Goal: Transaction & Acquisition: Register for event/course

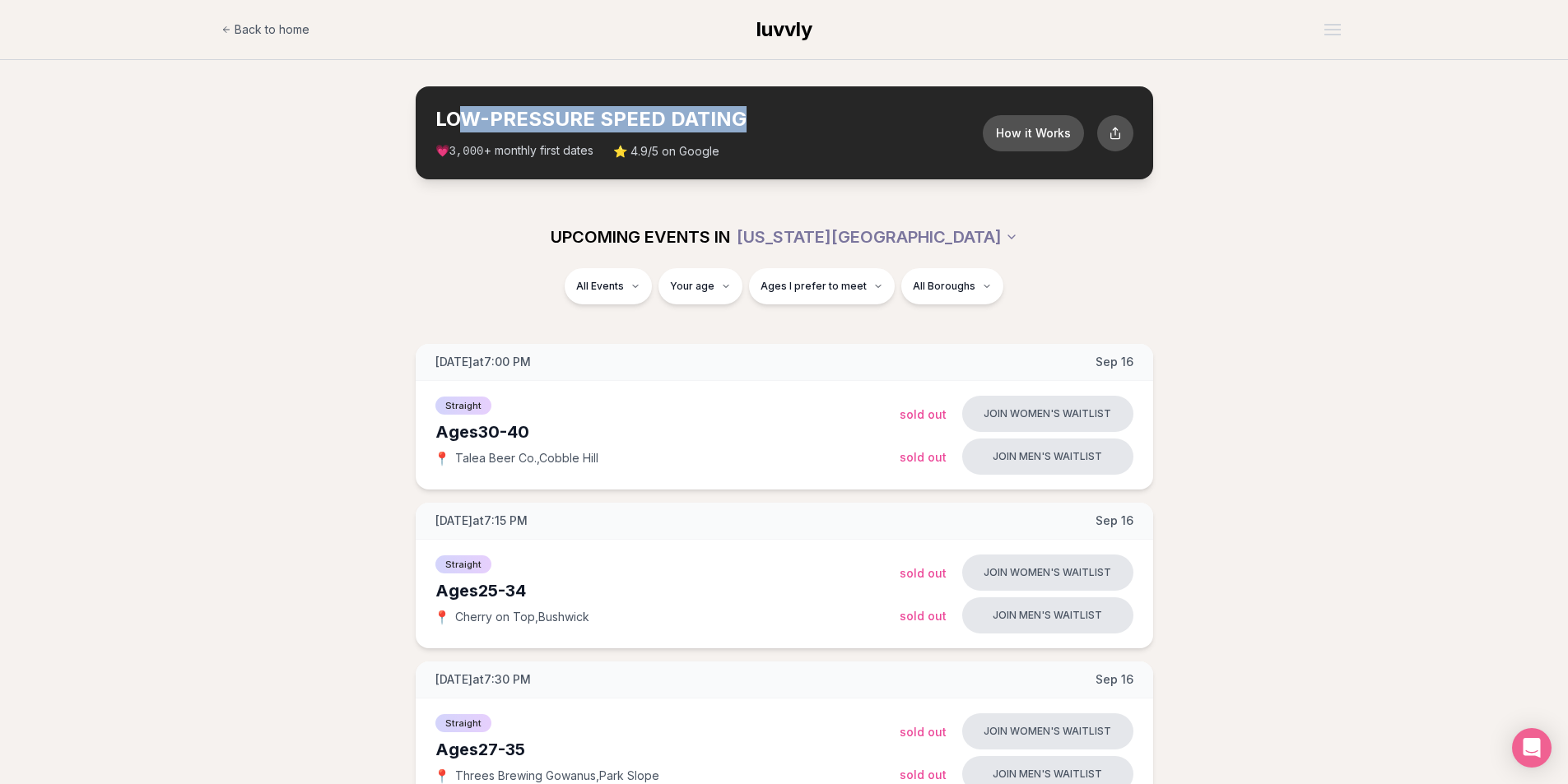
drag, startPoint x: 469, startPoint y: 123, endPoint x: 765, endPoint y: 122, distance: 296.0
click at [765, 122] on h2 "LOW-PRESSURE SPEED DATING" at bounding box center [708, 120] width 547 height 26
click at [765, 122] on h2 "LOW-PRESSURE SPEED DATING" at bounding box center [708, 120] width 547 height 26
drag, startPoint x: 479, startPoint y: 155, endPoint x: 567, endPoint y: 152, distance: 88.1
click at [567, 152] on span "💗 3,000 + monthly first dates" at bounding box center [514, 150] width 158 height 17
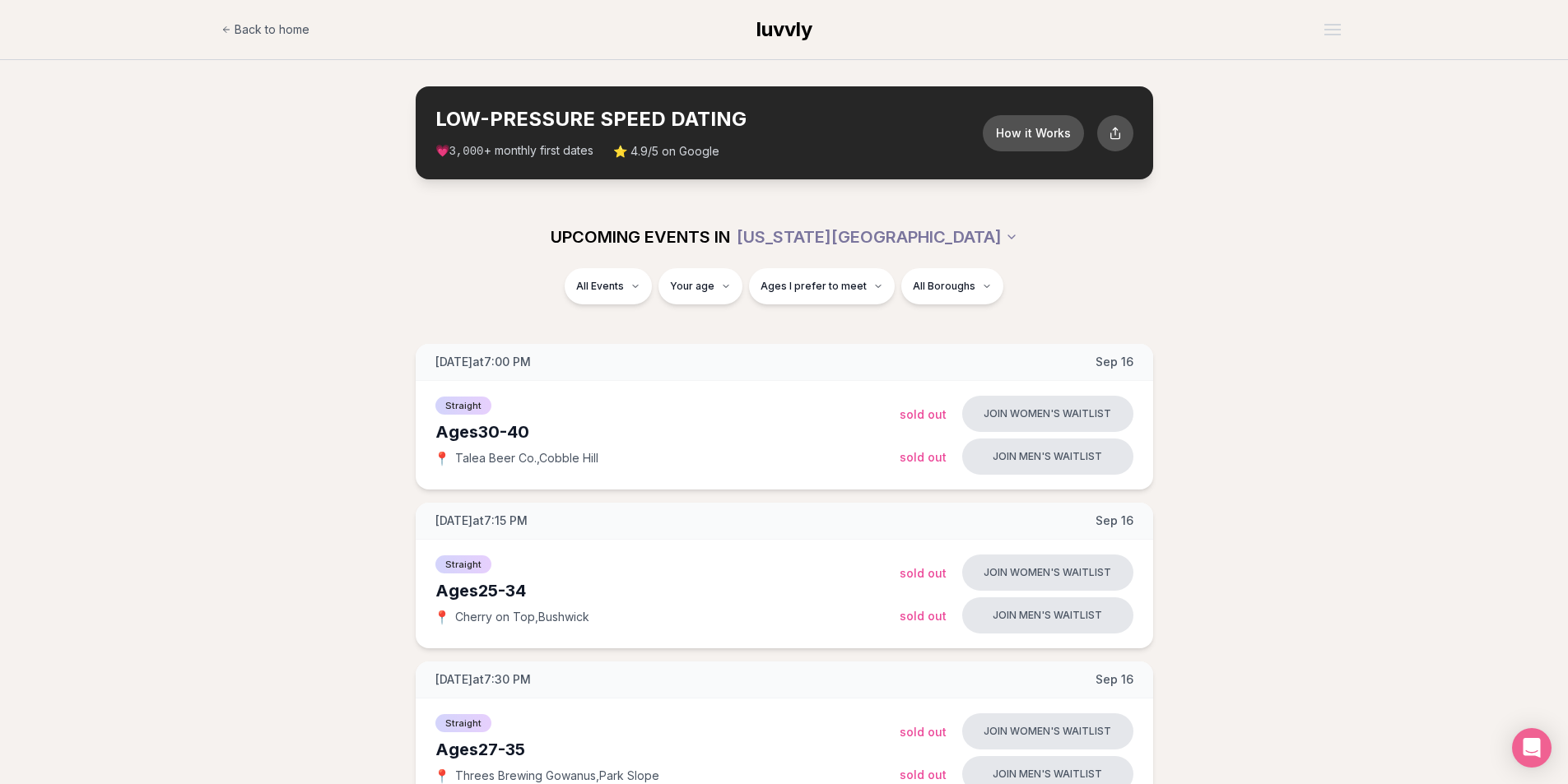
click at [571, 155] on span "💗 3,000 + monthly first dates" at bounding box center [514, 150] width 158 height 17
drag, startPoint x: 568, startPoint y: 153, endPoint x: 593, endPoint y: 153, distance: 25.0
click at [593, 153] on span "💗 3,000 + monthly first dates" at bounding box center [514, 150] width 158 height 17
drag, startPoint x: 665, startPoint y: 154, endPoint x: 670, endPoint y: 163, distance: 10.3
click at [670, 163] on div "LOW-PRESSURE SPEED DATING How it Works 💗 3,000 + monthly first dates ⭐ 4.9/5 on…" at bounding box center [784, 133] width 737 height 93
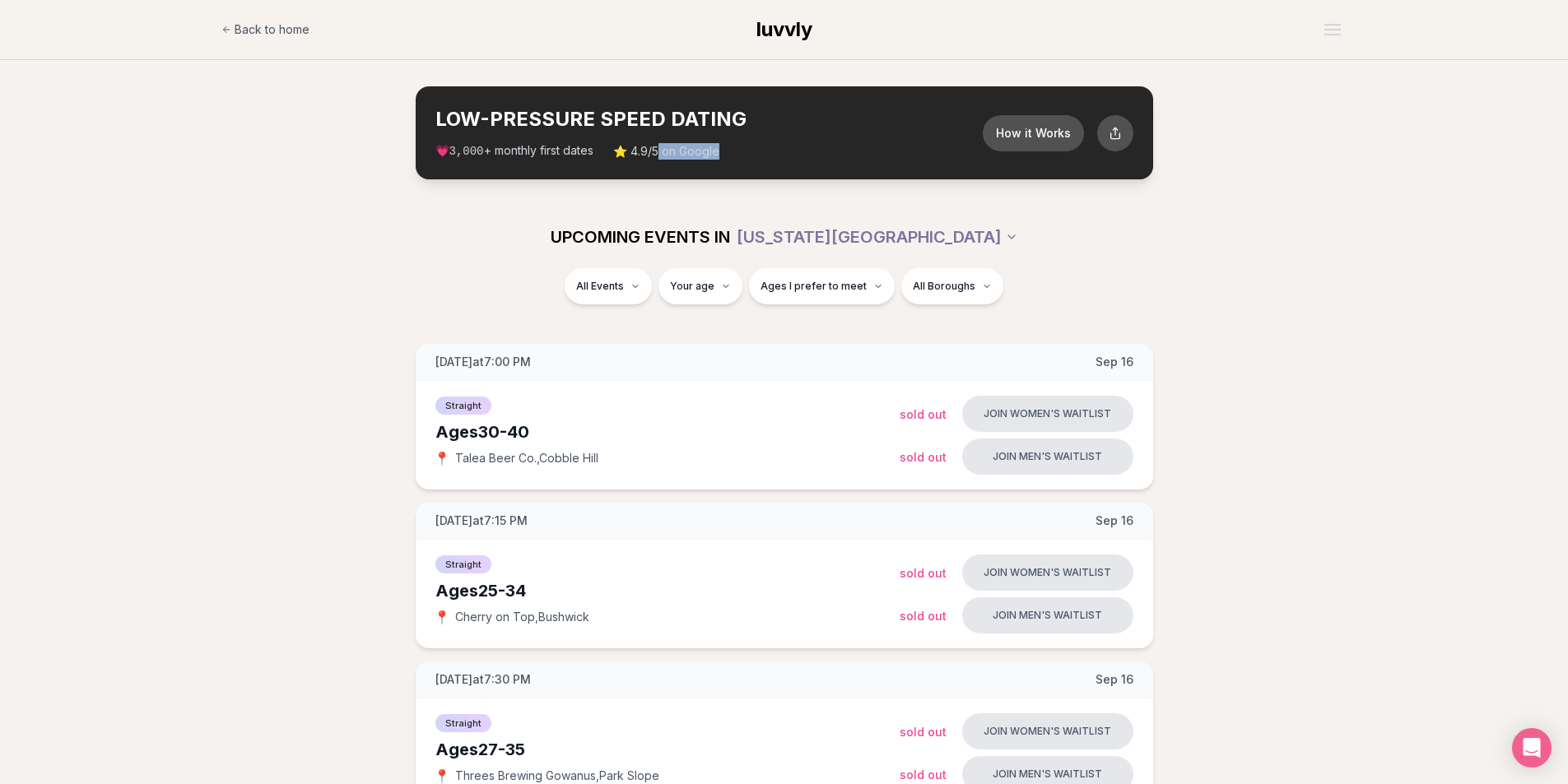
click at [670, 163] on div "LOW-PRESSURE SPEED DATING How it Works 💗 3,000 + monthly first dates ⭐ 4.9/5 on…" at bounding box center [784, 133] width 737 height 93
drag, startPoint x: 620, startPoint y: 238, endPoint x: 894, endPoint y: 226, distance: 274.3
click at [894, 226] on div "UPCOMING EVENTS IN [US_STATE][GEOGRAPHIC_DATA]" at bounding box center [784, 237] width 921 height 36
click at [1124, 226] on div "UPCOMING EVENTS IN [US_STATE][GEOGRAPHIC_DATA]" at bounding box center [784, 237] width 921 height 36
drag, startPoint x: 433, startPoint y: 430, endPoint x: 585, endPoint y: 430, distance: 152.0
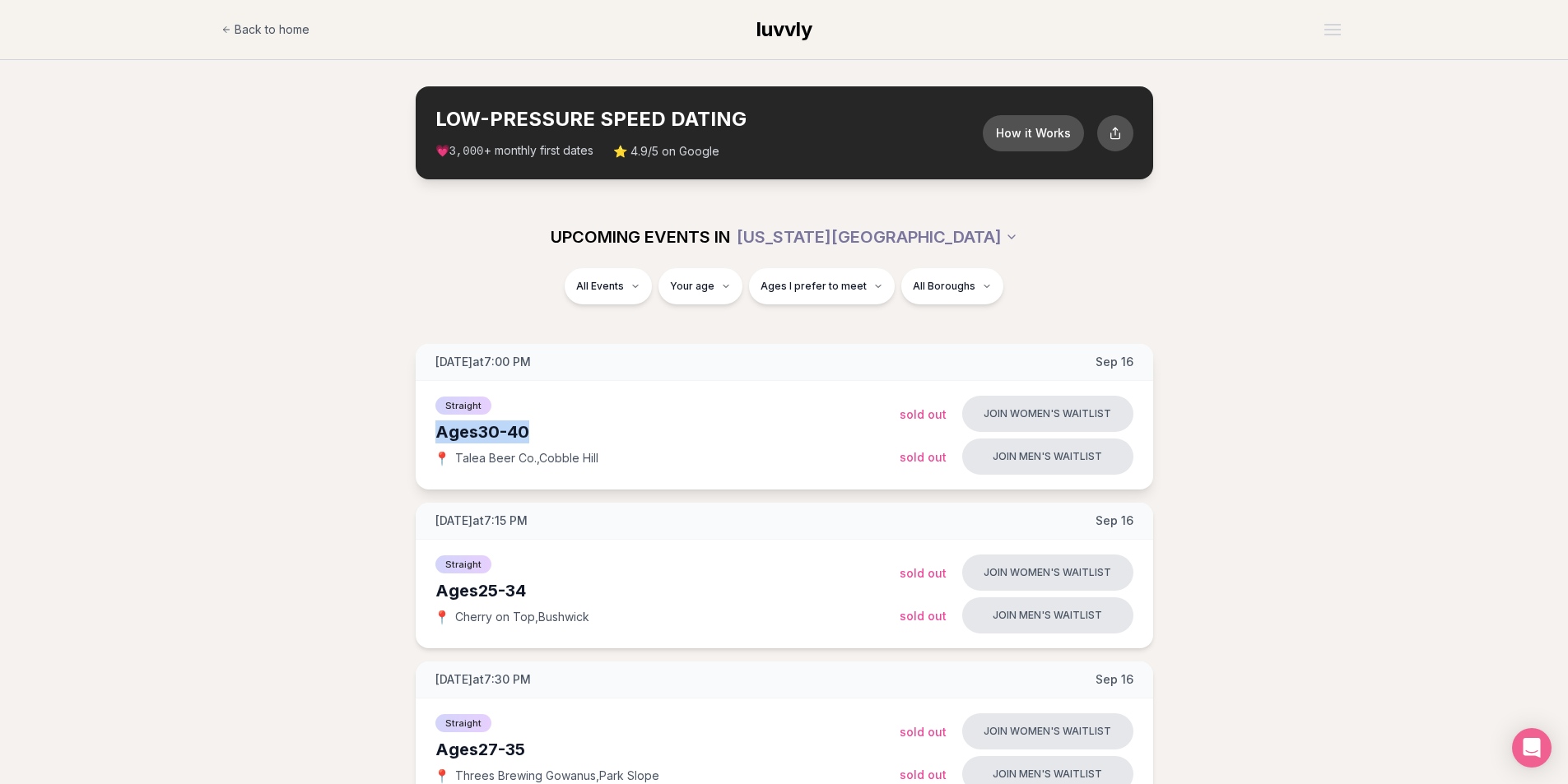
click at [585, 430] on div "Straight Ages [DEMOGRAPHIC_DATA] 📍 Talea Beer Co. , Cobble Hill Join women's wa…" at bounding box center [784, 435] width 737 height 109
click at [585, 430] on div "Ages 30-40" at bounding box center [667, 432] width 464 height 23
drag, startPoint x: 468, startPoint y: 432, endPoint x: 568, endPoint y: 432, distance: 100.0
click at [568, 432] on div "Ages 30-40" at bounding box center [667, 432] width 464 height 23
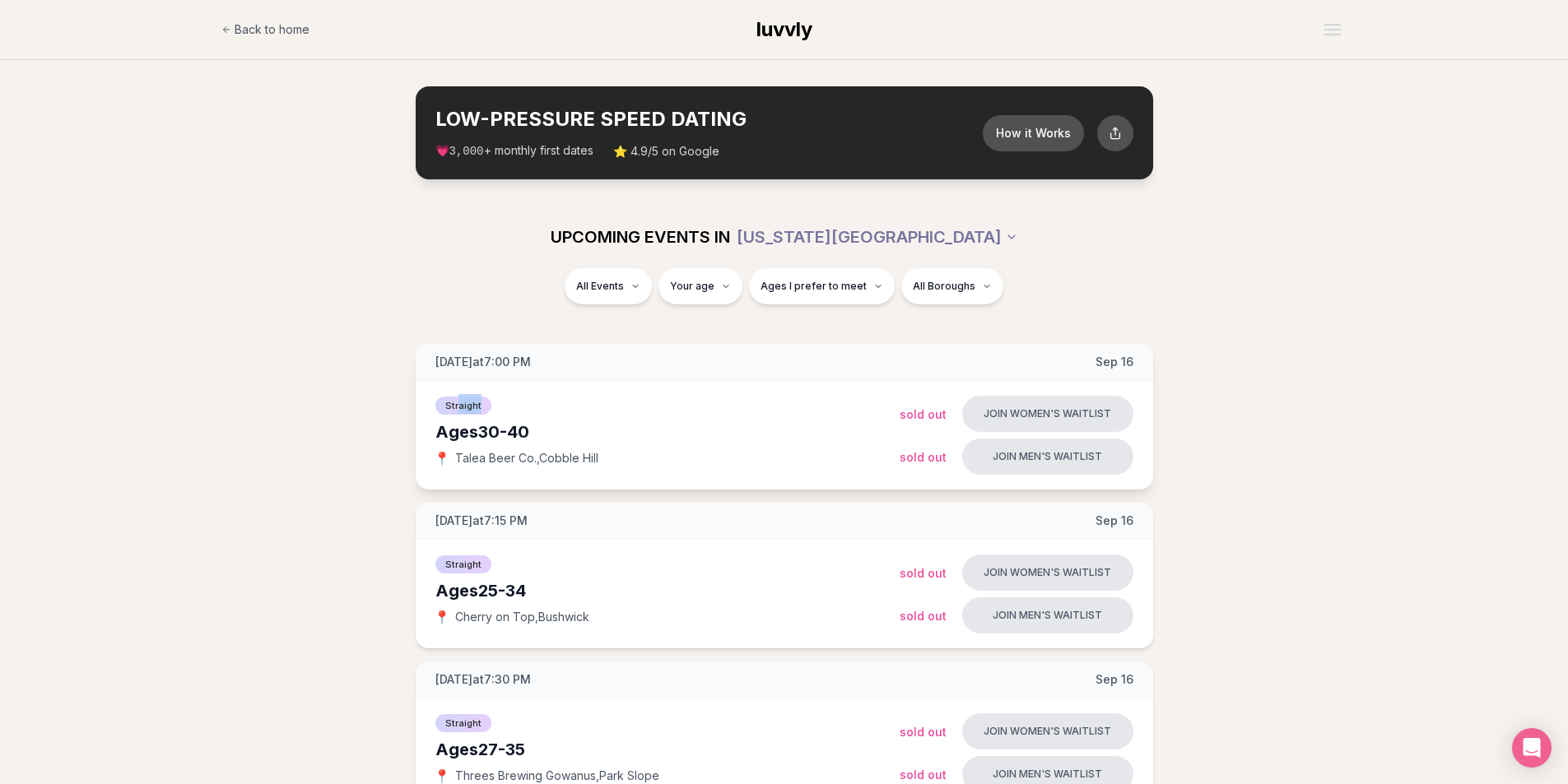
drag, startPoint x: 458, startPoint y: 404, endPoint x: 498, endPoint y: 404, distance: 40.0
click at [498, 404] on div "Straight" at bounding box center [667, 404] width 464 height 20
drag, startPoint x: 480, startPoint y: 423, endPoint x: 545, endPoint y: 422, distance: 65.0
click at [544, 423] on div "Ages 30-40" at bounding box center [667, 432] width 464 height 23
click at [545, 422] on div "Ages 30-40" at bounding box center [667, 432] width 464 height 23
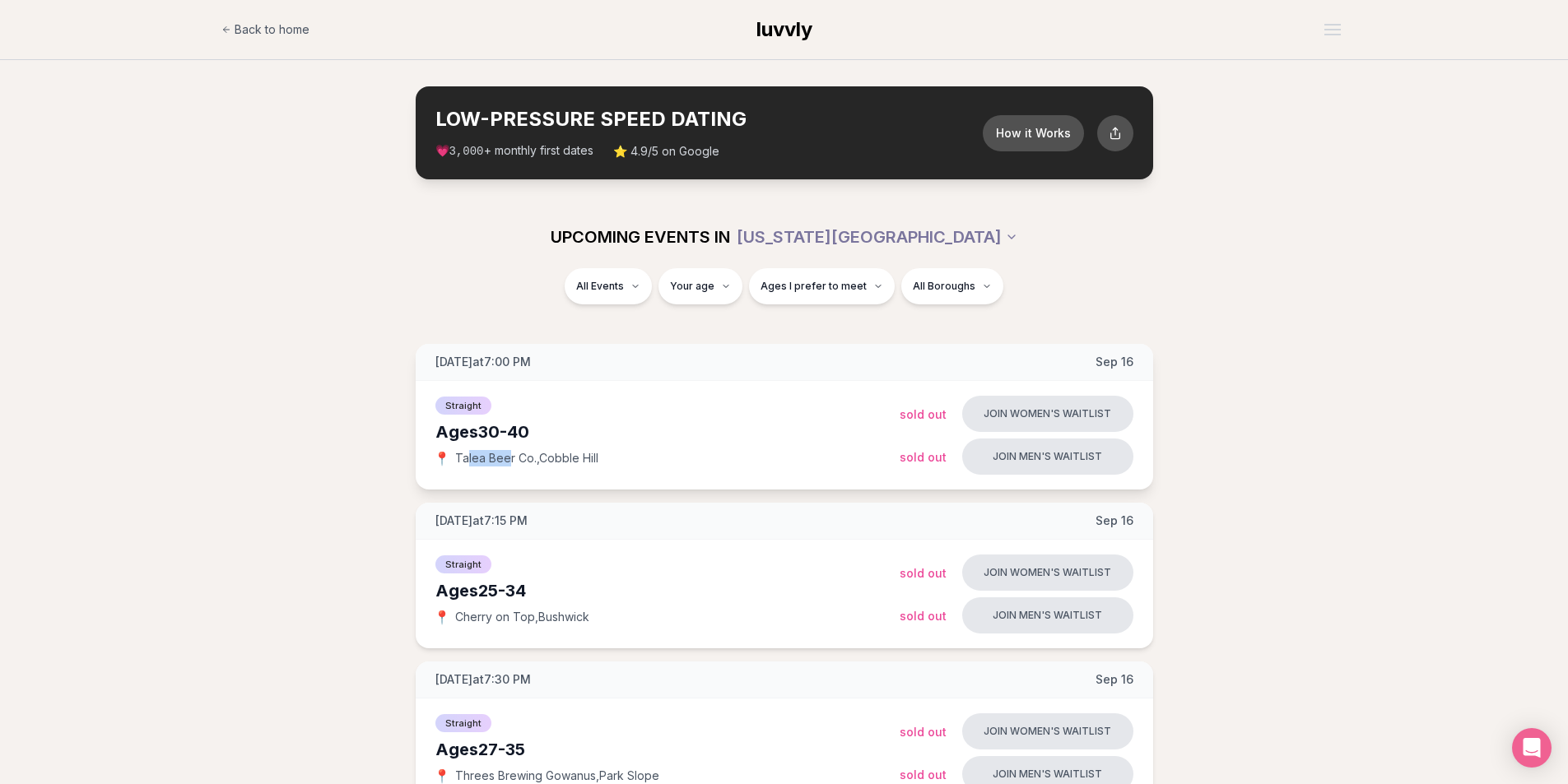
drag, startPoint x: 467, startPoint y: 458, endPoint x: 509, endPoint y: 457, distance: 42.0
click at [509, 457] on span "Talea Beer Co. , Cobble Hill" at bounding box center [526, 458] width 143 height 17
drag, startPoint x: 457, startPoint y: 461, endPoint x: 612, endPoint y: 464, distance: 155.0
click at [612, 464] on div "📍 Talea Beer Co. , Cobble Hill" at bounding box center [667, 458] width 464 height 17
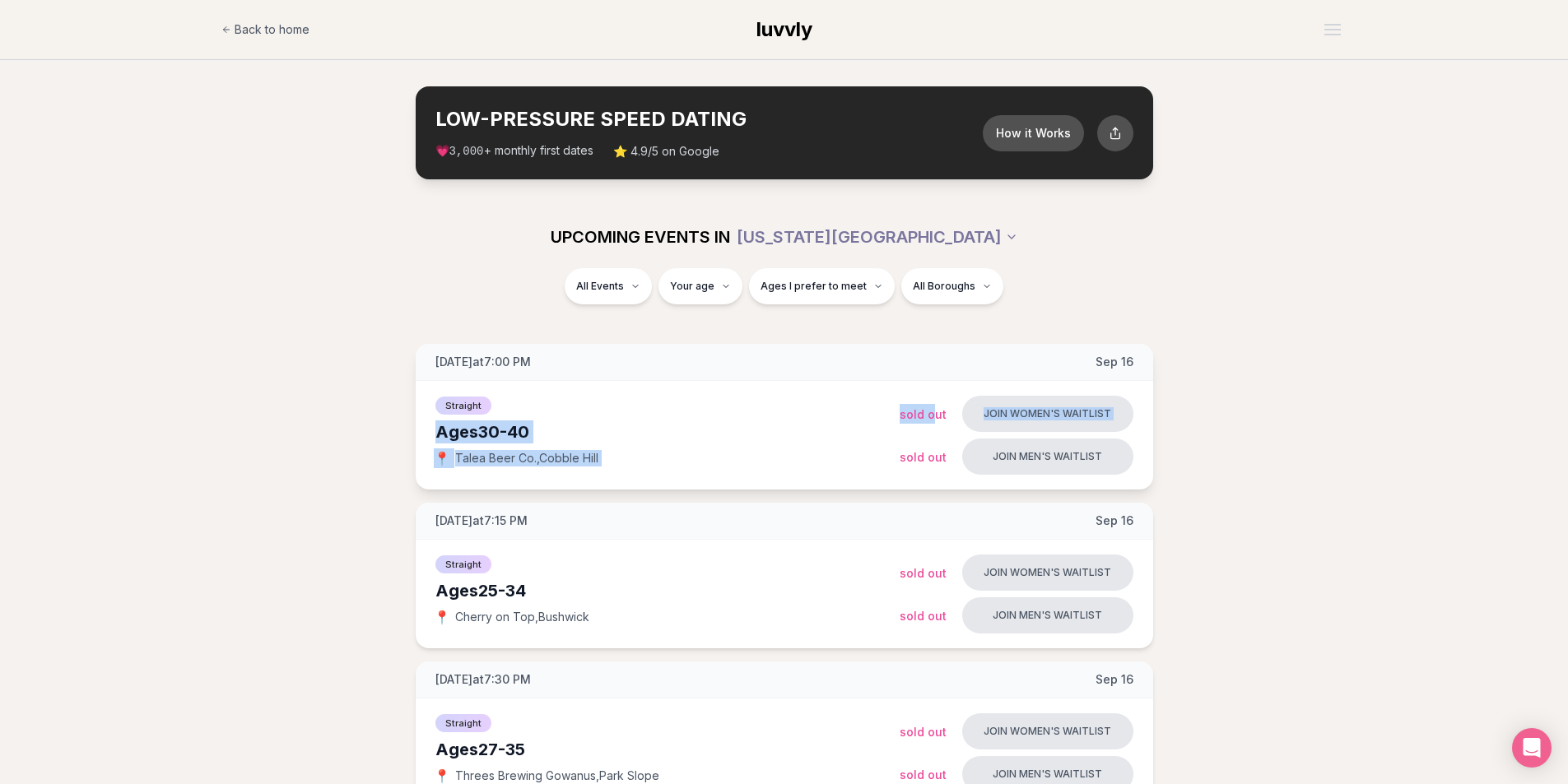
drag, startPoint x: 898, startPoint y: 416, endPoint x: 936, endPoint y: 418, distance: 38.1
click at [936, 418] on div "Straight Ages [DEMOGRAPHIC_DATA] 📍 Talea Beer Co. , Cobble Hill Join women's wa…" at bounding box center [784, 435] width 737 height 109
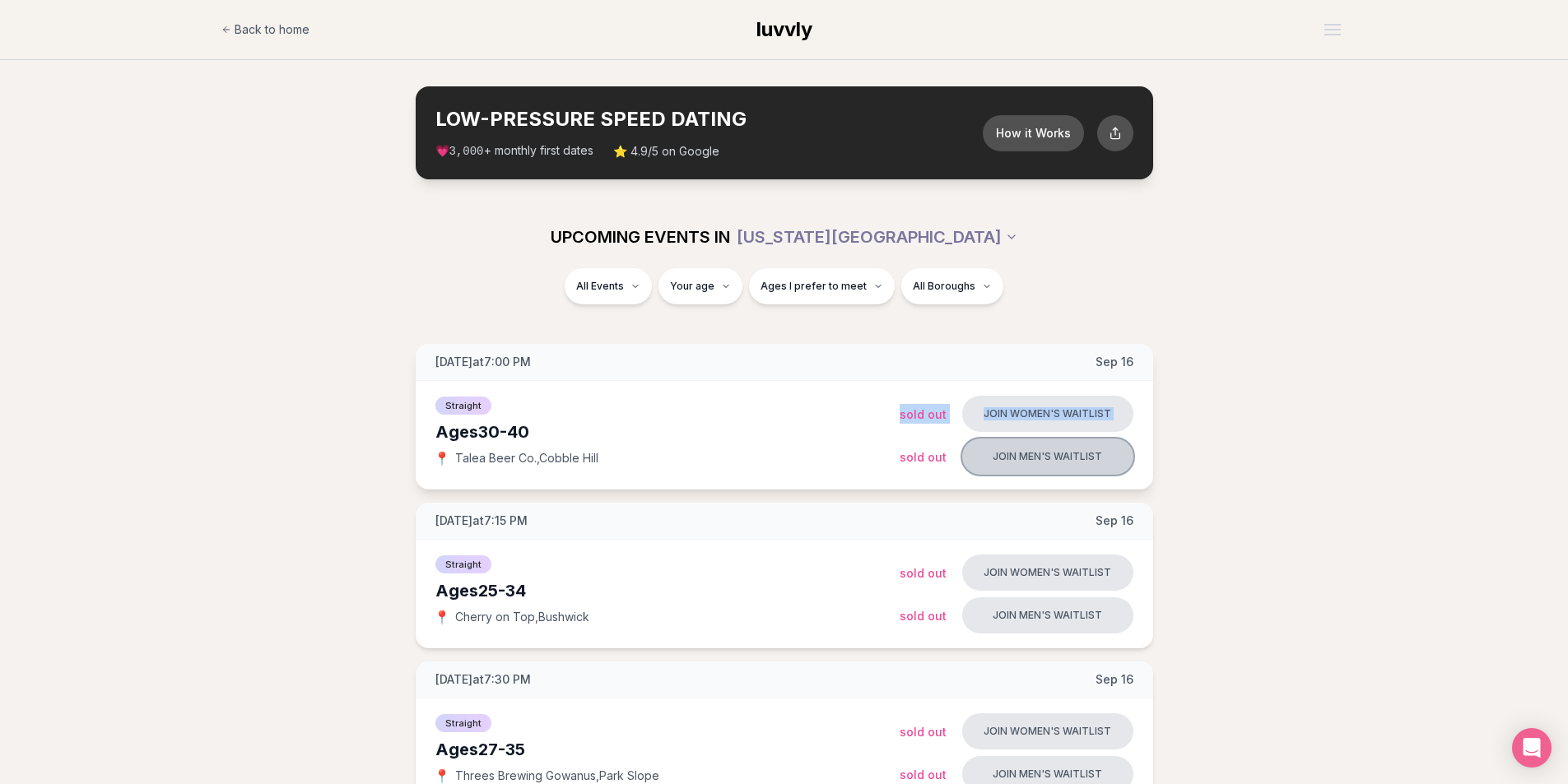
drag, startPoint x: 884, startPoint y: 457, endPoint x: 971, endPoint y: 457, distance: 87.0
click at [971, 457] on div "Straight Ages [DEMOGRAPHIC_DATA] 📍 Talea Beer Co. , Cobble Hill Join women's wa…" at bounding box center [784, 435] width 737 height 109
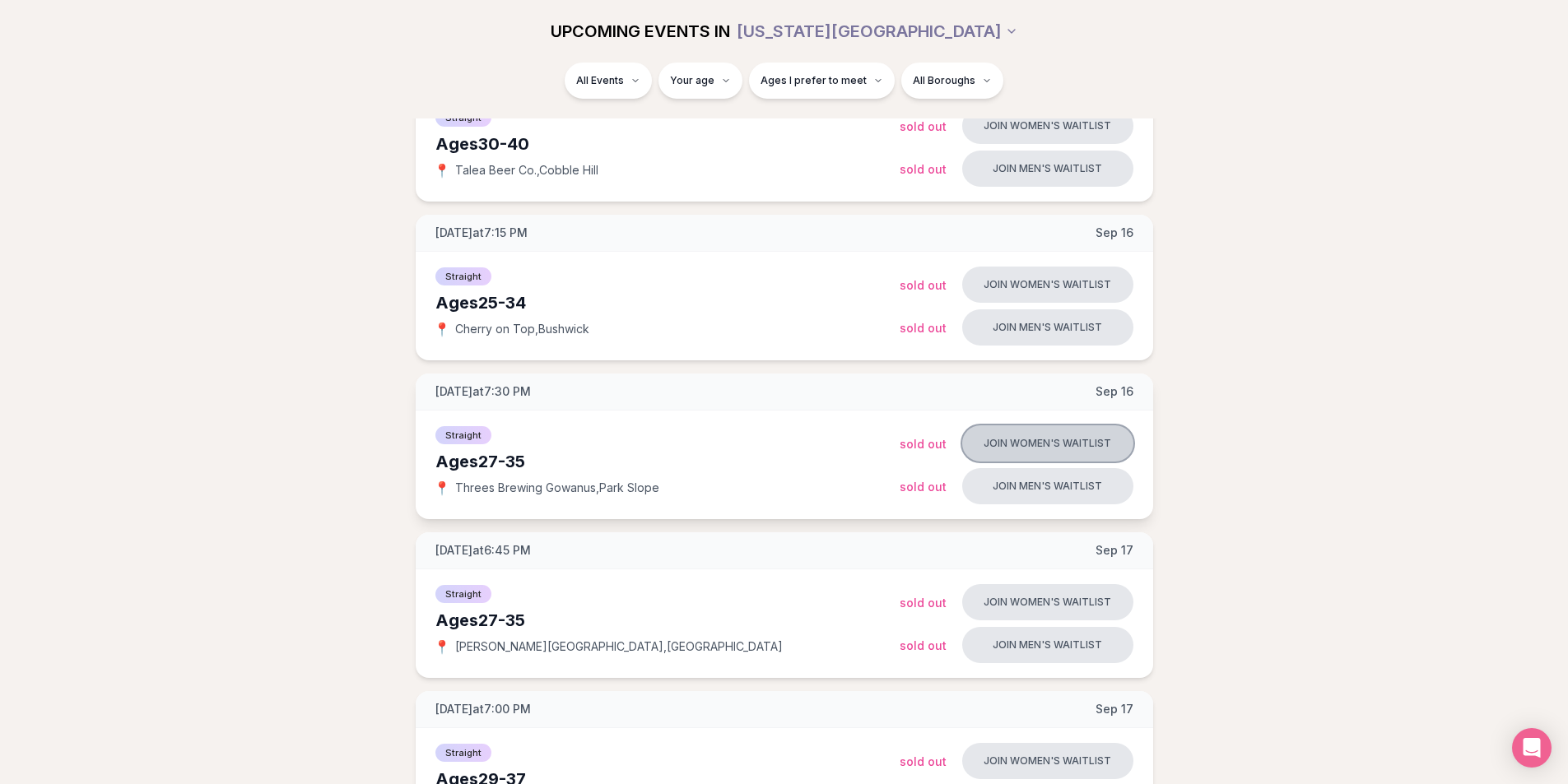
scroll to position [322, 0]
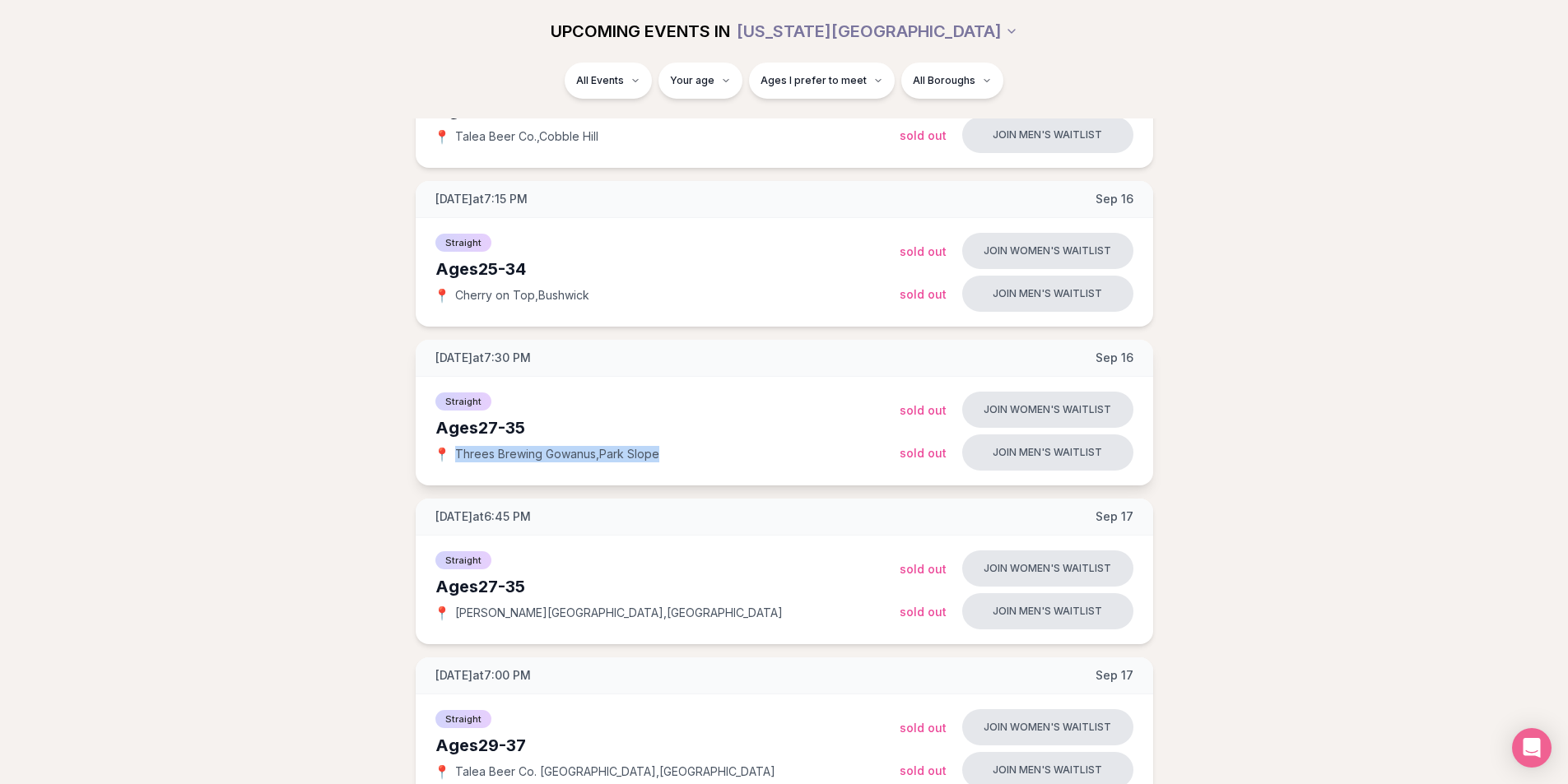
drag, startPoint x: 454, startPoint y: 451, endPoint x: 695, endPoint y: 455, distance: 241.0
click at [695, 455] on div "📍 Threes Brewing Gowanus , Park Slope" at bounding box center [667, 454] width 464 height 17
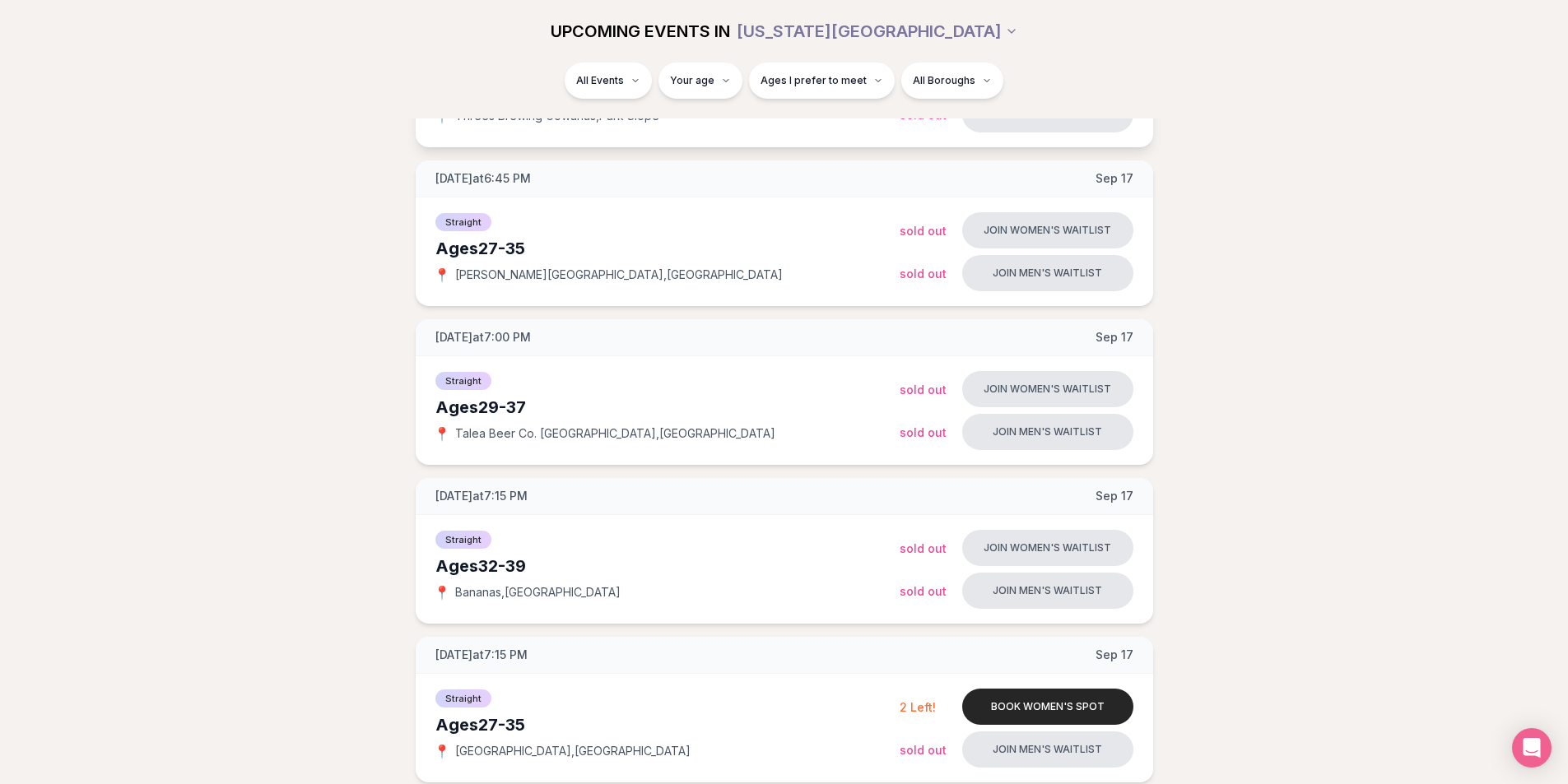
scroll to position [663, 0]
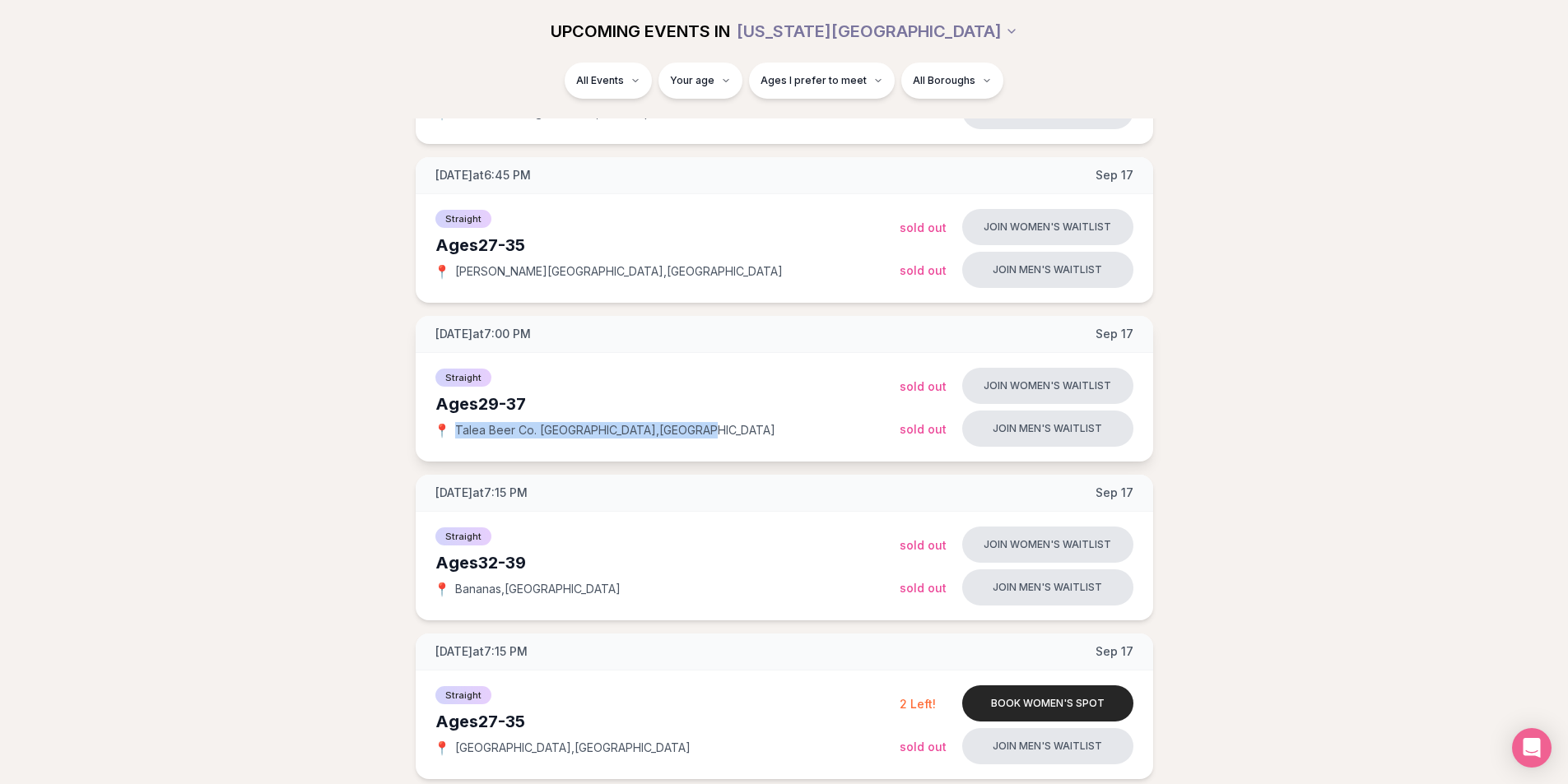
drag, startPoint x: 467, startPoint y: 432, endPoint x: 710, endPoint y: 430, distance: 243.0
click at [709, 430] on div "📍 Talea Beer Co. Williamsburg , Williamsburg" at bounding box center [667, 430] width 464 height 17
click at [710, 430] on div "📍 Talea Beer Co. Williamsburg , Williamsburg" at bounding box center [667, 430] width 464 height 17
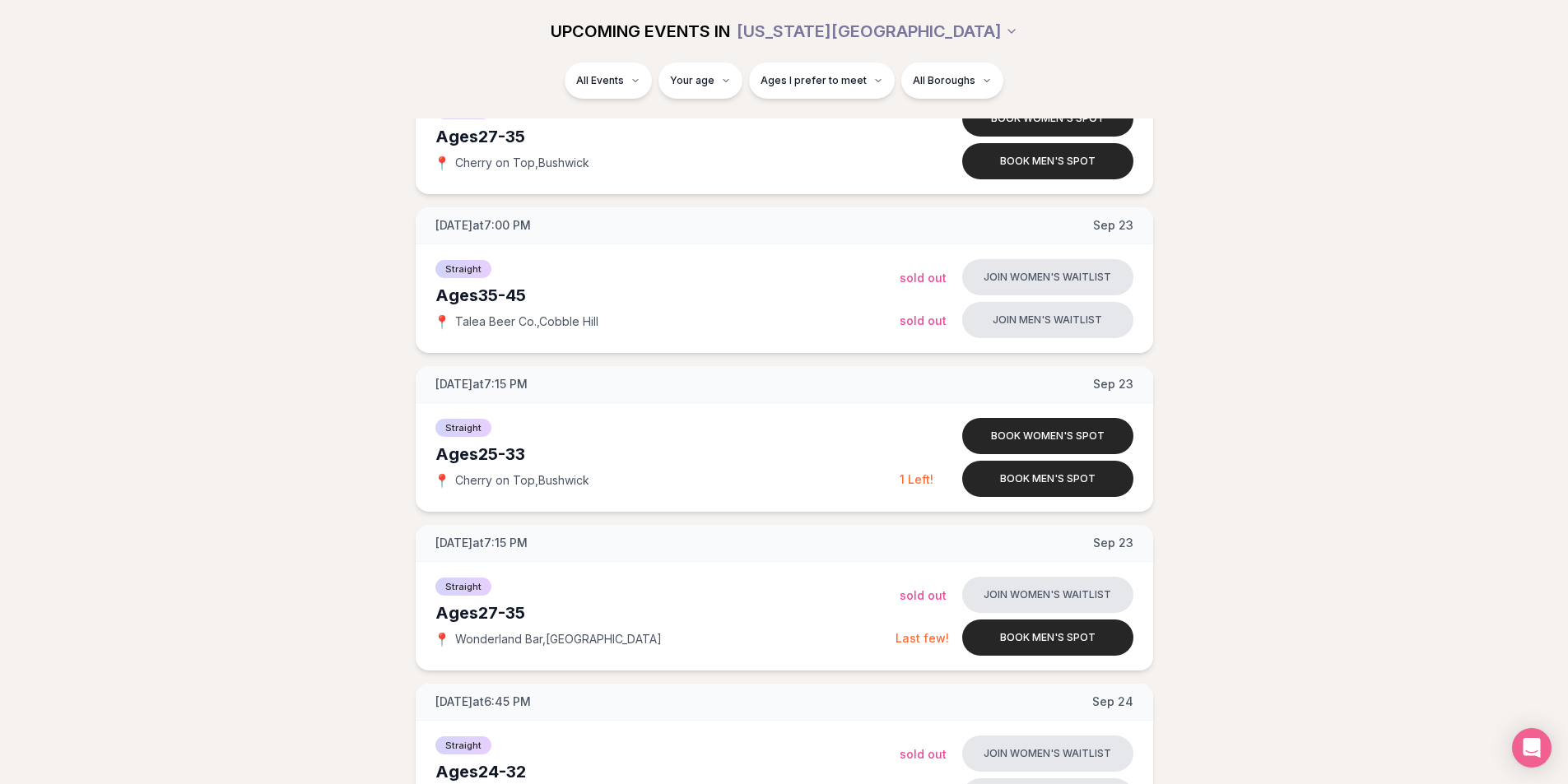
scroll to position [1403, 0]
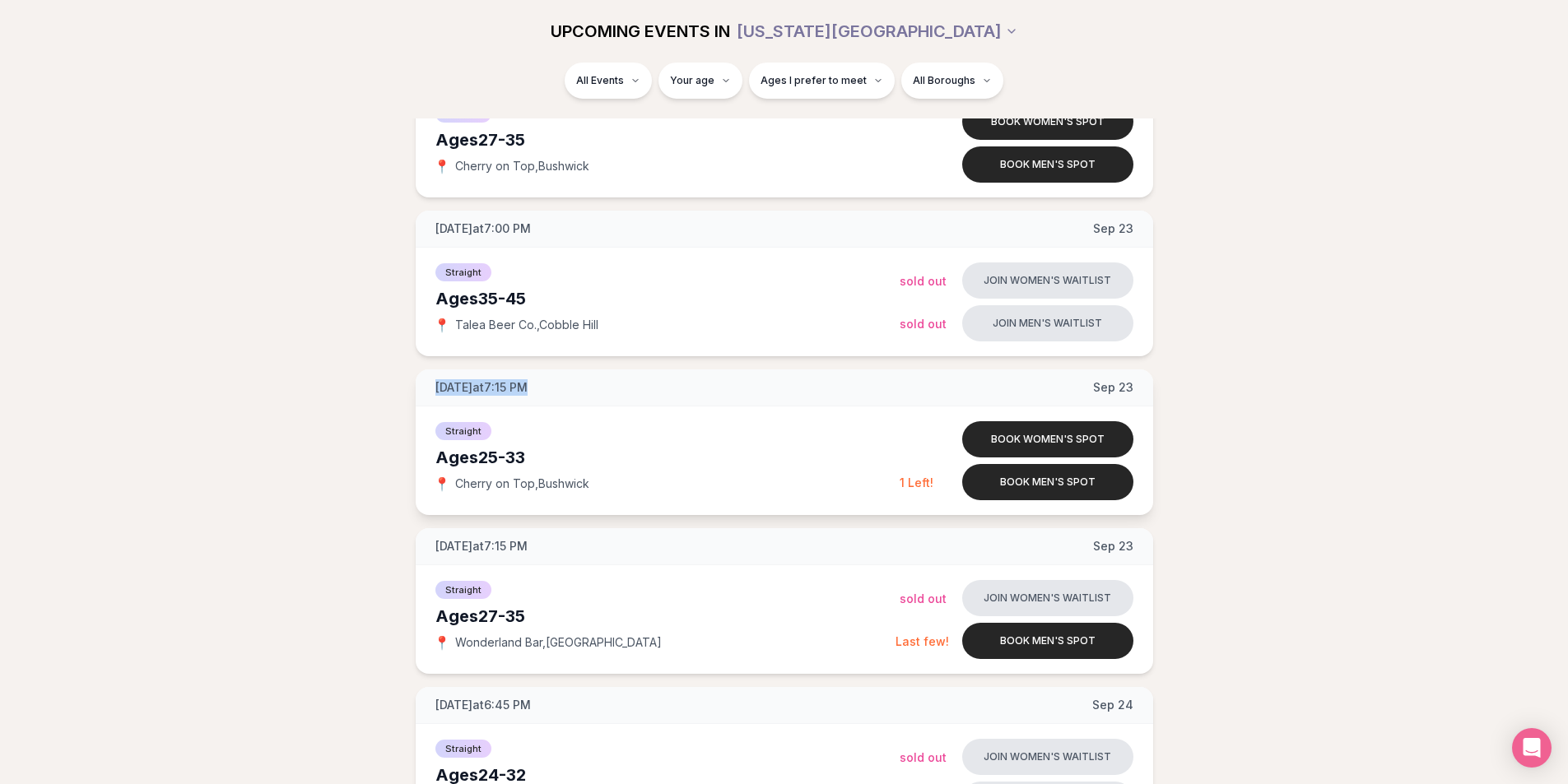
drag, startPoint x: 432, startPoint y: 380, endPoint x: 580, endPoint y: 380, distance: 148.0
click at [580, 380] on div "Tuesday at 7:15 PM Sep 23" at bounding box center [784, 387] width 737 height 37
drag, startPoint x: 442, startPoint y: 384, endPoint x: 602, endPoint y: 384, distance: 160.0
click at [602, 384] on div "Tuesday at 7:15 PM Sep 23" at bounding box center [784, 387] width 737 height 37
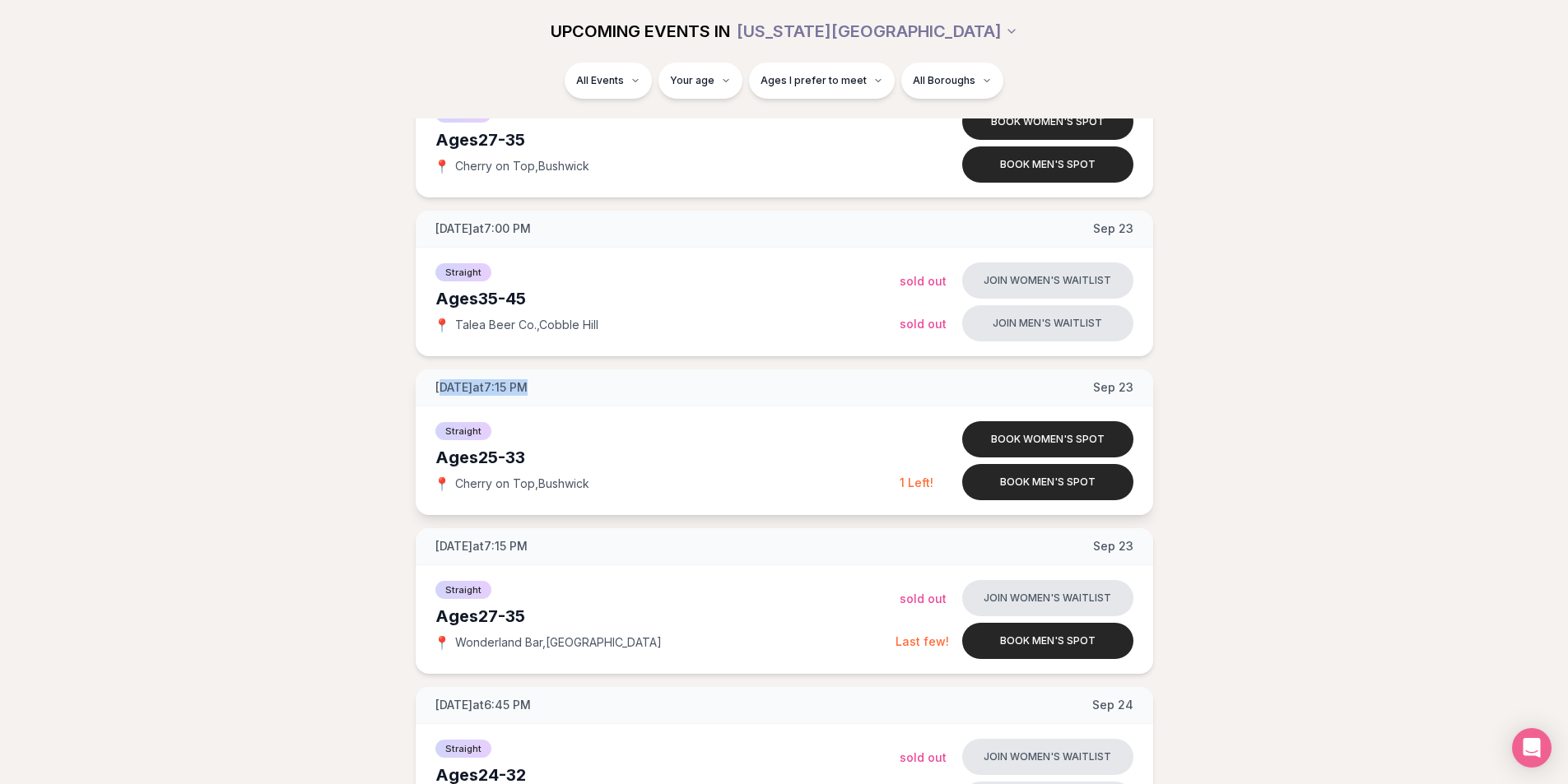
click at [602, 384] on div "Tuesday at 7:15 PM Sep 23" at bounding box center [784, 387] width 737 height 37
drag, startPoint x: 501, startPoint y: 386, endPoint x: 585, endPoint y: 386, distance: 84.0
click at [585, 386] on div "Tuesday at 7:15 PM Sep 23" at bounding box center [784, 387] width 737 height 37
drag, startPoint x: 477, startPoint y: 457, endPoint x: 528, endPoint y: 458, distance: 51.0
click at [525, 457] on div "Ages 25-33" at bounding box center [667, 457] width 464 height 23
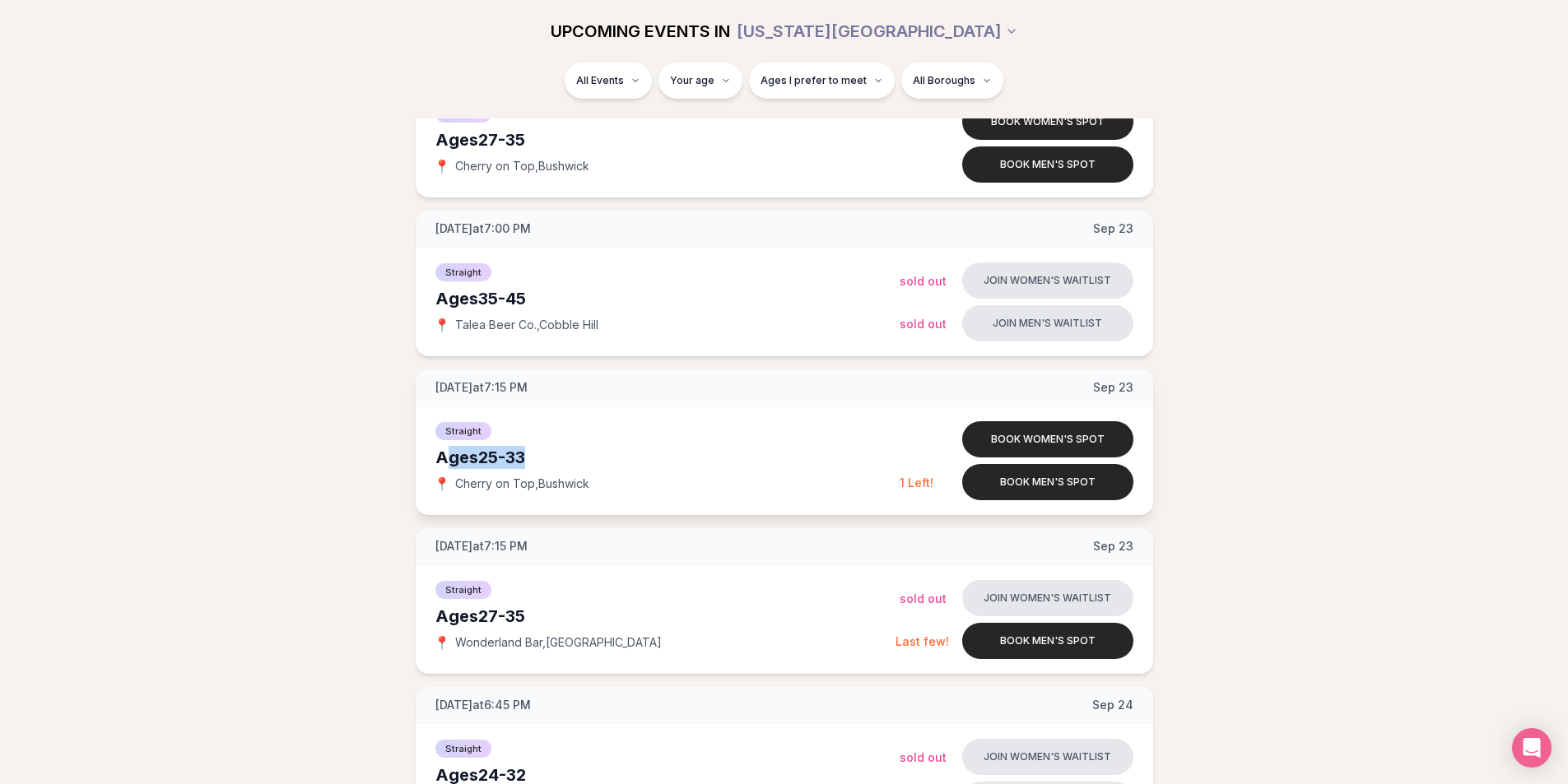
click at [534, 459] on div "Ages 25-33" at bounding box center [667, 457] width 464 height 23
drag, startPoint x: 456, startPoint y: 478, endPoint x: 545, endPoint y: 478, distance: 89.0
click at [545, 478] on span "Cherry on Top , Bushwick" at bounding box center [522, 484] width 134 height 17
click at [590, 482] on span "Cherry on Top , Bushwick" at bounding box center [522, 484] width 134 height 17
drag, startPoint x: 591, startPoint y: 482, endPoint x: 449, endPoint y: 482, distance: 142.0
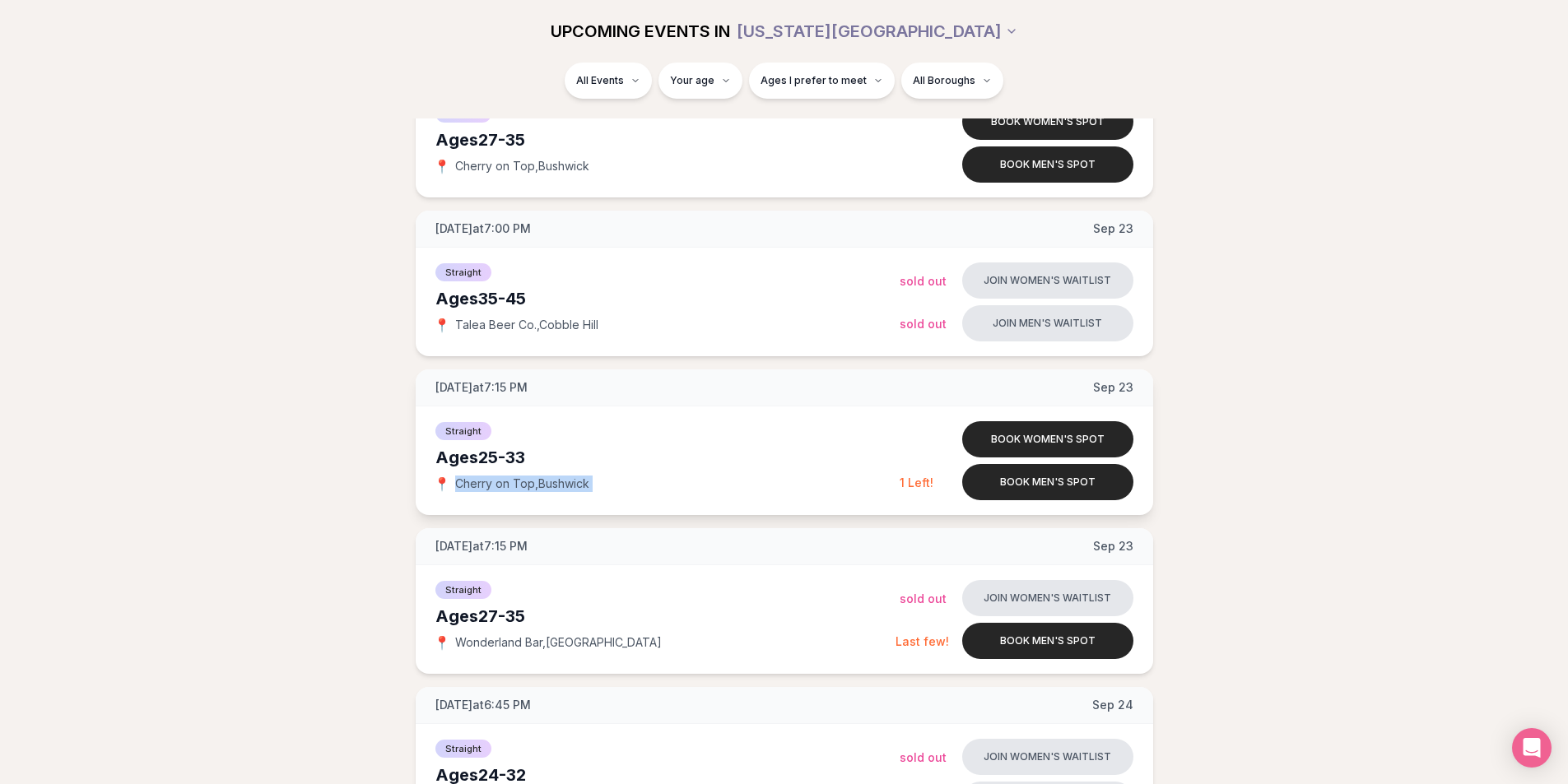
click at [449, 482] on div "📍 Cherry on Top , Bushwick" at bounding box center [667, 484] width 464 height 17
click at [448, 480] on span "📍" at bounding box center [442, 484] width 13 height 13
click at [1068, 476] on button "Book men's spot" at bounding box center [1047, 482] width 171 height 36
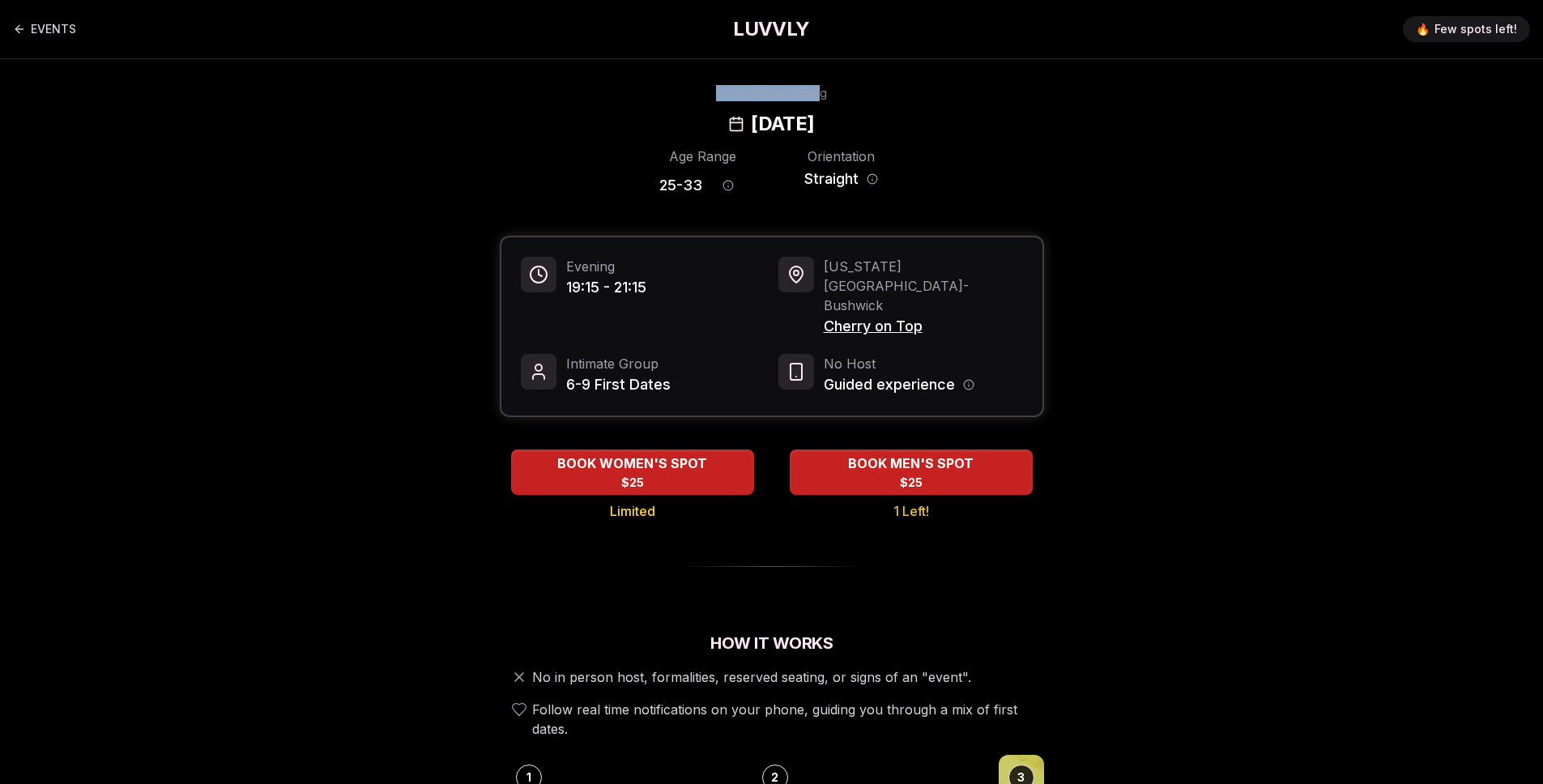
drag, startPoint x: 707, startPoint y: 94, endPoint x: 871, endPoint y: 97, distance: 164.0
click at [857, 97] on div "Luvvly Speed Dating Tuesday, September 23rd" at bounding box center [771, 111] width 1107 height 52
click at [871, 97] on div "Luvvly Speed Dating Tuesday, September 23rd" at bounding box center [771, 111] width 1107 height 52
drag, startPoint x: 664, startPoint y: 119, endPoint x: 947, endPoint y: 120, distance: 283.0
click at [947, 120] on div "Luvvly Speed Dating Tuesday, September 23rd" at bounding box center [771, 111] width 1107 height 52
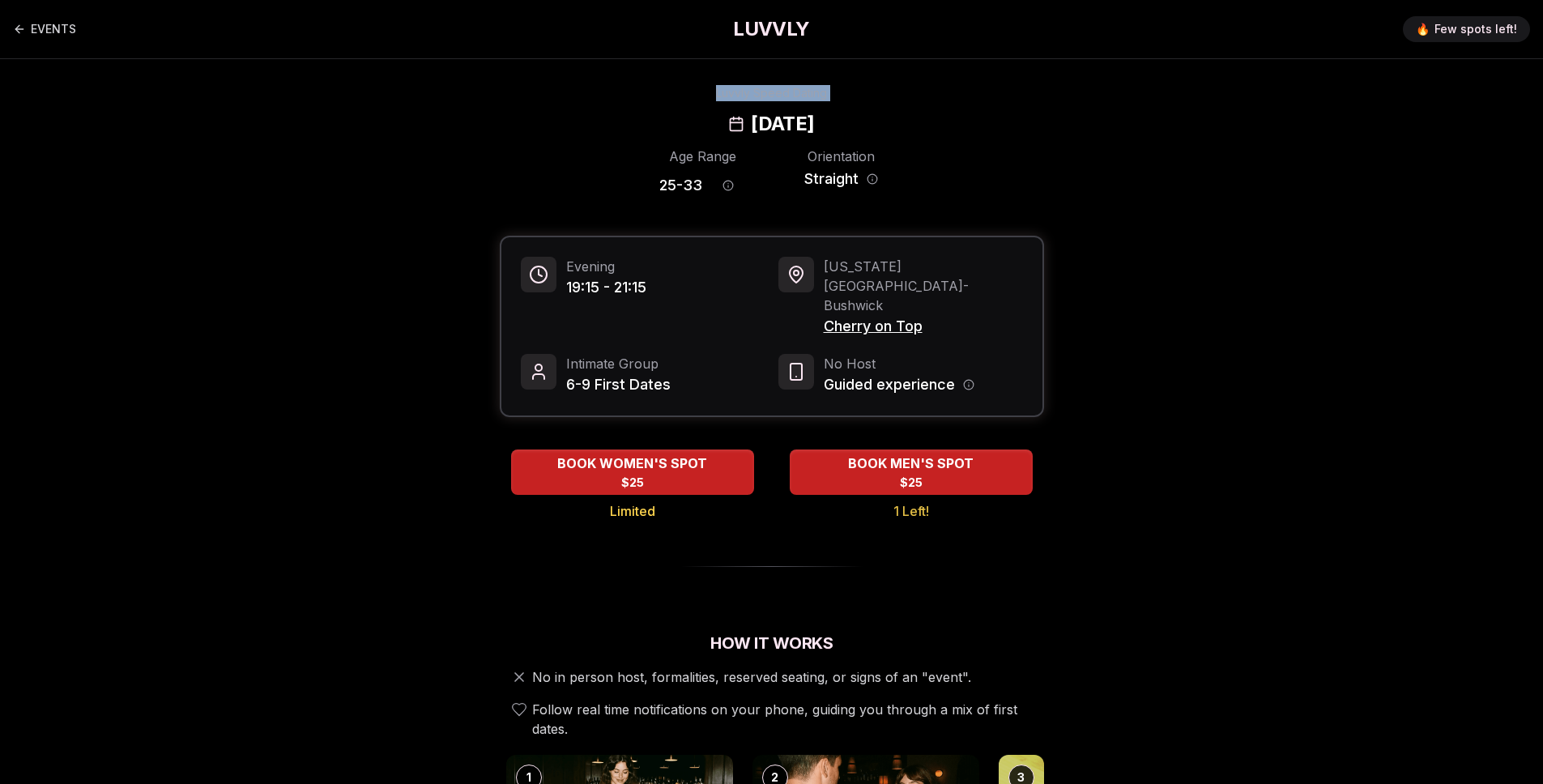
click at [947, 120] on div "Luvvly Speed Dating Tuesday, September 23rd" at bounding box center [771, 111] width 1107 height 52
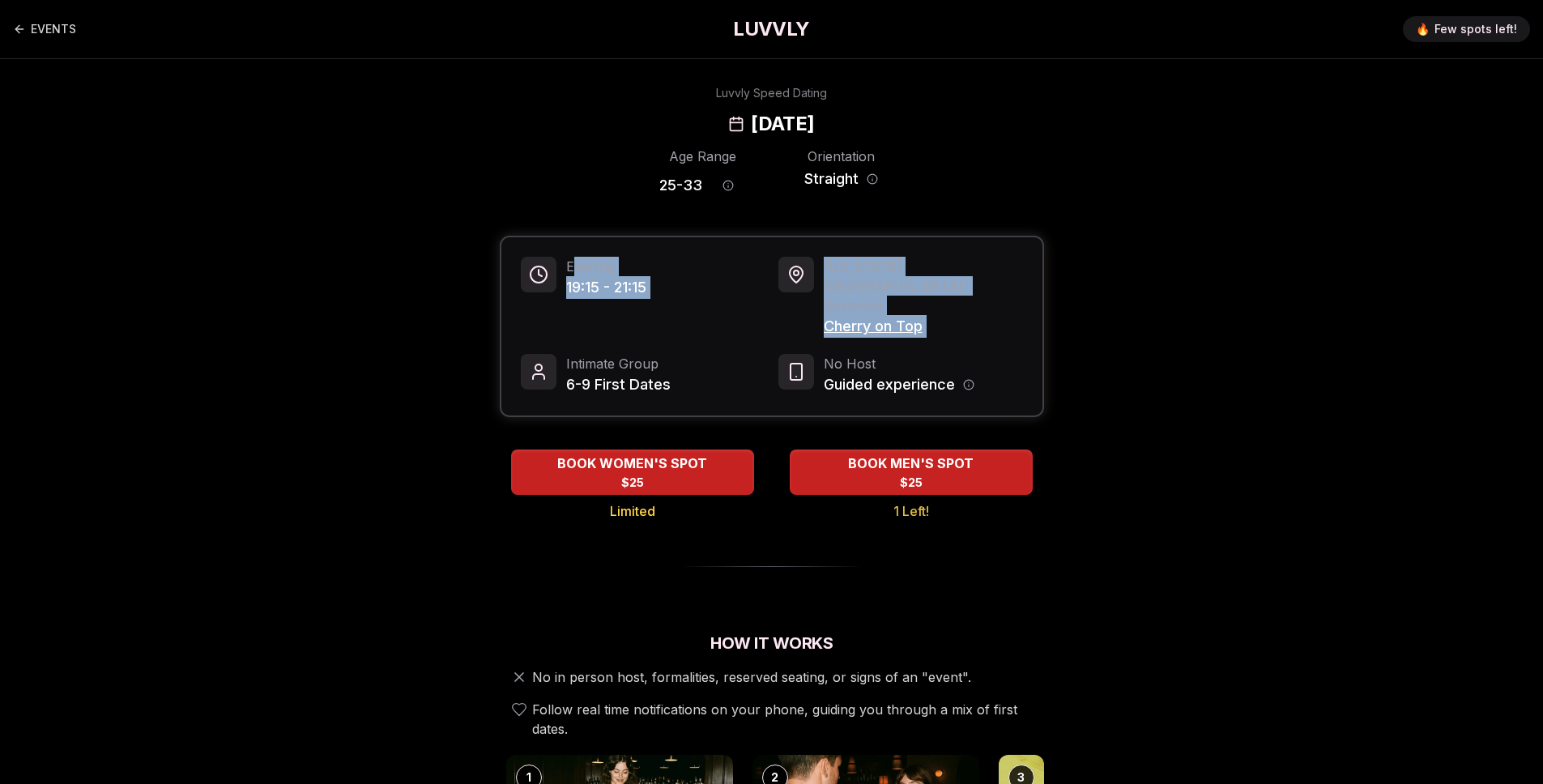
drag, startPoint x: 574, startPoint y: 261, endPoint x: 683, endPoint y: 310, distance: 119.5
click at [683, 310] on div "Evening 19:15 - 21:15 New York City - Bushwick Cherry on Top Intimate Group 6-9…" at bounding box center [772, 326] width 541 height 178
click at [684, 310] on div "Evening 19:15 - 21:15 New York City - Bushwick Cherry on Top Intimate Group 6-9…" at bounding box center [772, 326] width 541 height 178
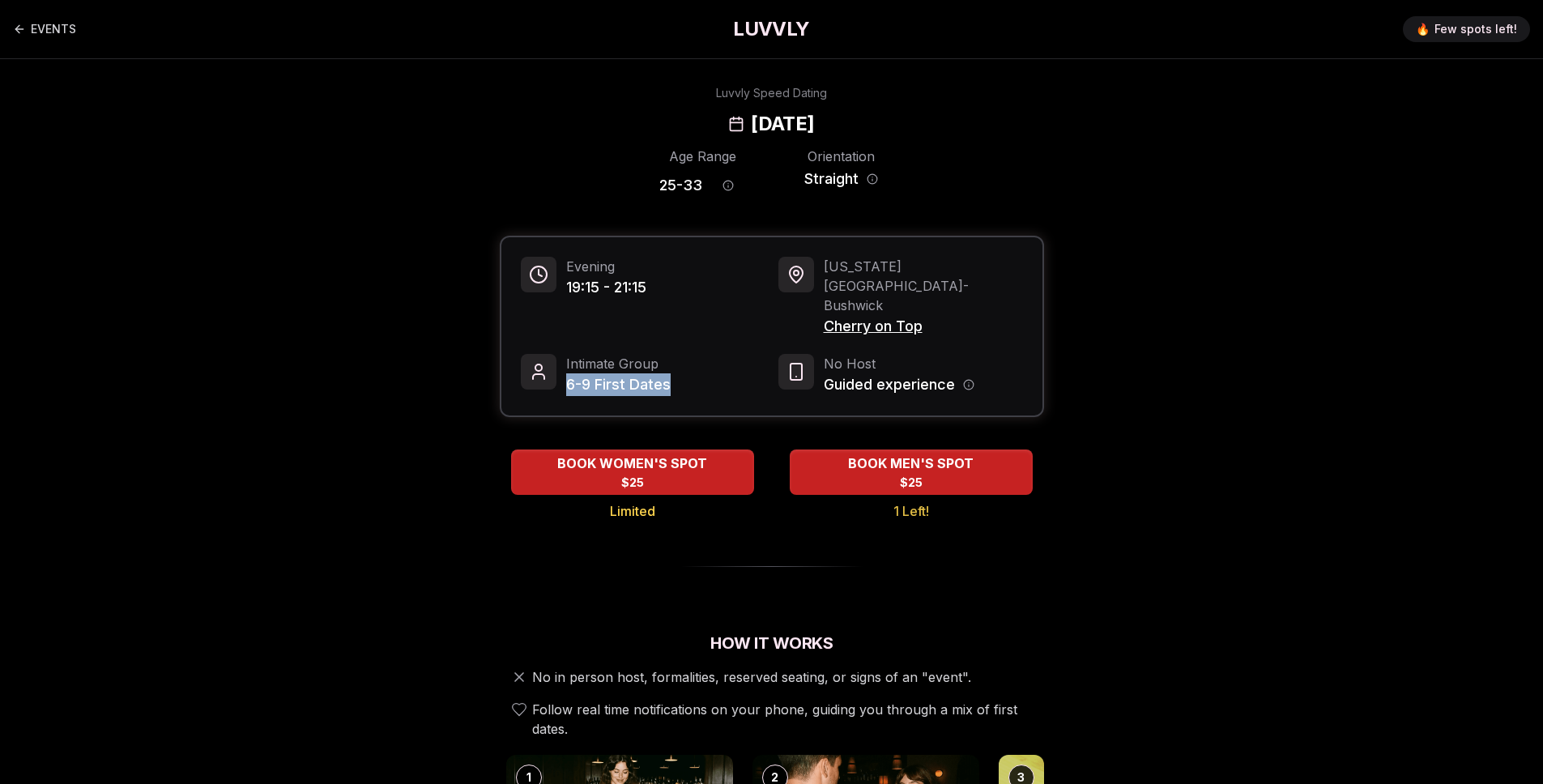
drag, startPoint x: 570, startPoint y: 335, endPoint x: 713, endPoint y: 341, distance: 143.1
click at [713, 354] on div "Intimate Group 6-9 First Dates" at bounding box center [643, 375] width 245 height 42
drag, startPoint x: 581, startPoint y: 334, endPoint x: 704, endPoint y: 336, distance: 123.0
click at [704, 354] on div "Intimate Group 6-9 First Dates" at bounding box center [643, 375] width 245 height 42
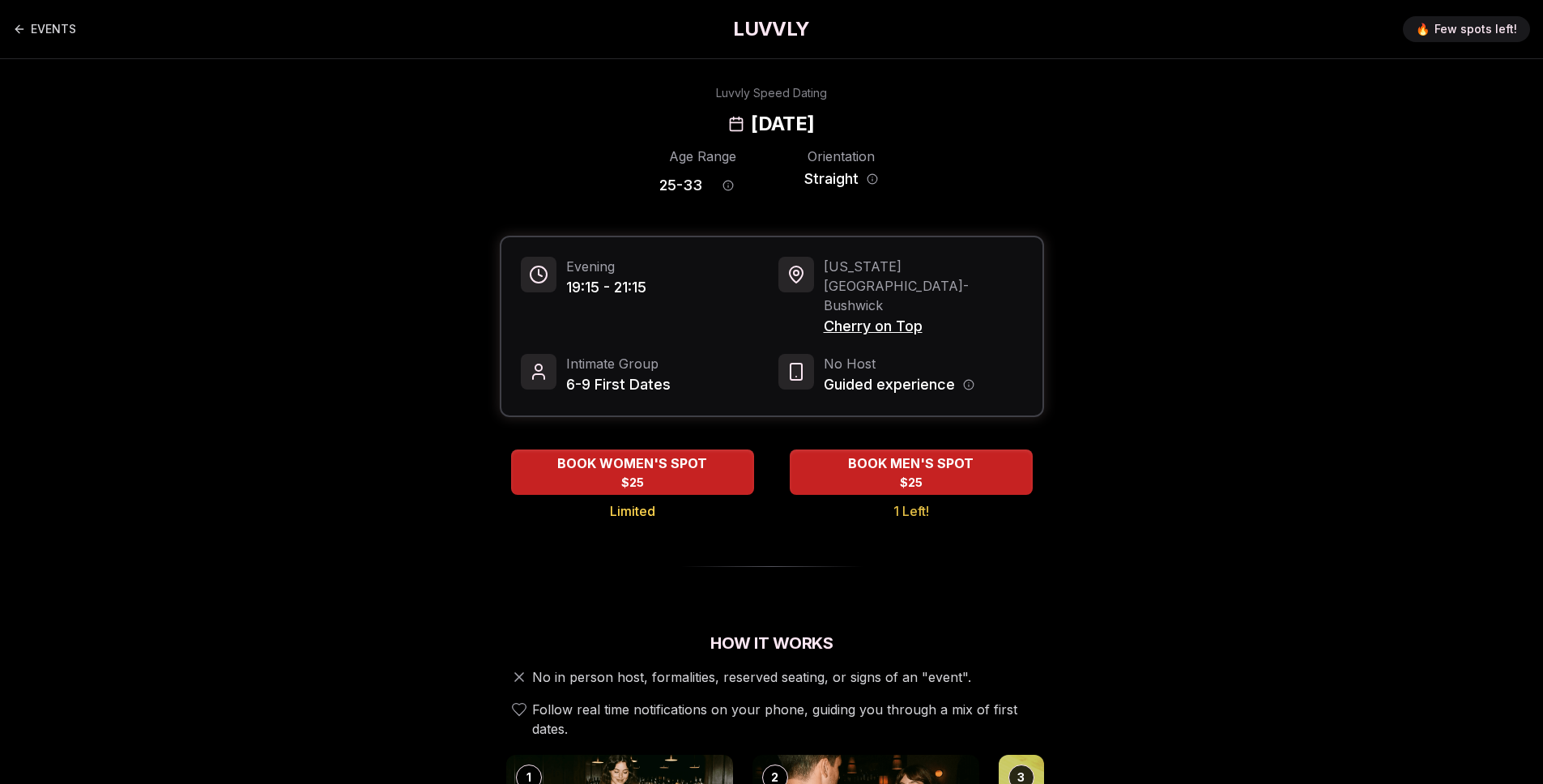
click at [700, 354] on div "Intimate Group 6-9 First Dates" at bounding box center [643, 375] width 245 height 42
drag, startPoint x: 574, startPoint y: 344, endPoint x: 692, endPoint y: 343, distance: 118.0
click at [692, 354] on div "Intimate Group 6-9 First Dates" at bounding box center [643, 375] width 245 height 42
click at [693, 354] on div "Intimate Group 6-9 First Dates" at bounding box center [643, 375] width 245 height 42
click at [679, 354] on div "Intimate Group 6-9 First Dates" at bounding box center [643, 375] width 245 height 42
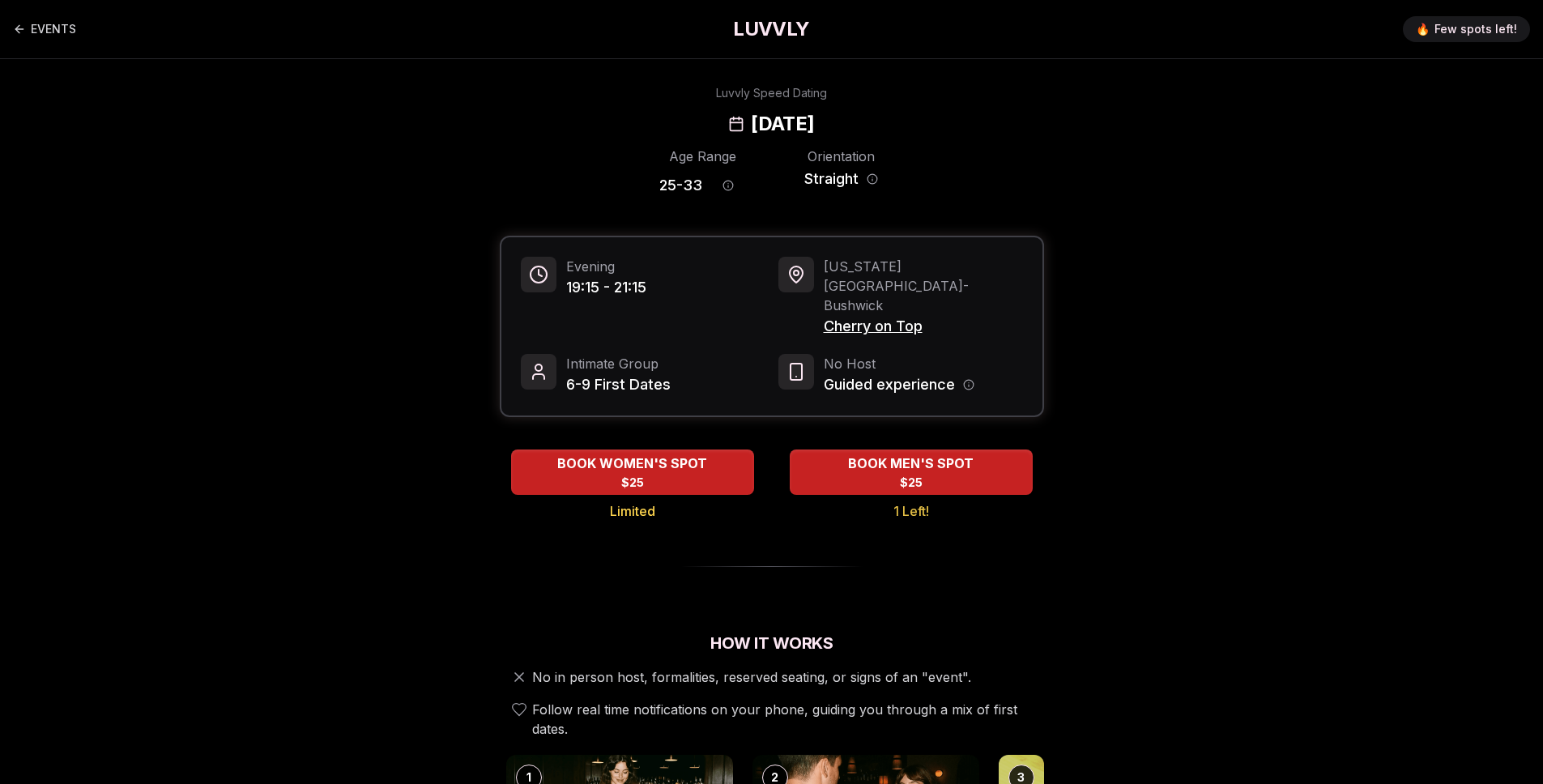
click at [652, 373] on span "6-9 First Dates" at bounding box center [618, 384] width 105 height 23
drag, startPoint x: 836, startPoint y: 267, endPoint x: 1056, endPoint y: 267, distance: 220.0
drag, startPoint x: 827, startPoint y: 323, endPoint x: 1171, endPoint y: 362, distance: 346.2
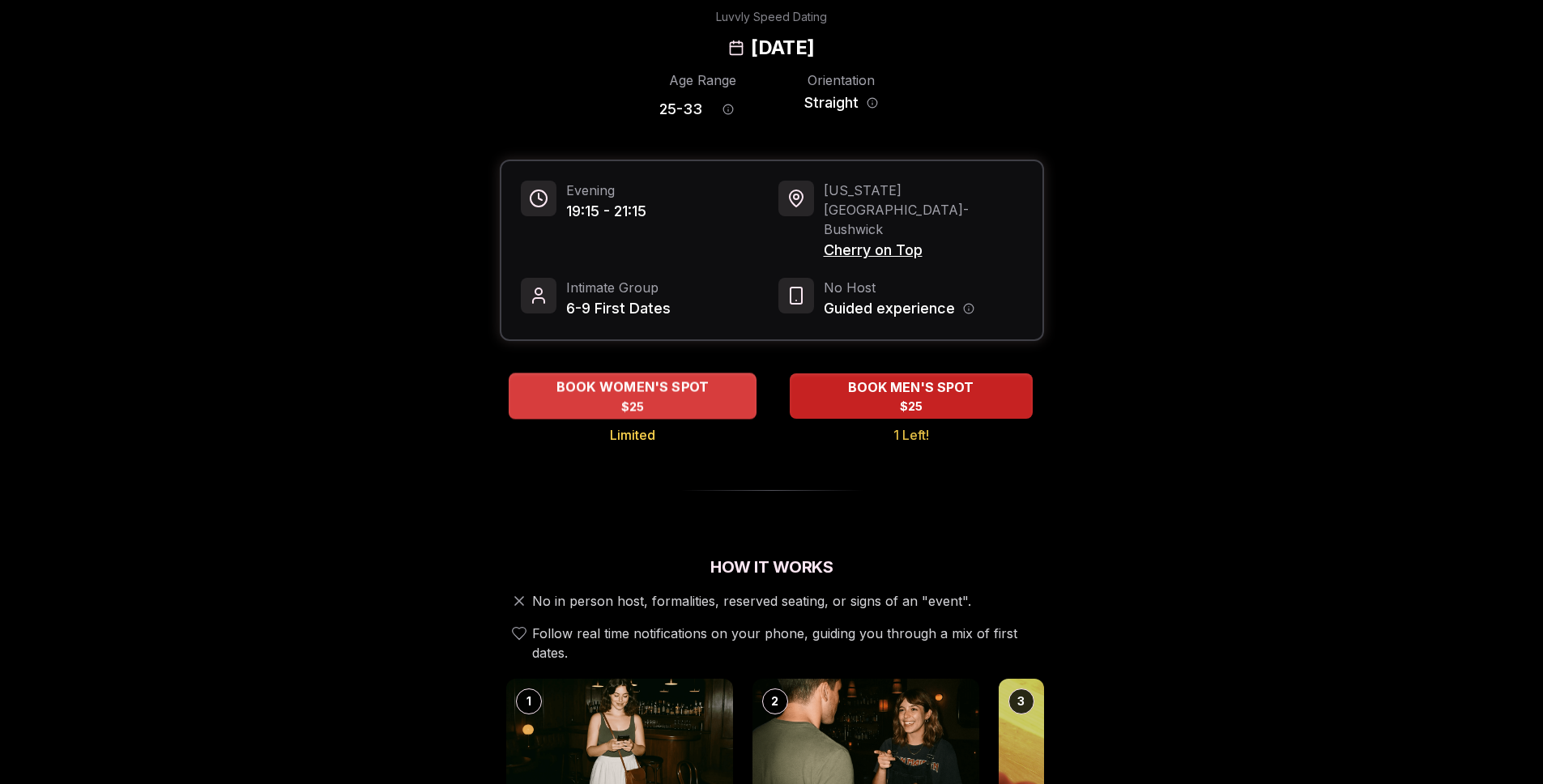
scroll to position [77, 0]
click at [635, 397] on span "$25" at bounding box center [631, 405] width 24 height 16
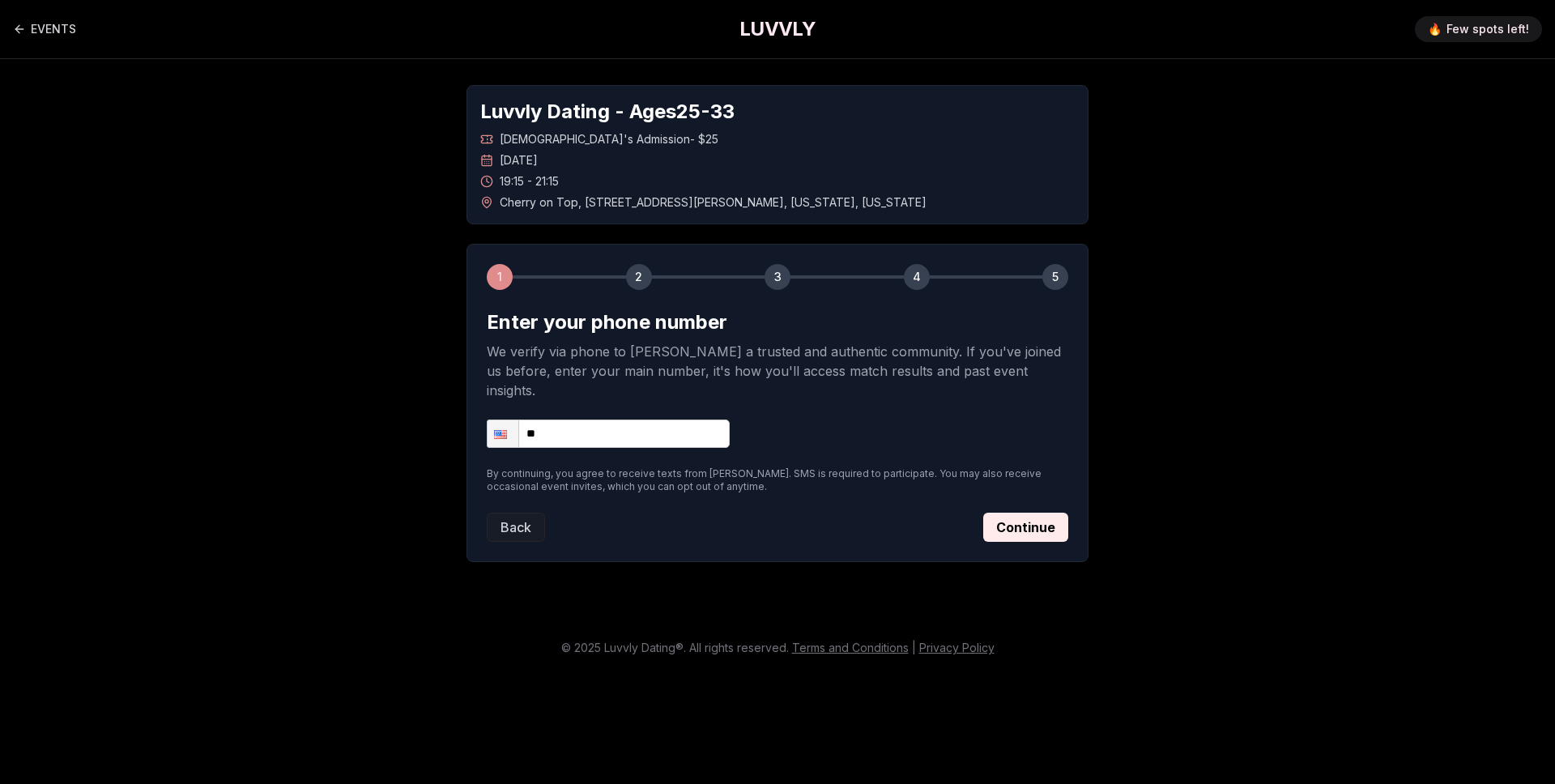
drag, startPoint x: 502, startPoint y: 118, endPoint x: 653, endPoint y: 180, distance: 163.2
click at [652, 180] on div "Luvvly Dating - Ages 25 - 33 Straight Women's Admission - $25 Tuesday, Septembe…" at bounding box center [777, 154] width 622 height 139
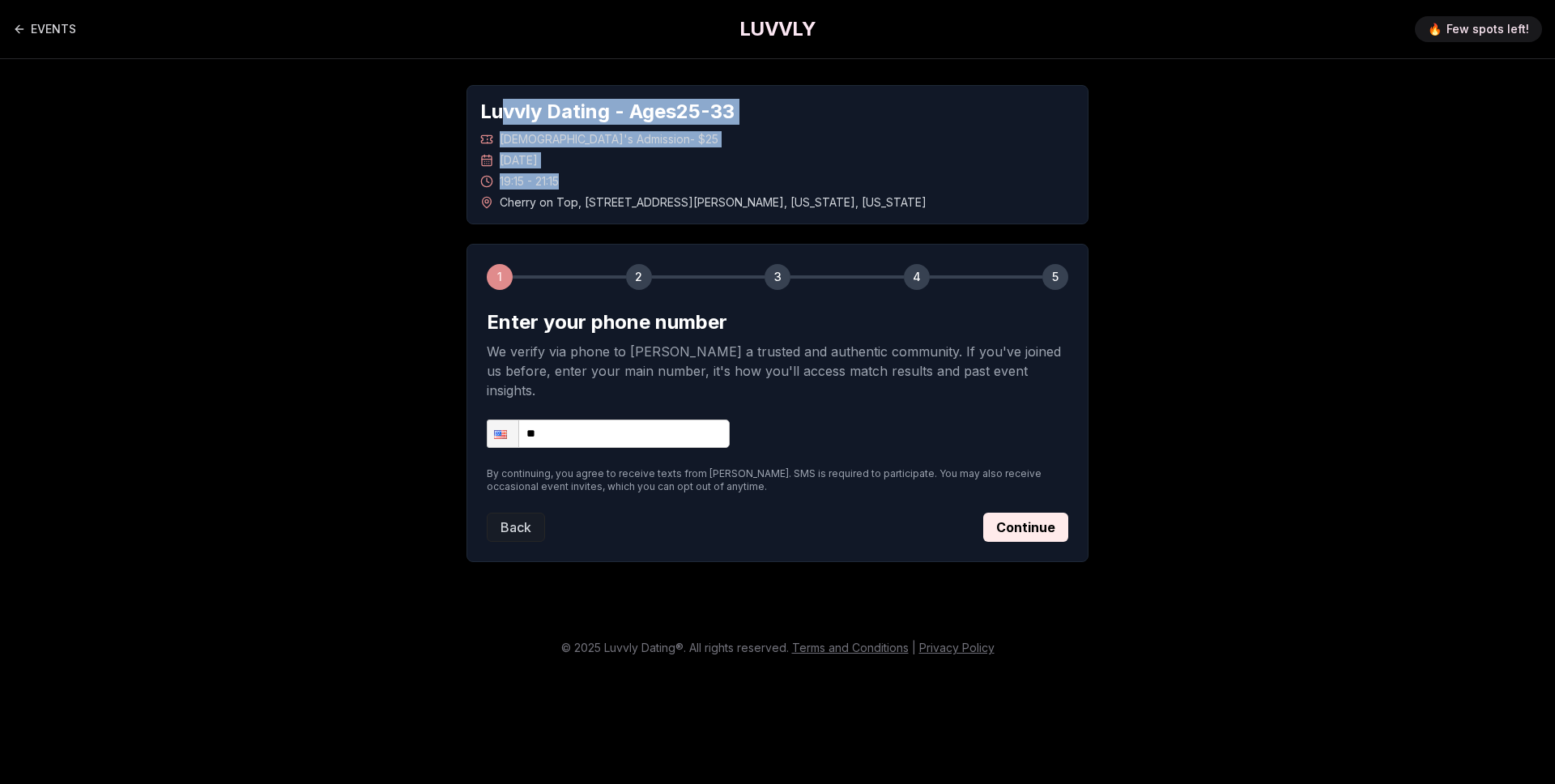
click at [654, 180] on div "19:15 - 21:15" at bounding box center [777, 181] width 594 height 16
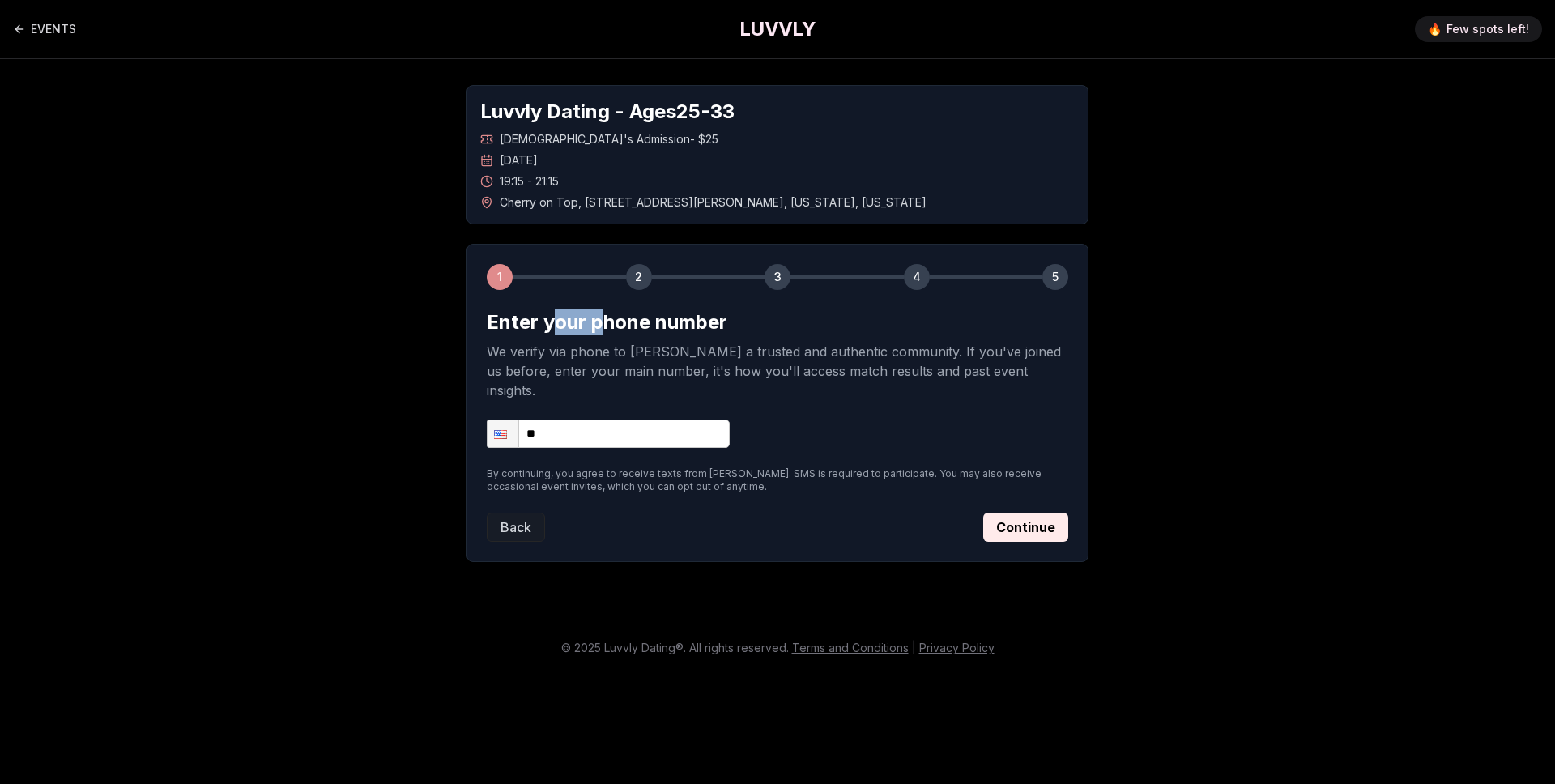
drag, startPoint x: 558, startPoint y: 329, endPoint x: 683, endPoint y: 329, distance: 125.0
click at [675, 329] on h2 "Enter your phone number" at bounding box center [778, 323] width 582 height 26
click at [683, 329] on h2 "Enter your phone number" at bounding box center [778, 323] width 582 height 26
click at [520, 376] on p "We verify via phone to foster a trusted and authentic community. If you've join…" at bounding box center [778, 371] width 582 height 58
click at [578, 419] on input "**" at bounding box center [608, 433] width 243 height 28
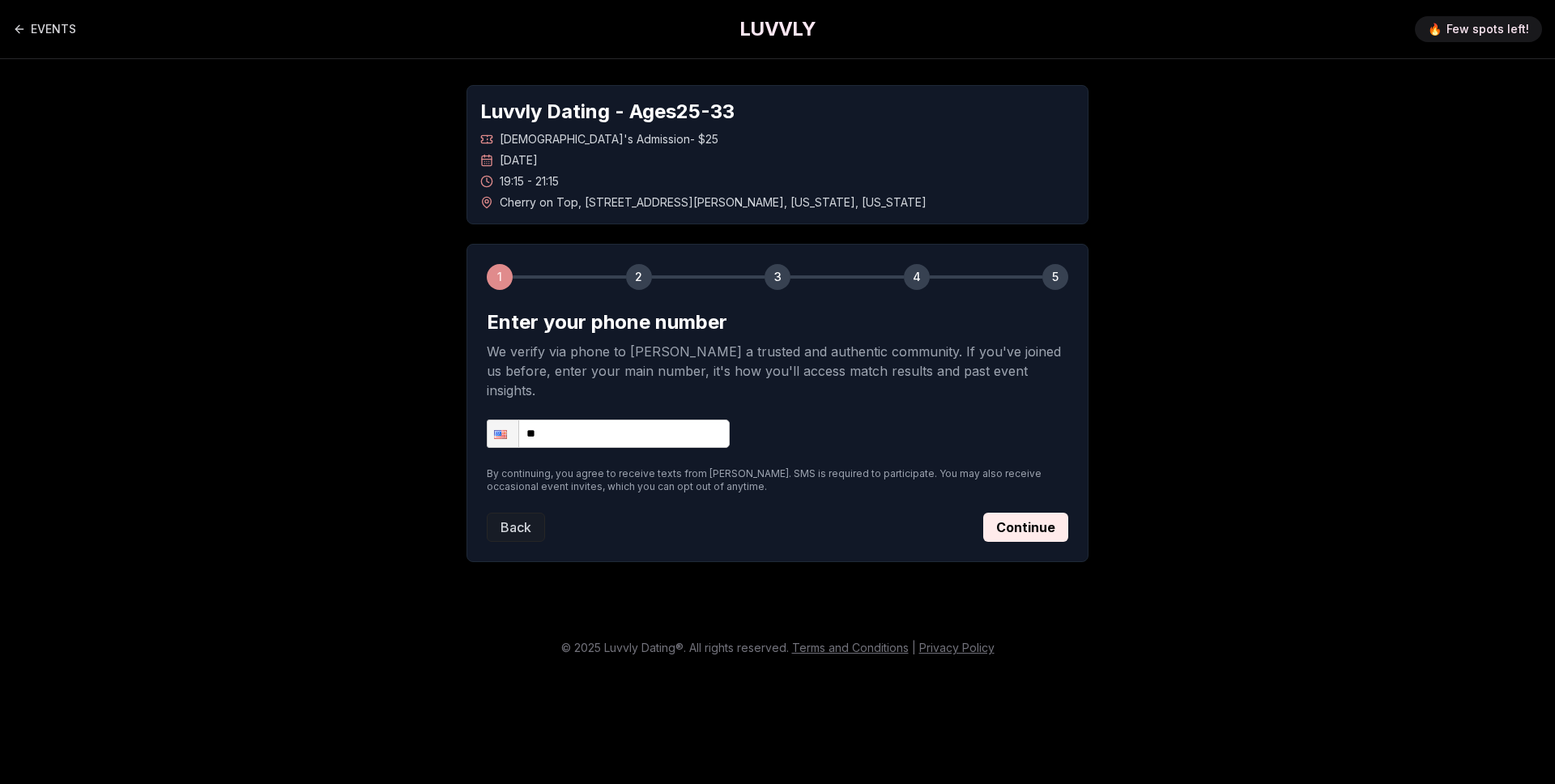
click at [577, 419] on input "**" at bounding box center [608, 433] width 243 height 28
click at [558, 347] on p "We verify via phone to foster a trusted and authentic community. If you've join…" at bounding box center [778, 371] width 582 height 58
drag, startPoint x: 504, startPoint y: 356, endPoint x: 633, endPoint y: 376, distance: 130.5
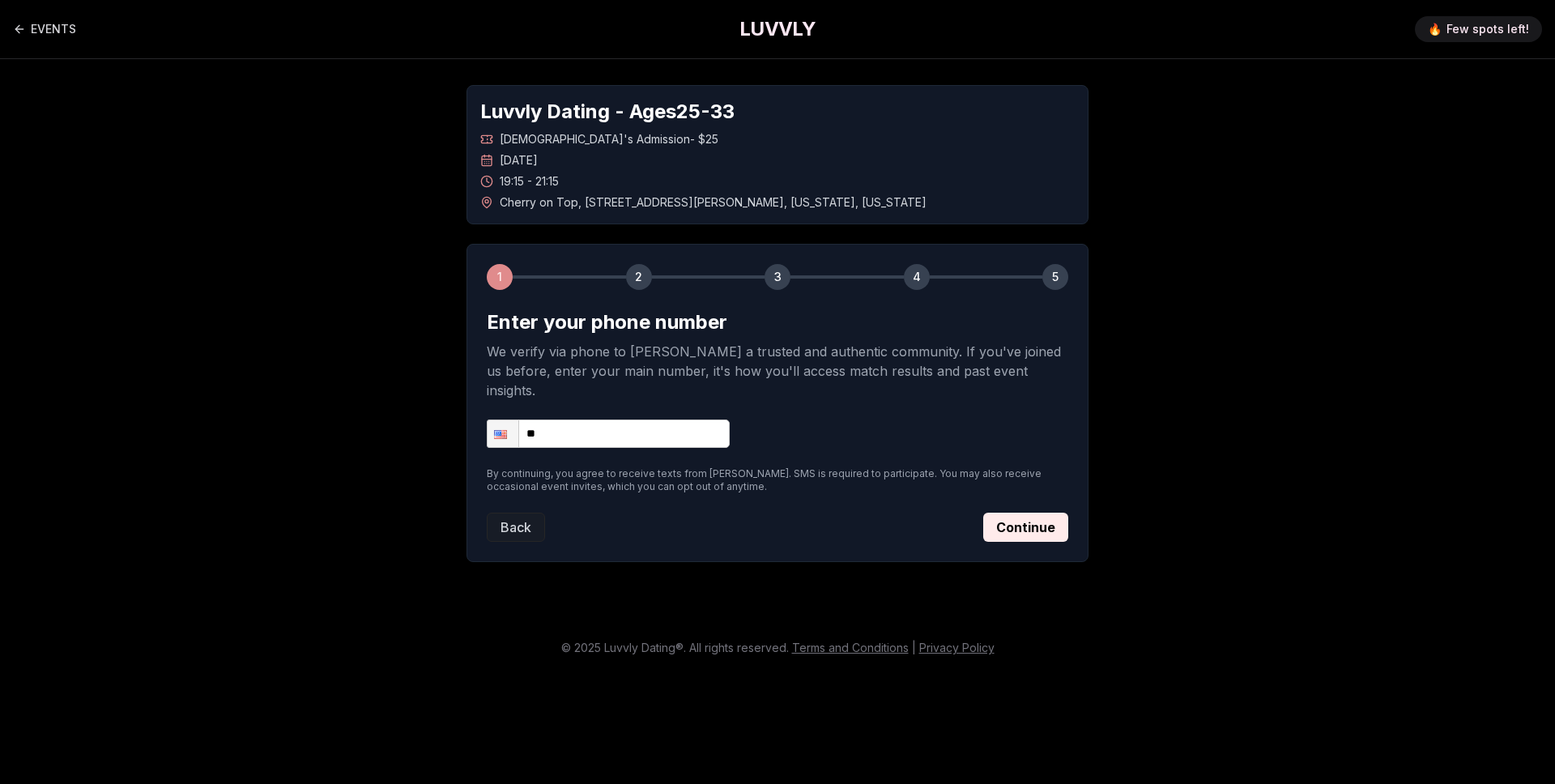
click at [632, 376] on p "We verify via phone to foster a trusted and authentic community. If you've join…" at bounding box center [778, 371] width 582 height 58
click at [633, 376] on p "We verify via phone to foster a trusted and authentic community. If you've join…" at bounding box center [778, 371] width 582 height 58
click at [628, 374] on p "We verify via phone to foster a trusted and authentic community. If you've join…" at bounding box center [778, 371] width 582 height 58
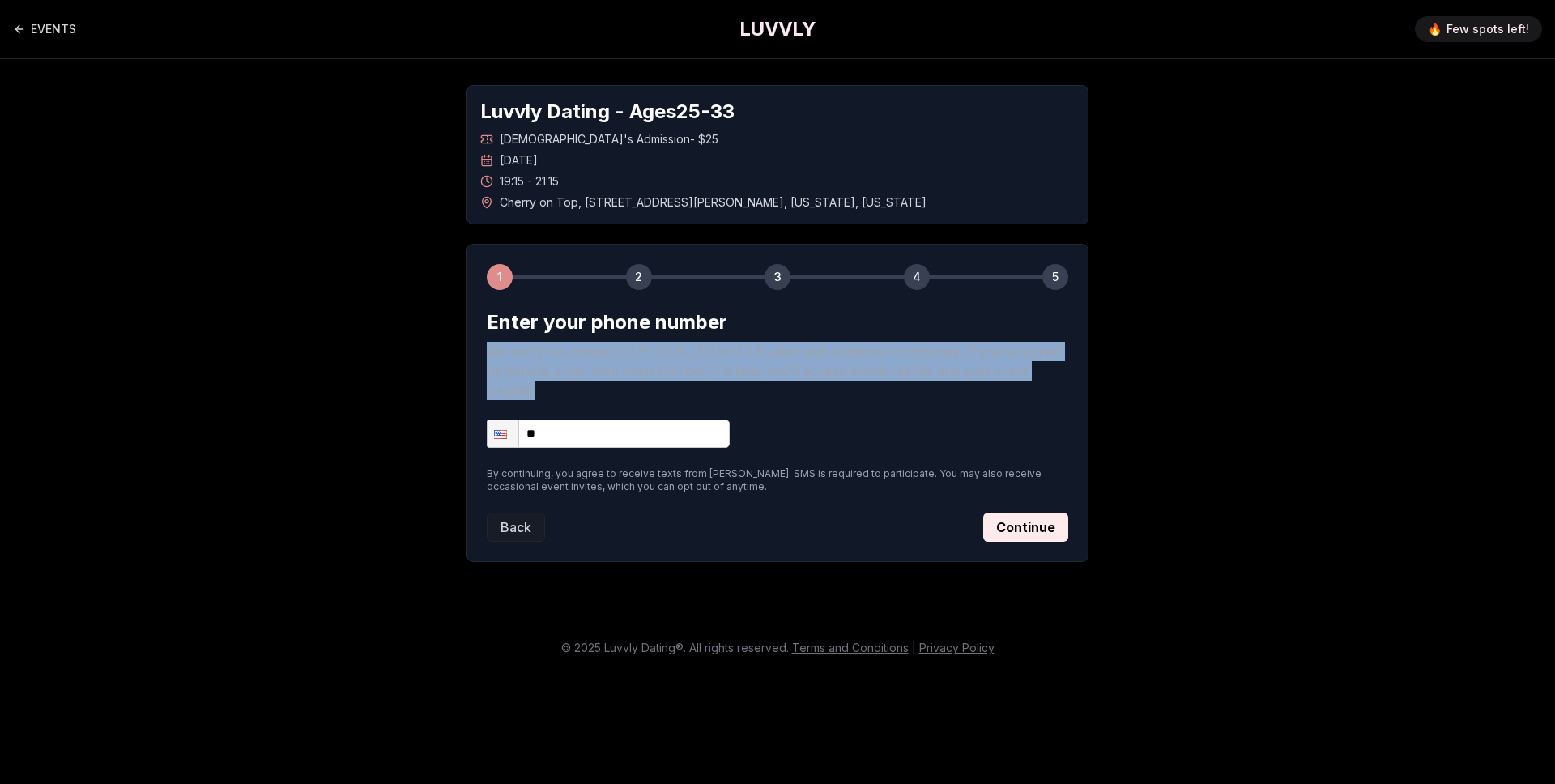
drag, startPoint x: 636, startPoint y: 341, endPoint x: 647, endPoint y: 387, distance: 47.3
click at [647, 387] on form "Enter your phone number We verify via phone to foster a trusted and authentic c…" at bounding box center [778, 426] width 582 height 232
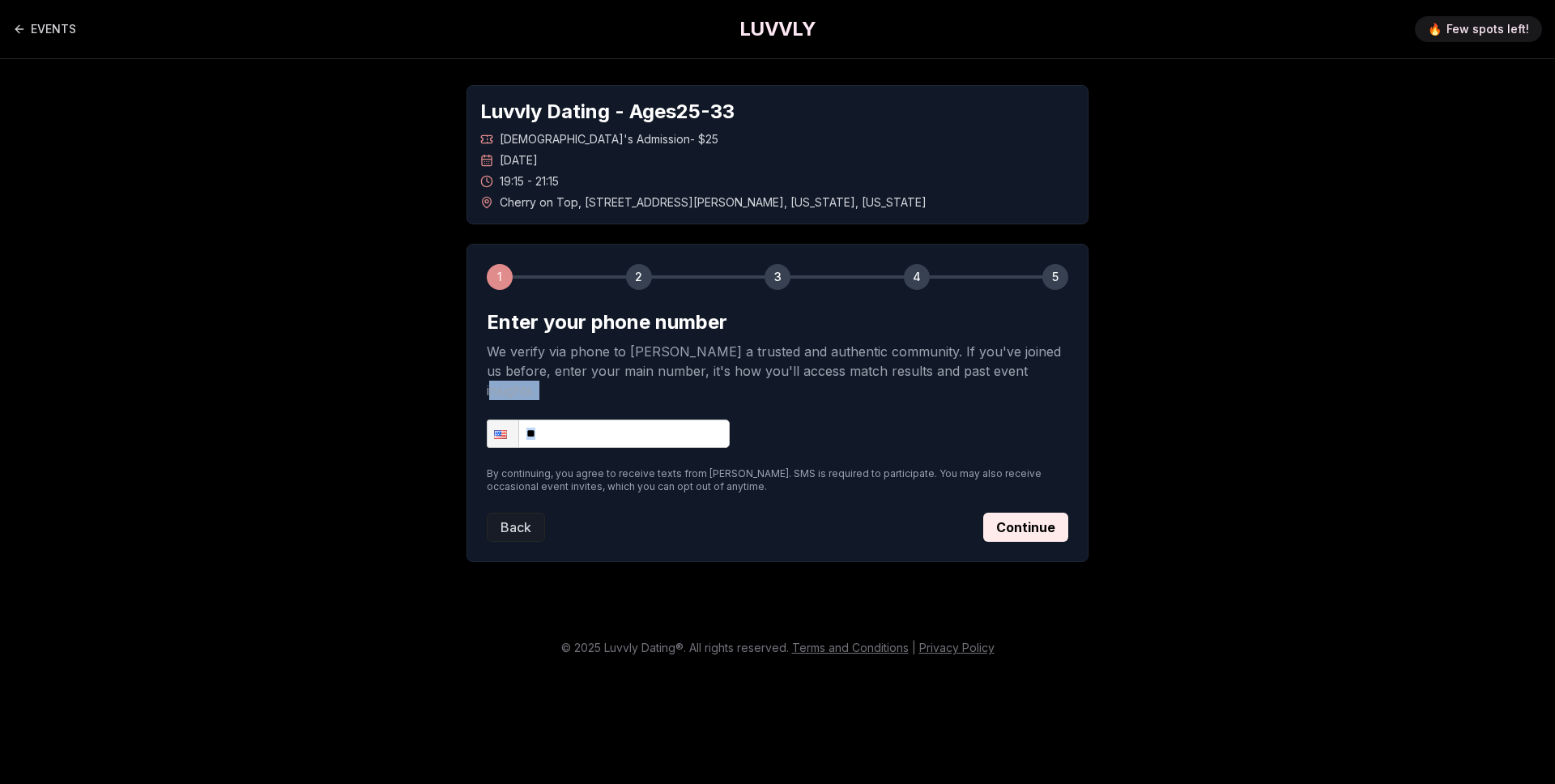
click at [646, 387] on form "Enter your phone number We verify via phone to foster a trusted and authentic c…" at bounding box center [778, 426] width 582 height 232
click at [46, 35] on link "EVENTS" at bounding box center [45, 29] width 63 height 32
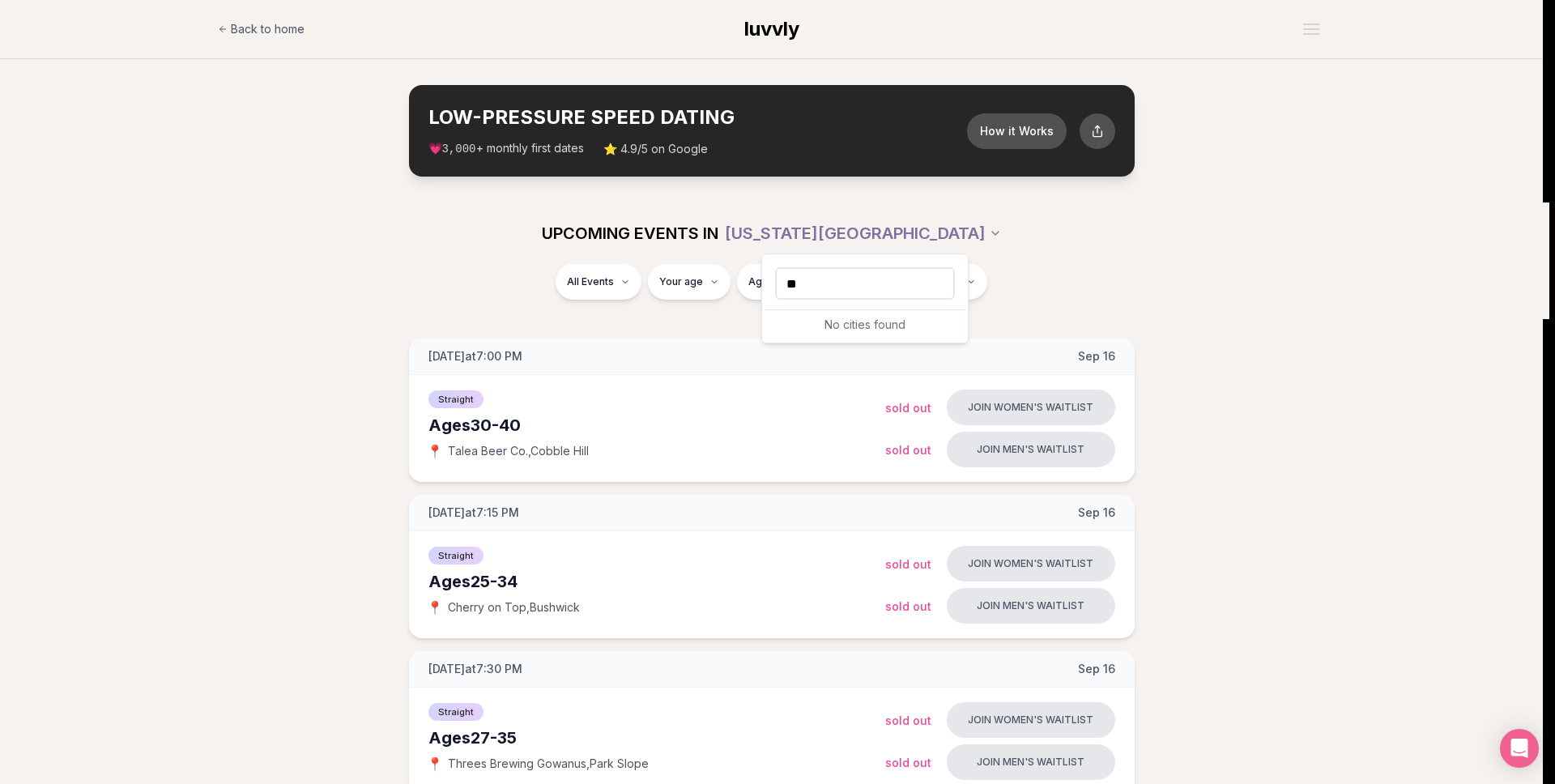
type input "*"
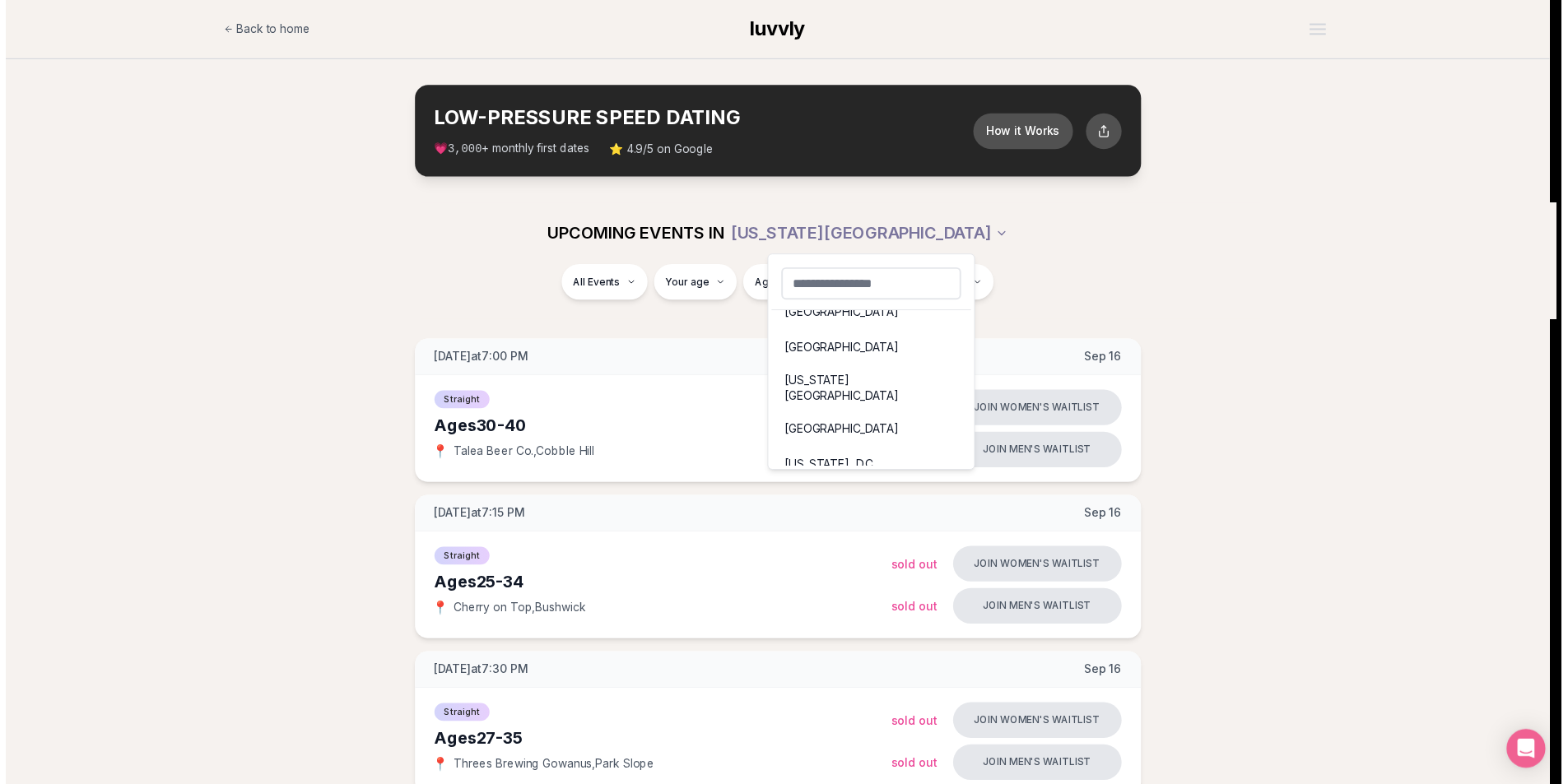
scroll to position [23, 0]
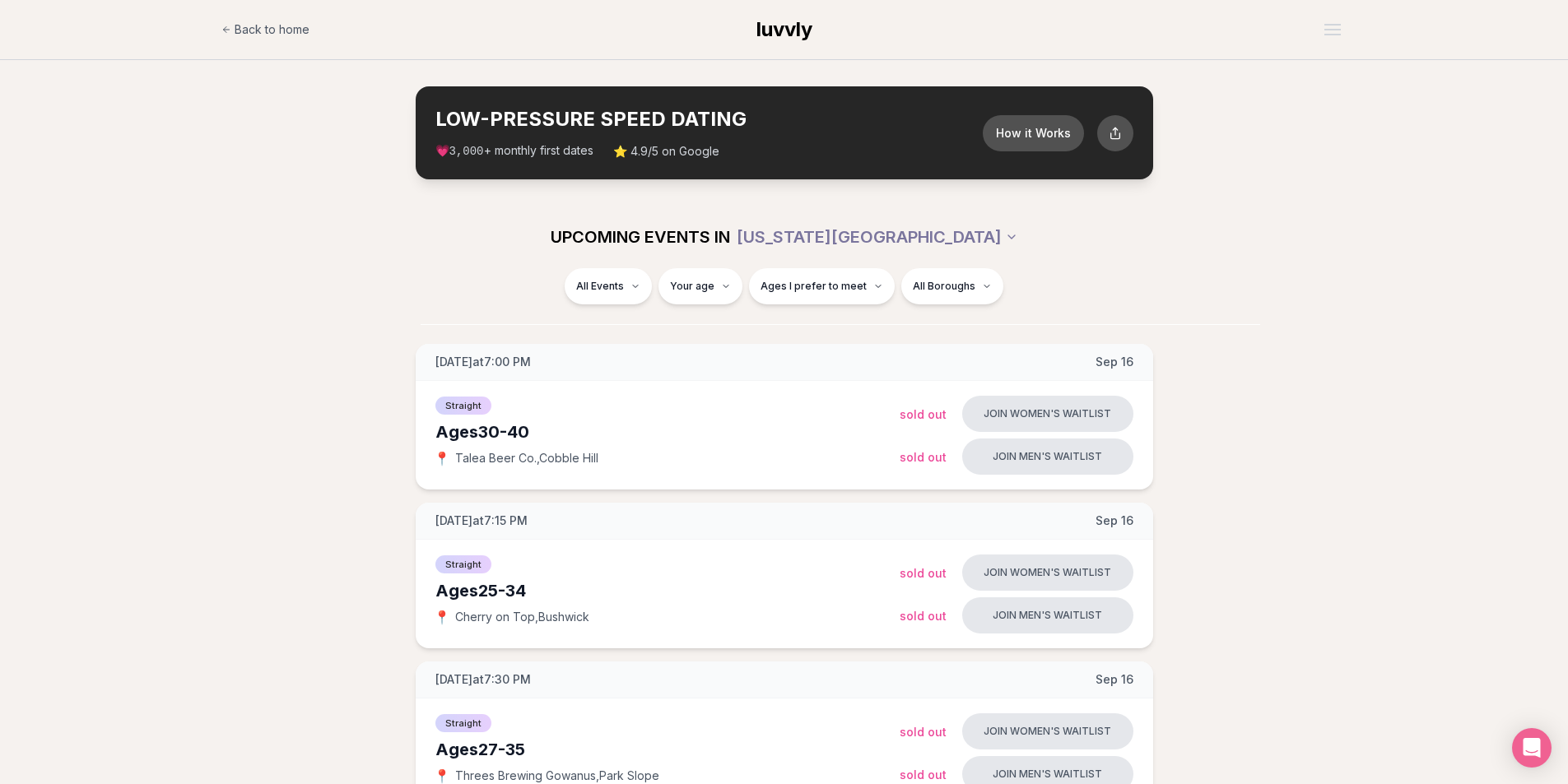
click at [1074, 299] on div "All Events Your age Ages I prefer to meet All Boroughs" at bounding box center [784, 290] width 921 height 43
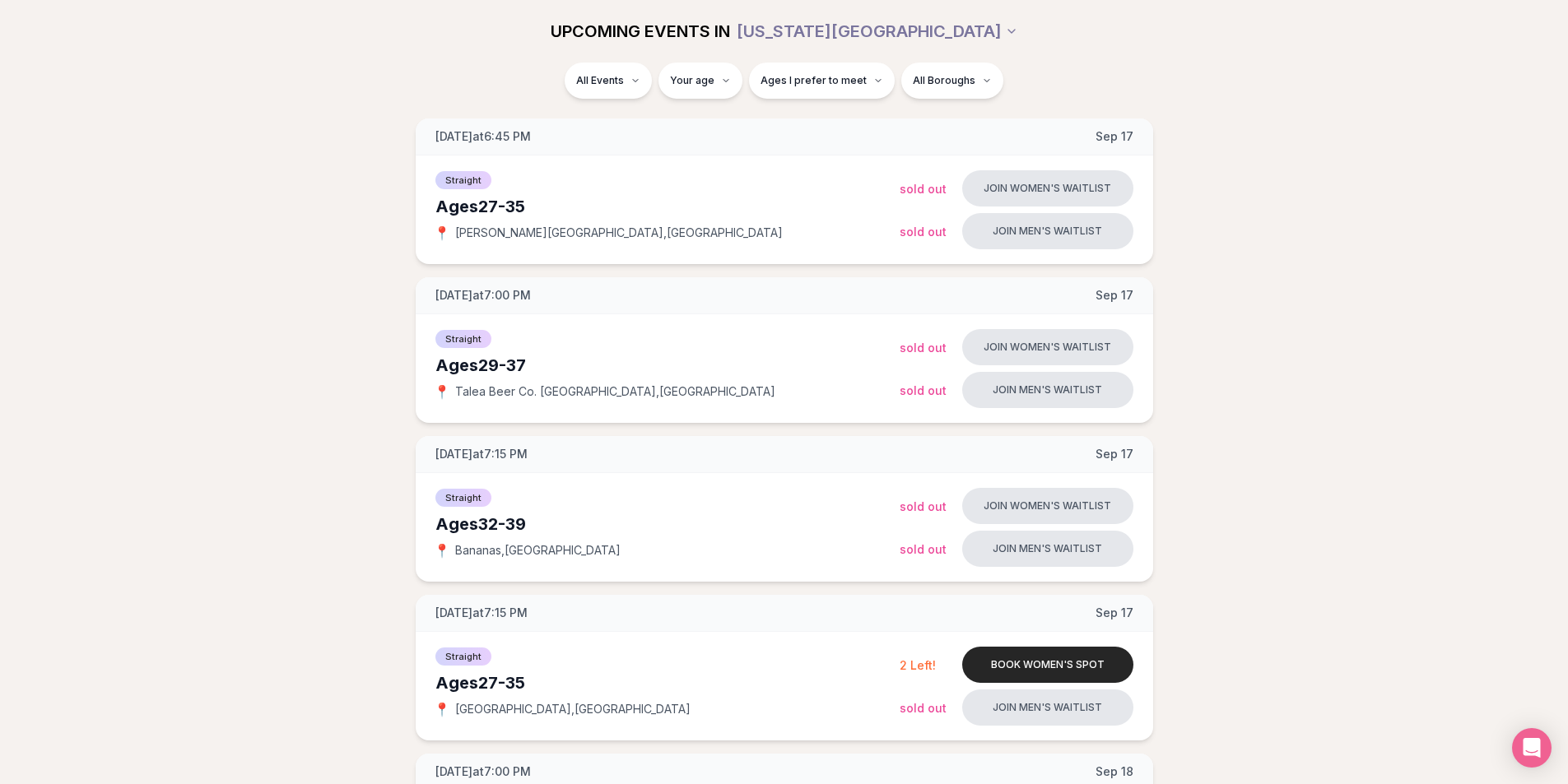
scroll to position [1232, 0]
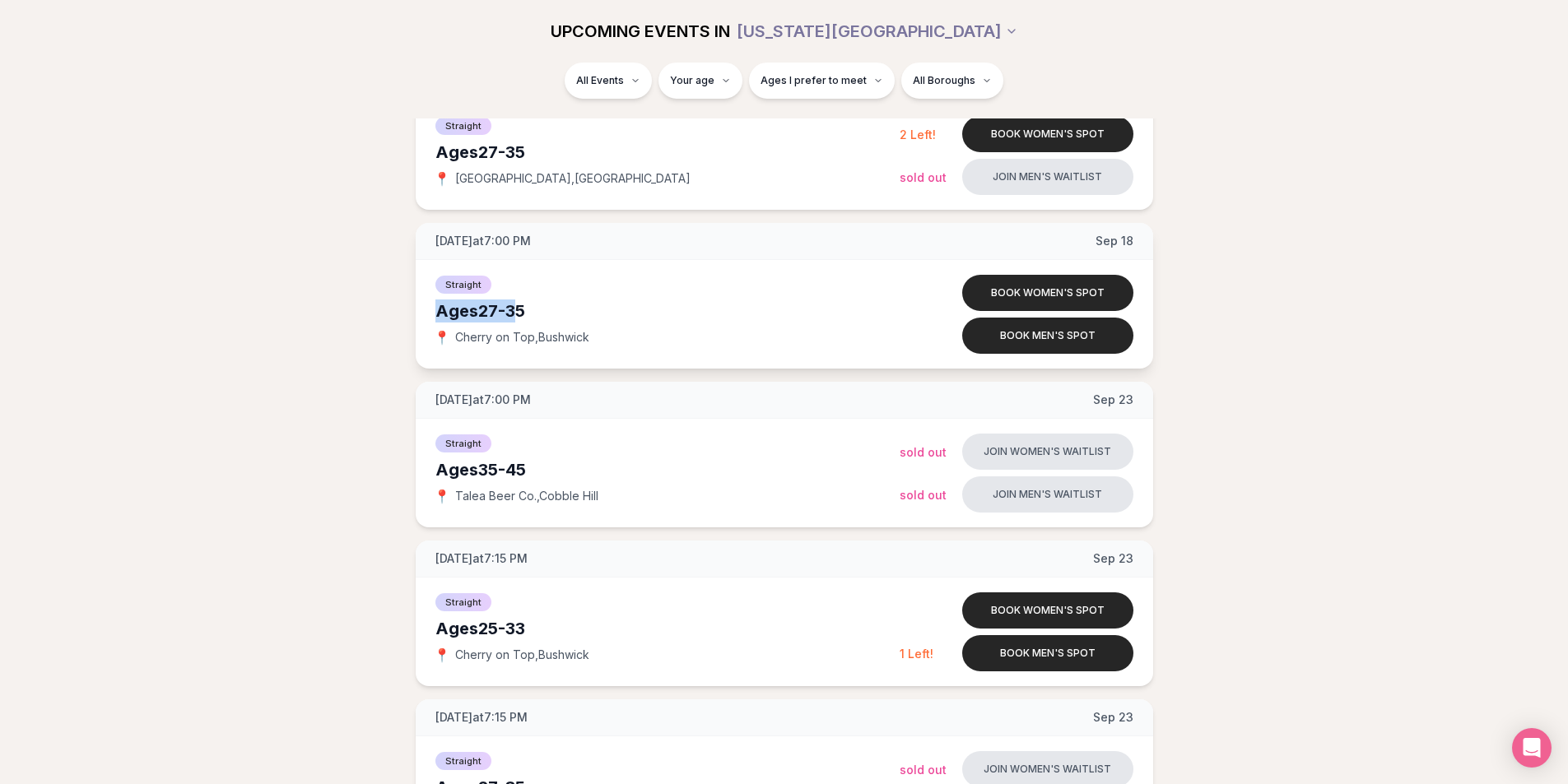
drag, startPoint x: 485, startPoint y: 295, endPoint x: 573, endPoint y: 316, distance: 90.5
click at [573, 316] on div "Straight Ages [DEMOGRAPHIC_DATA] 📍 Cherry on Top , Bushwick" at bounding box center [667, 314] width 464 height 83
click at [573, 316] on div "Ages 27-35" at bounding box center [667, 311] width 464 height 23
click at [1061, 299] on button "Book women's spot" at bounding box center [1047, 293] width 171 height 36
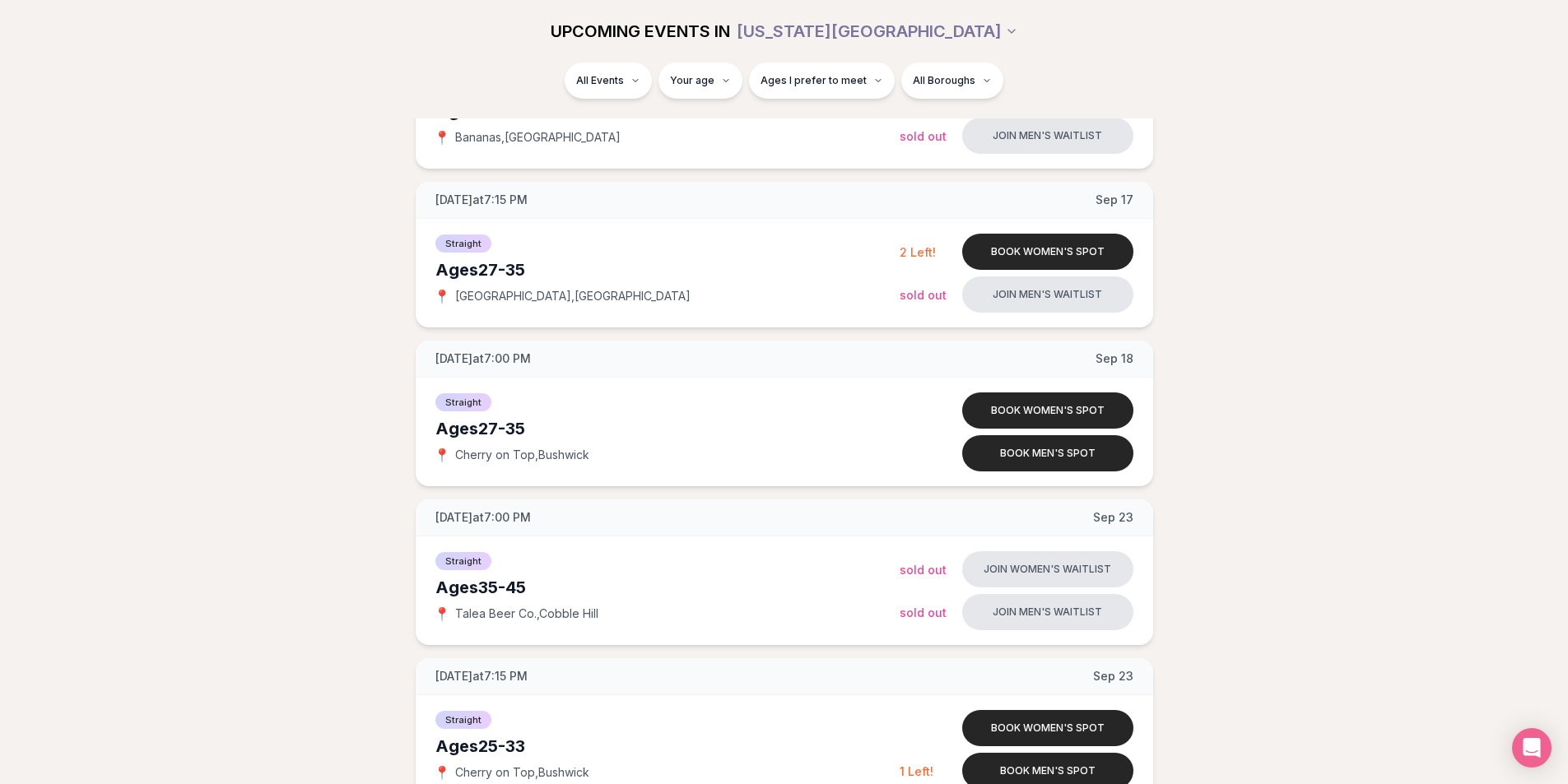
scroll to position [1115, 0]
click at [1031, 453] on button "Book men's spot" at bounding box center [1047, 452] width 171 height 36
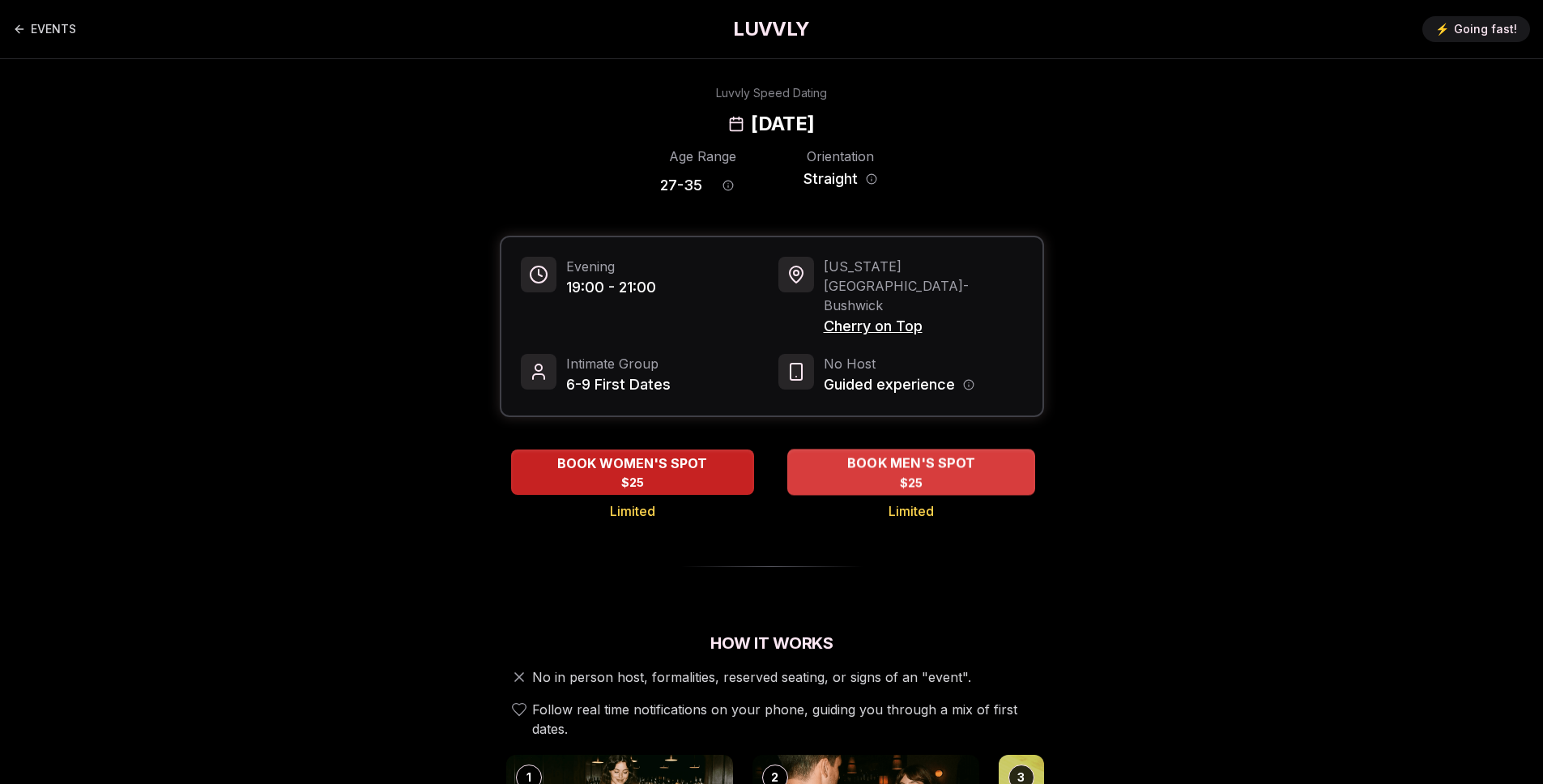
click at [913, 453] on span "BOOK MEN'S SPOT" at bounding box center [909, 463] width 134 height 19
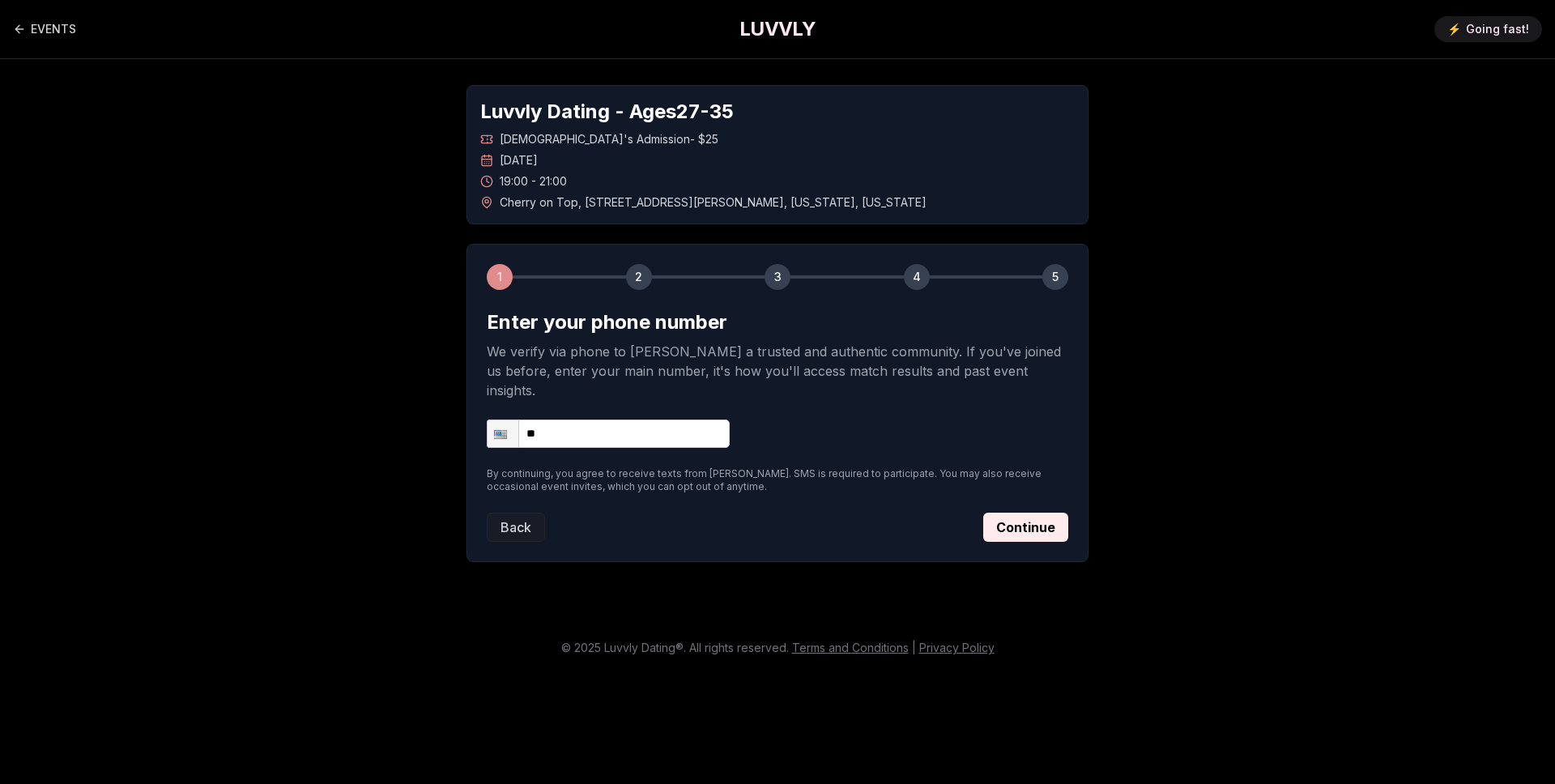
click at [11, 27] on div "EVENTS LUVVLY ⚡️ Going fast!" at bounding box center [777, 29] width 1555 height 58
click at [21, 30] on icon "Back to events" at bounding box center [20, 29] width 13 height 13
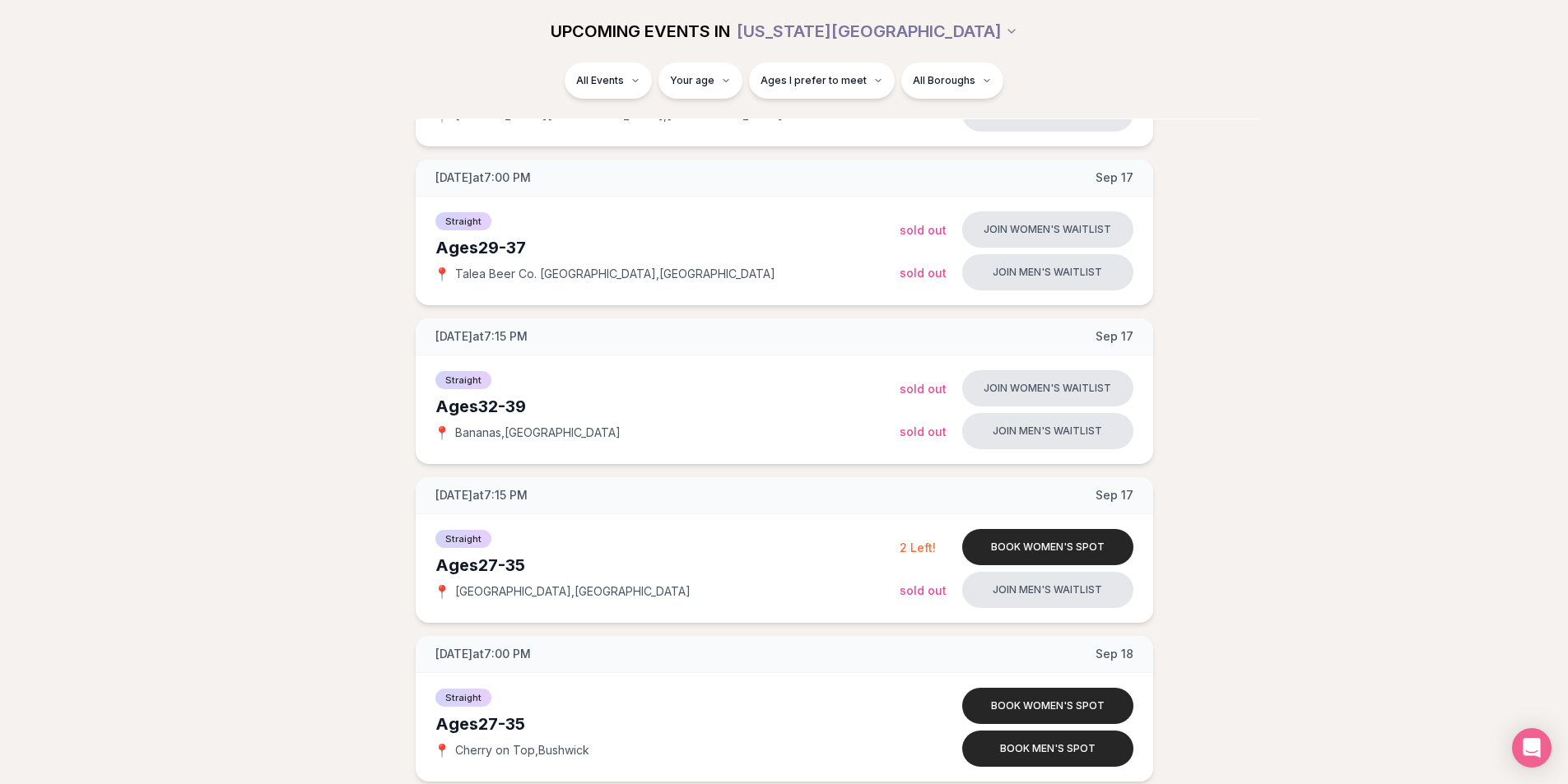
scroll to position [1558, 0]
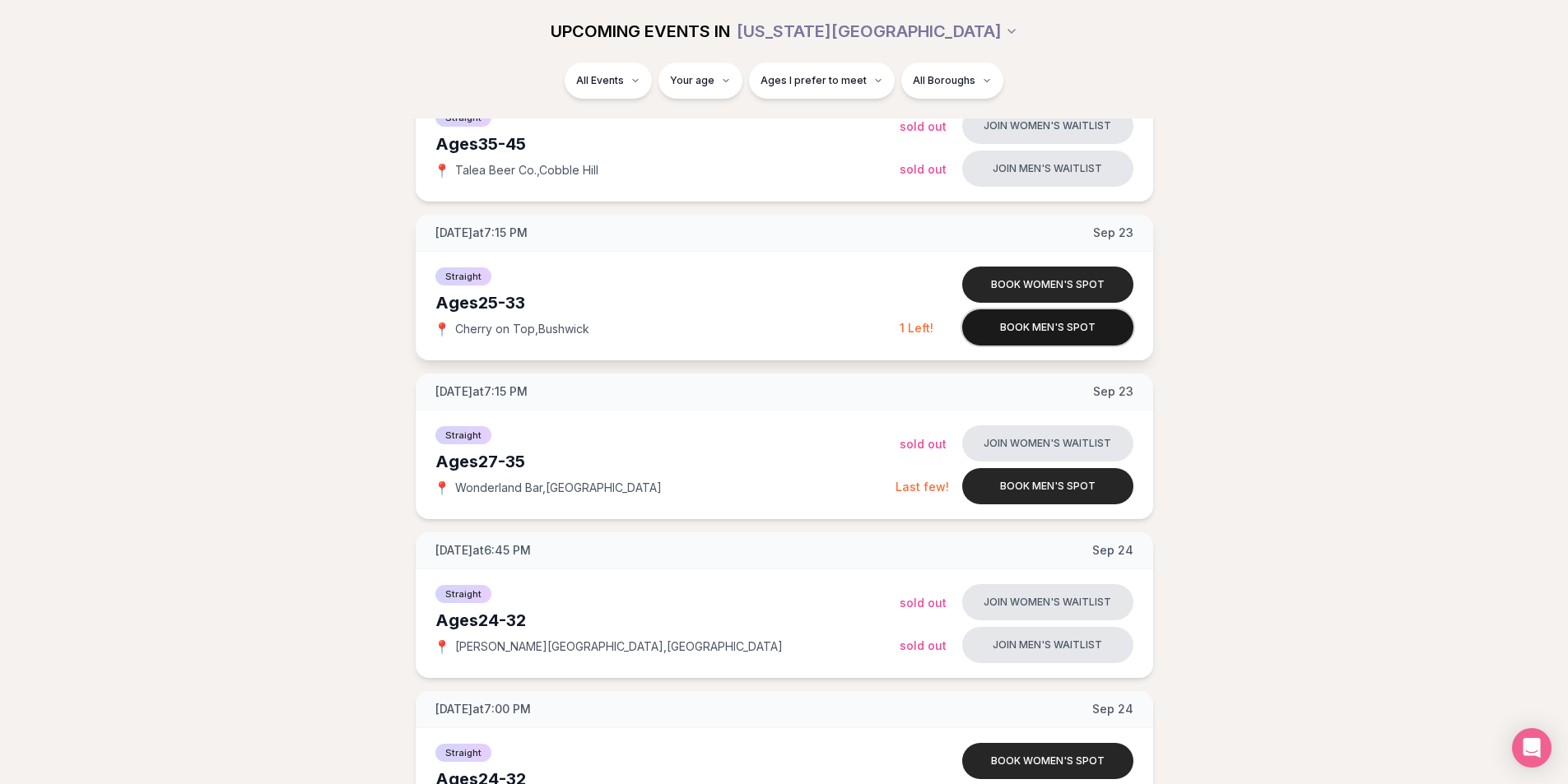
click at [1025, 330] on button "Book men's spot" at bounding box center [1047, 328] width 171 height 36
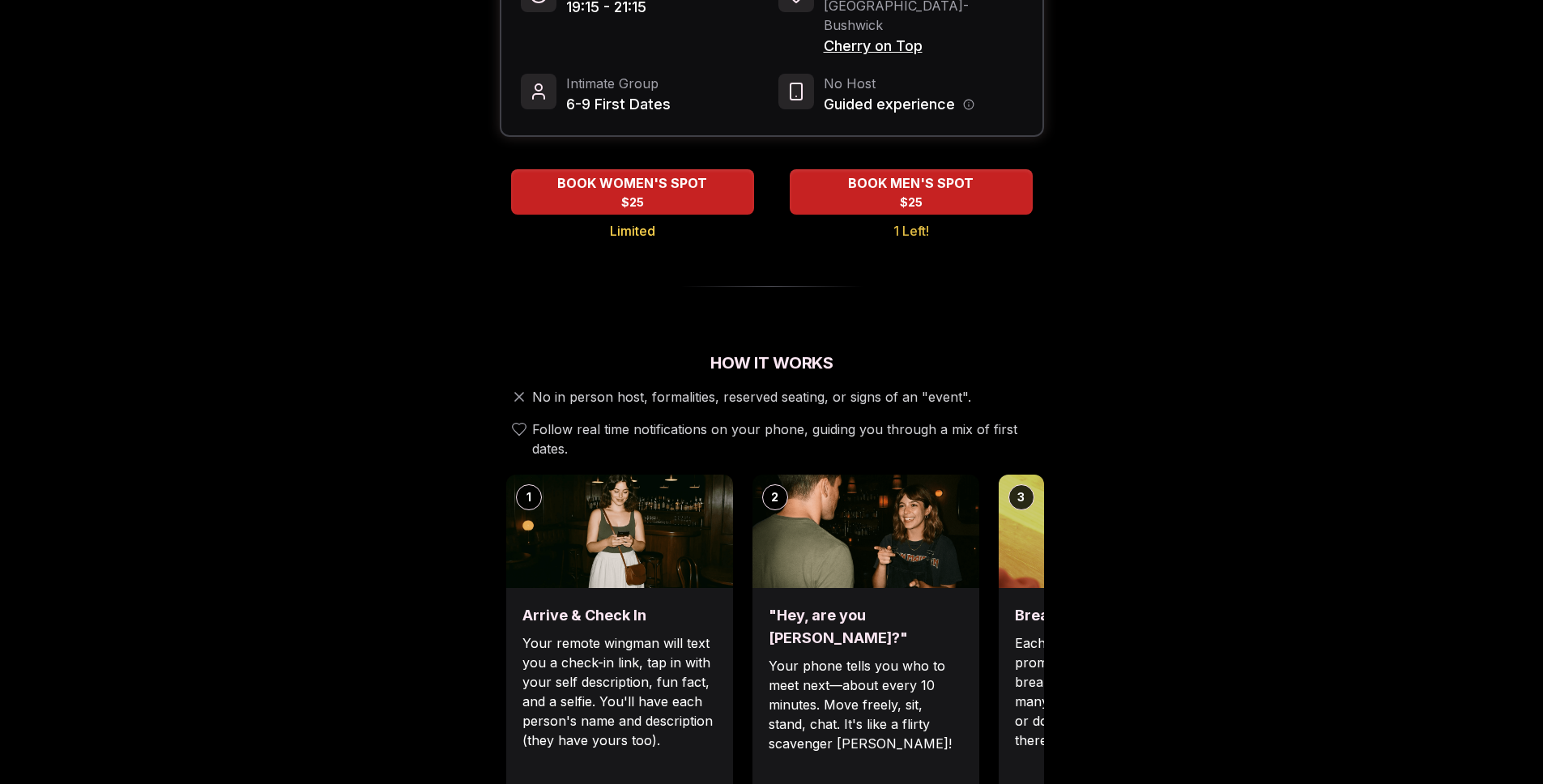
scroll to position [314, 0]
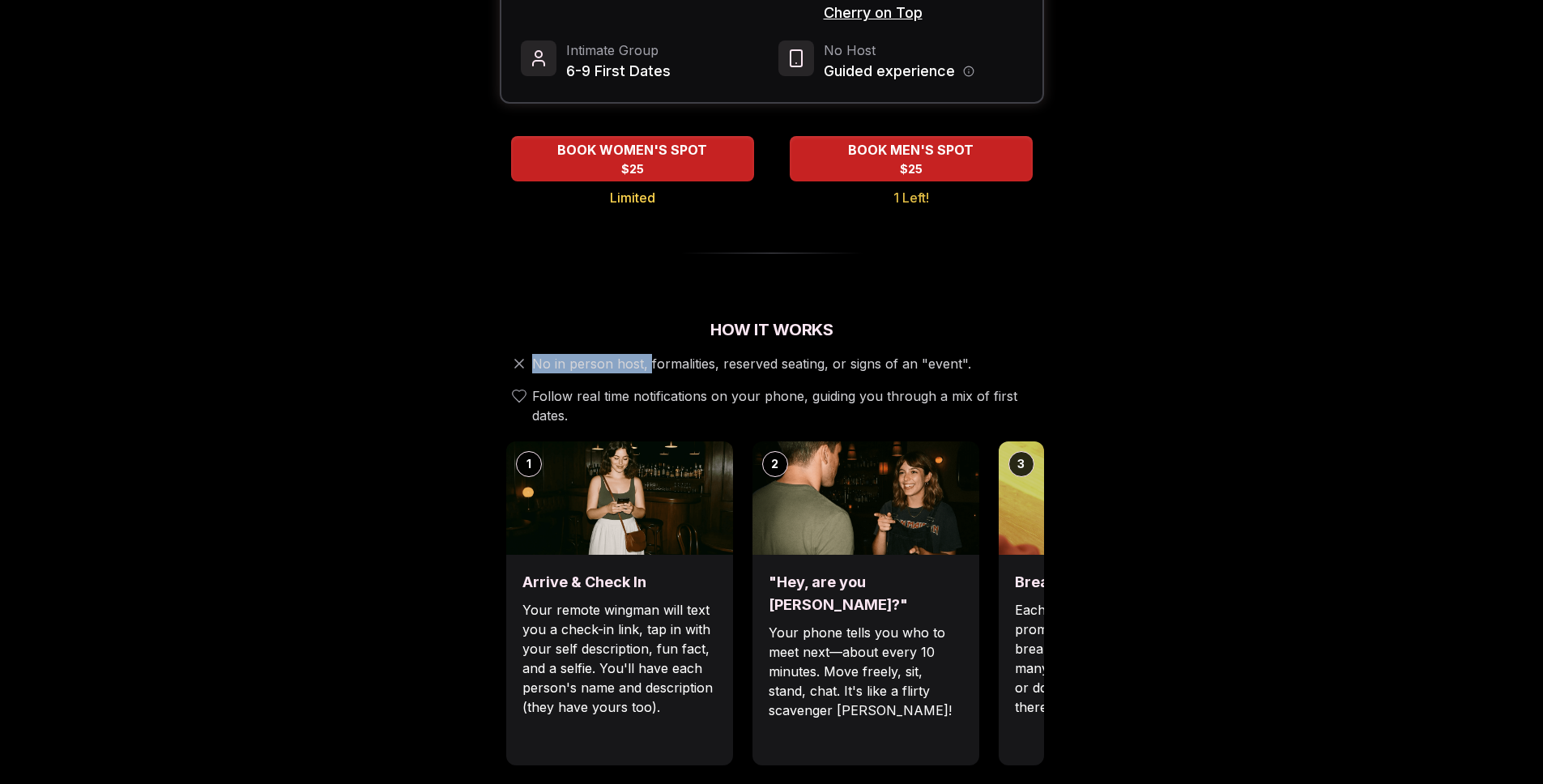
drag, startPoint x: 535, startPoint y: 327, endPoint x: 648, endPoint y: 328, distance: 113.0
click at [648, 354] on span "No in person host, formalities, reserved seating, or signs of an "event"." at bounding box center [752, 364] width 439 height 19
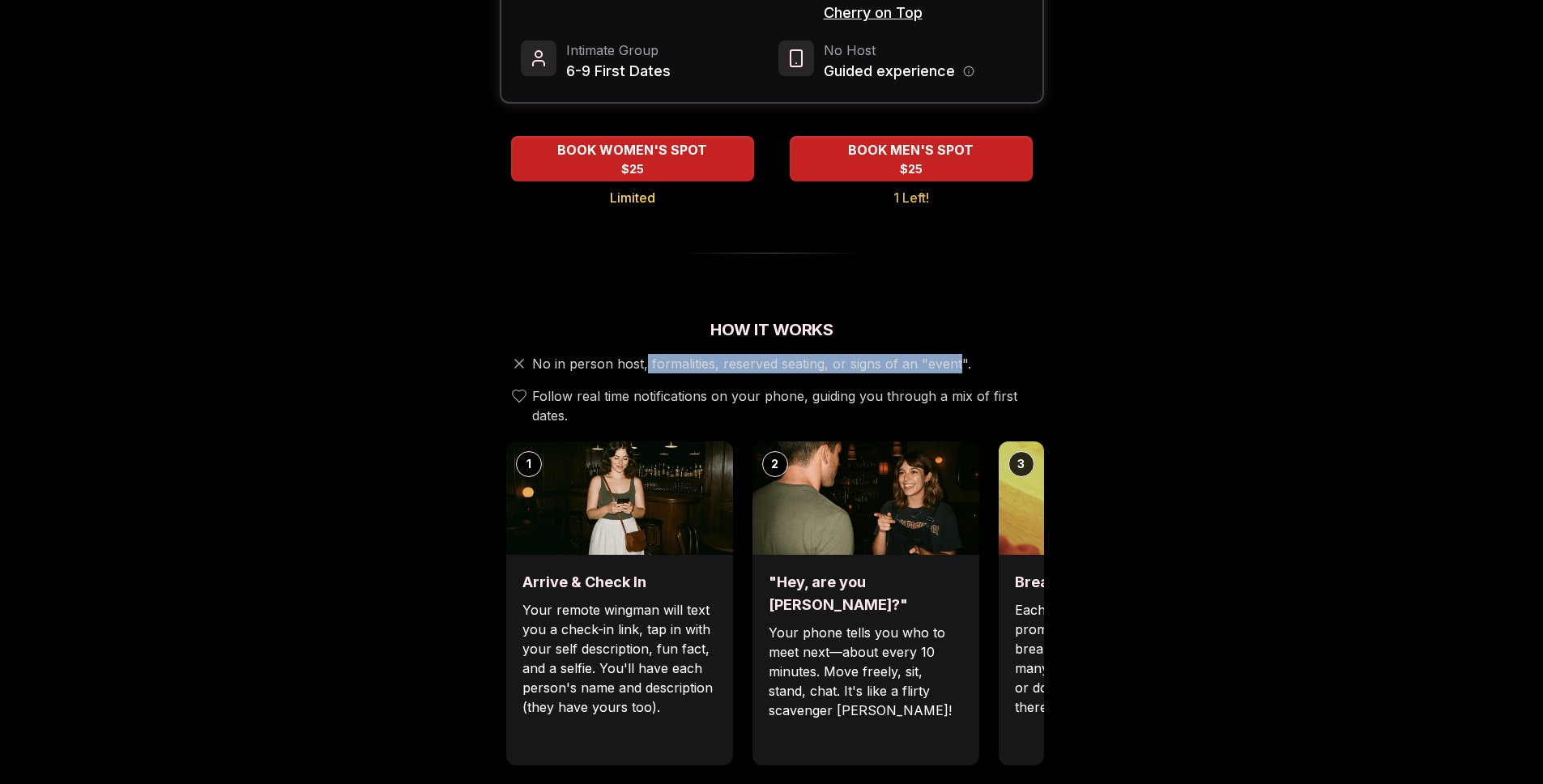
drag, startPoint x: 643, startPoint y: 327, endPoint x: 982, endPoint y: 328, distance: 339.0
click at [960, 354] on span "No in person host, formalities, reserved seating, or signs of an "event"." at bounding box center [752, 364] width 439 height 19
click at [983, 354] on div "No in person host, formalities, reserved seating, or signs of an "event"." at bounding box center [772, 364] width 544 height 19
click at [982, 354] on div "No in person host, formalities, reserved seating, or signs of an "event"." at bounding box center [772, 364] width 544 height 19
drag, startPoint x: 997, startPoint y: 321, endPoint x: 560, endPoint y: 329, distance: 437.1
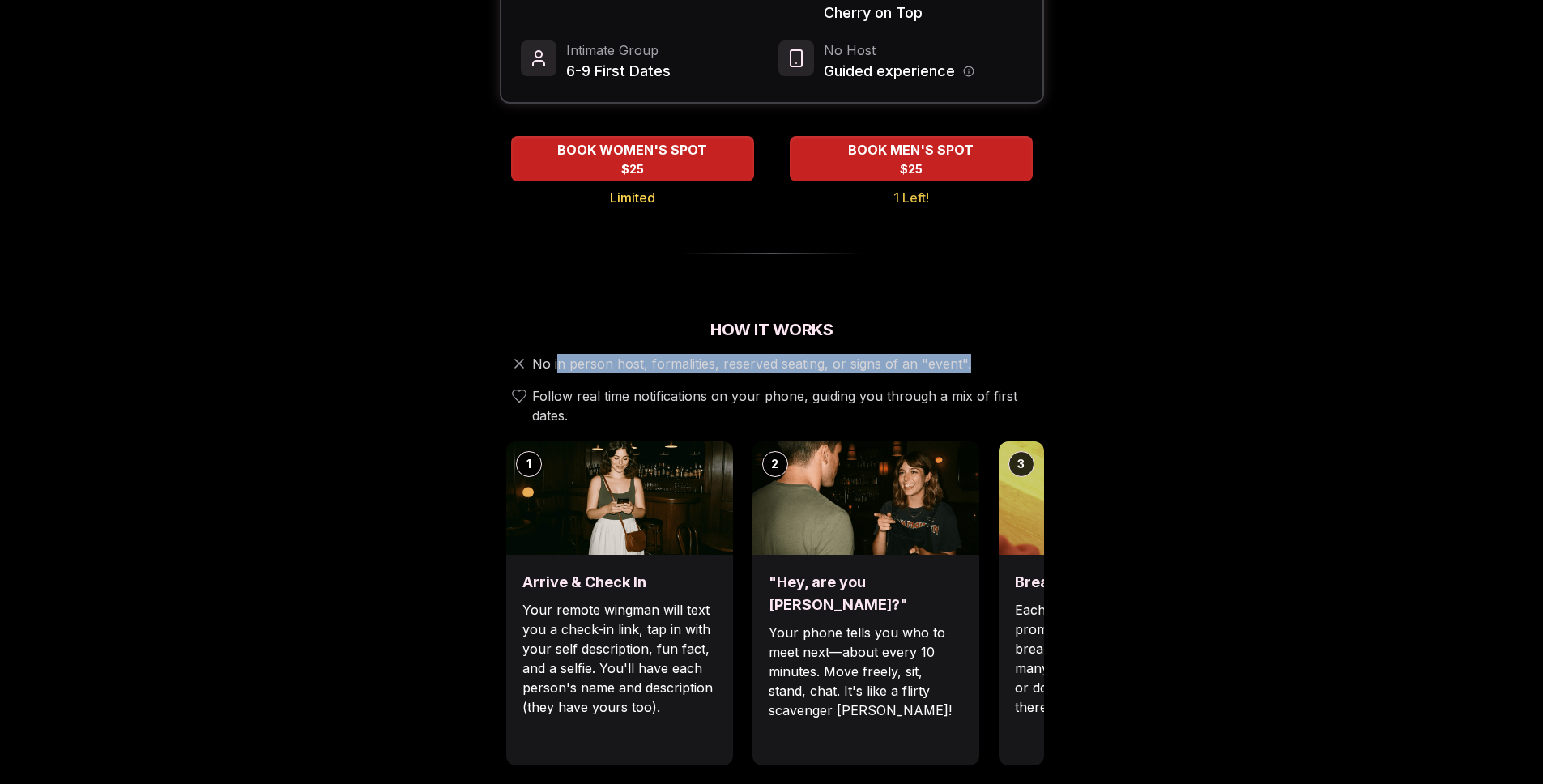
click at [560, 354] on div "No in person host, formalities, reserved seating, or signs of an "event"." at bounding box center [772, 364] width 544 height 19
click at [560, 354] on span "No in person host, formalities, reserved seating, or signs of an "event"." at bounding box center [752, 364] width 439 height 19
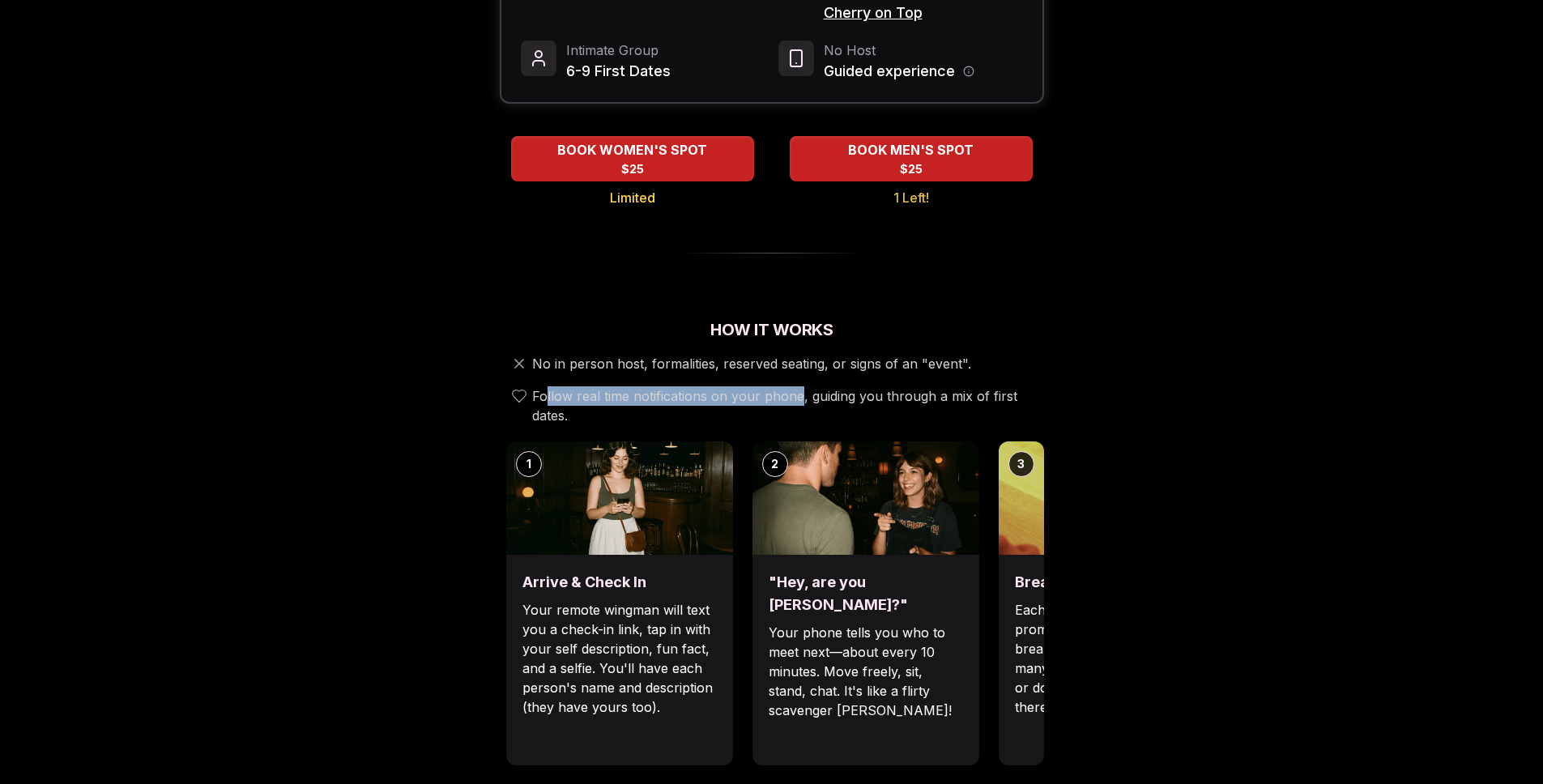
drag, startPoint x: 546, startPoint y: 357, endPoint x: 797, endPoint y: 362, distance: 251.0
click at [797, 386] on span "Follow real time notifications on your phone, guiding you through a mix of firs…" at bounding box center [785, 405] width 505 height 39
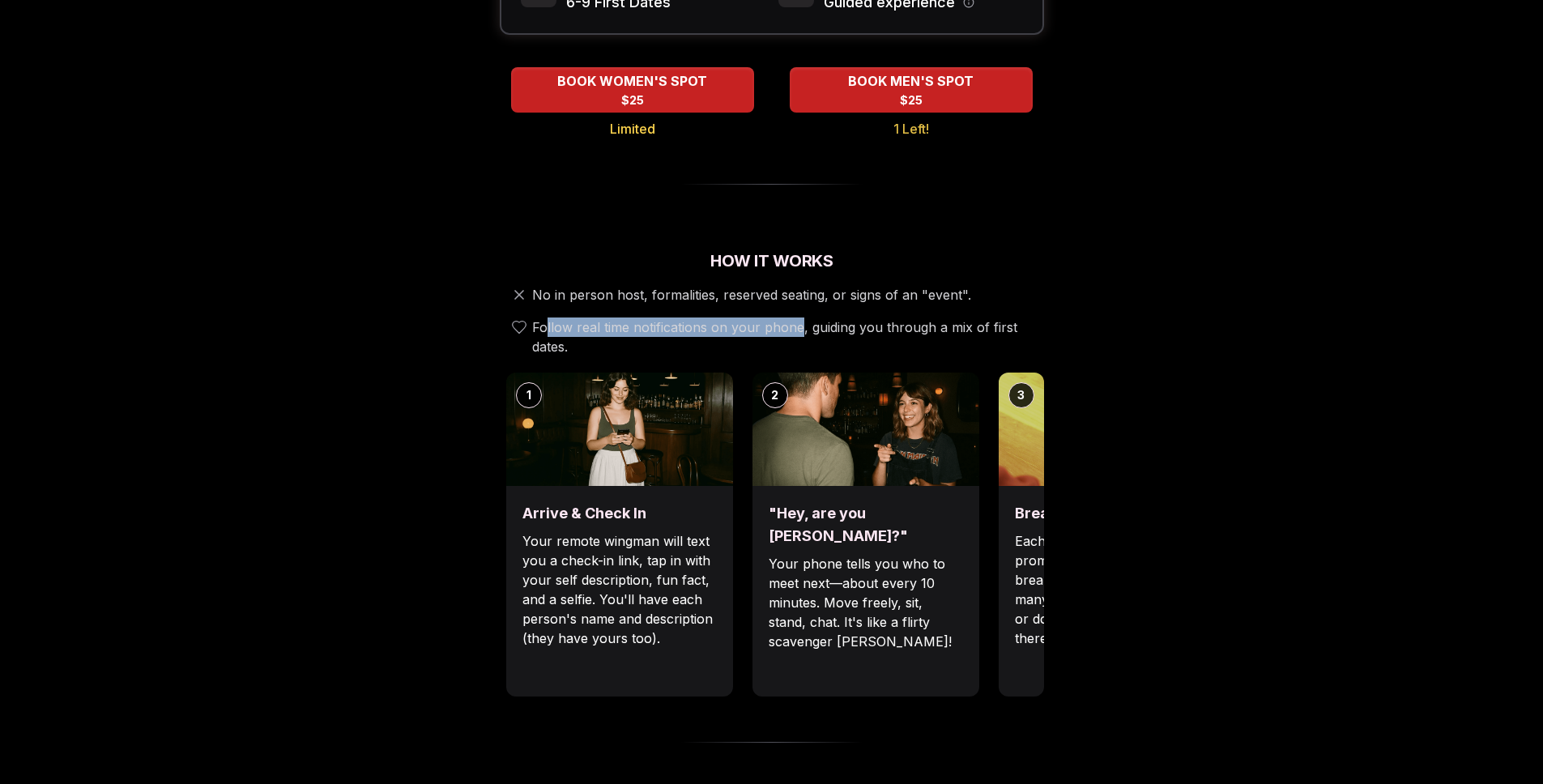
scroll to position [402, 0]
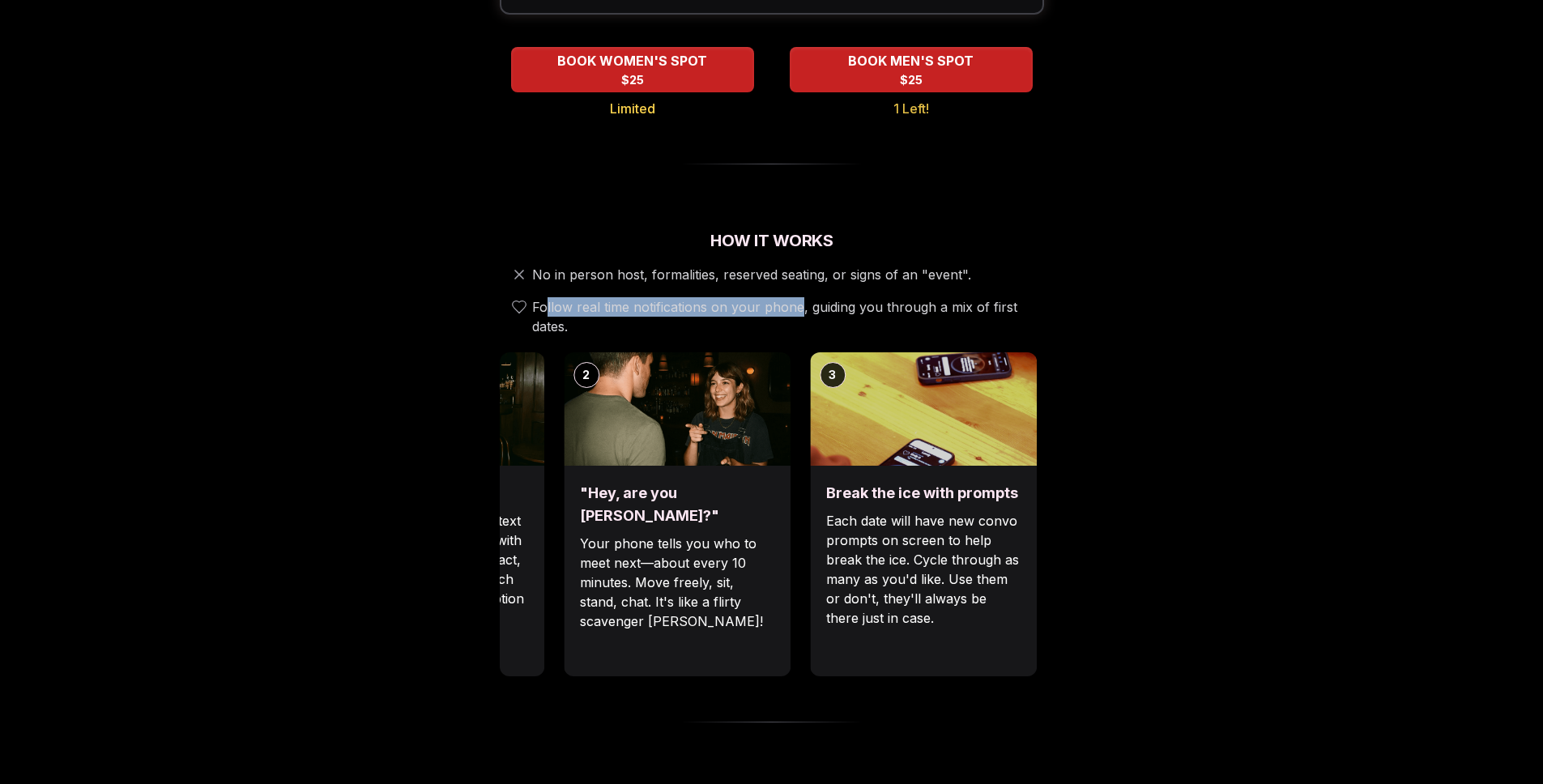
click at [674, 418] on img at bounding box center [677, 409] width 227 height 114
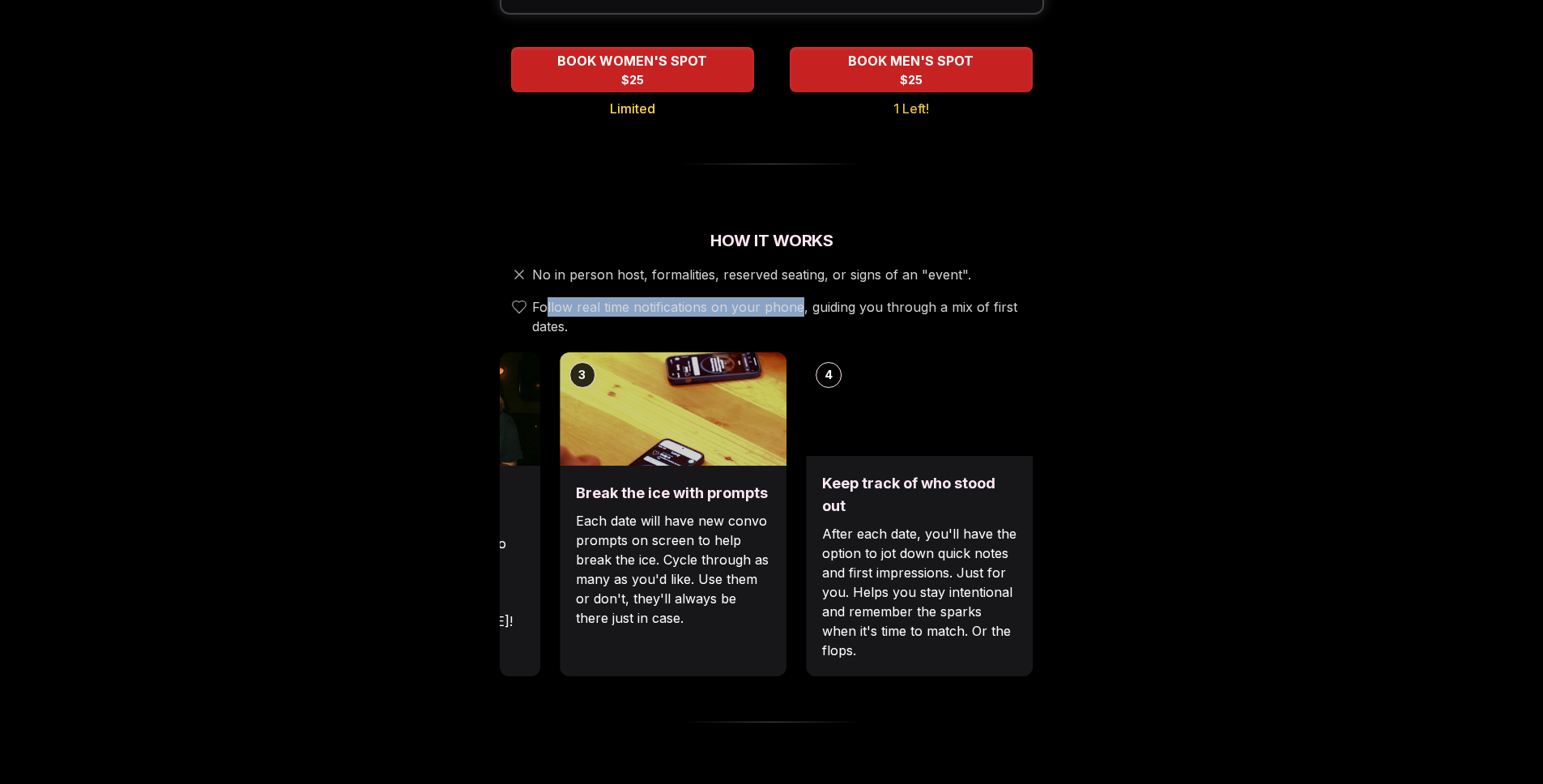
click at [677, 511] on p "Each date will have new convo prompts on screen to help break the ice. Cycle th…" at bounding box center [673, 570] width 194 height 117
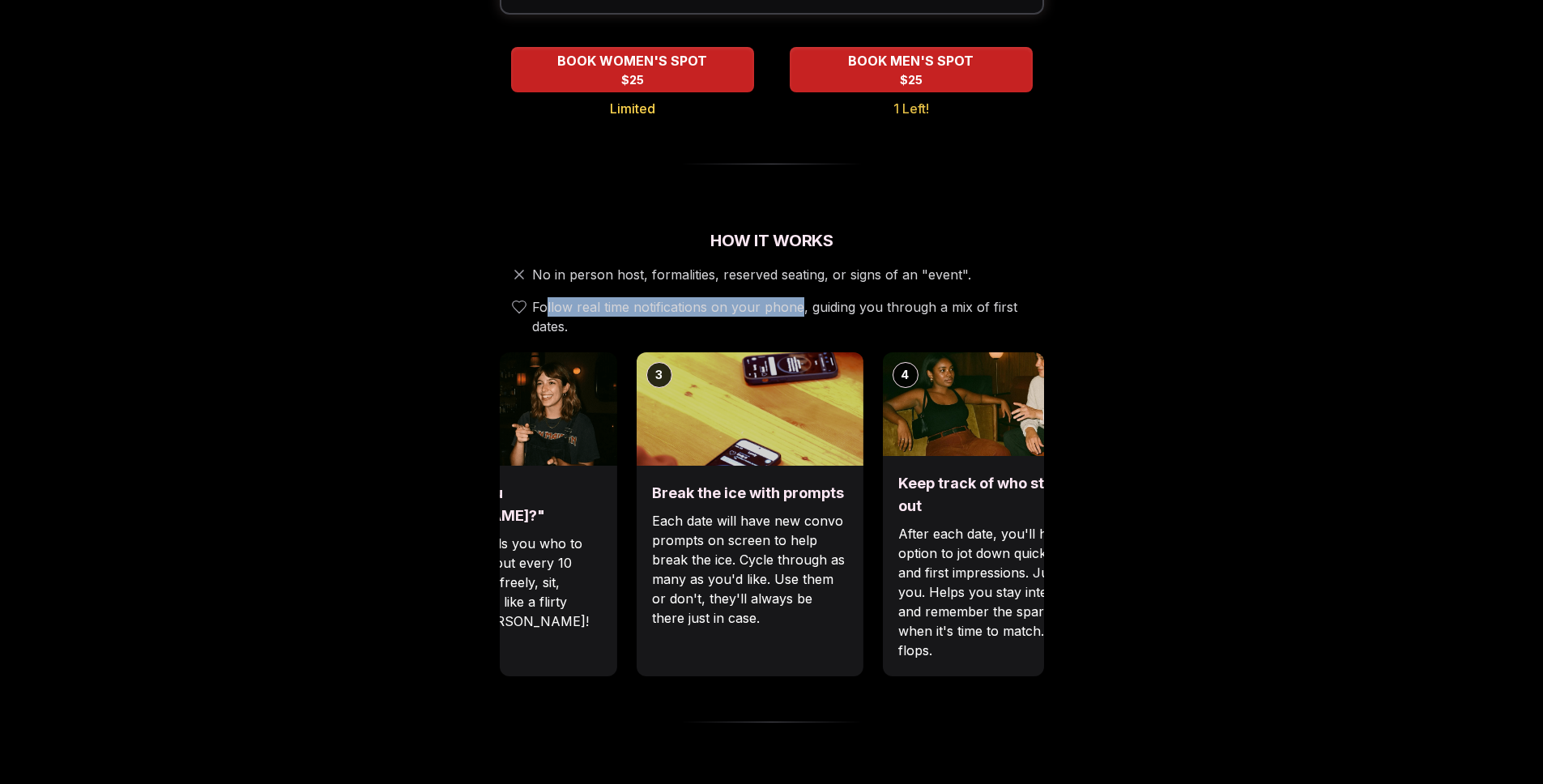
click at [740, 540] on p "Each date will have new convo prompts on screen to help break the ice. Cycle th…" at bounding box center [748, 570] width 194 height 117
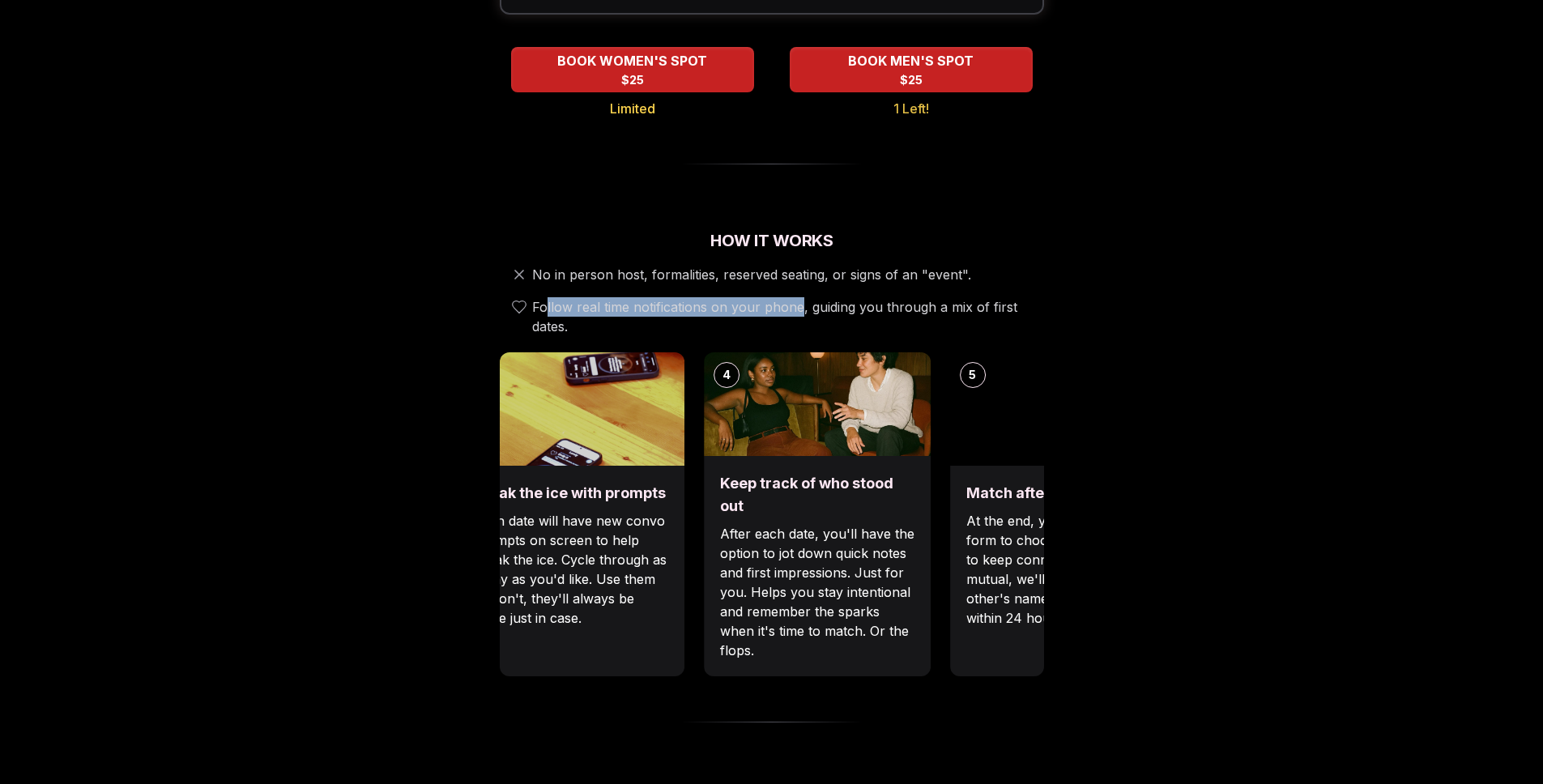
click at [594, 519] on p "Each date will have new convo prompts on screen to help break the ice. Cycle th…" at bounding box center [570, 570] width 194 height 117
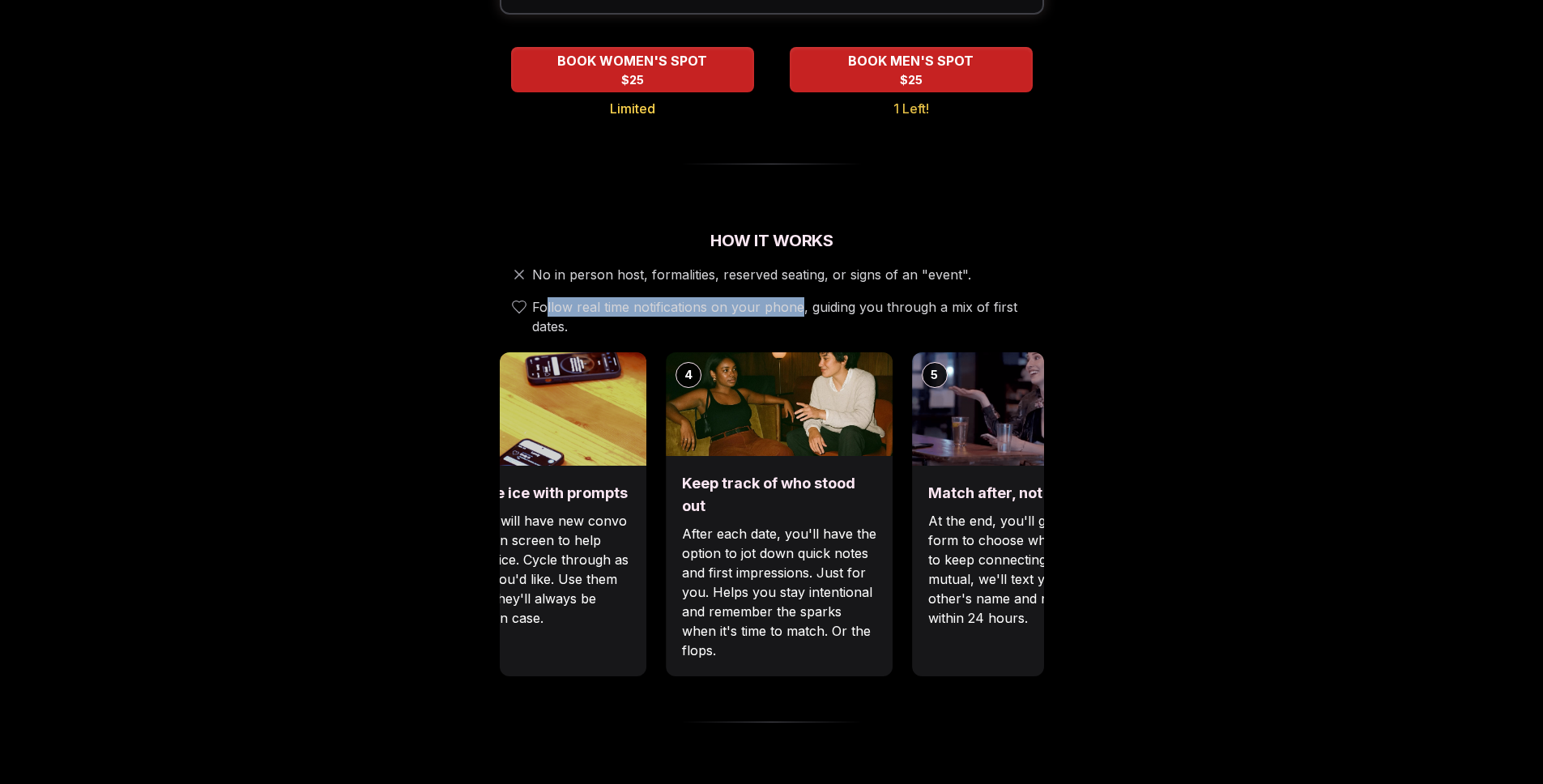
click at [758, 524] on p "After each date, you'll have the option to jot down quick notes and first impre…" at bounding box center [778, 591] width 194 height 136
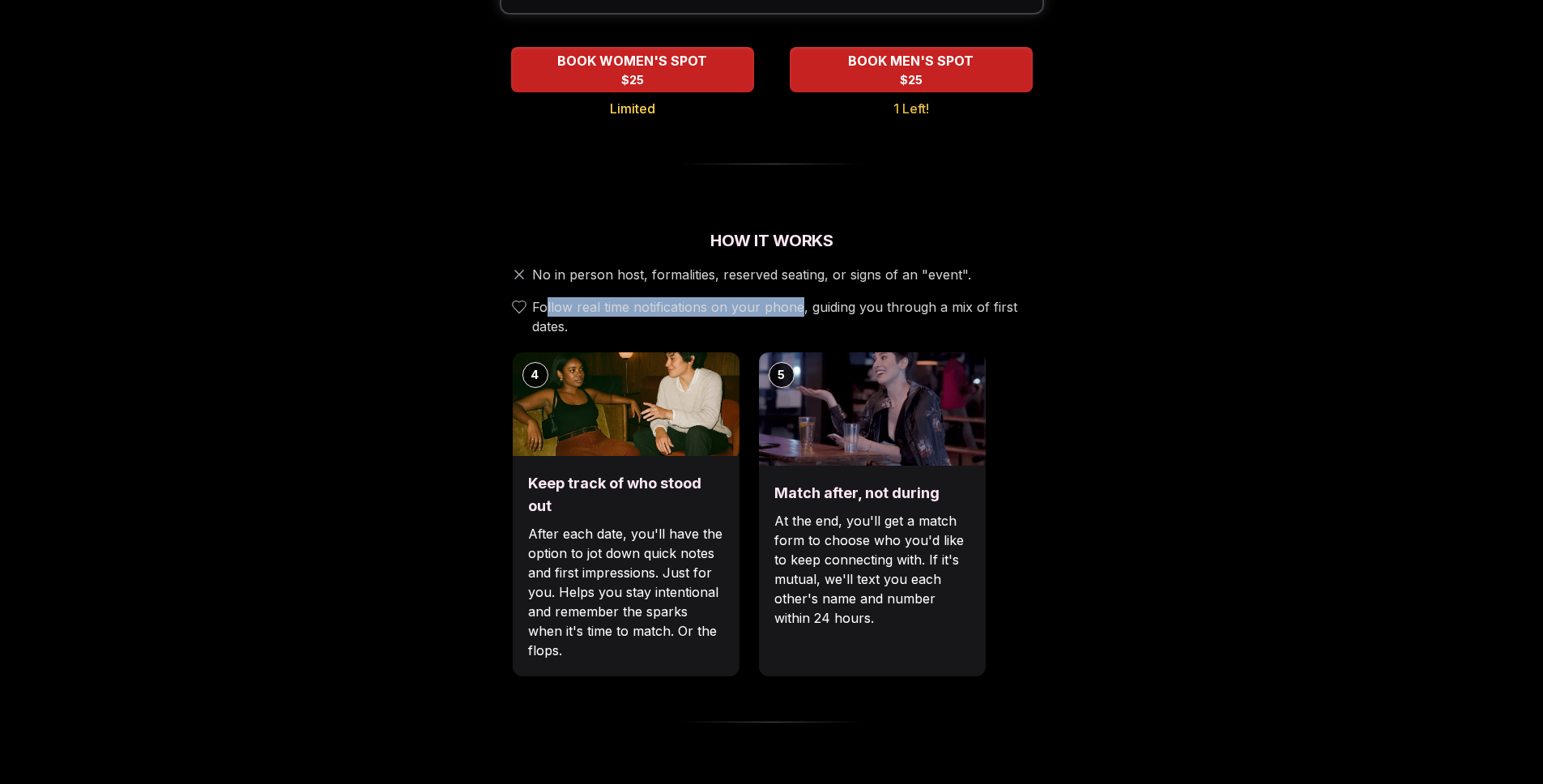
click at [636, 584] on p "After each date, you'll have the option to jot down quick notes and first impre…" at bounding box center [625, 591] width 194 height 136
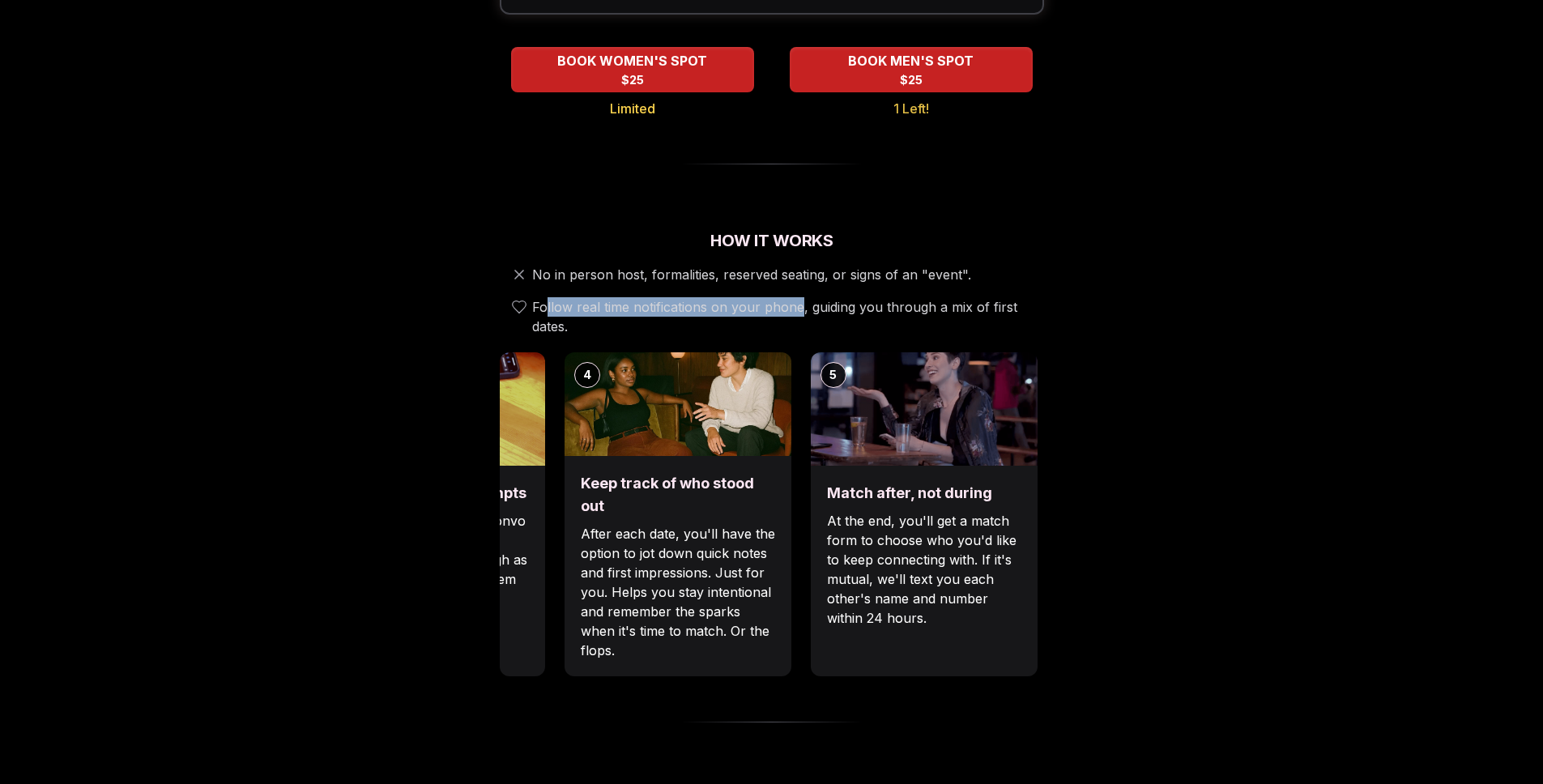
click at [956, 466] on div "5 Match after, not during At the end, you'll get a match form to choose who you…" at bounding box center [924, 514] width 227 height 324
click at [1107, 406] on div "Luvvly Speed Dating Tuesday, September 23rd Age Range 25 - 33 Orientation Strai…" at bounding box center [771, 698] width 1107 height 2031
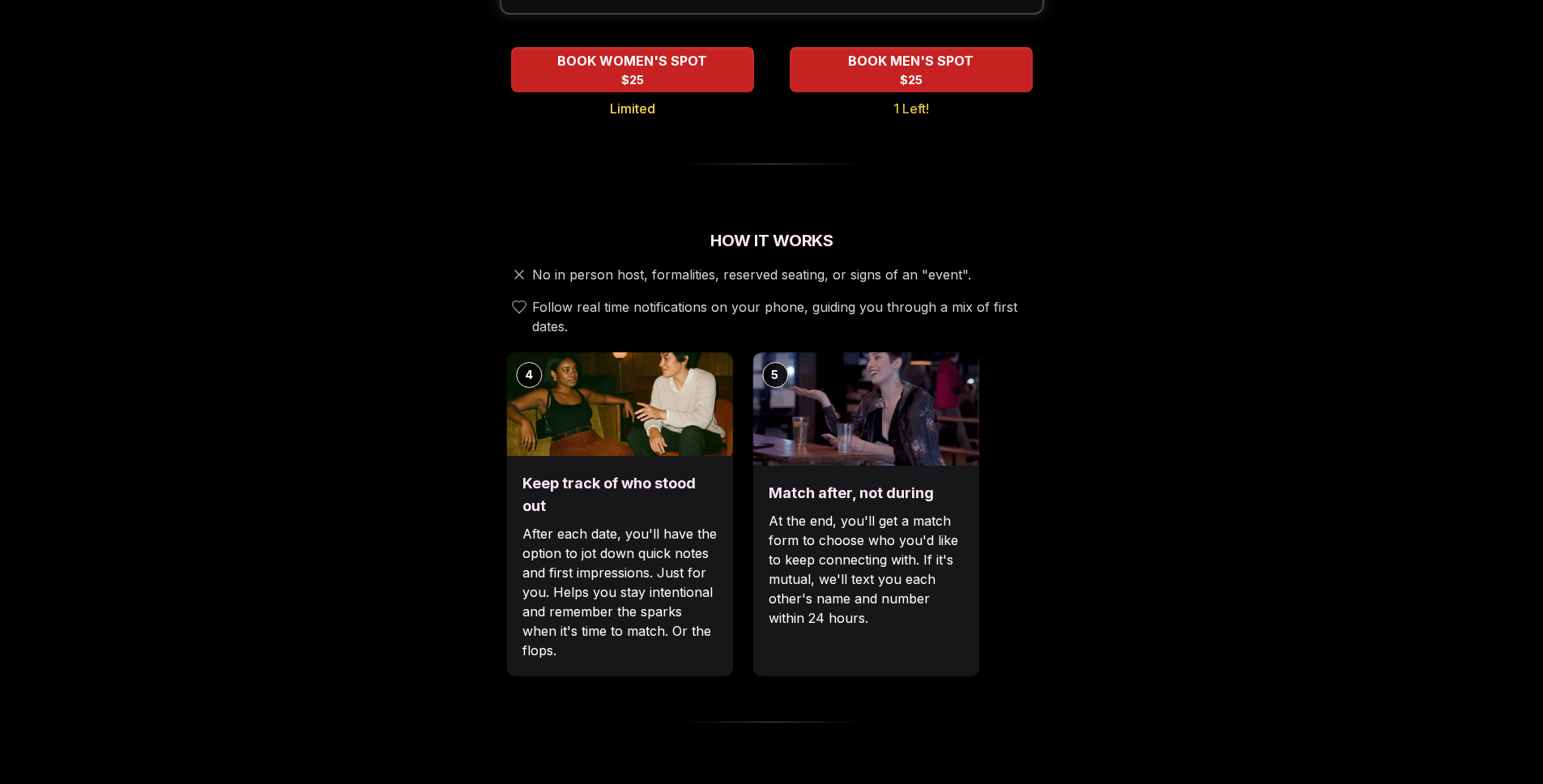
click at [306, 598] on div "1 Arrive & Check In Your remote wingman will text you a check-in link, tap in w…" at bounding box center [33, 514] width 544 height 324
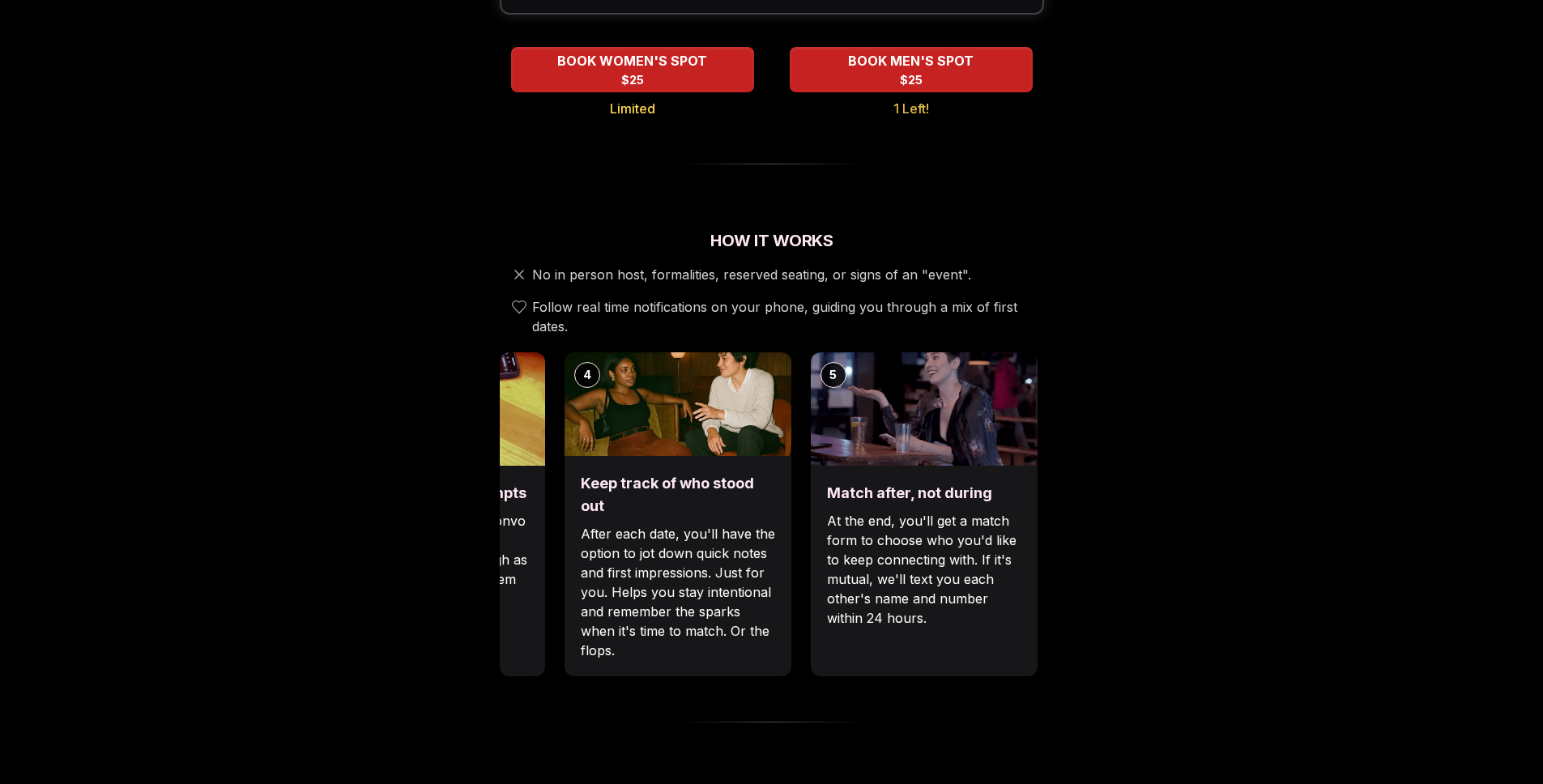
click at [970, 579] on p "At the end, you'll get a match form to choose who you'd like to keep connecting…" at bounding box center [924, 570] width 194 height 117
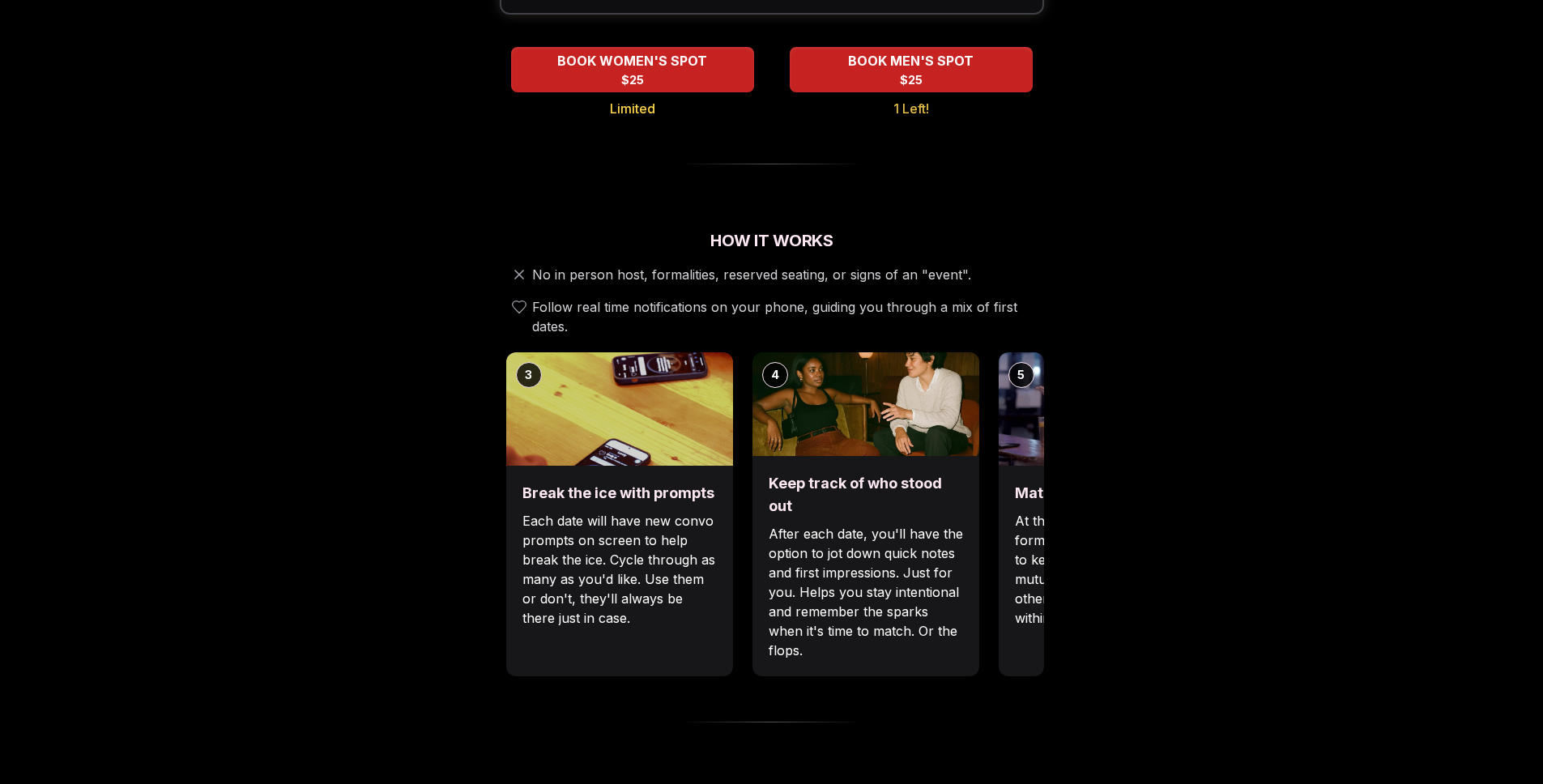
click at [1131, 611] on div "Luvvly Speed Dating Tuesday, September 23rd Age Range 25 - 33 Orientation Strai…" at bounding box center [771, 698] width 1107 height 2031
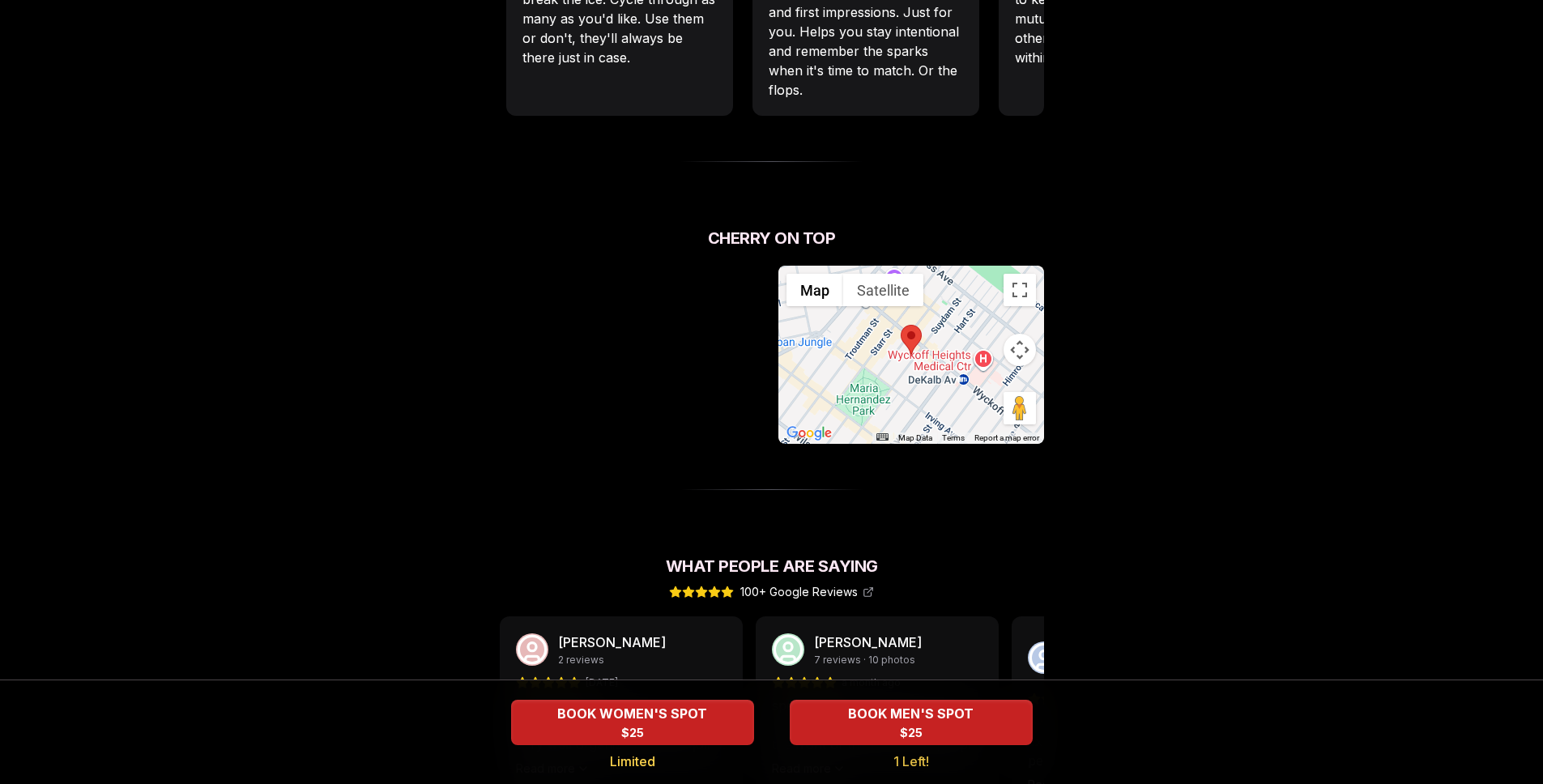
scroll to position [973, 0]
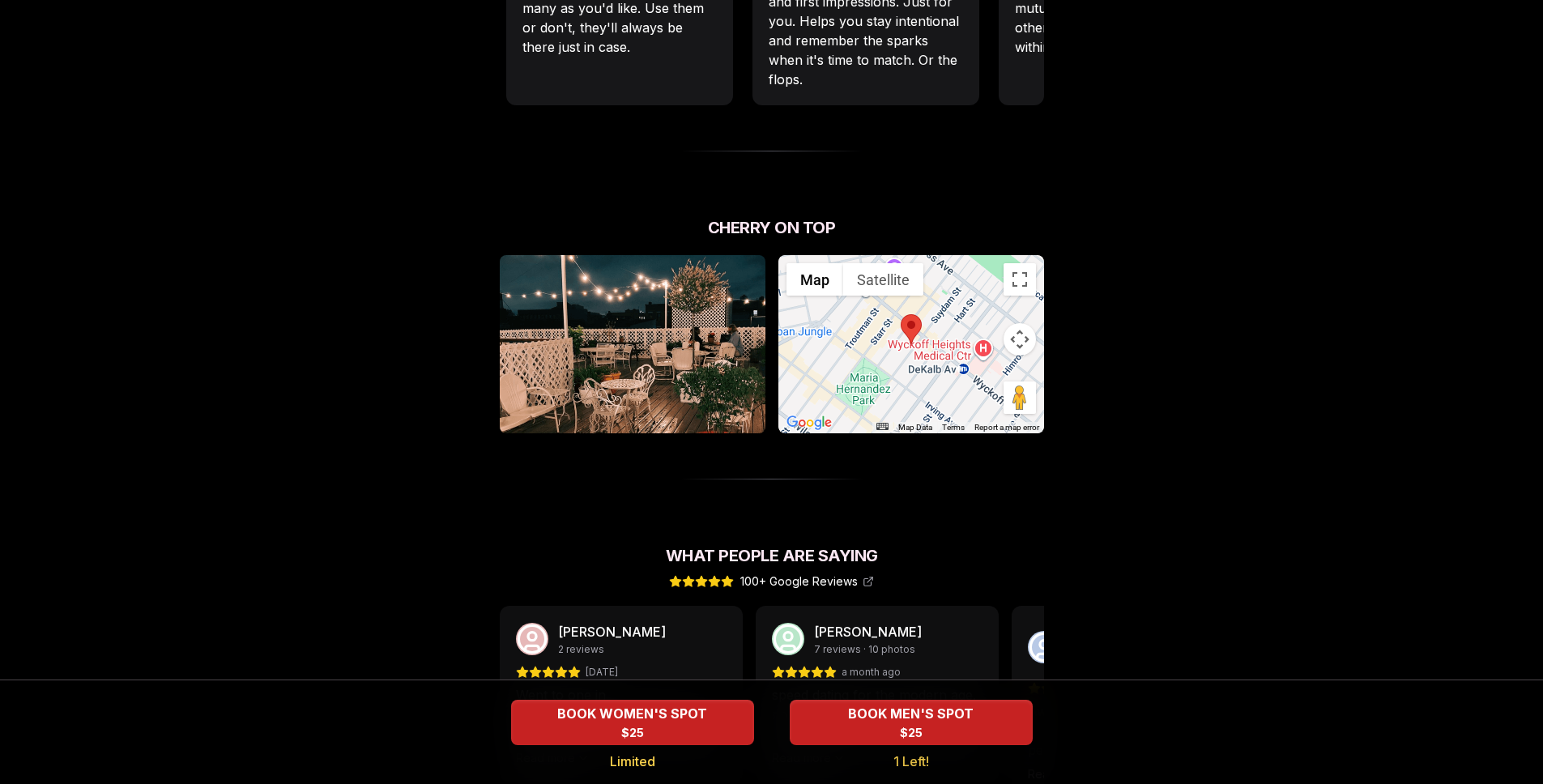
click at [739, 435] on div "Cherry on Top ← Move left → Move right ↑ Move up ↓ Move down + Zoom in - Zoom o…" at bounding box center [772, 348] width 544 height 263
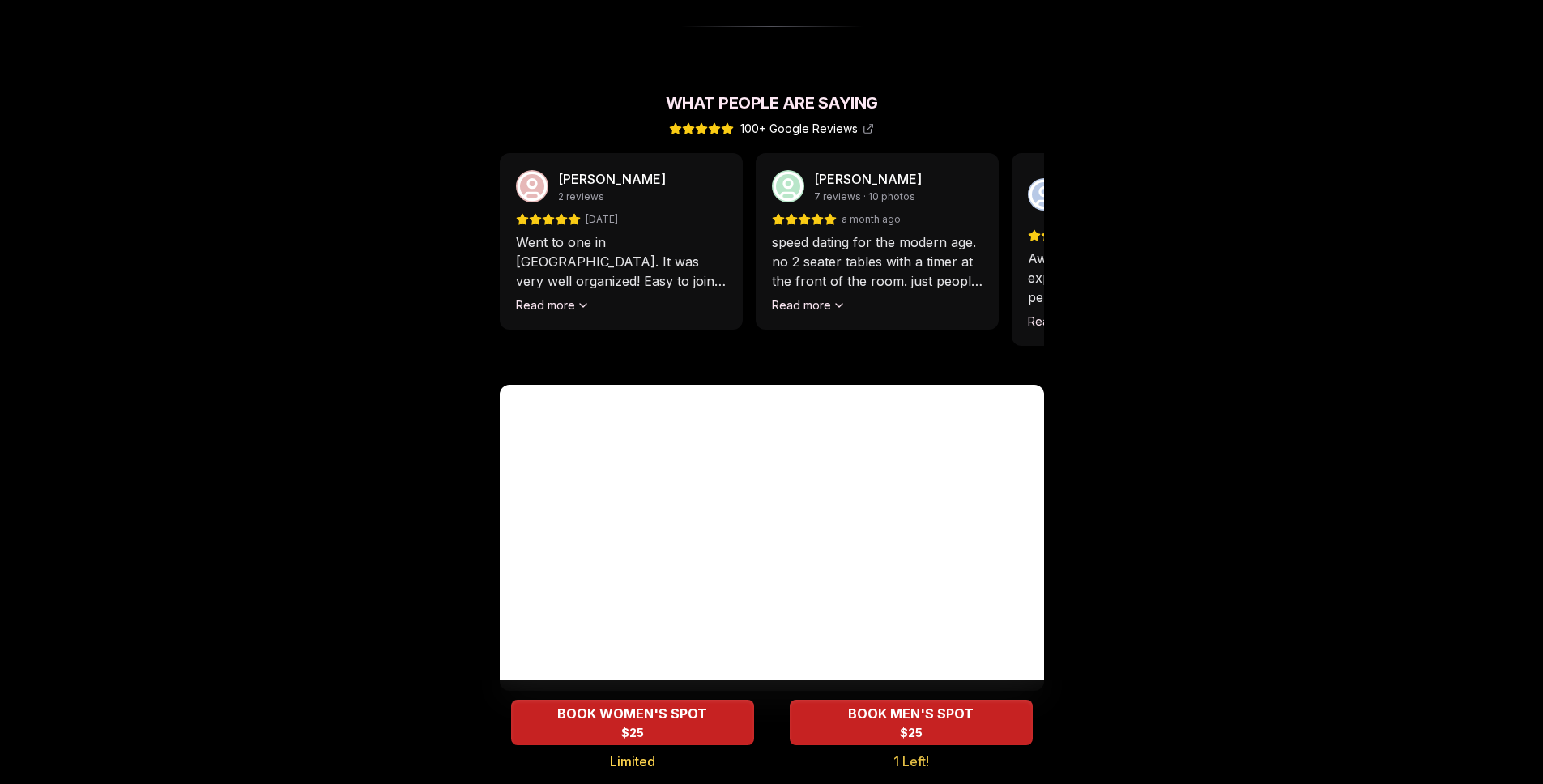
scroll to position [1433, 0]
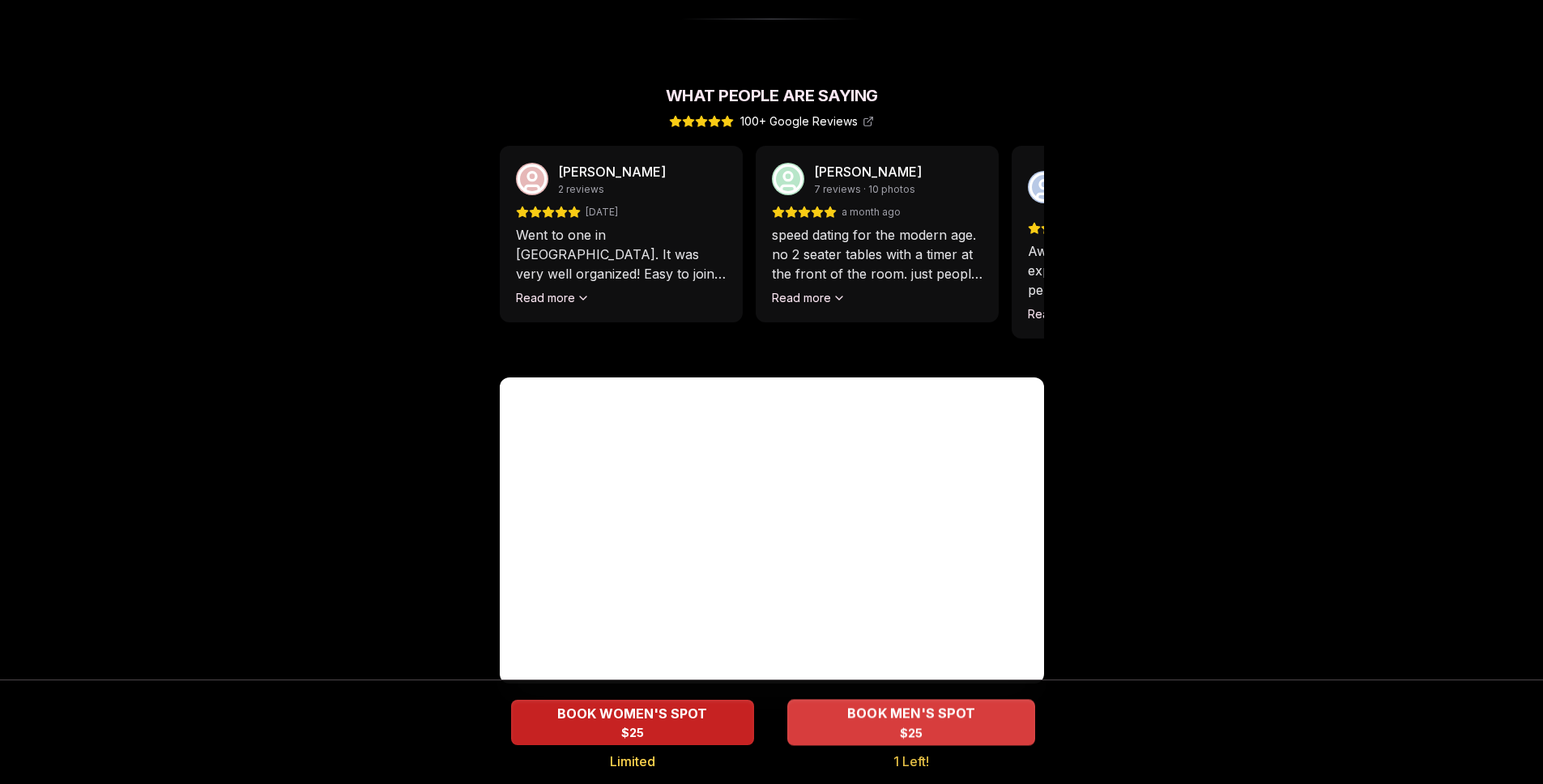
click at [932, 717] on span "BOOK MEN'S SPOT" at bounding box center [909, 713] width 134 height 19
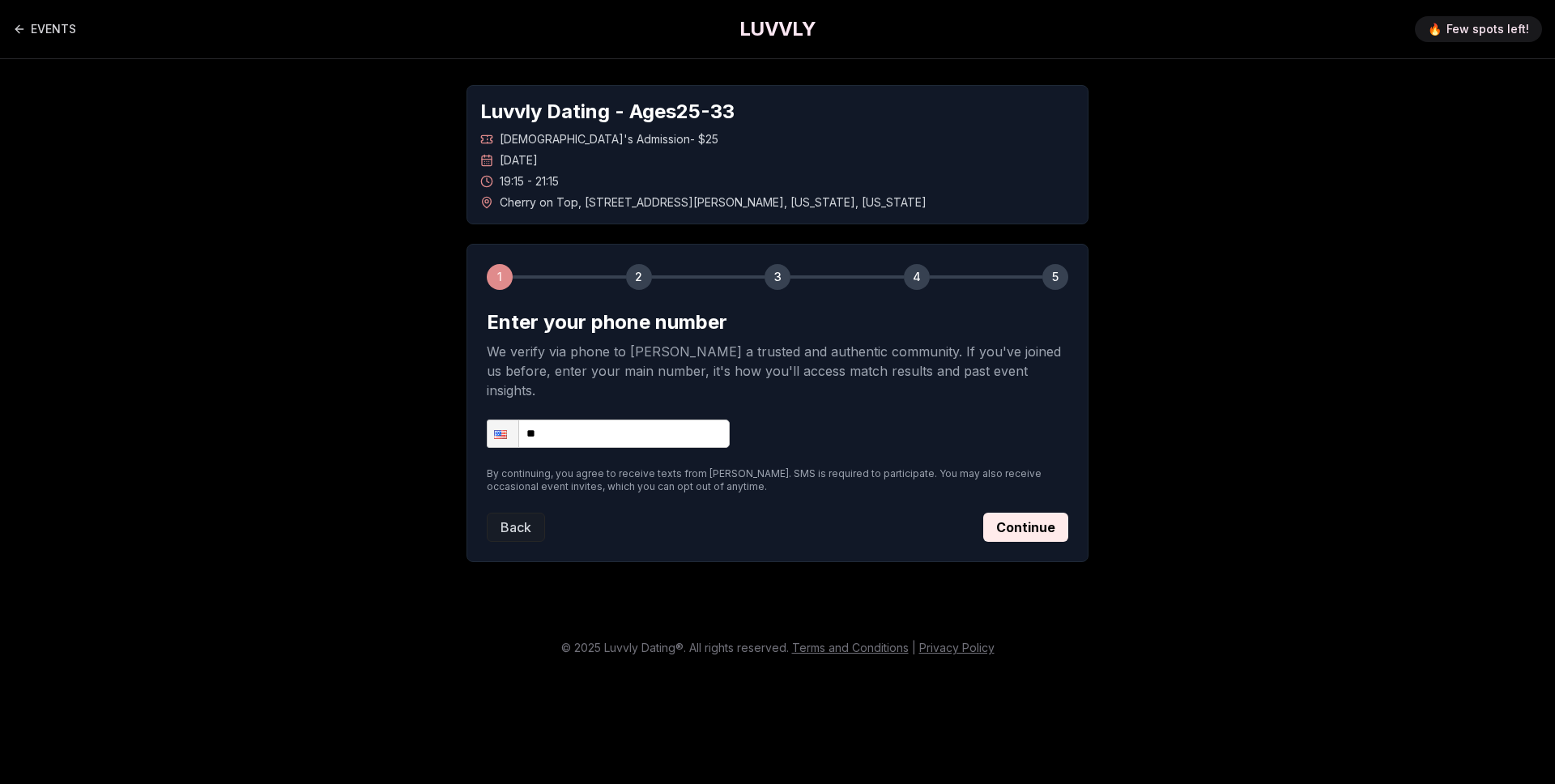
click at [577, 419] on input "**" at bounding box center [608, 433] width 243 height 28
type input "**********"
click at [918, 419] on div "**********" at bounding box center [778, 433] width 582 height 28
click at [1009, 514] on button "Continue" at bounding box center [1026, 527] width 85 height 29
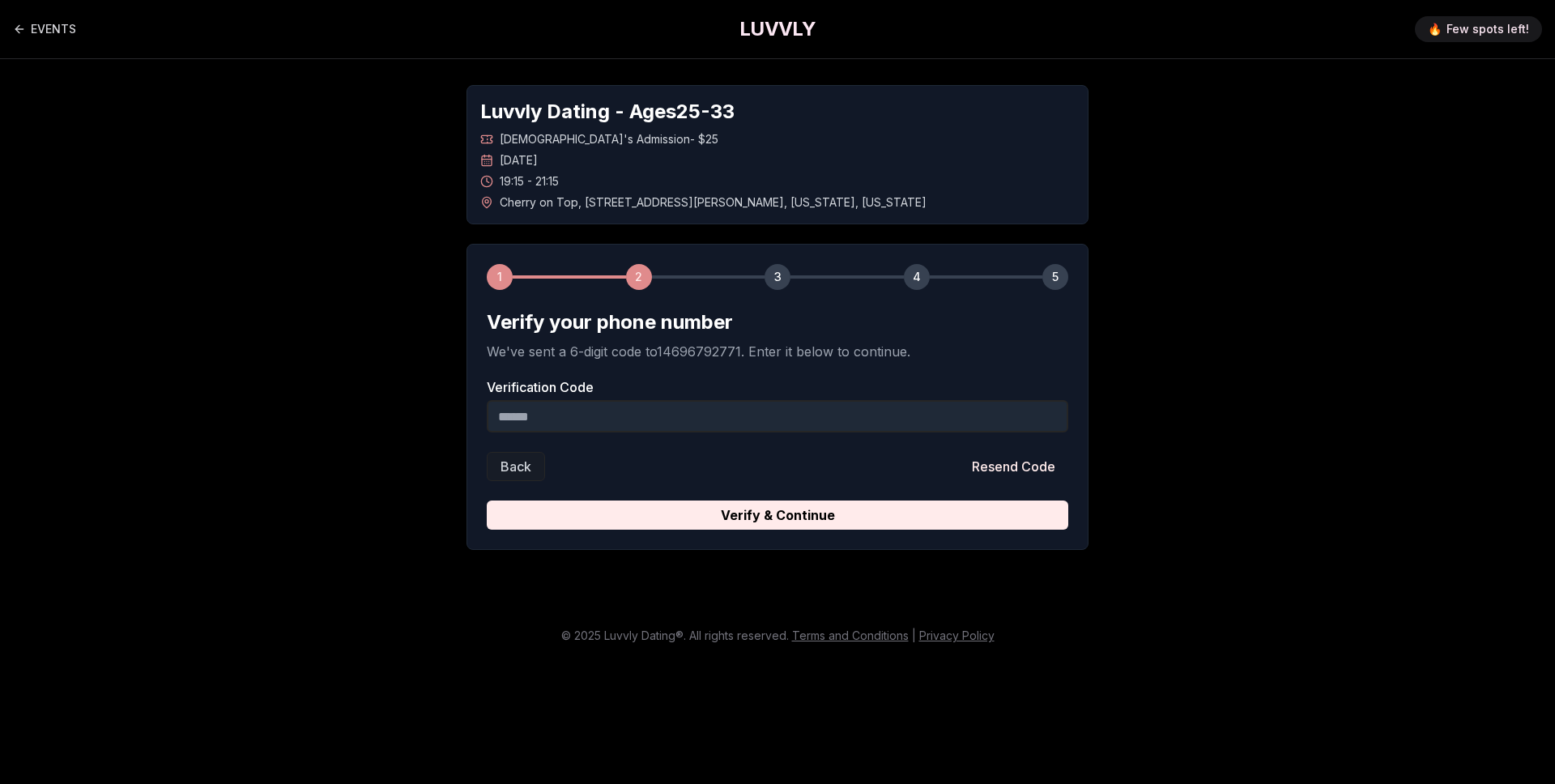
click at [549, 404] on input "Verification Code" at bounding box center [778, 416] width 582 height 32
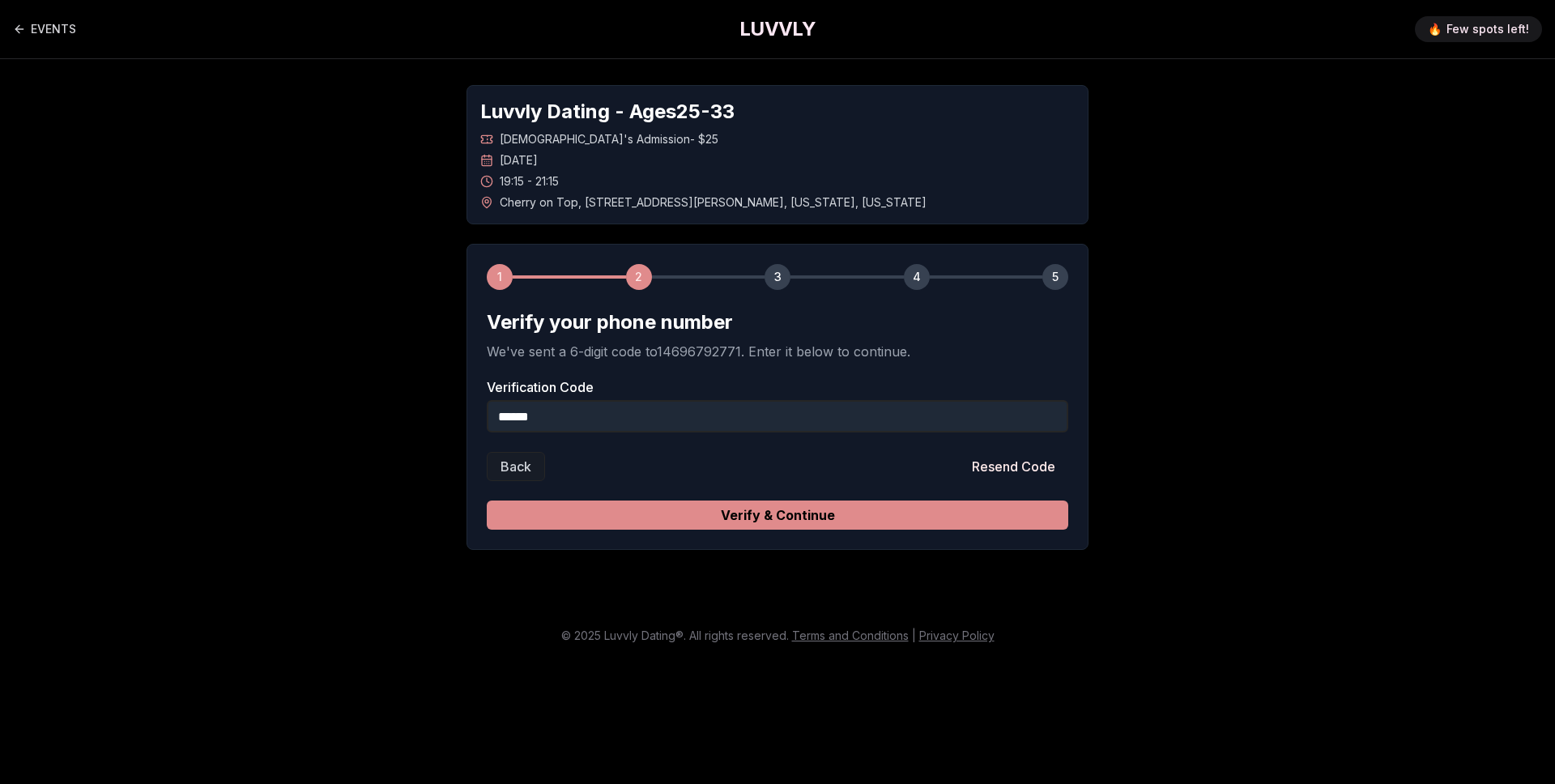
type input "******"
click at [819, 520] on button "Verify & Continue" at bounding box center [778, 515] width 582 height 29
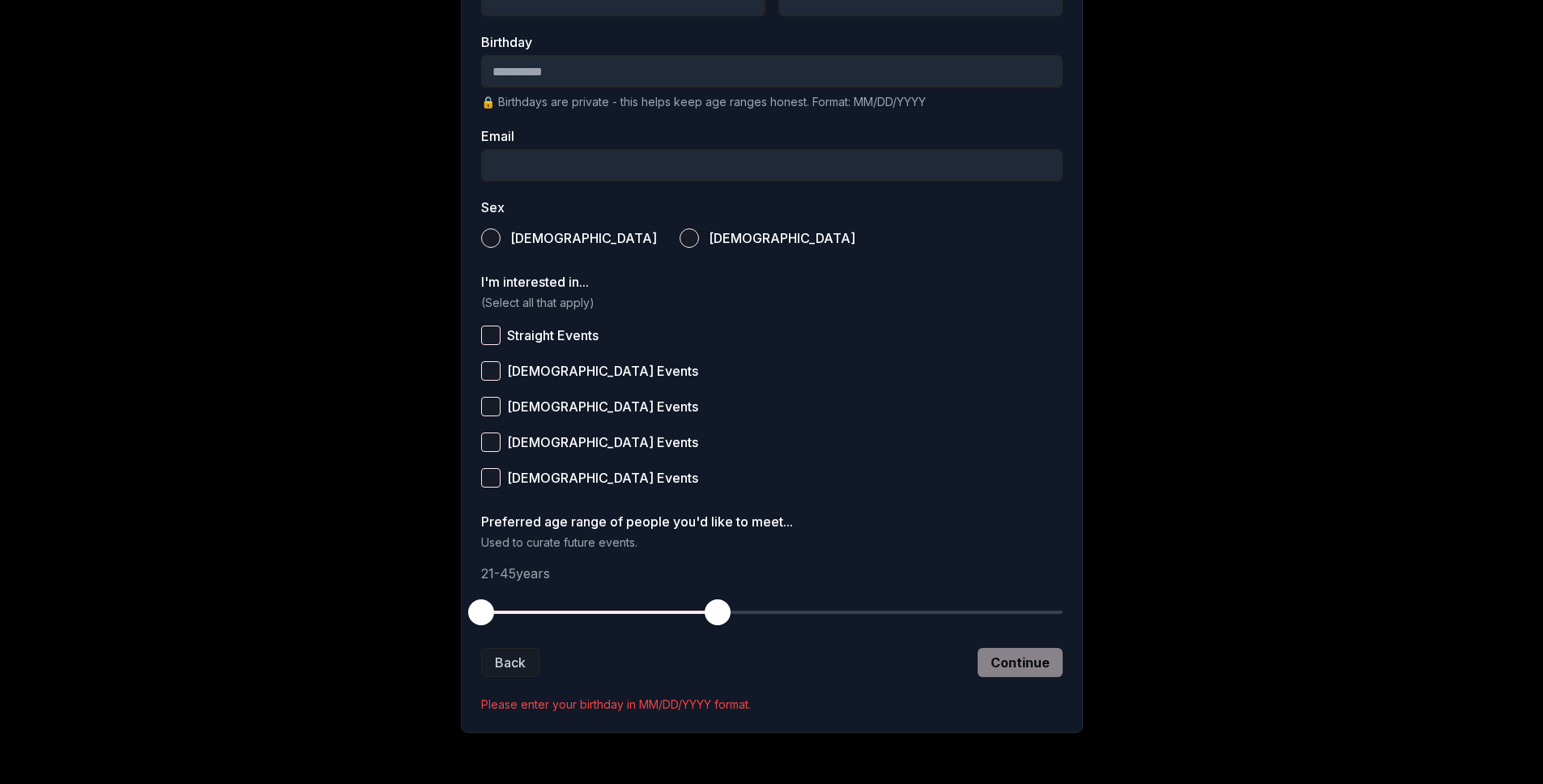
scroll to position [472, 0]
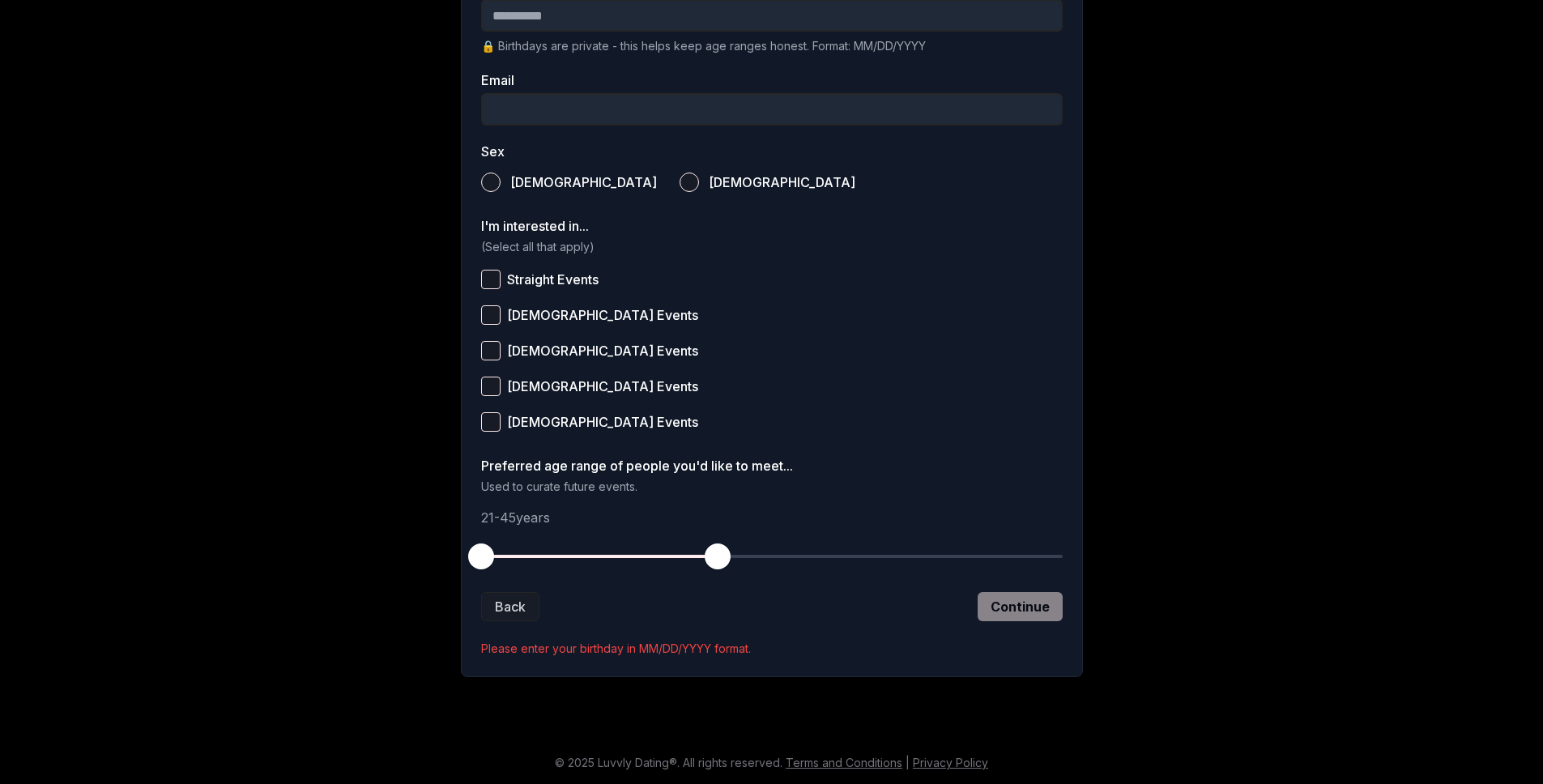
drag, startPoint x: 537, startPoint y: 468, endPoint x: 717, endPoint y: 495, distance: 182.0
click at [716, 492] on div "Preferred age range of people you'd like to meet... Used to curate future event…" at bounding box center [772, 477] width 582 height 36
click at [722, 496] on div "Preferred age range of people you'd like to meet... Used to curate future event…" at bounding box center [772, 516] width 582 height 114
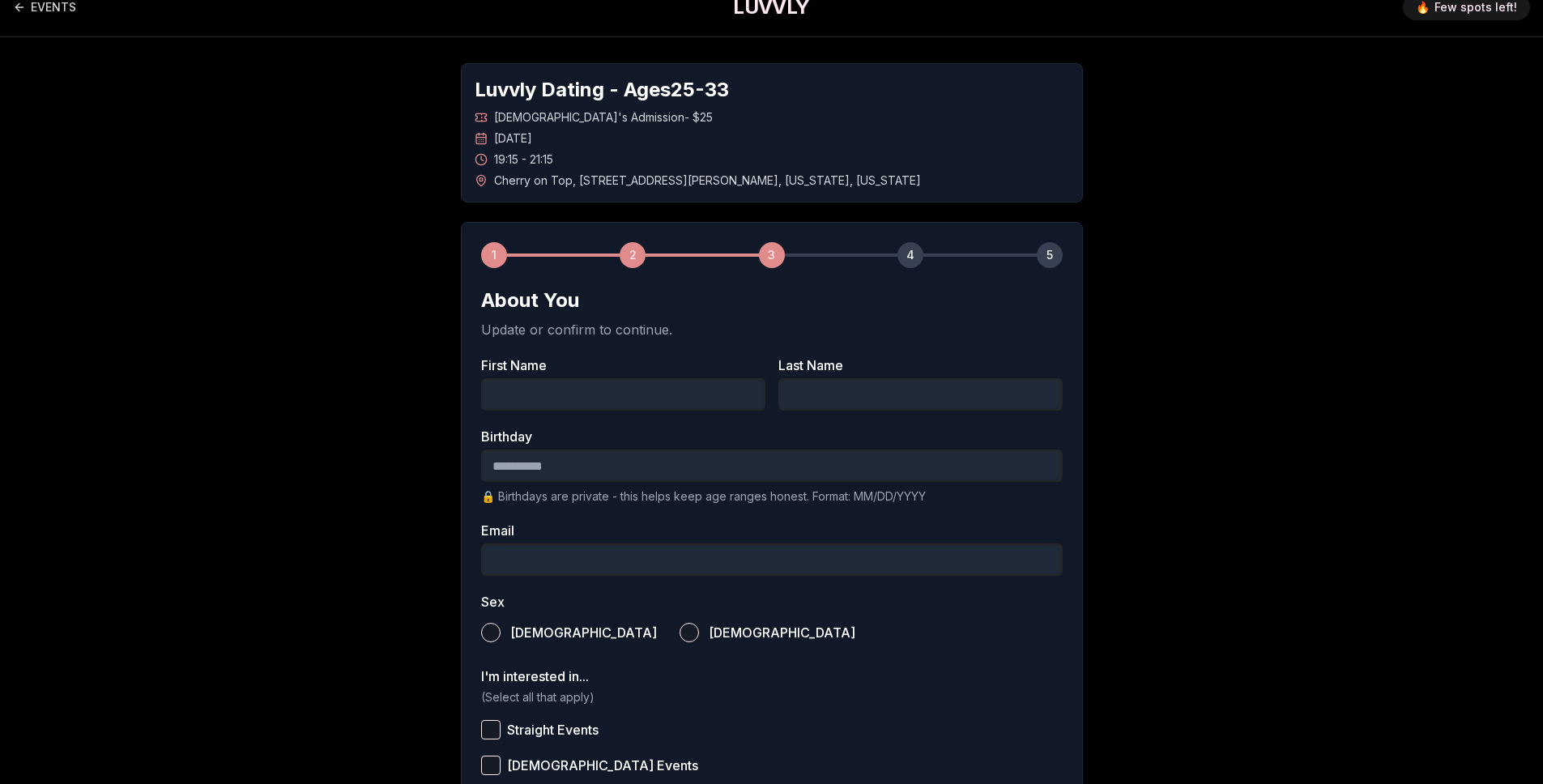
scroll to position [0, 0]
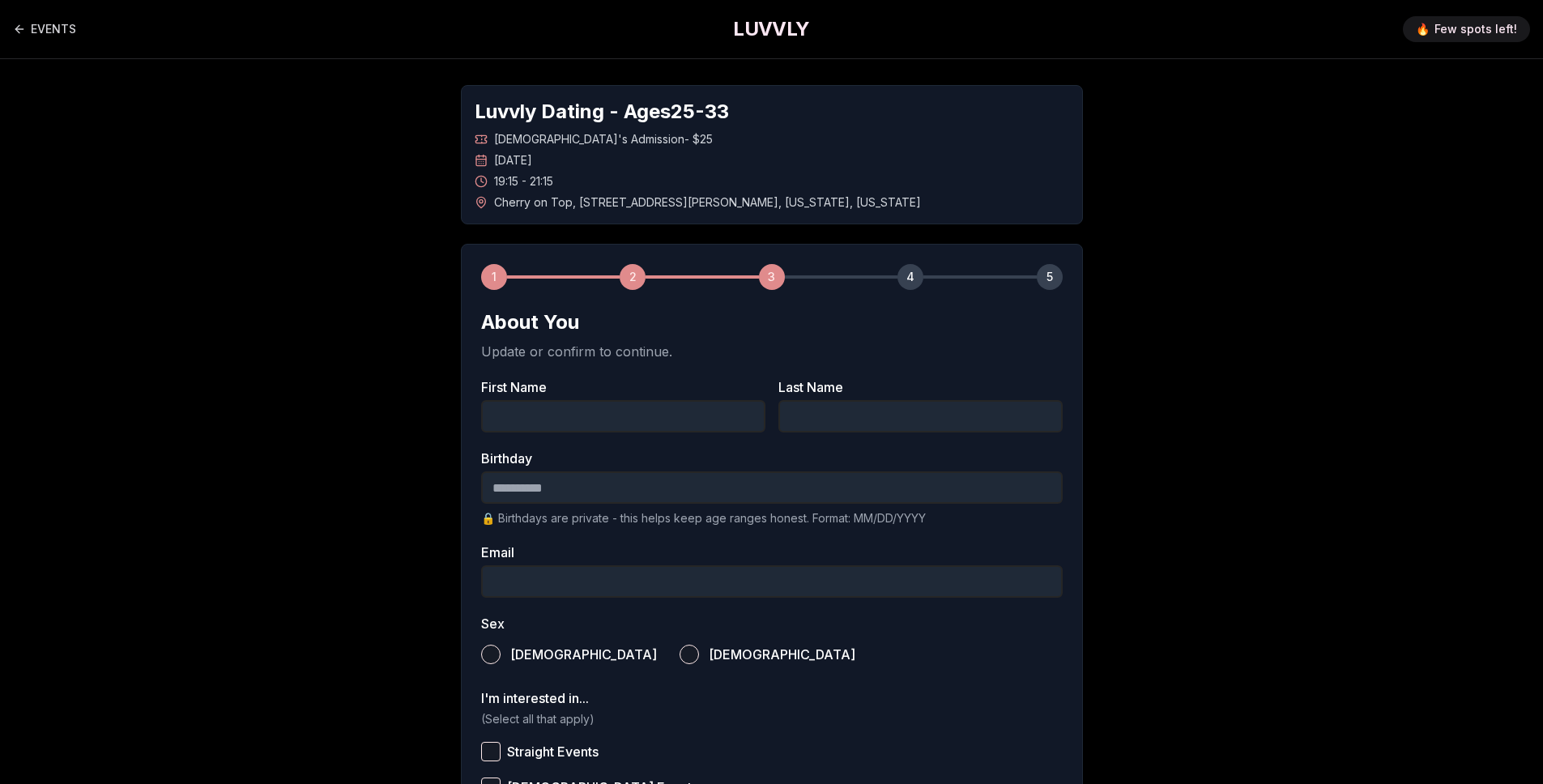
click at [552, 406] on input "First Name" at bounding box center [623, 416] width 284 height 32
type input "******"
type input "*"
type input "**********"
click at [758, 520] on p "🔒 Birthdays are private - this helps keep age ranges honest. Format: MM/DD/YYYY" at bounding box center [772, 518] width 582 height 16
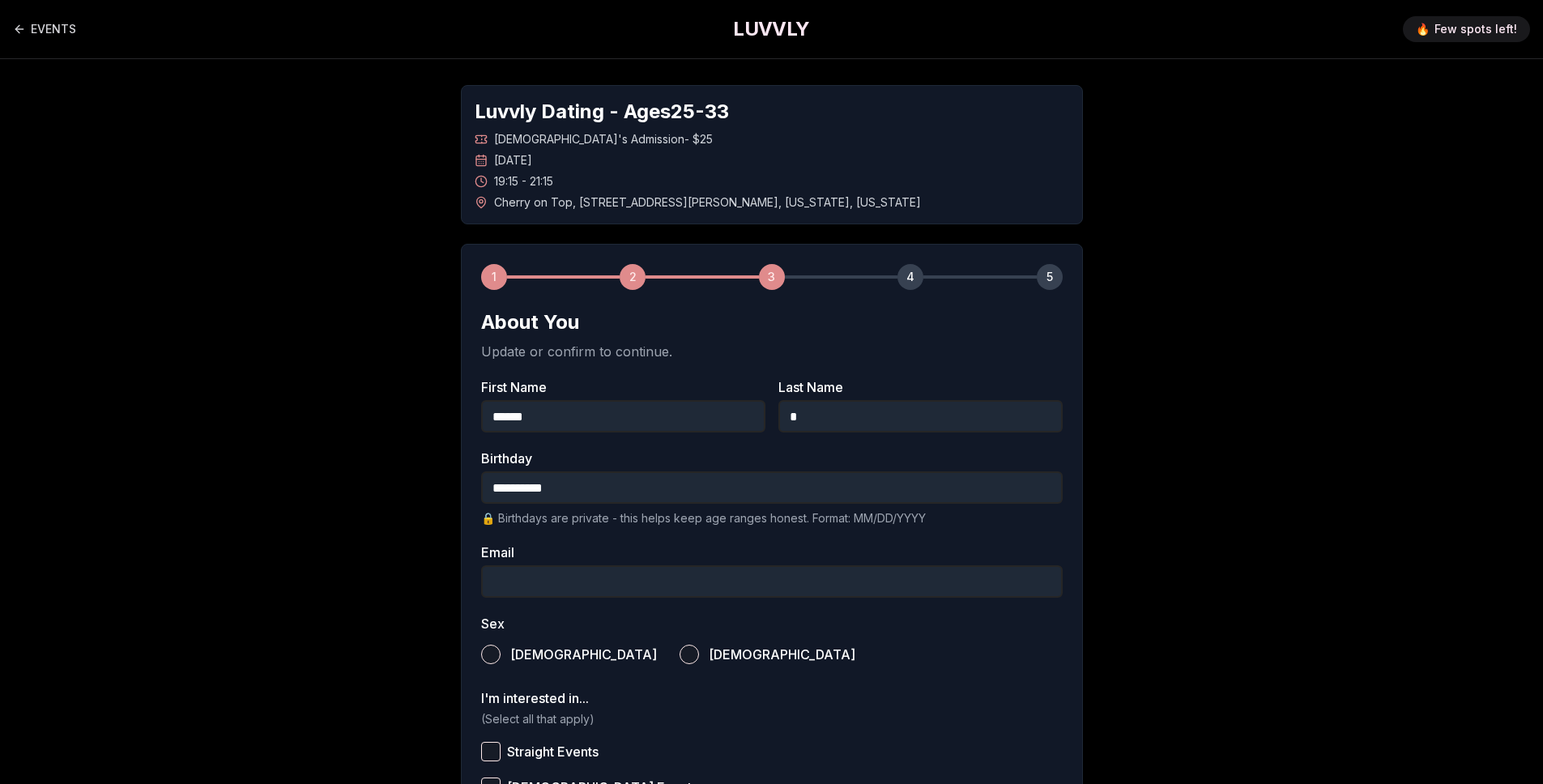
click at [601, 574] on input "Email" at bounding box center [772, 582] width 582 height 32
type input "**********"
click at [556, 497] on input "**********" at bounding box center [772, 487] width 582 height 32
type input "**********"
click at [1242, 369] on div "**********" at bounding box center [771, 599] width 1133 height 1080
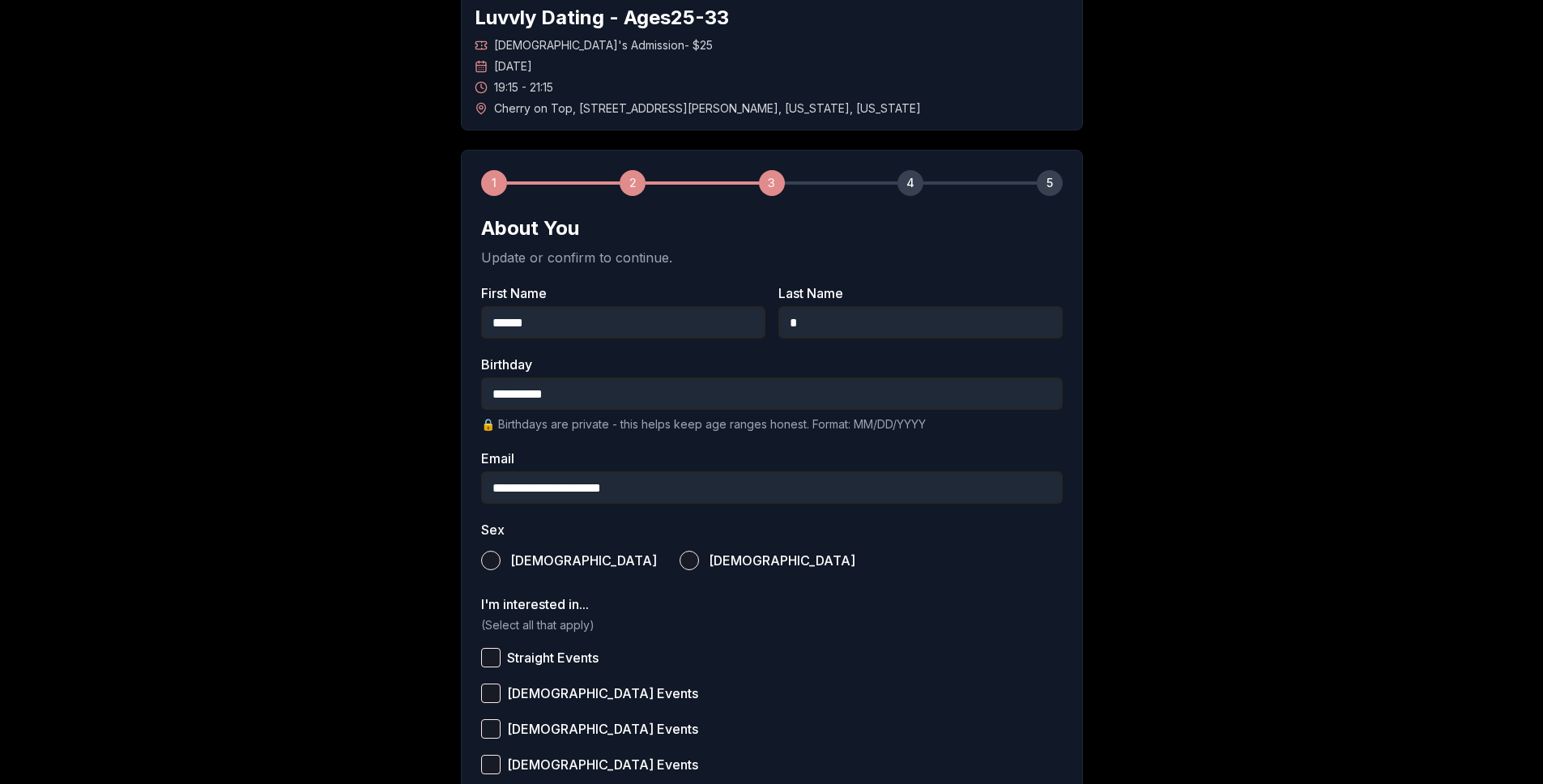
scroll to position [184, 0]
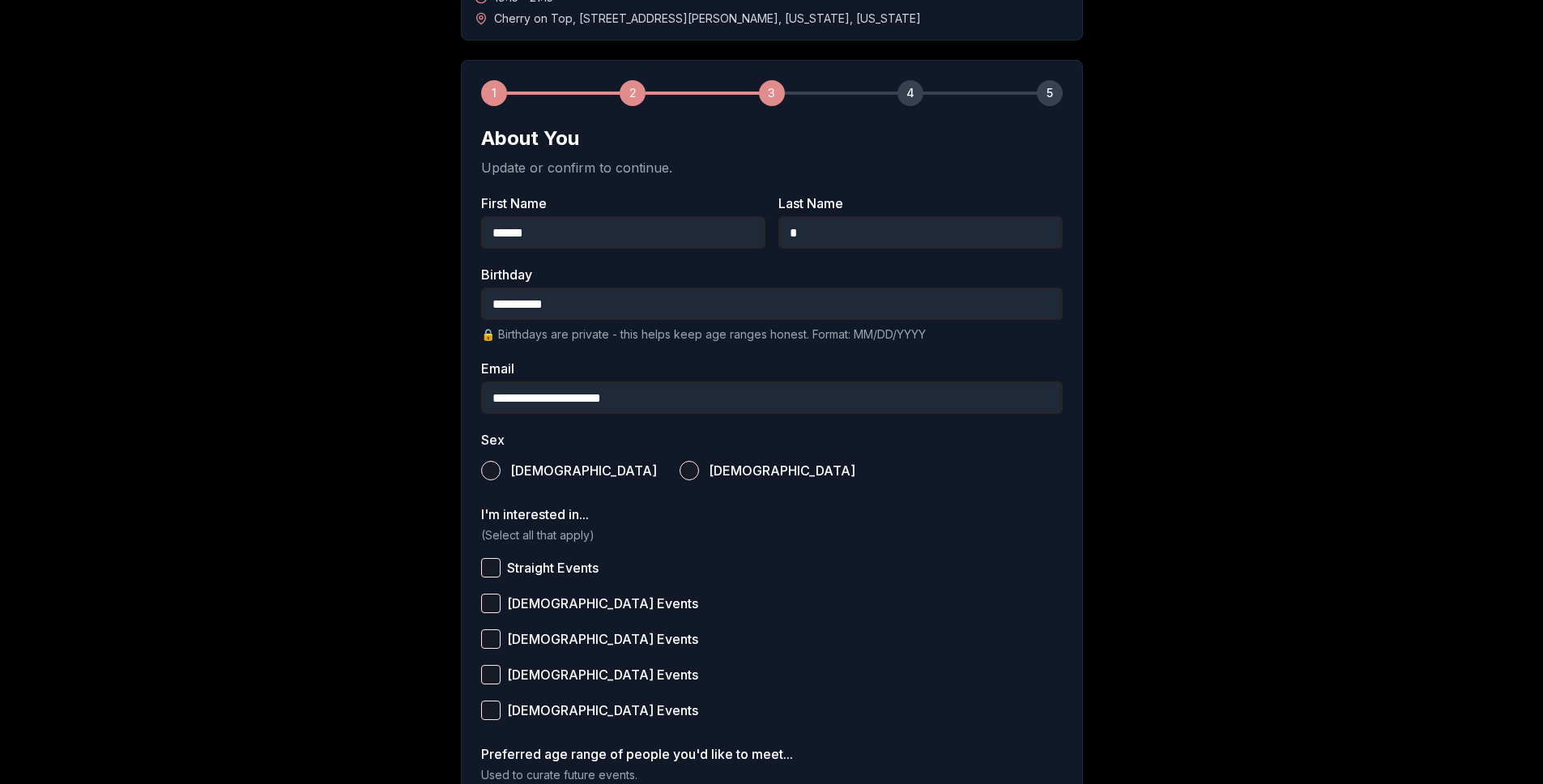
click at [493, 467] on button "Male" at bounding box center [491, 470] width 20 height 19
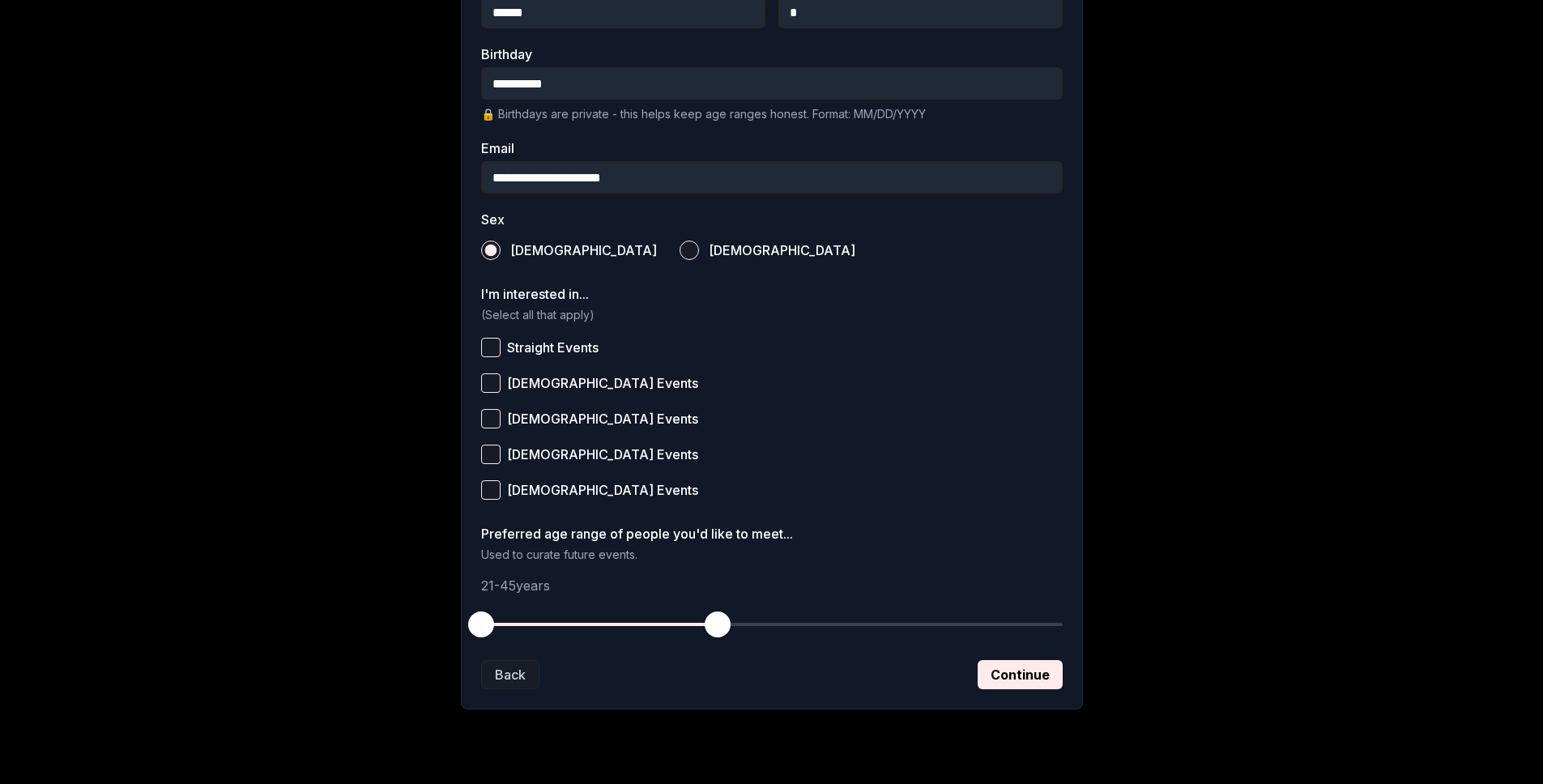
scroll to position [414, 0]
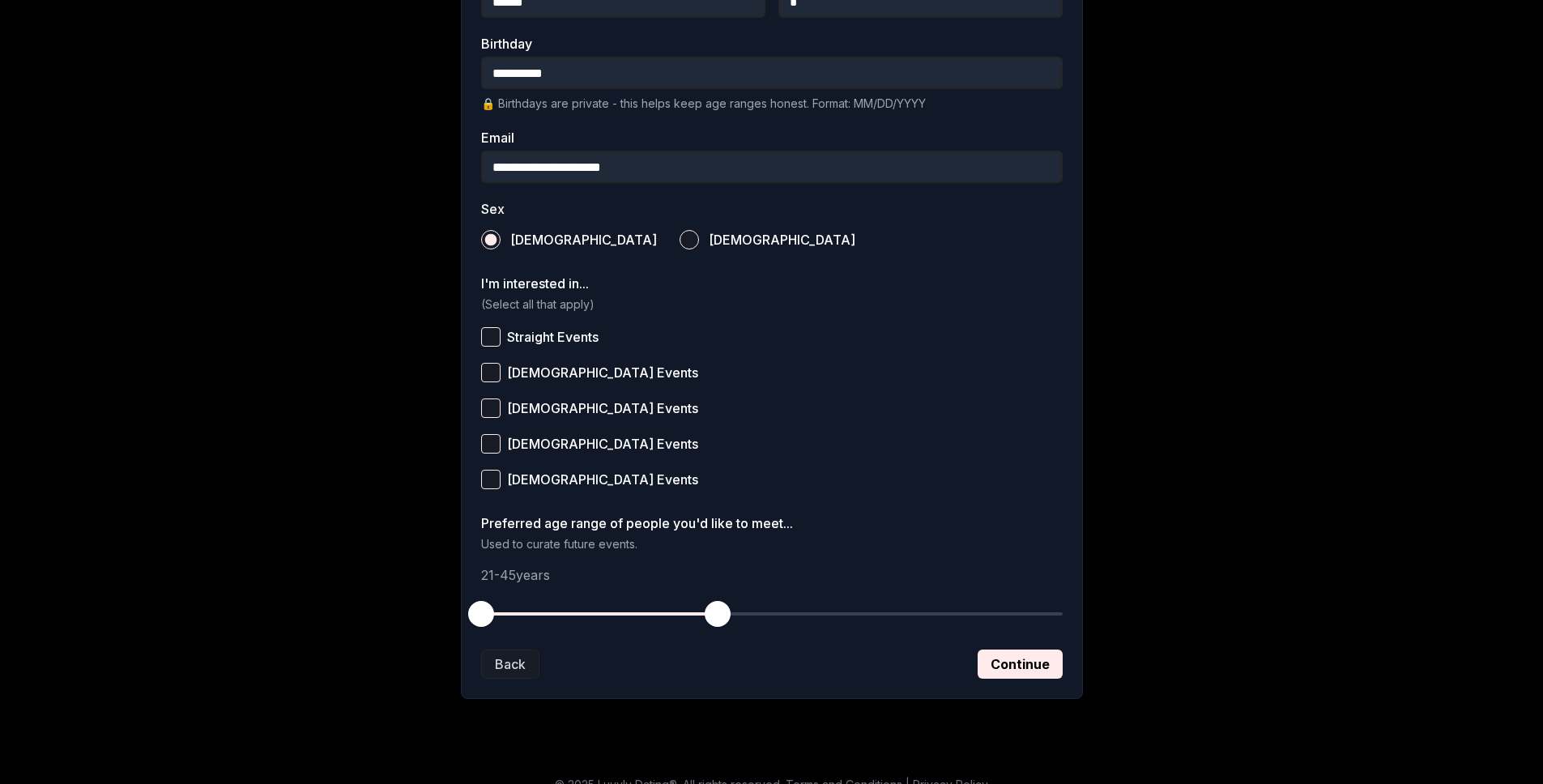
click at [516, 167] on input "**********" at bounding box center [772, 167] width 582 height 32
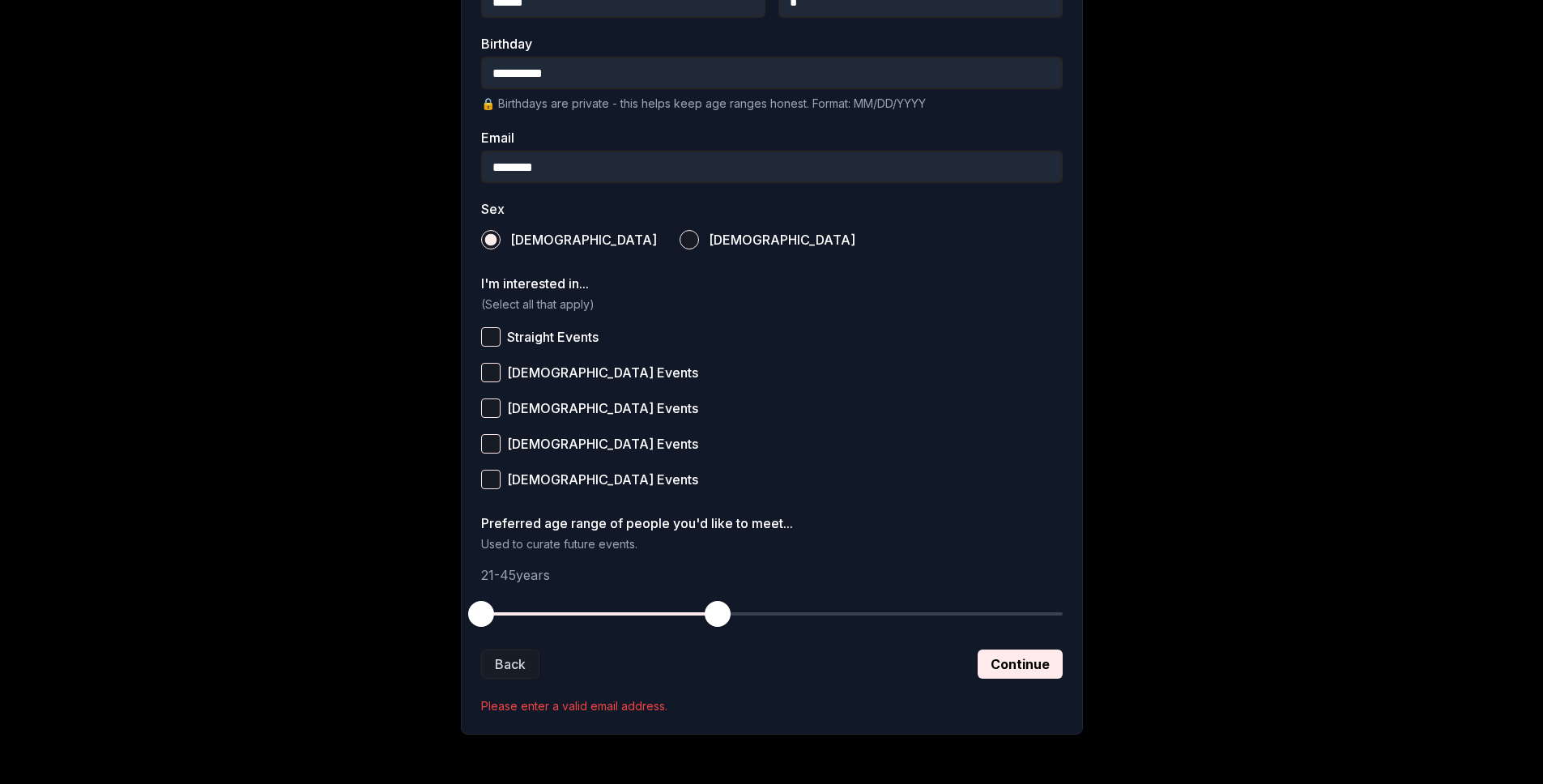
type input "**********"
type button "male"
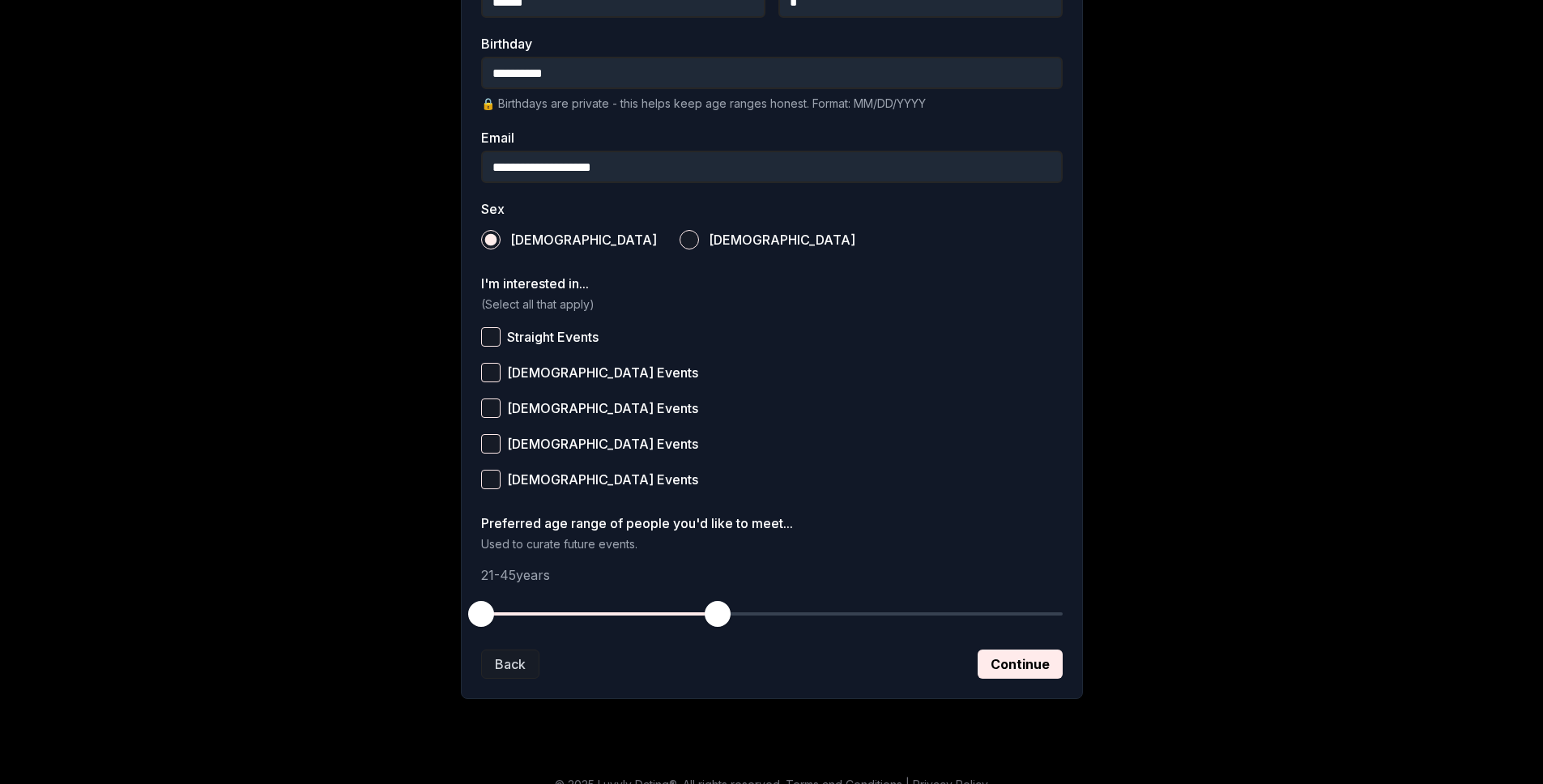
click at [486, 342] on button "Straight Events" at bounding box center [491, 337] width 20 height 19
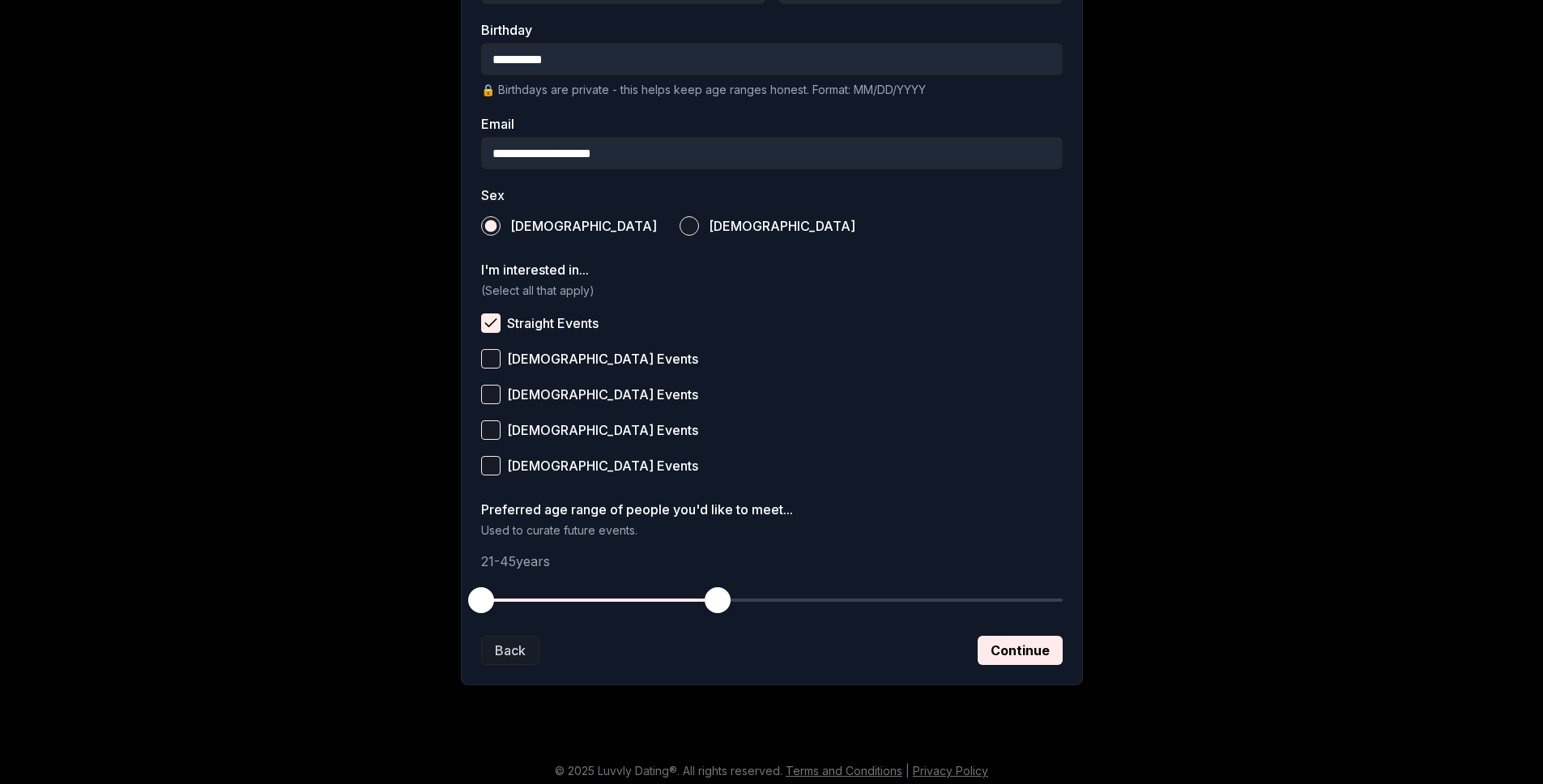
scroll to position [436, 0]
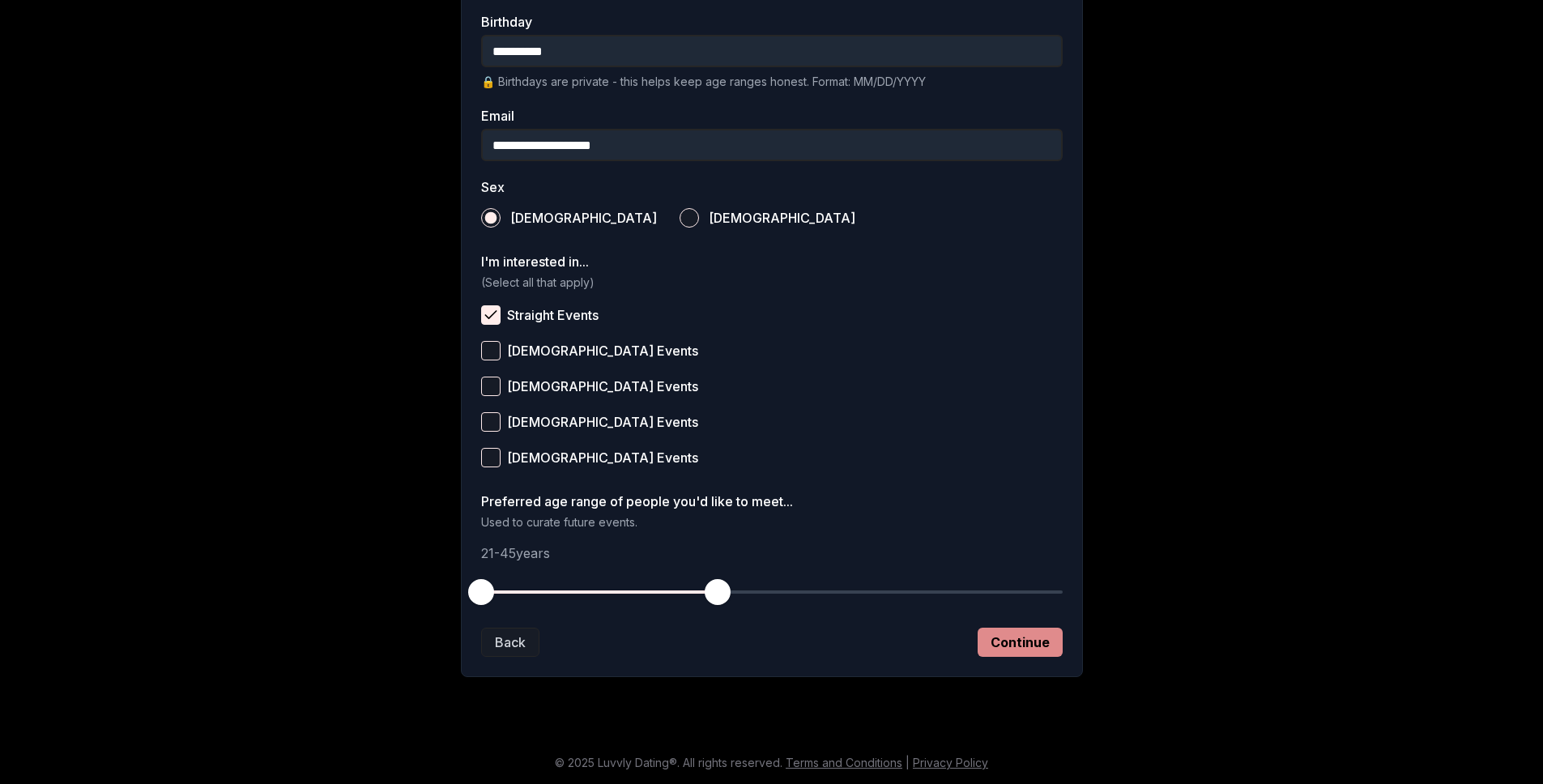
click at [1010, 639] on button "Continue" at bounding box center [1020, 642] width 85 height 29
drag, startPoint x: 473, startPoint y: 594, endPoint x: 489, endPoint y: 593, distance: 16.0
click at [489, 593] on span "button" at bounding box center [491, 592] width 26 height 26
drag, startPoint x: 492, startPoint y: 596, endPoint x: 574, endPoint y: 599, distance: 82.1
click at [569, 596] on span "button" at bounding box center [560, 592] width 26 height 26
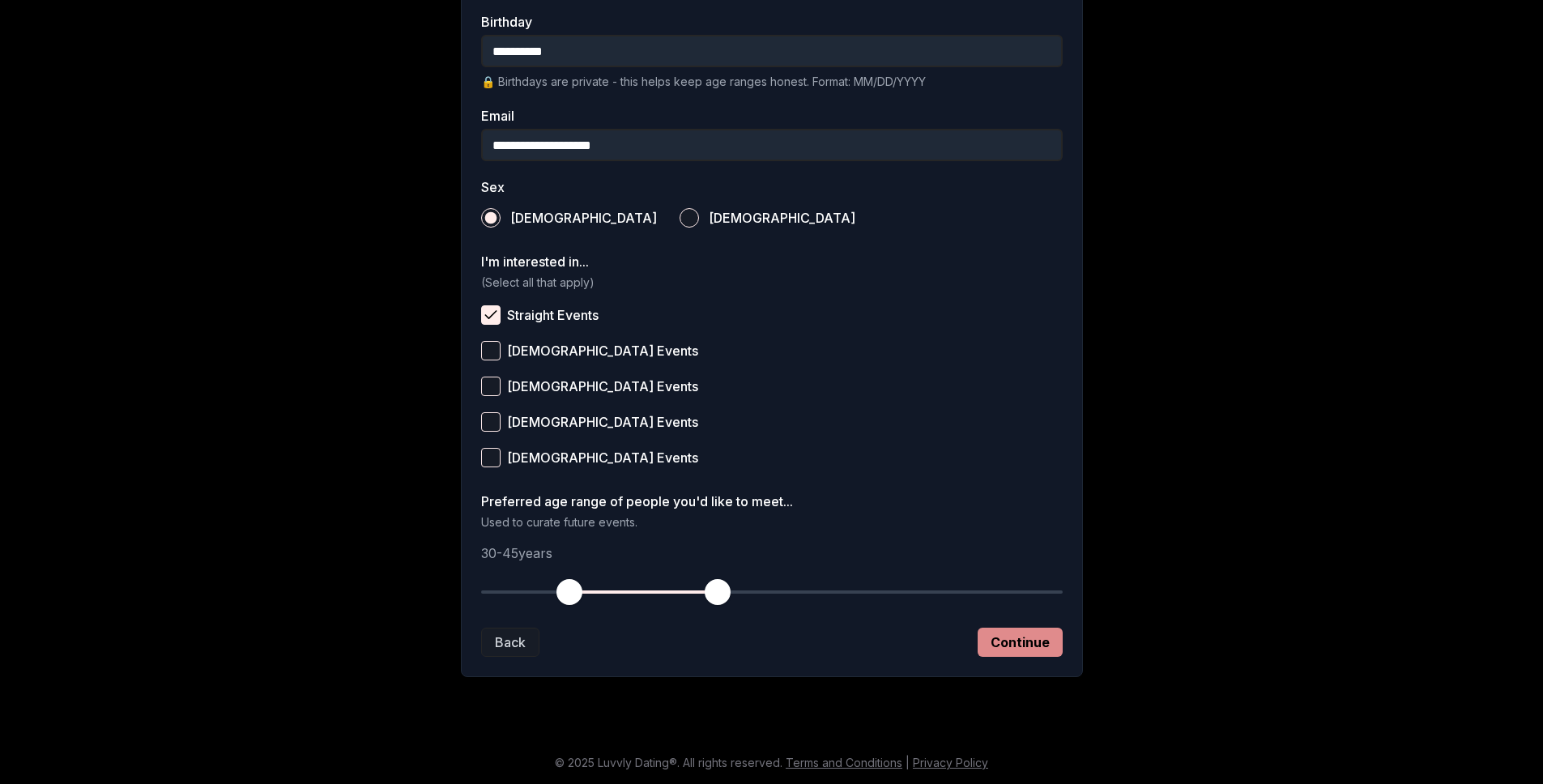
click at [1012, 639] on button "Continue" at bounding box center [1020, 642] width 85 height 29
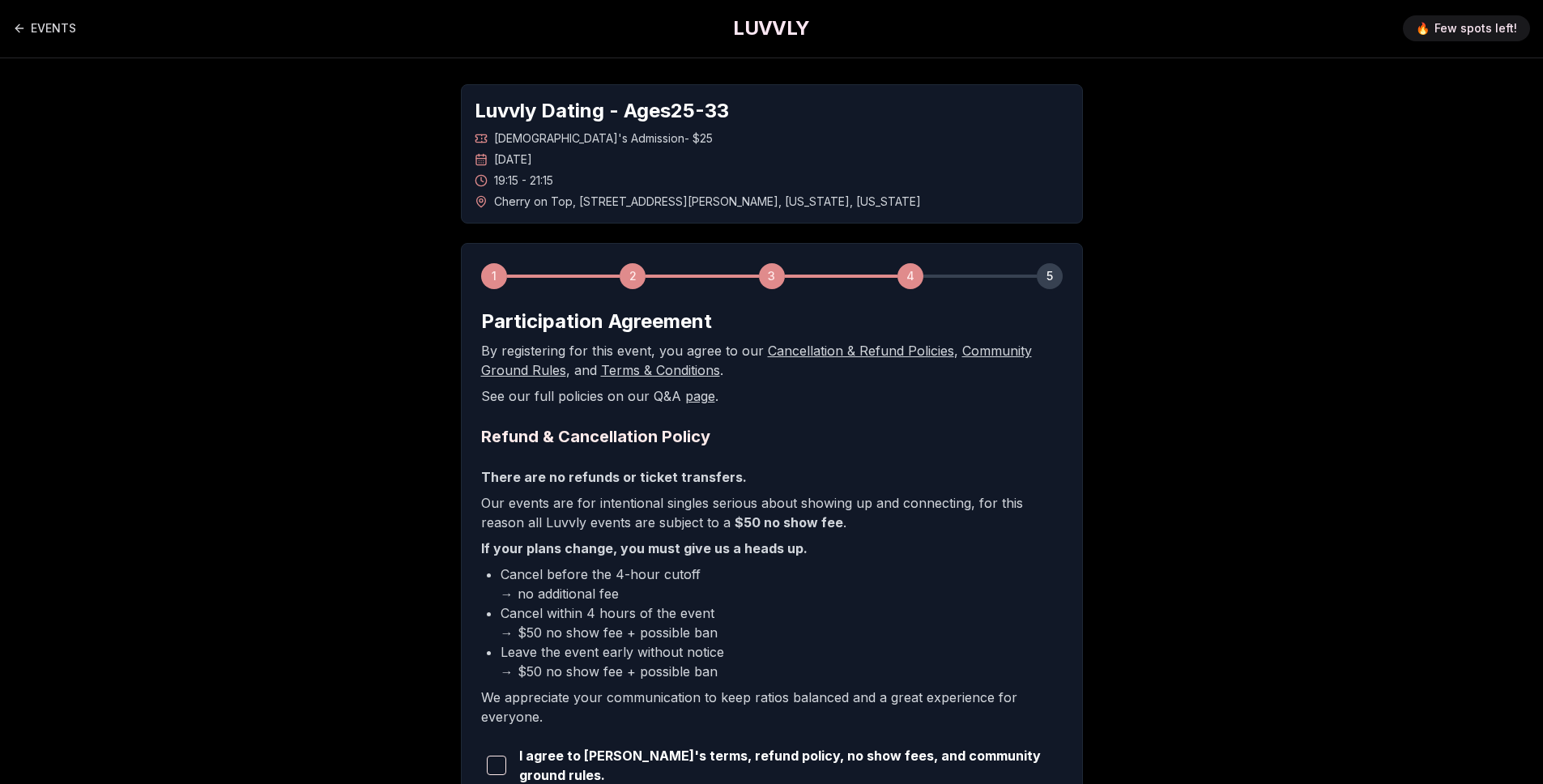
scroll to position [0, 0]
drag, startPoint x: 550, startPoint y: 323, endPoint x: 721, endPoint y: 323, distance: 171.0
click at [720, 323] on h2 "Participation Agreement" at bounding box center [772, 323] width 582 height 26
click at [721, 323] on h2 "Participation Agreement" at bounding box center [772, 323] width 582 height 26
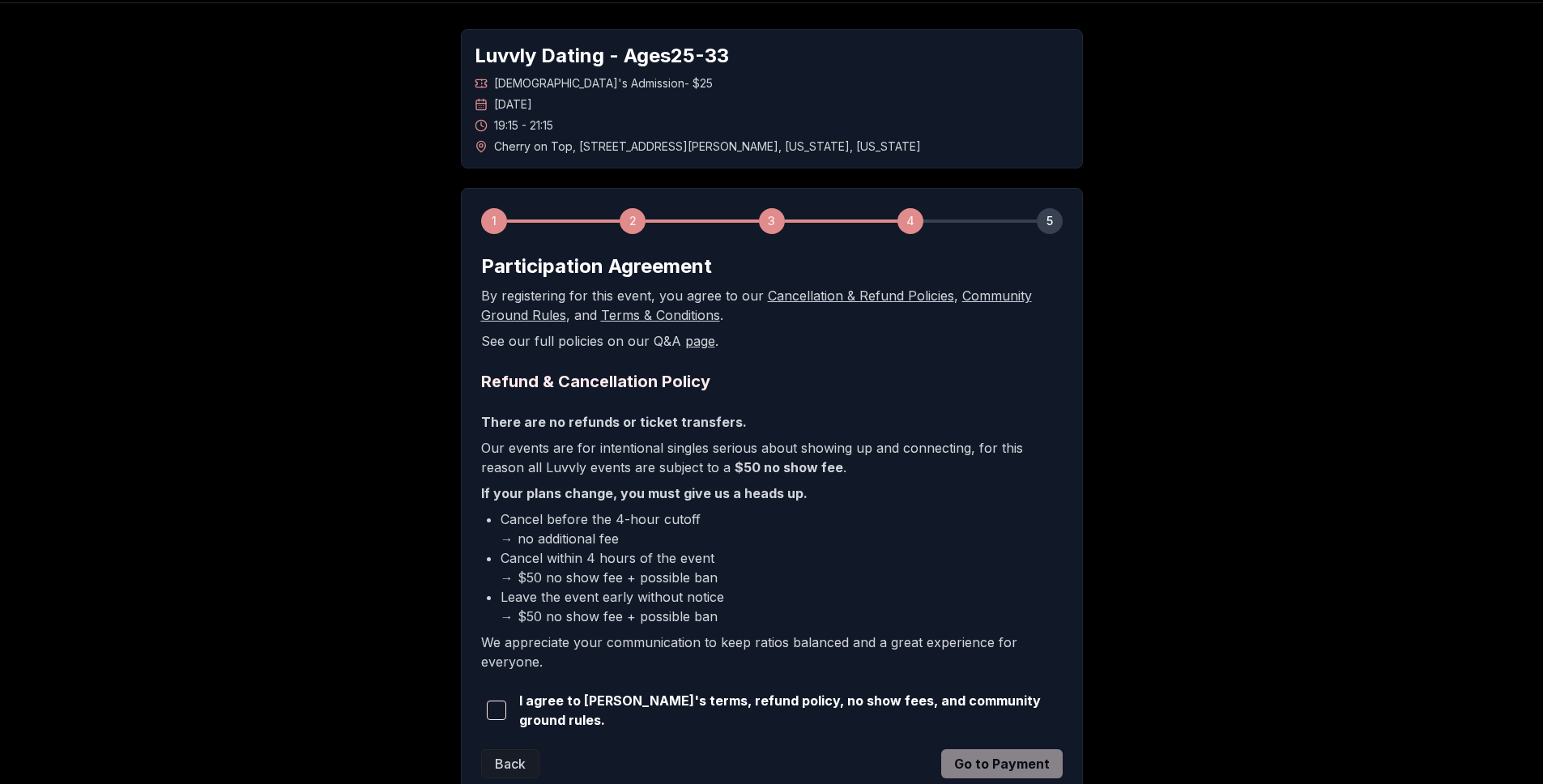
scroll to position [174, 0]
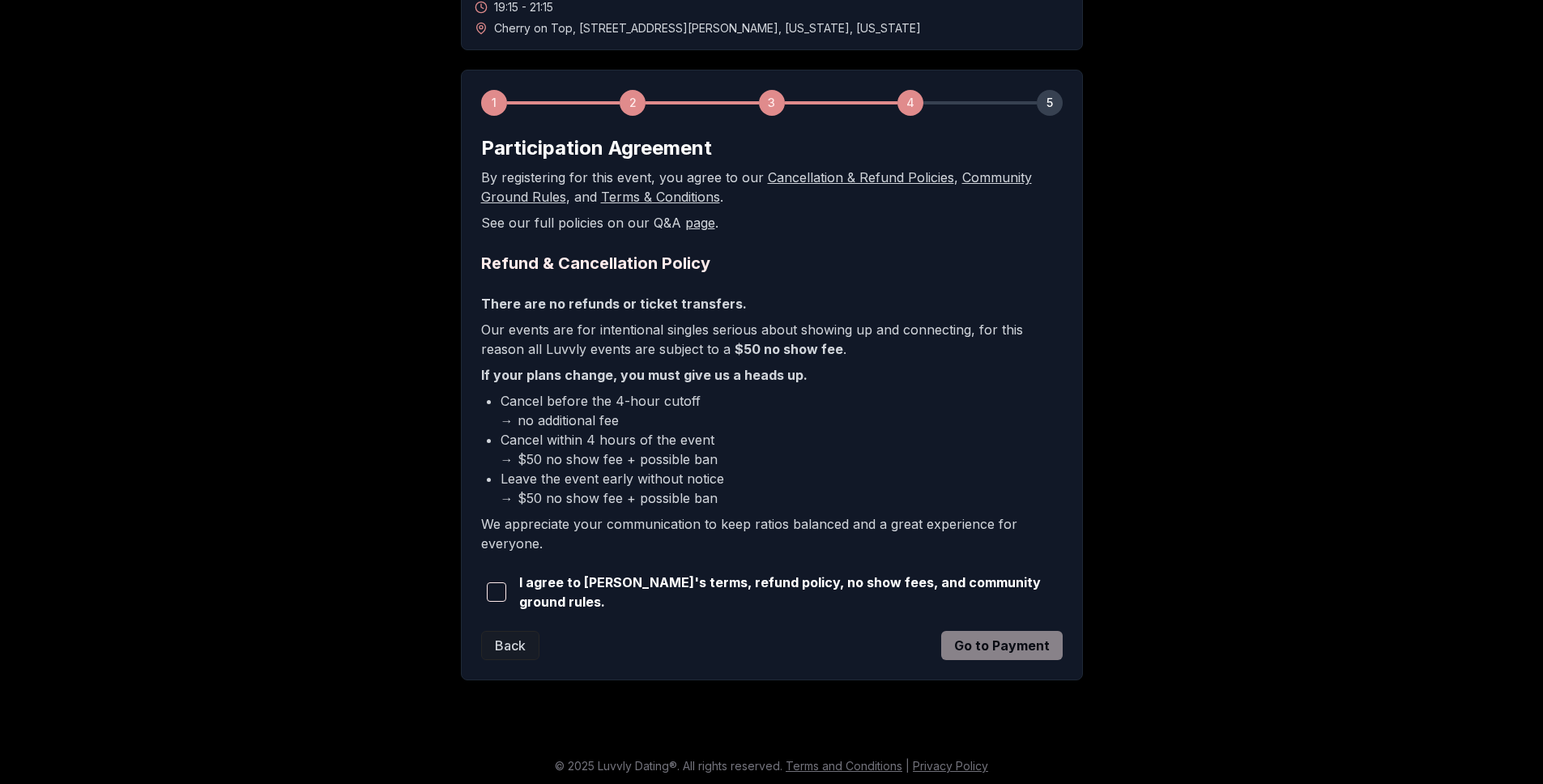
click at [499, 591] on span "button" at bounding box center [496, 592] width 20 height 19
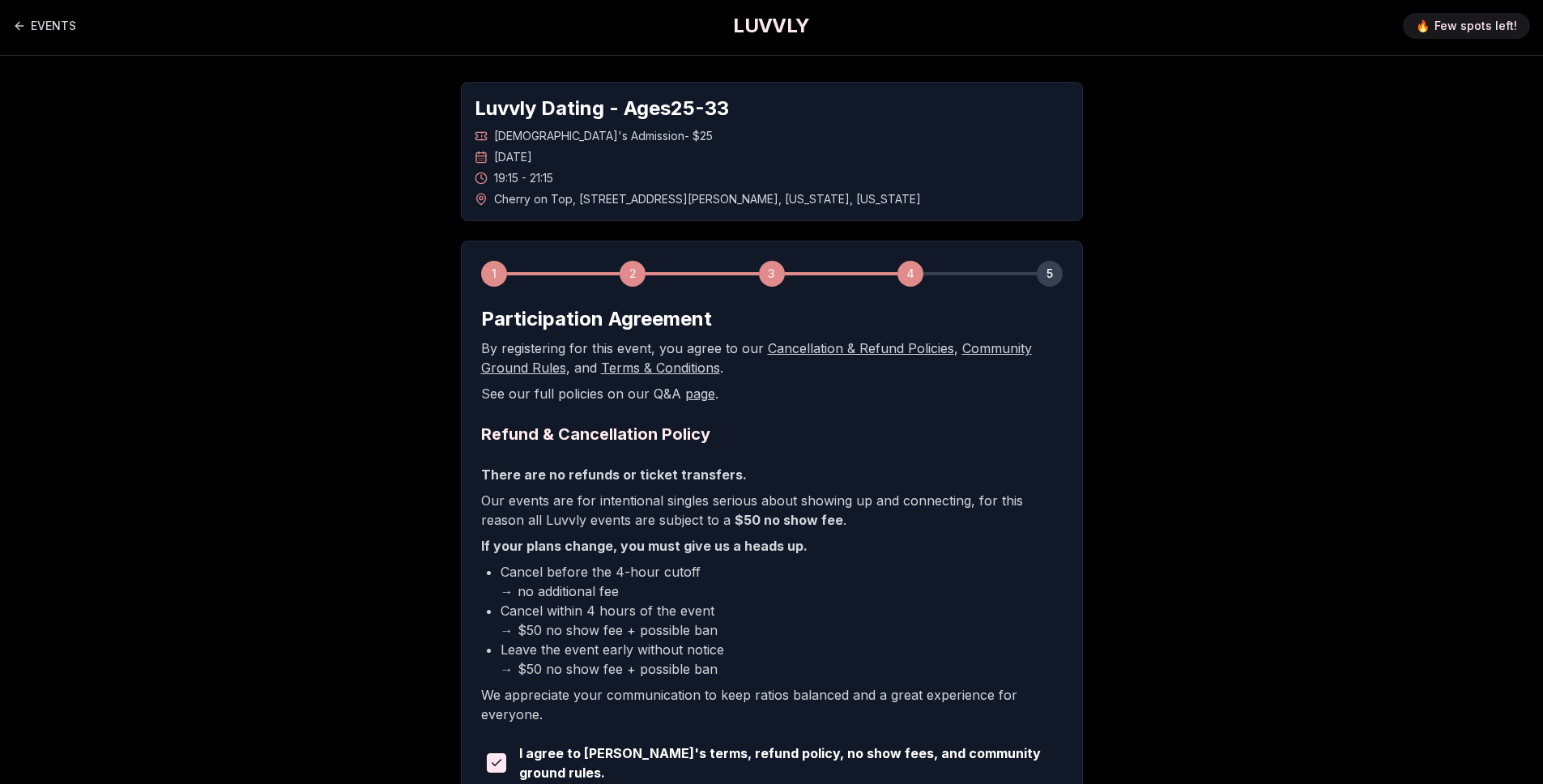
scroll to position [0, 0]
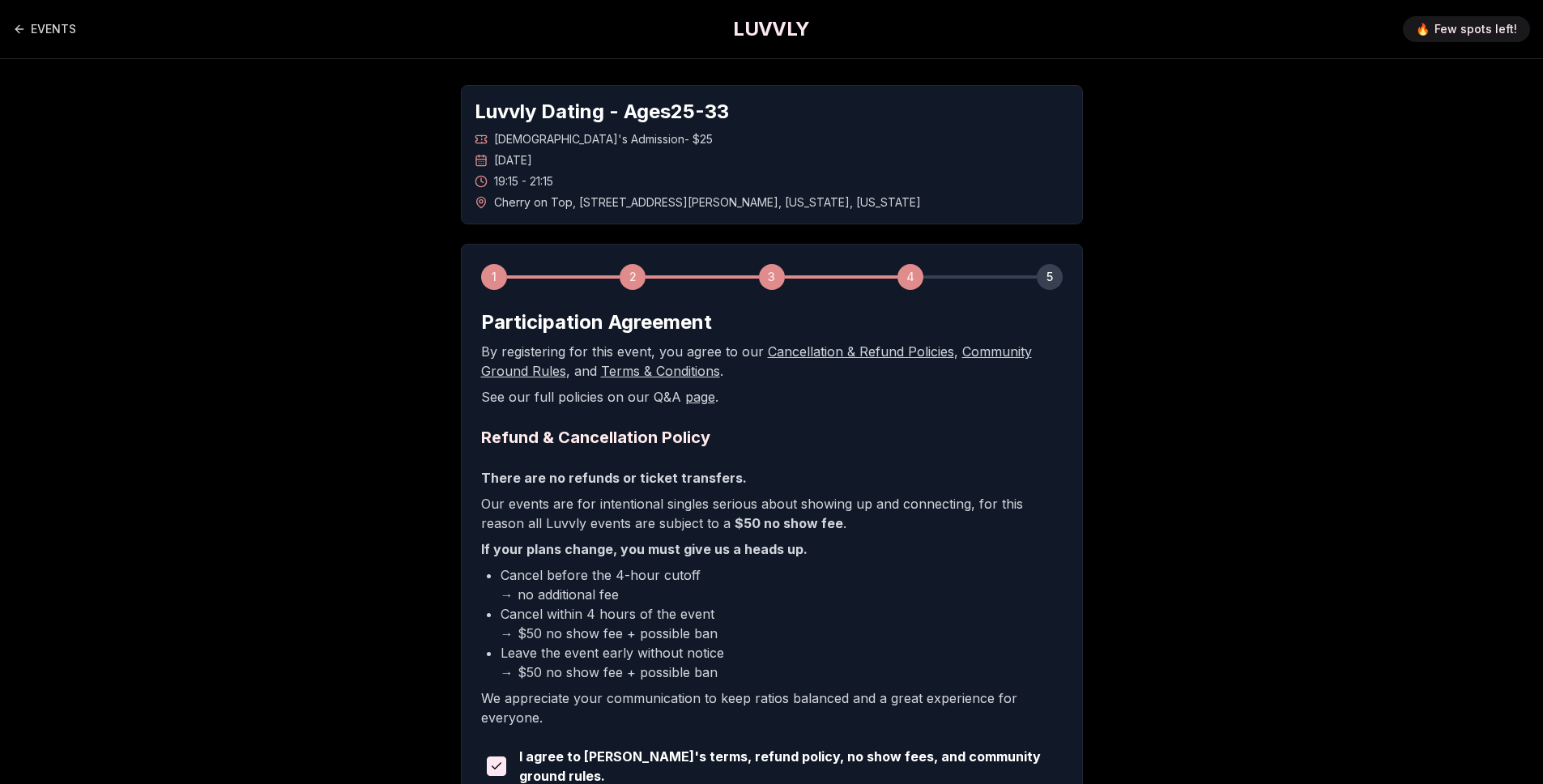
click at [1339, 249] on main "EVENTS LUVVLY 🔥 Few spots left! Luvvly Dating - Ages 25 - 33 Straight Men's Adm…" at bounding box center [771, 474] width 1543 height 948
drag, startPoint x: 718, startPoint y: 475, endPoint x: 731, endPoint y: 586, distance: 111.8
click at [731, 586] on div "There are no refunds or ticket transfers. Our events are for intentional single…" at bounding box center [772, 597] width 582 height 259
click at [731, 586] on li "Cancel before the 4-hour cutoff → no additional fee" at bounding box center [782, 585] width 562 height 39
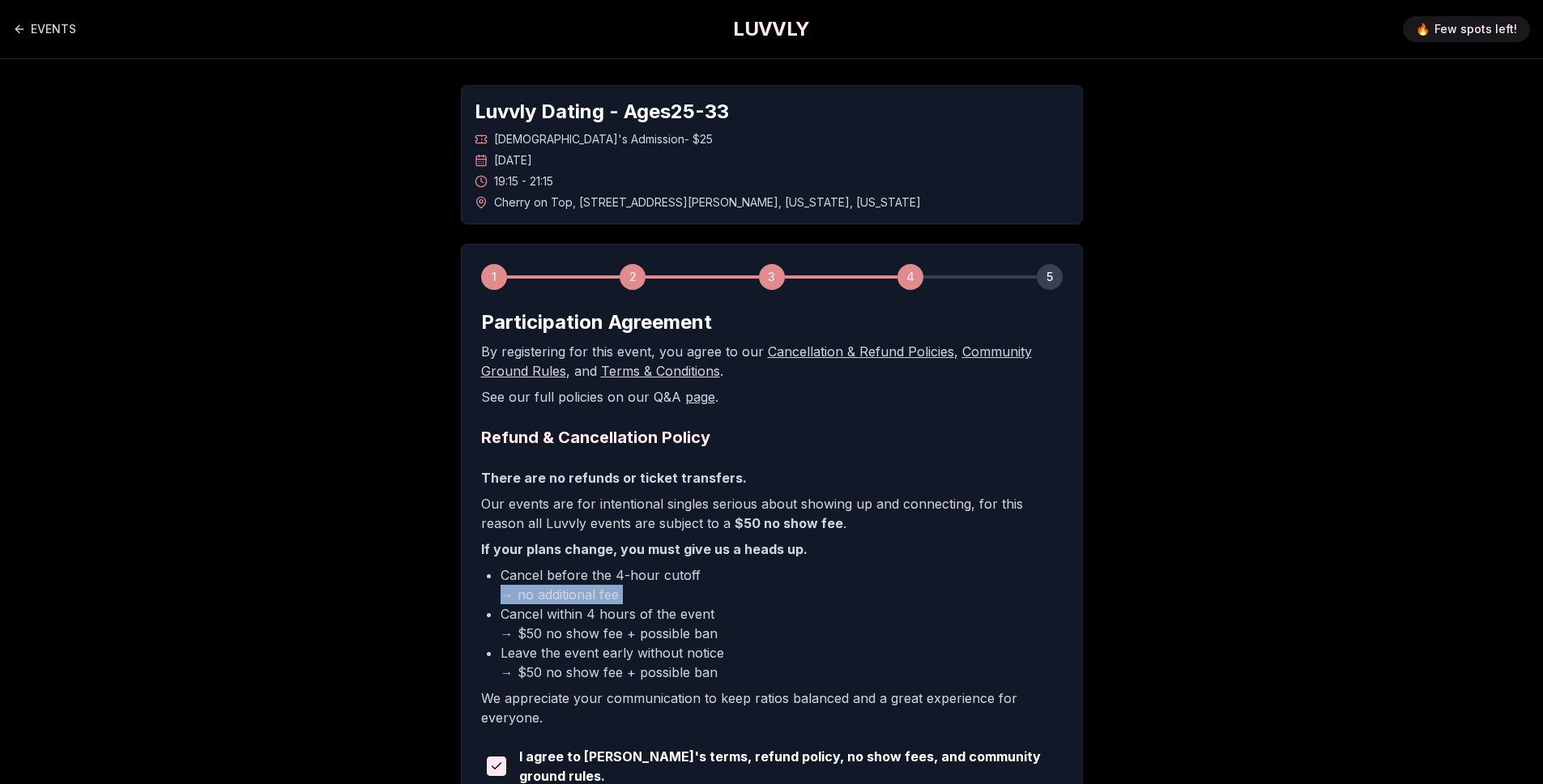
drag, startPoint x: 731, startPoint y: 586, endPoint x: 736, endPoint y: 554, distance: 32.4
click at [731, 586] on li "Cancel before the 4-hour cutoff → no additional fee" at bounding box center [782, 585] width 562 height 39
drag, startPoint x: 729, startPoint y: 507, endPoint x: 720, endPoint y: 596, distance: 89.5
click at [721, 595] on div "There are no refunds or ticket transfers. Our events are for intentional single…" at bounding box center [772, 597] width 582 height 259
click at [720, 596] on li "Cancel before the 4-hour cutoff → no additional fee" at bounding box center [782, 585] width 562 height 39
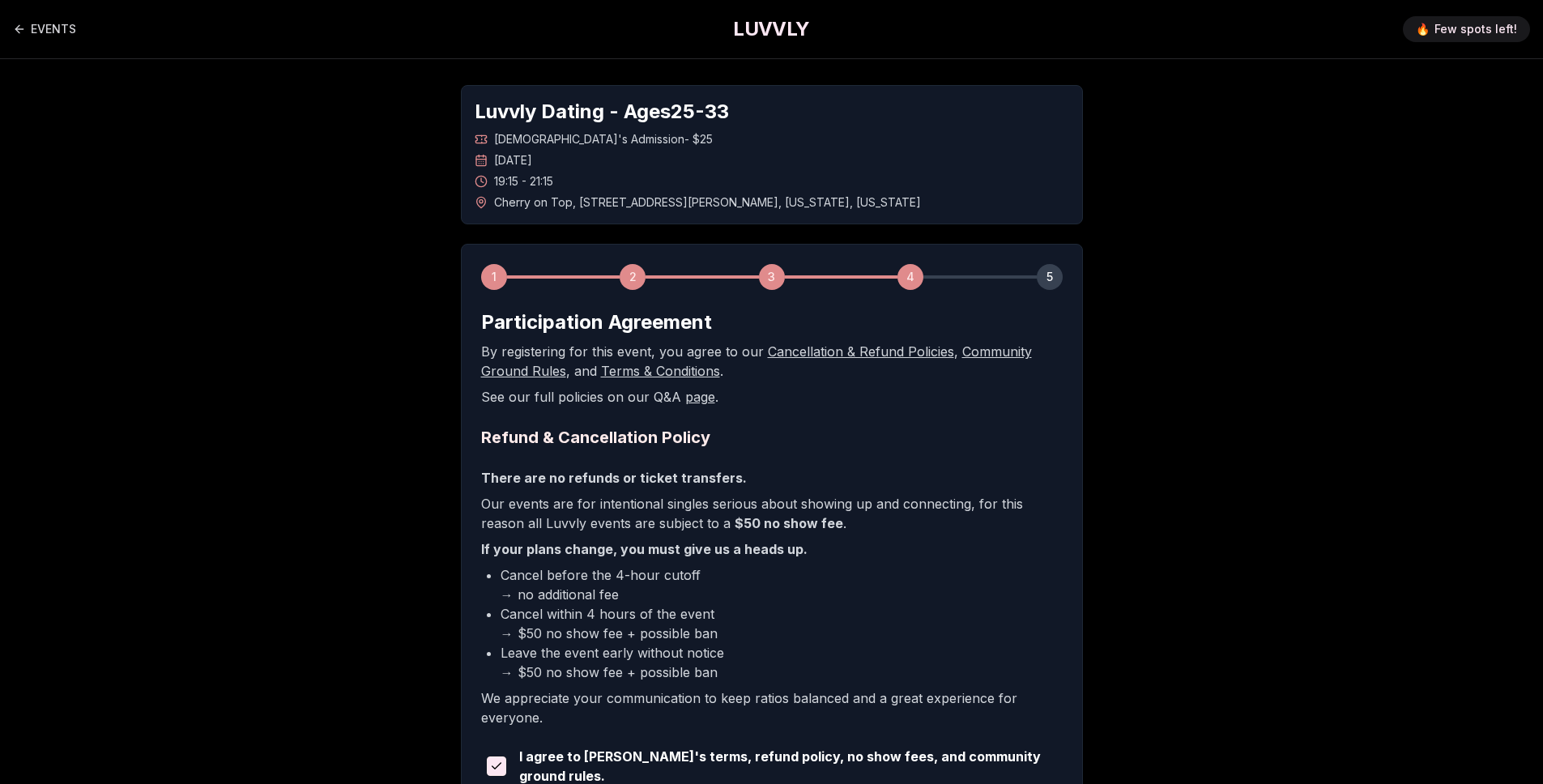
click at [622, 495] on p "Our events are for intentional singles serious about showing up and connecting,…" at bounding box center [772, 513] width 582 height 39
drag, startPoint x: 485, startPoint y: 438, endPoint x: 744, endPoint y: 466, distance: 260.5
click at [744, 466] on form "Participation Agreement By registering for this event, you agree to our Cancell…" at bounding box center [772, 572] width 582 height 525
drag, startPoint x: 520, startPoint y: 479, endPoint x: 739, endPoint y: 480, distance: 219.0
click at [739, 480] on p "There are no refunds or ticket transfers." at bounding box center [772, 478] width 582 height 19
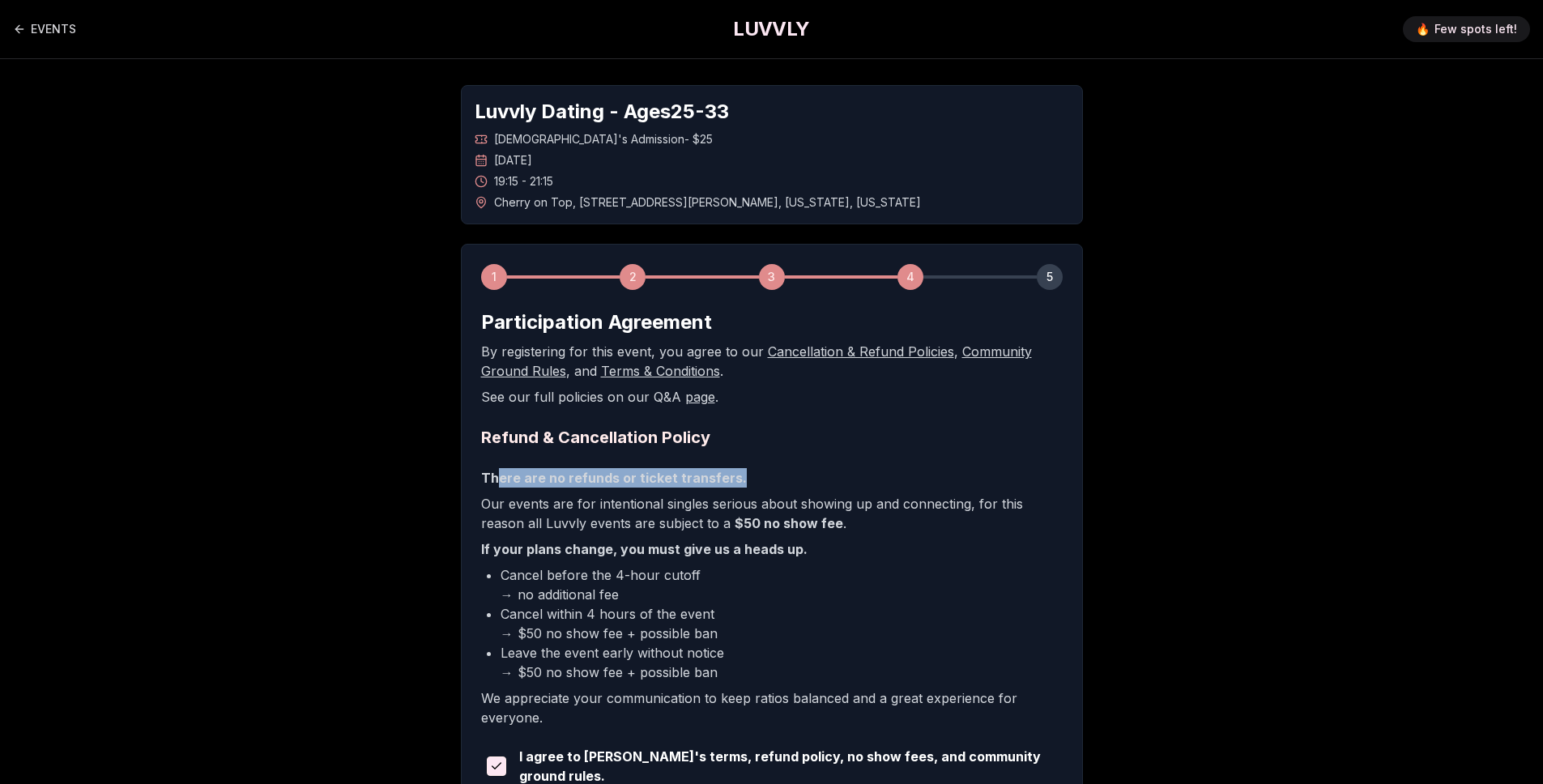
click at [762, 481] on p "There are no refunds or ticket transfers." at bounding box center [772, 478] width 582 height 19
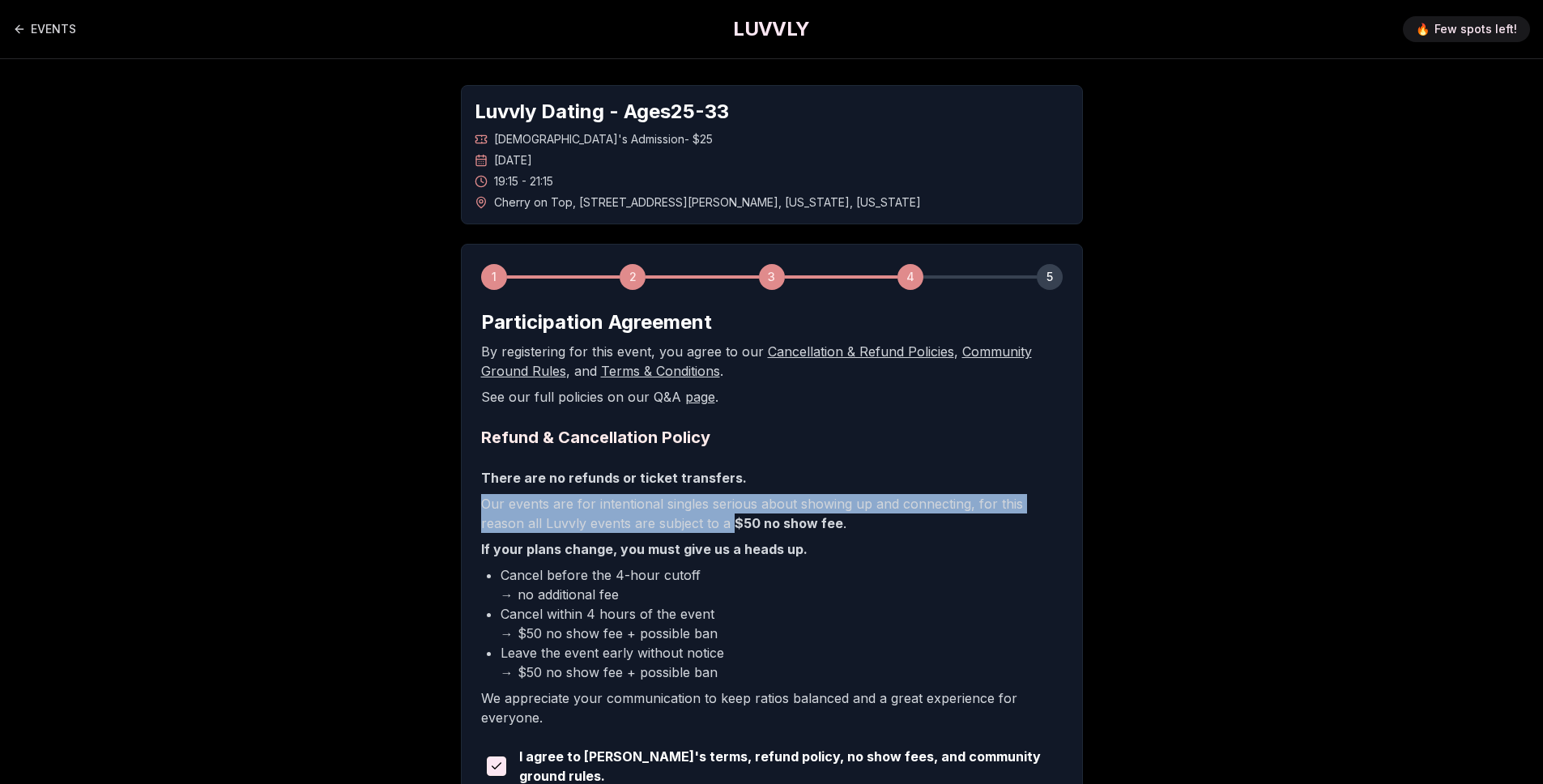
drag, startPoint x: 484, startPoint y: 509, endPoint x: 683, endPoint y: 522, distance: 199.4
click at [683, 520] on p "Our events are for intentional singles serious about showing up and connecting,…" at bounding box center [772, 513] width 582 height 39
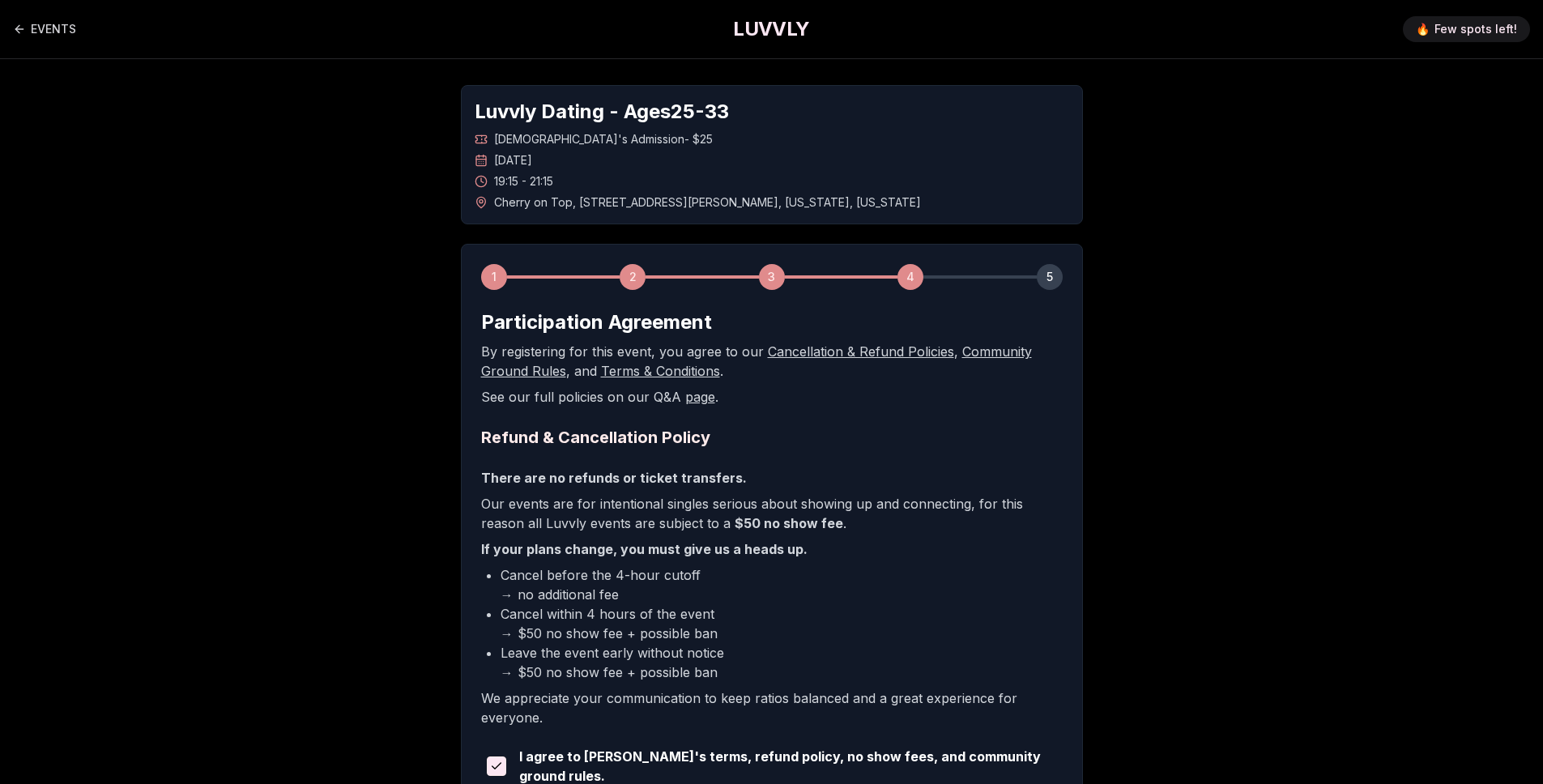
click at [735, 522] on b "$50 no show fee" at bounding box center [789, 523] width 109 height 16
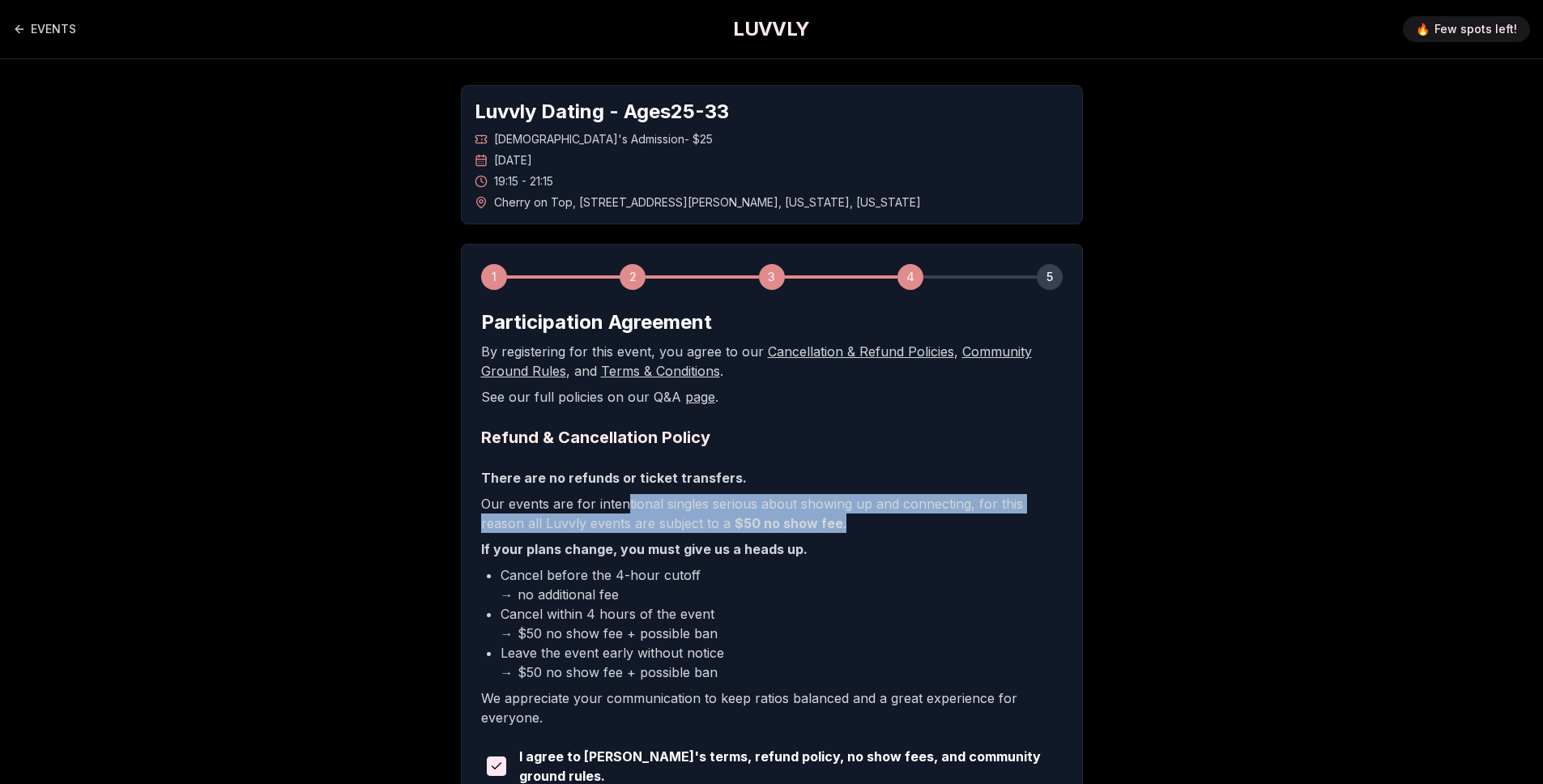
drag, startPoint x: 626, startPoint y: 508, endPoint x: 792, endPoint y: 533, distance: 167.9
click at [791, 531] on p "Our events are for intentional singles serious about showing up and connecting,…" at bounding box center [772, 513] width 582 height 39
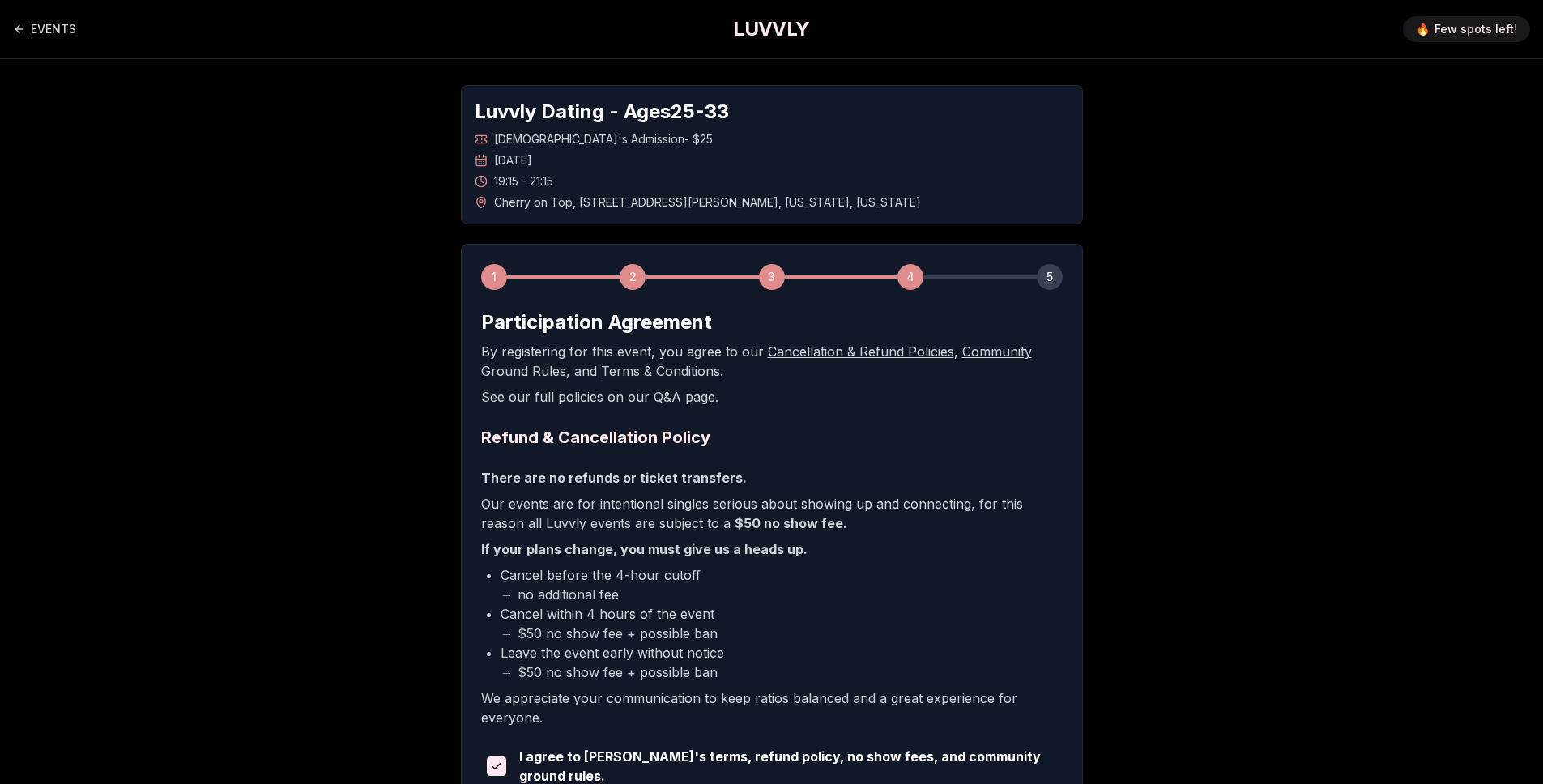
click at [792, 533] on div "There are no refunds or ticket transfers. Our events are for intentional single…" at bounding box center [772, 597] width 582 height 259
drag, startPoint x: 735, startPoint y: 511, endPoint x: 869, endPoint y: 518, distance: 134.2
click at [868, 515] on p "Our events are for intentional singles serious about showing up and connecting,…" at bounding box center [772, 513] width 582 height 39
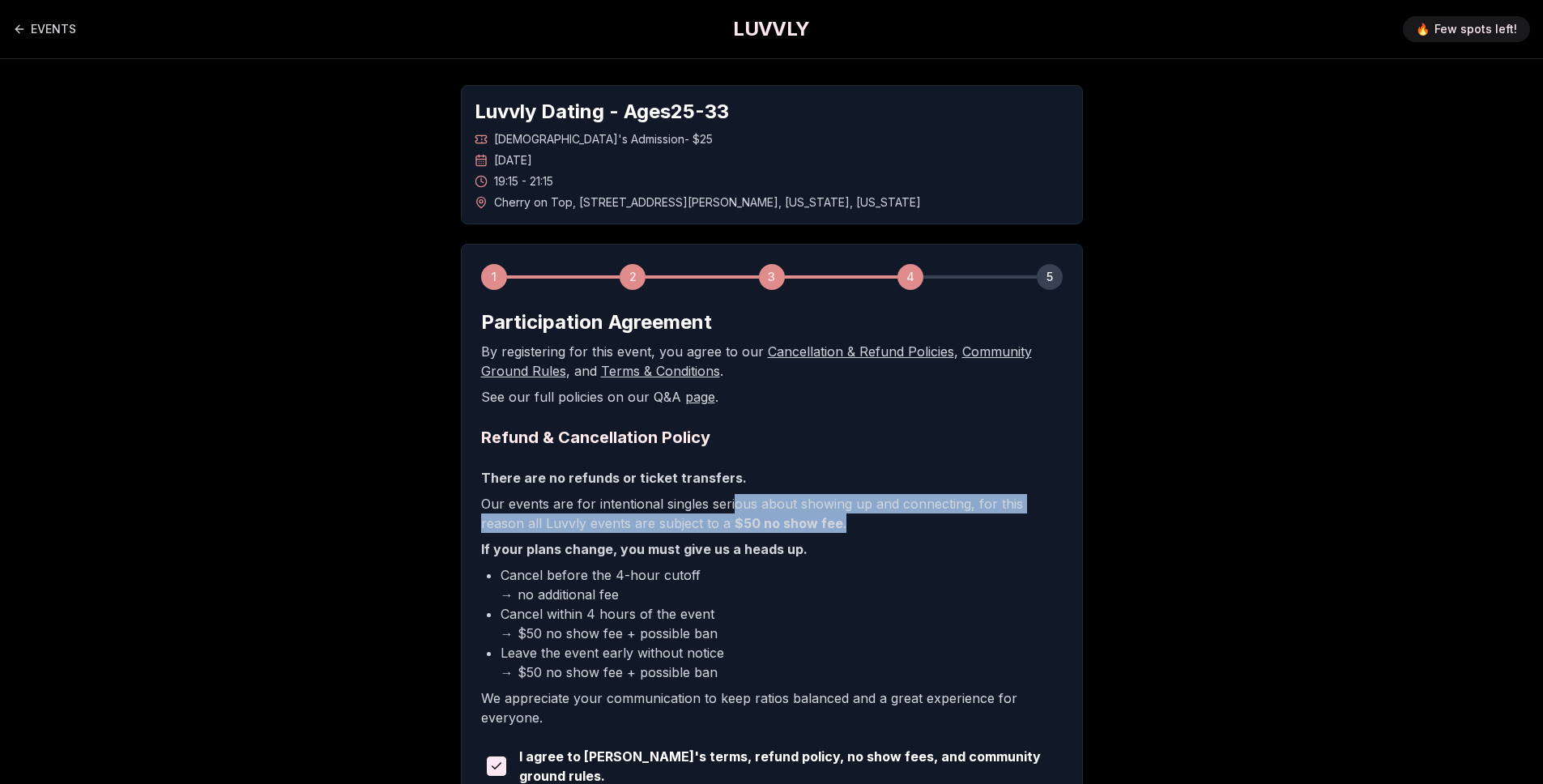
click at [870, 528] on p "Our events are for intentional singles serious about showing up and connecting,…" at bounding box center [772, 513] width 582 height 39
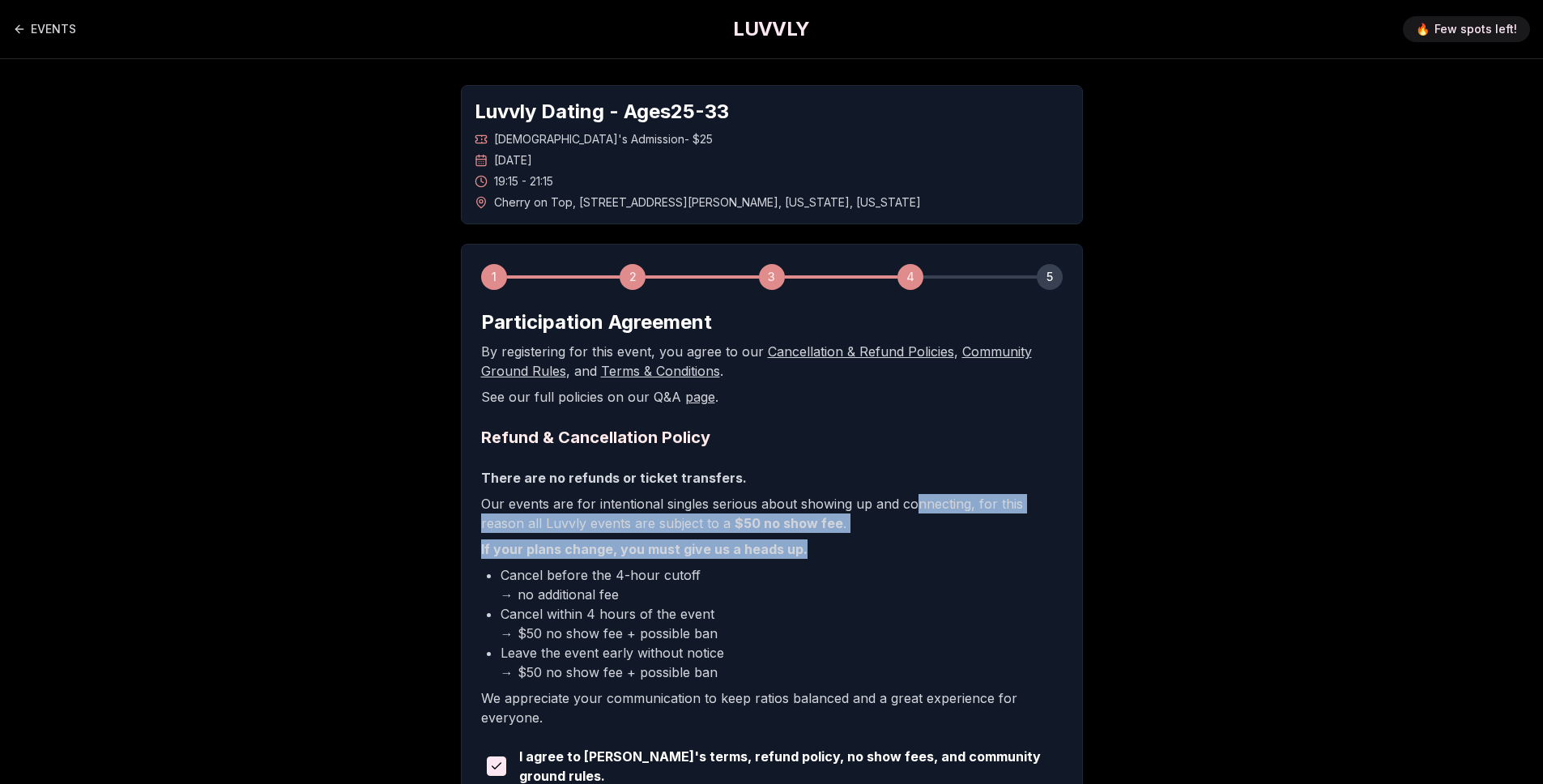
drag, startPoint x: 911, startPoint y: 496, endPoint x: 930, endPoint y: 539, distance: 47.0
click at [931, 539] on div "There are no refunds or ticket transfers. Our events are for intentional single…" at bounding box center [772, 597] width 582 height 259
click at [641, 535] on div "There are no refunds or ticket transfers. Our events are for intentional single…" at bounding box center [772, 597] width 582 height 259
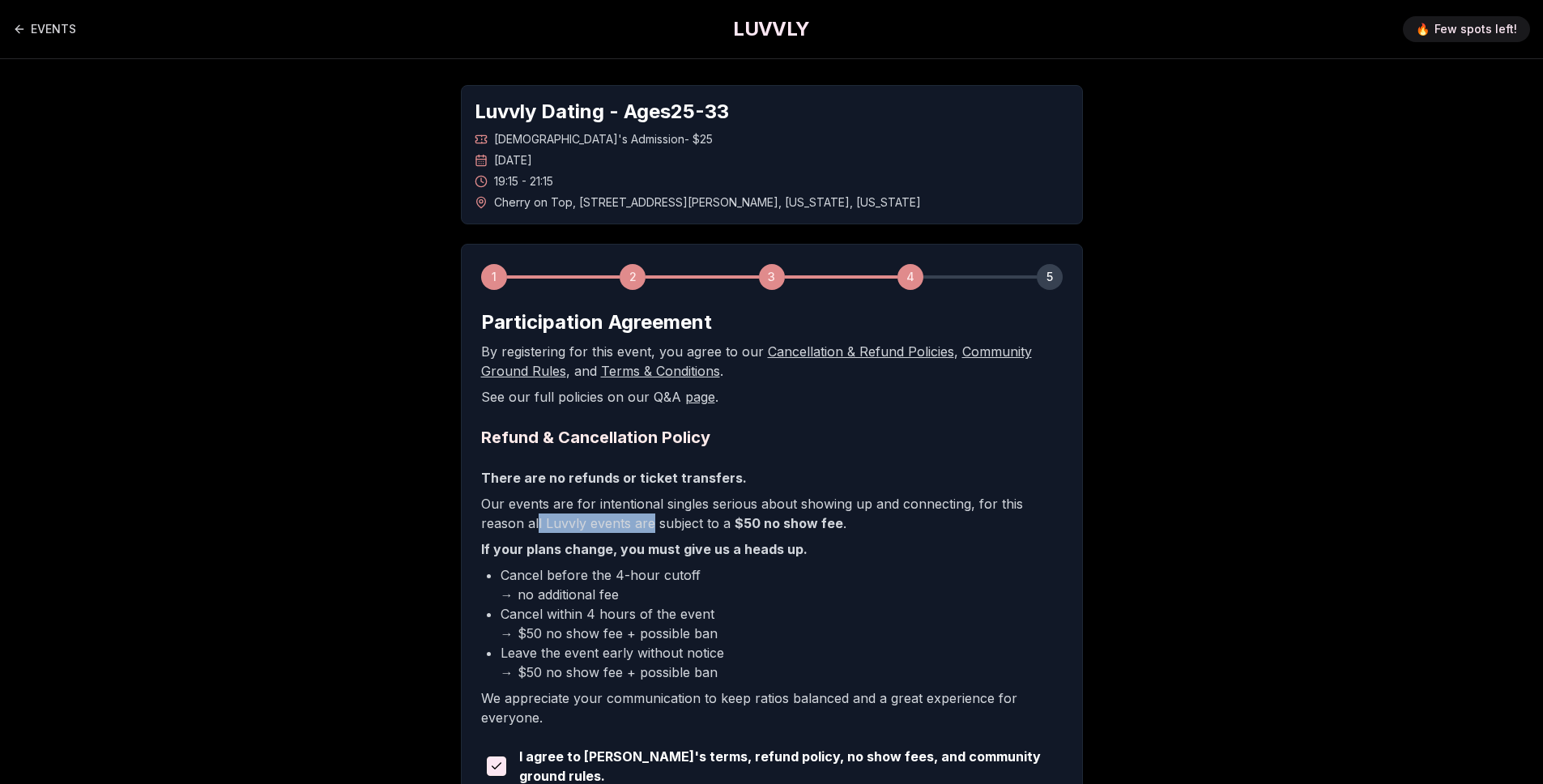
drag, startPoint x: 495, startPoint y: 526, endPoint x: 618, endPoint y: 527, distance: 123.0
click at [611, 526] on p "Our events are for intentional singles serious about showing up and connecting,…" at bounding box center [772, 513] width 582 height 39
click at [621, 529] on p "Our events are for intentional singles serious about showing up and connecting,…" at bounding box center [772, 513] width 582 height 39
drag, startPoint x: 594, startPoint y: 533, endPoint x: 662, endPoint y: 533, distance: 68.0
click at [662, 533] on div "There are no refunds or ticket transfers. Our events are for intentional single…" at bounding box center [772, 597] width 582 height 259
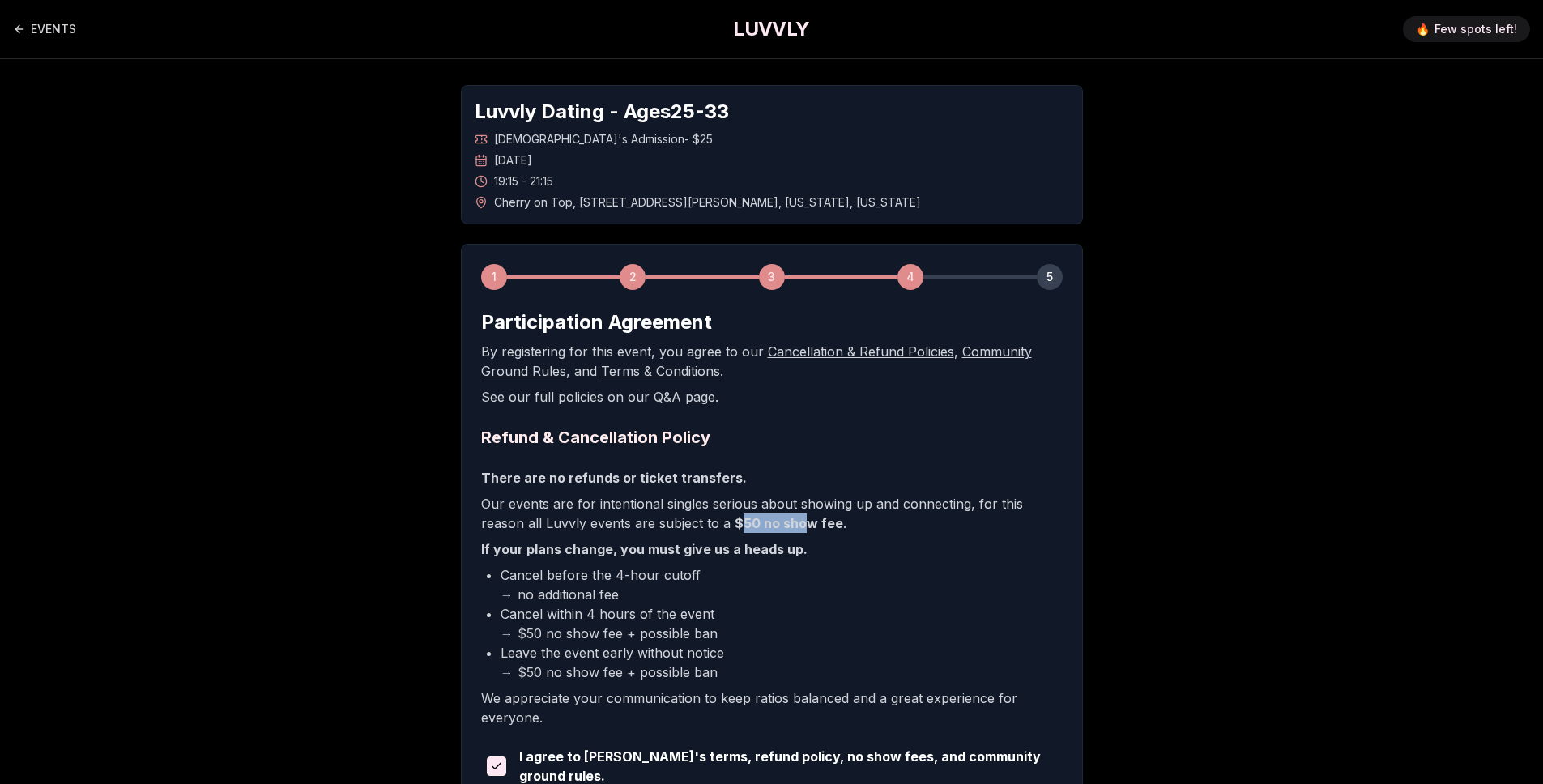
drag, startPoint x: 696, startPoint y: 526, endPoint x: 815, endPoint y: 526, distance: 119.0
click at [803, 526] on p "Our events are for intentional singles serious about showing up and connecting,…" at bounding box center [772, 513] width 582 height 39
click at [735, 526] on b "$50 no show fee" at bounding box center [789, 523] width 109 height 16
drag, startPoint x: 662, startPoint y: 526, endPoint x: 787, endPoint y: 526, distance: 125.0
click at [781, 526] on p "Our events are for intentional singles serious about showing up and connecting,…" at bounding box center [772, 513] width 582 height 39
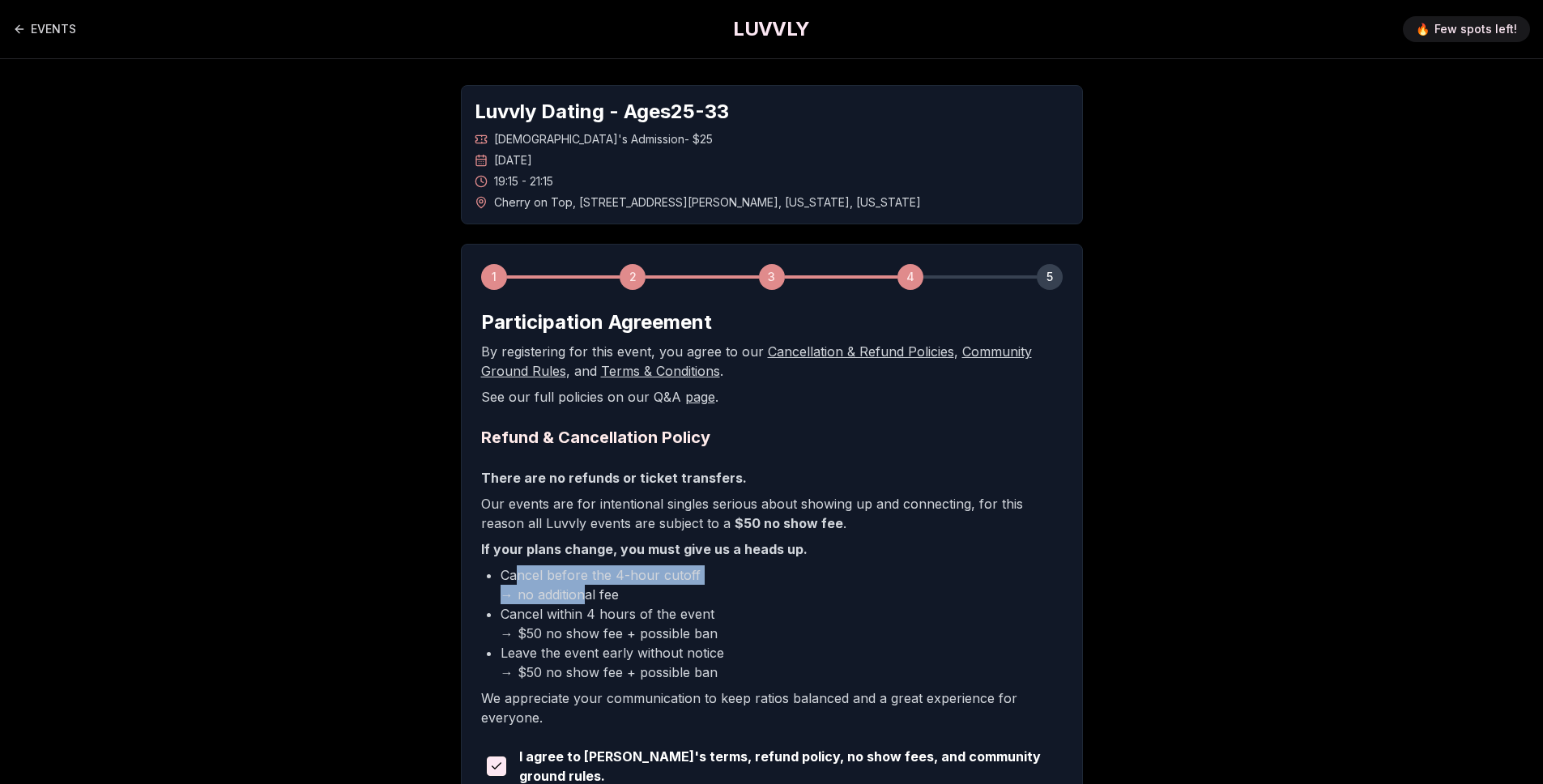
drag, startPoint x: 528, startPoint y: 577, endPoint x: 670, endPoint y: 591, distance: 142.7
click at [641, 587] on li "Cancel before the 4-hour cutoff → no additional fee" at bounding box center [782, 585] width 562 height 39
click at [671, 591] on li "Cancel before the 4-hour cutoff → no additional fee" at bounding box center [782, 585] width 562 height 39
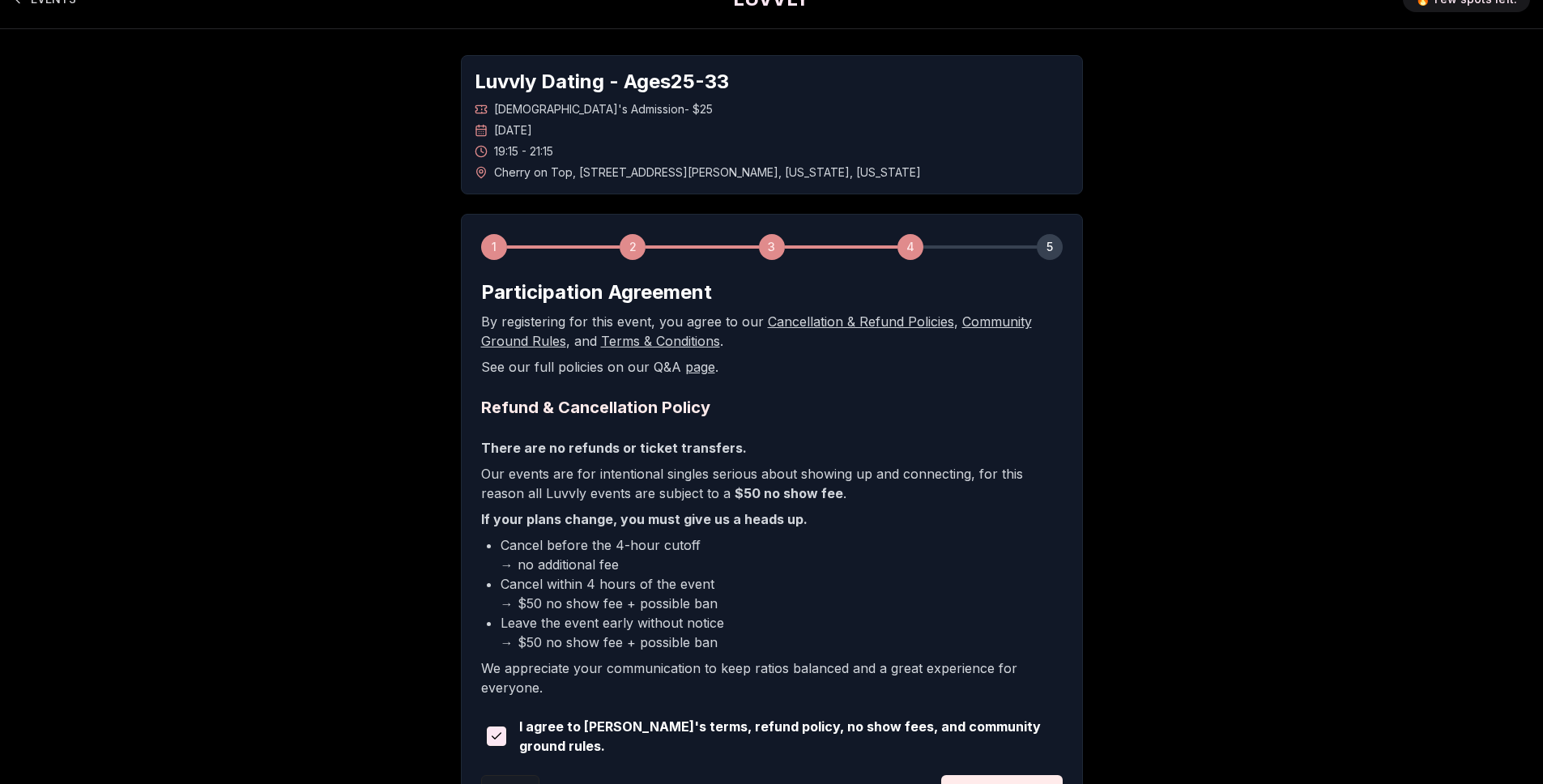
scroll to position [56, 0]
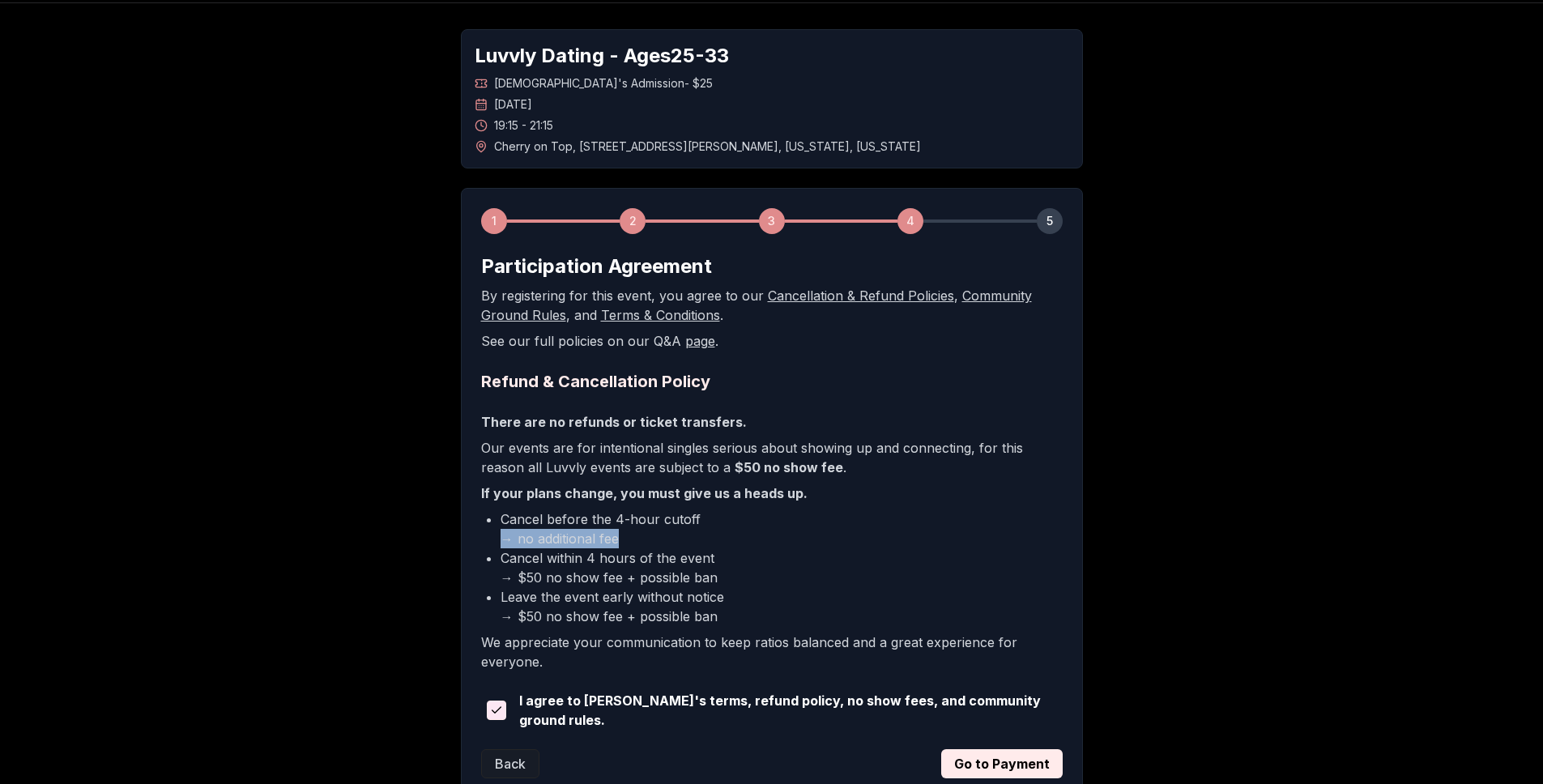
click at [706, 538] on li "Cancel before the 4-hour cutoff → no additional fee" at bounding box center [782, 529] width 562 height 39
click at [708, 538] on li "Cancel before the 4-hour cutoff → no additional fee" at bounding box center [782, 529] width 562 height 39
drag, startPoint x: 502, startPoint y: 567, endPoint x: 793, endPoint y: 568, distance: 291.0
click at [793, 568] on li "Cancel within 4 hours of the event → $50 no show fee + possible ban" at bounding box center [782, 568] width 562 height 39
click at [792, 570] on li "Cancel within 4 hours of the event → $50 no show fee + possible ban" at bounding box center [782, 568] width 562 height 39
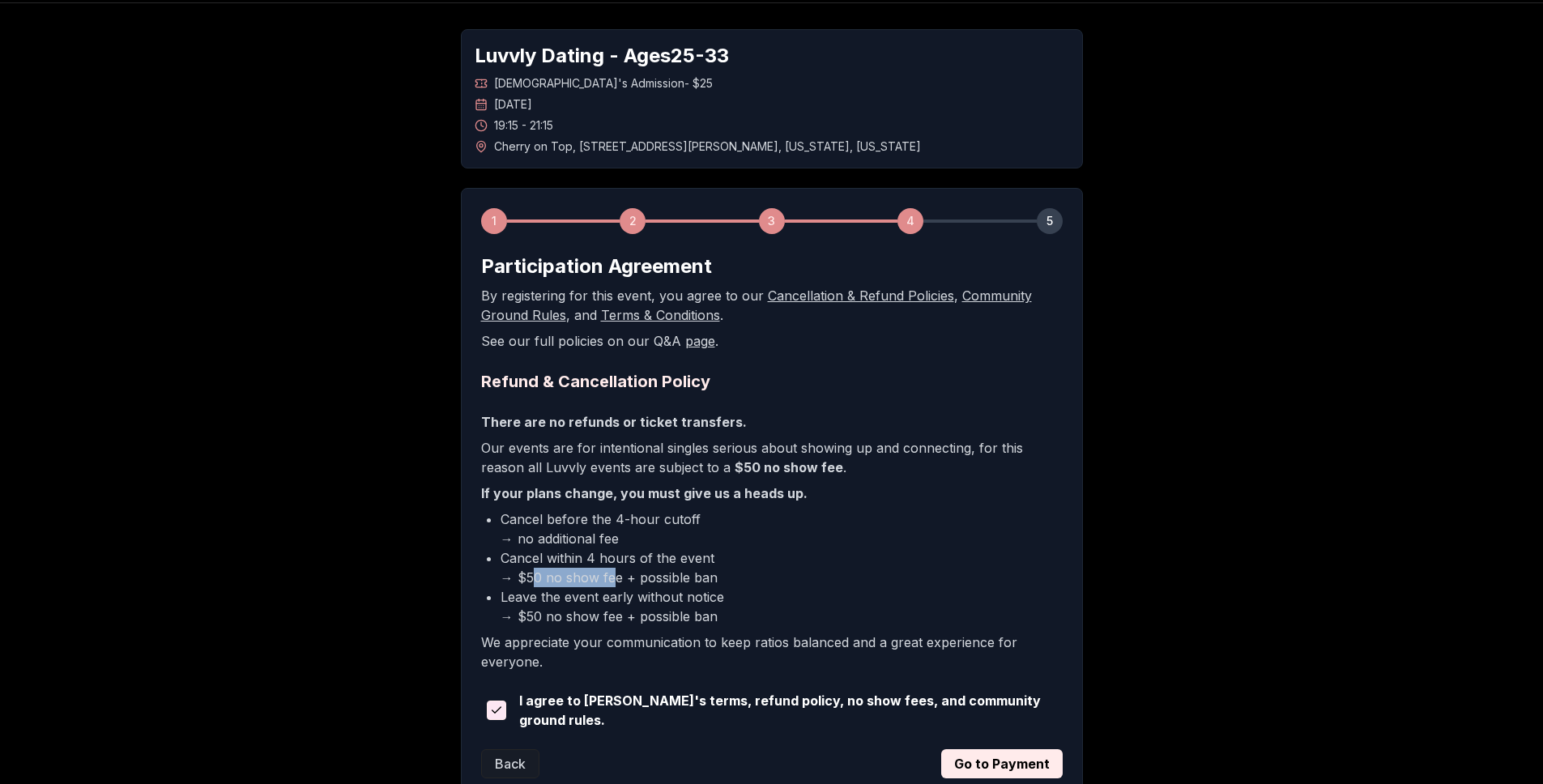
drag, startPoint x: 536, startPoint y: 579, endPoint x: 738, endPoint y: 579, distance: 202.0
click at [717, 579] on li "Cancel within 4 hours of the event → $50 no show fee + possible ban" at bounding box center [782, 568] width 562 height 39
click at [752, 578] on li "Cancel within 4 hours of the event → $50 no show fee + possible ban" at bounding box center [782, 568] width 562 height 39
drag, startPoint x: 504, startPoint y: 597, endPoint x: 750, endPoint y: 598, distance: 246.0
click at [721, 597] on li "Leave the event early without notice → $50 no show fee + possible ban" at bounding box center [782, 607] width 562 height 39
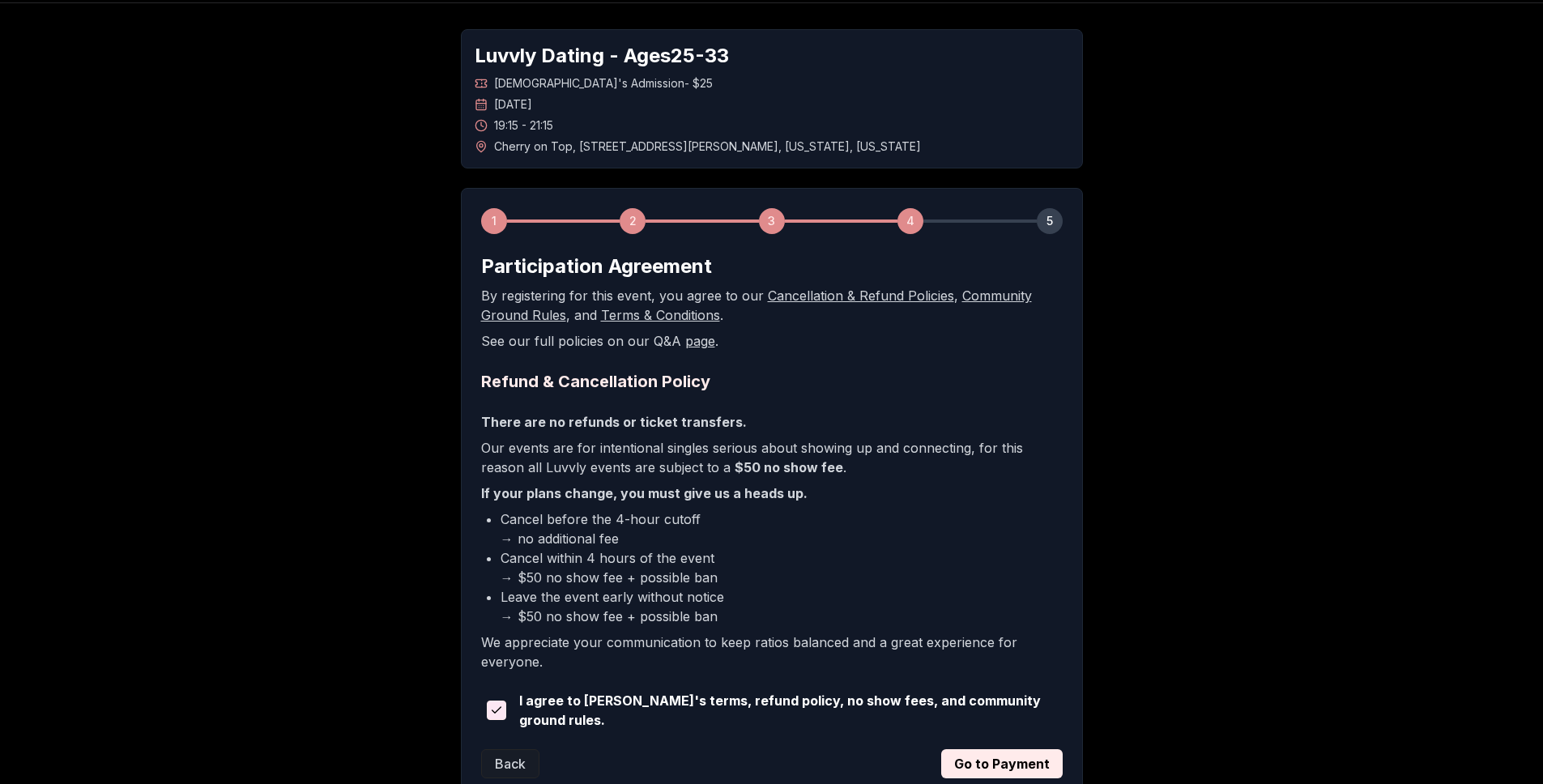
click at [760, 600] on li "Leave the event early without notice → $50 no show fee + possible ban" at bounding box center [782, 607] width 562 height 39
drag, startPoint x: 650, startPoint y: 599, endPoint x: 811, endPoint y: 623, distance: 162.8
click at [811, 623] on li "Leave the event early without notice → $50 no show fee + possible ban" at bounding box center [782, 607] width 562 height 39
drag, startPoint x: 534, startPoint y: 616, endPoint x: 770, endPoint y: 616, distance: 236.0
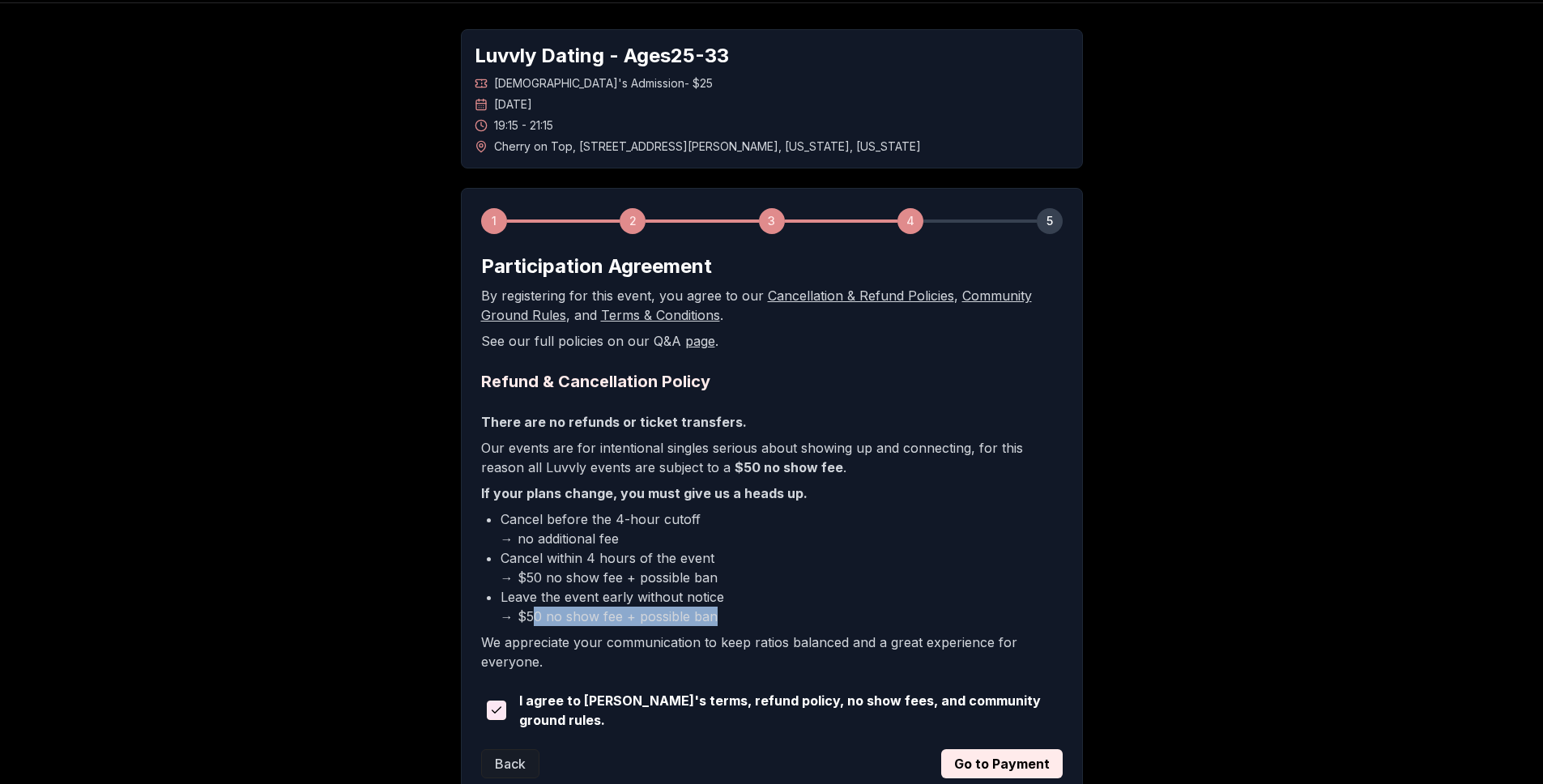
click at [765, 616] on li "Leave the event early without notice → $50 no show fee + possible ban" at bounding box center [782, 607] width 562 height 39
click at [774, 616] on li "Leave the event early without notice → $50 no show fee + possible ban" at bounding box center [782, 607] width 562 height 39
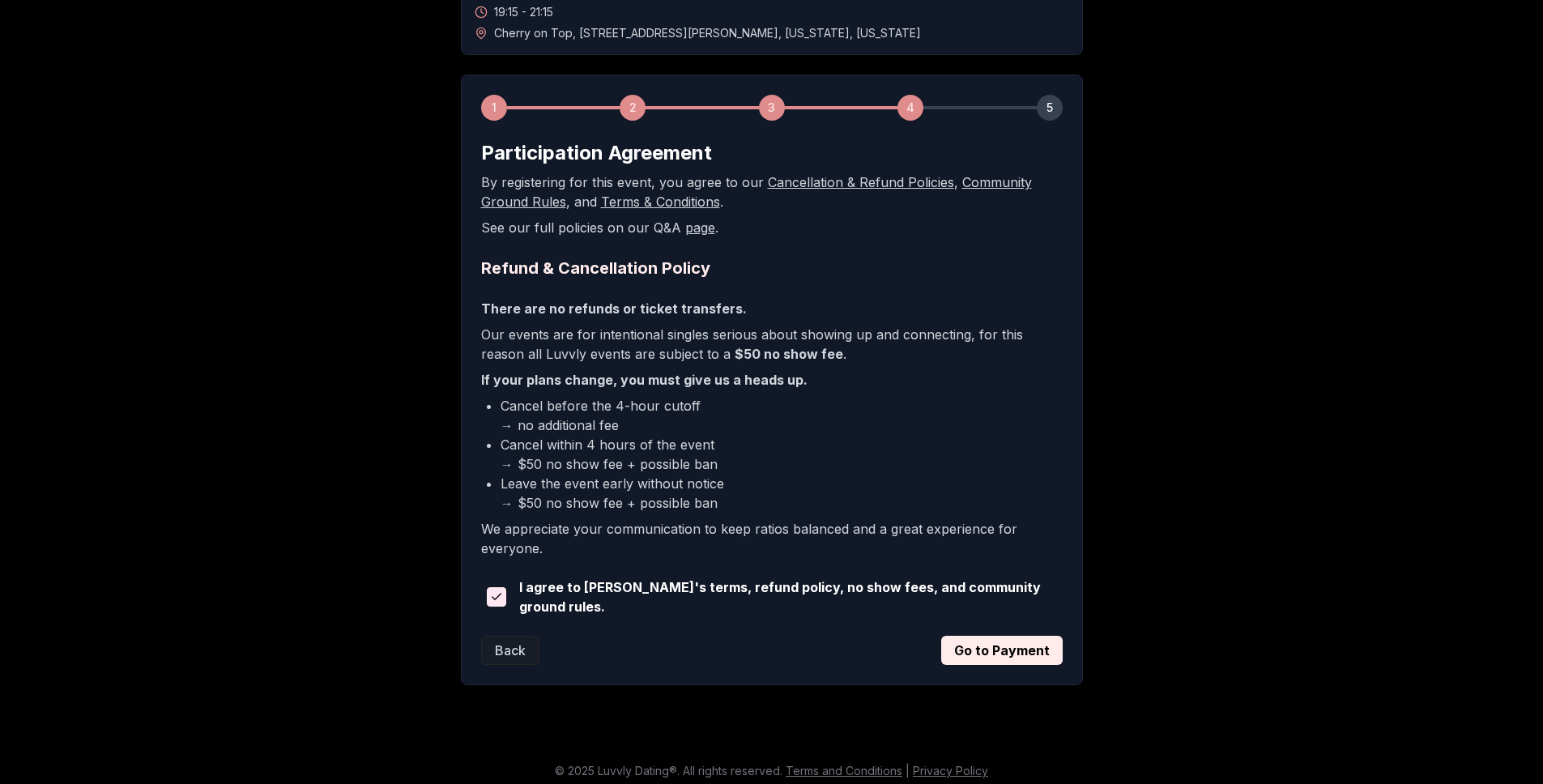
scroll to position [174, 0]
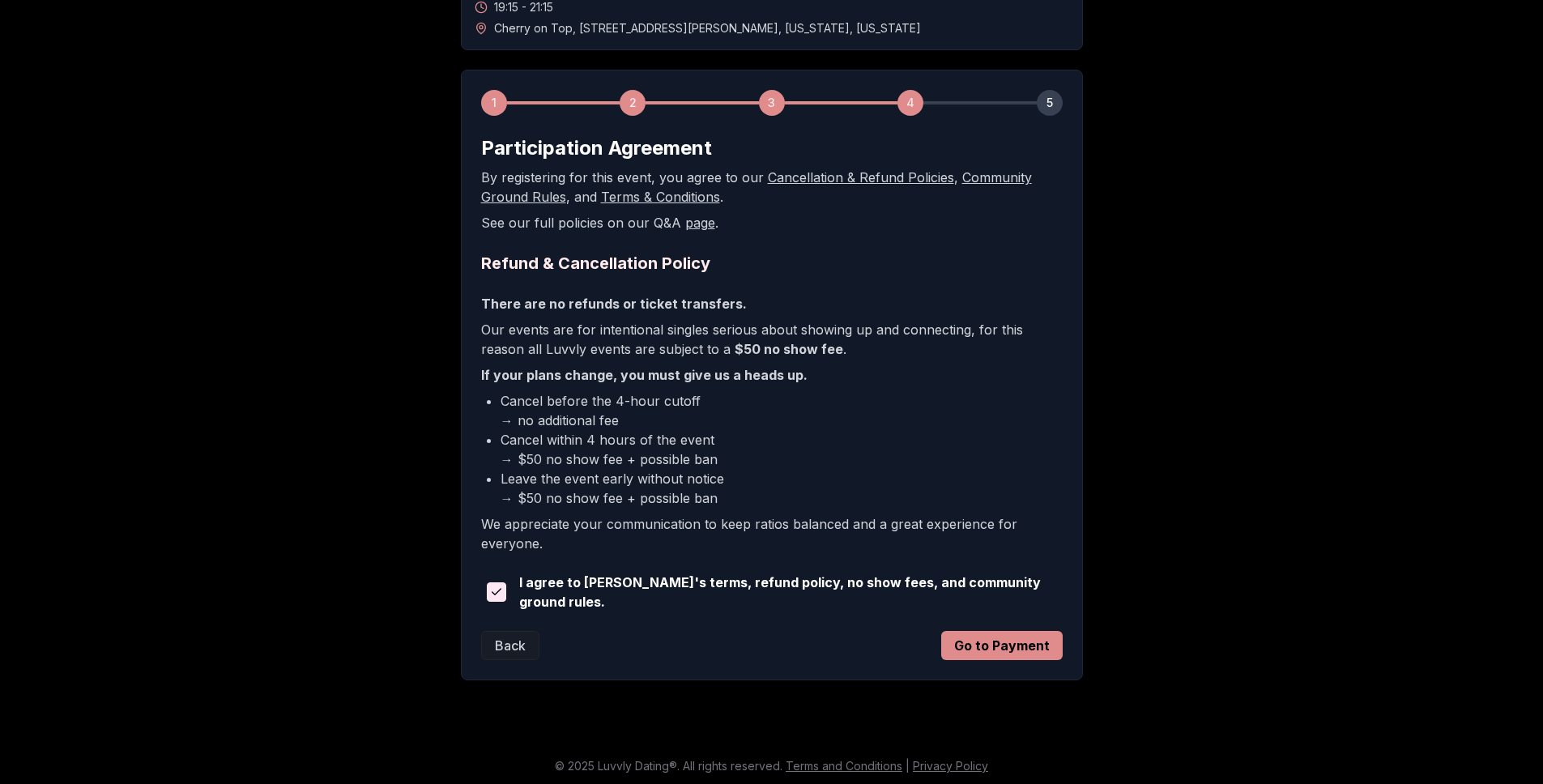
click at [1037, 635] on button "Go to Payment" at bounding box center [1001, 645] width 121 height 29
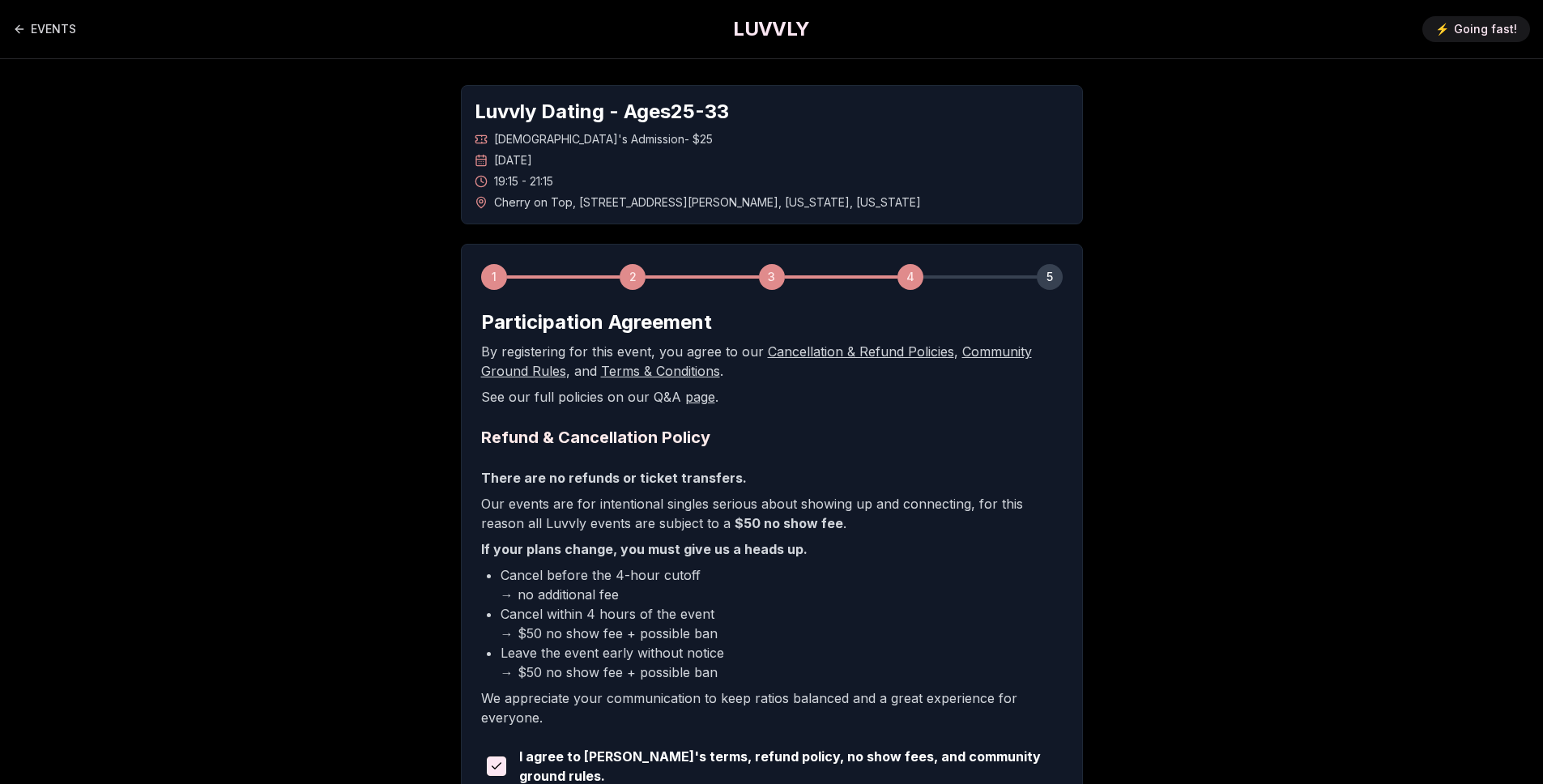
click at [763, 26] on h1 "LUVVLY" at bounding box center [771, 29] width 76 height 26
click at [758, 34] on h1 "LUVVLY" at bounding box center [771, 29] width 76 height 26
click at [51, 28] on link "EVENTS" at bounding box center [45, 29] width 63 height 32
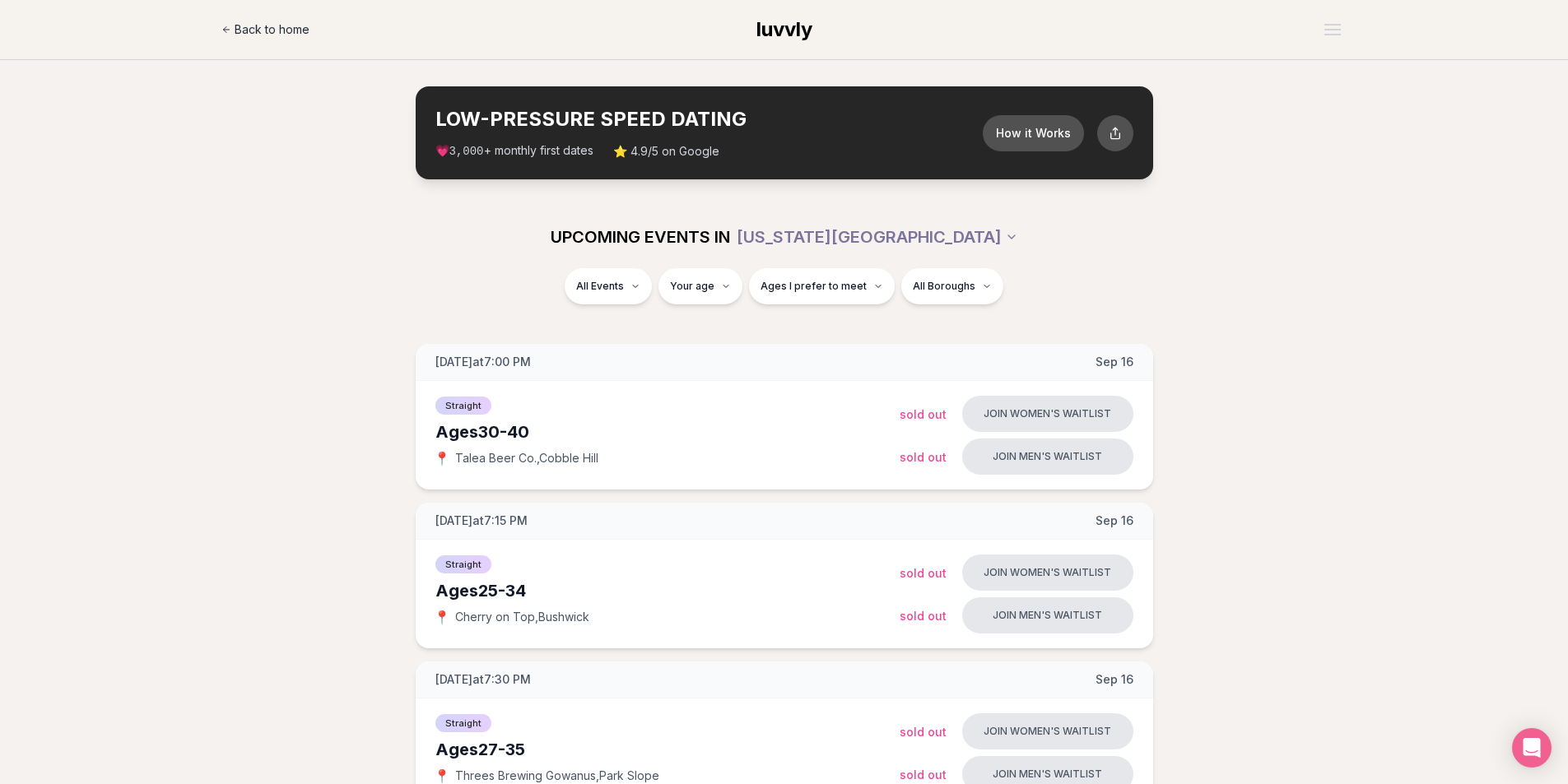
click at [275, 39] on link "Back to home" at bounding box center [265, 30] width 88 height 33
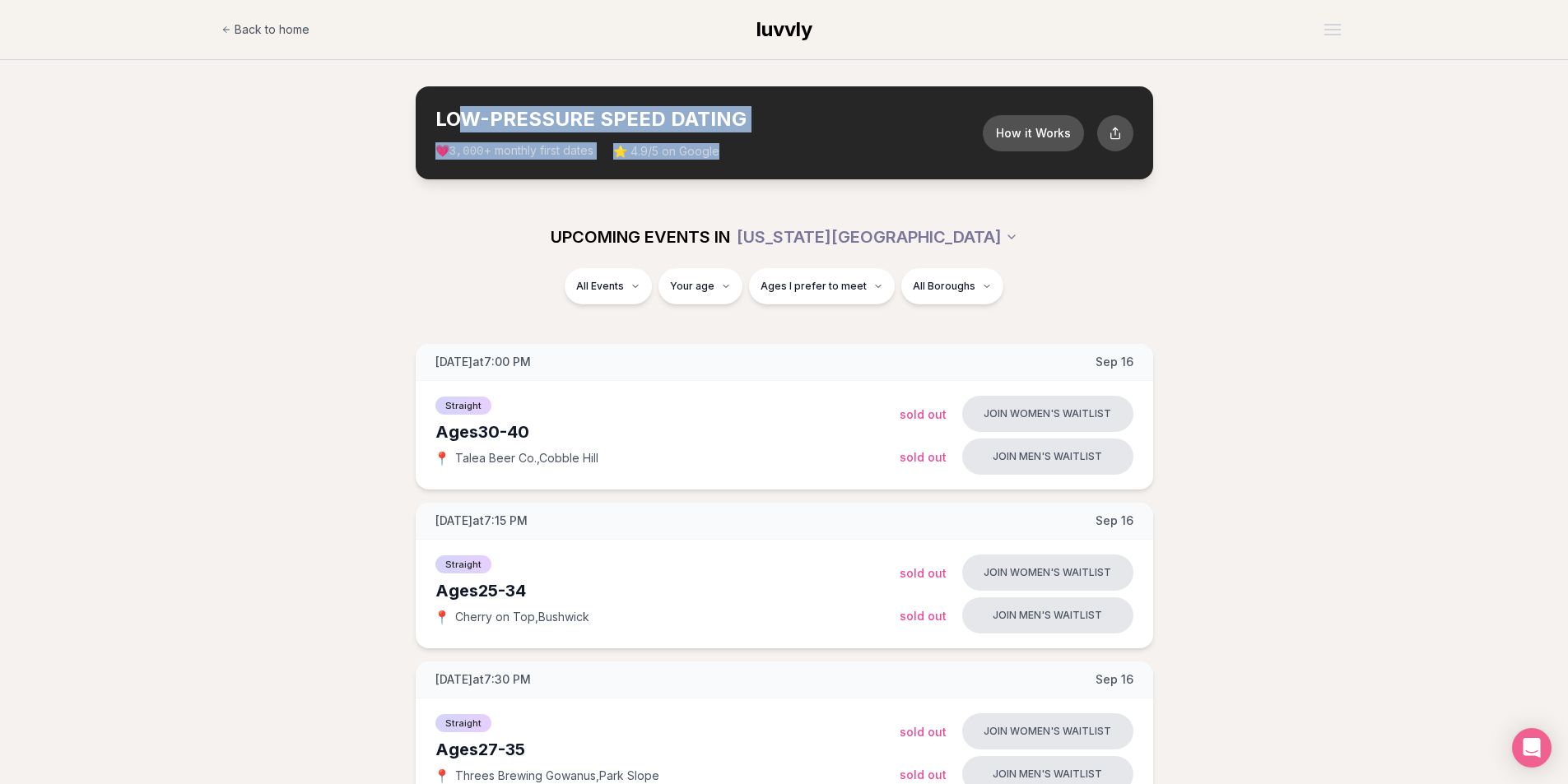
drag, startPoint x: 467, startPoint y: 113, endPoint x: 798, endPoint y: 159, distance: 334.2
click at [798, 159] on div "LOW-PRESSURE SPEED DATING How it Works 💗 3,000 + monthly first dates ⭐ 4.9/5 on…" at bounding box center [784, 133] width 737 height 93
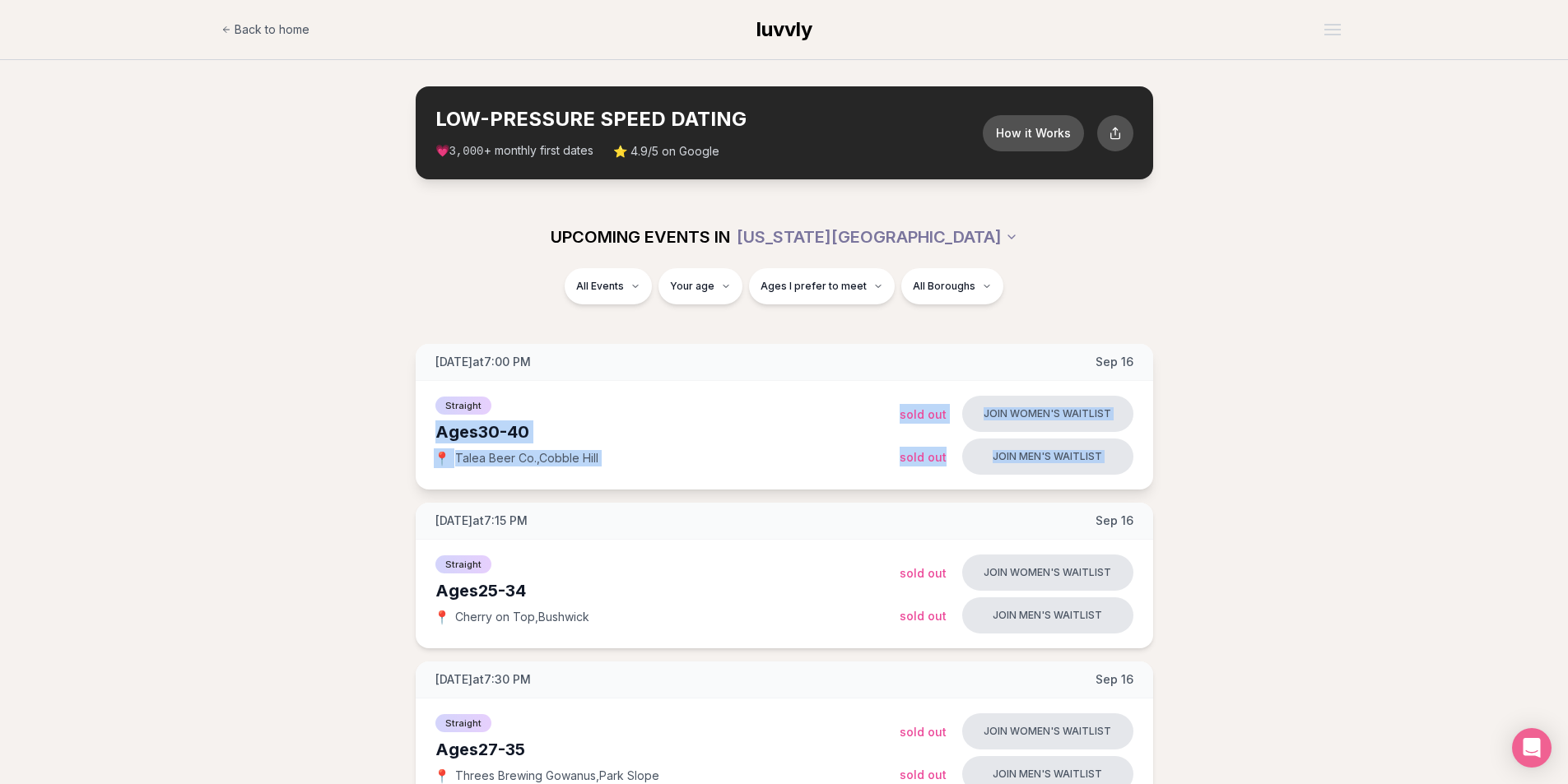
drag, startPoint x: 878, startPoint y: 418, endPoint x: 940, endPoint y: 467, distance: 79.0
click at [940, 467] on div "Straight Ages [DEMOGRAPHIC_DATA] 📍 Talea Beer Co. , Cobble Hill Join women's wa…" at bounding box center [784, 435] width 737 height 109
click at [940, 467] on div "Join men's waitlist Sold Out" at bounding box center [1016, 456] width 234 height 36
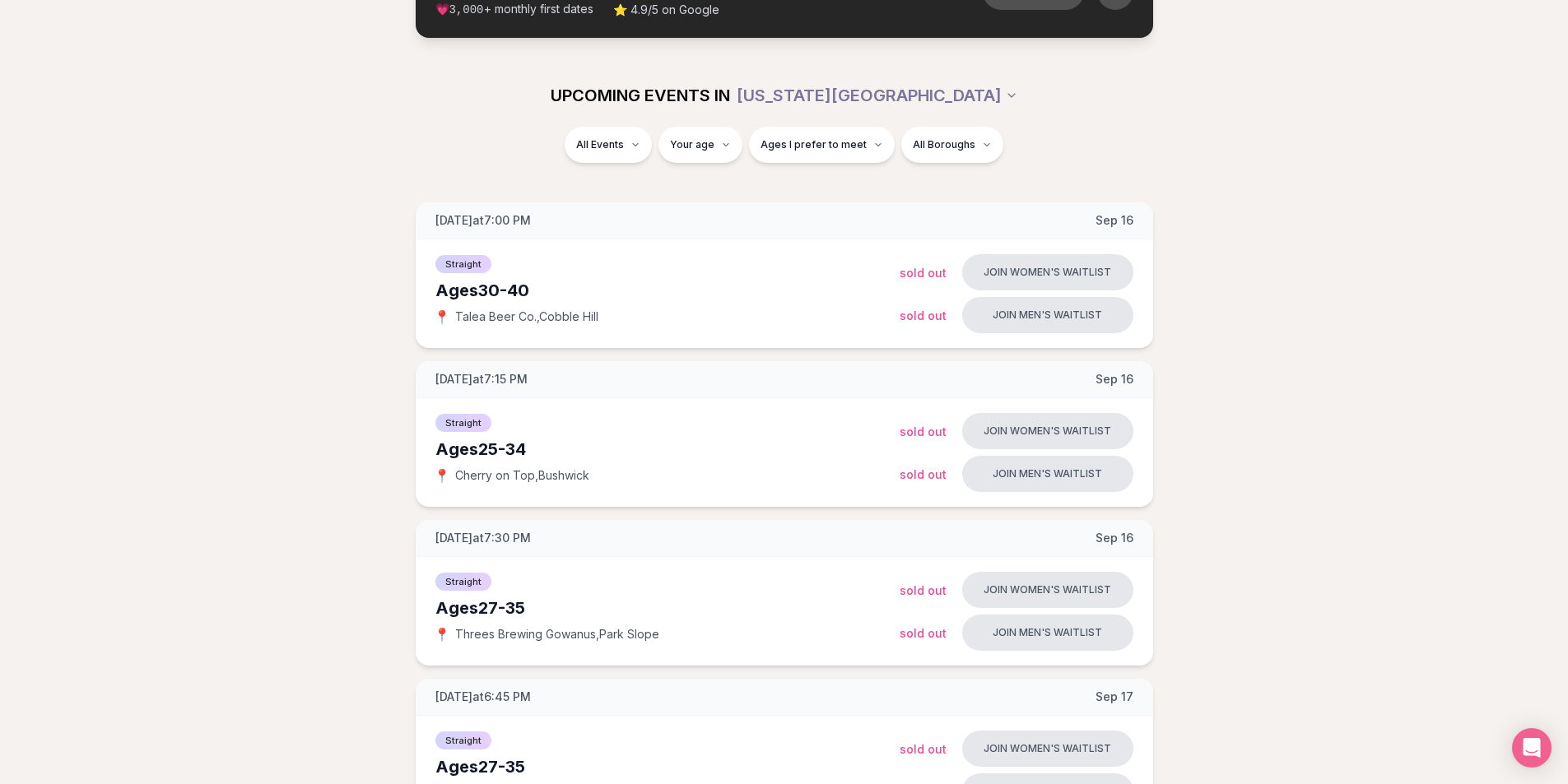
scroll to position [257, 0]
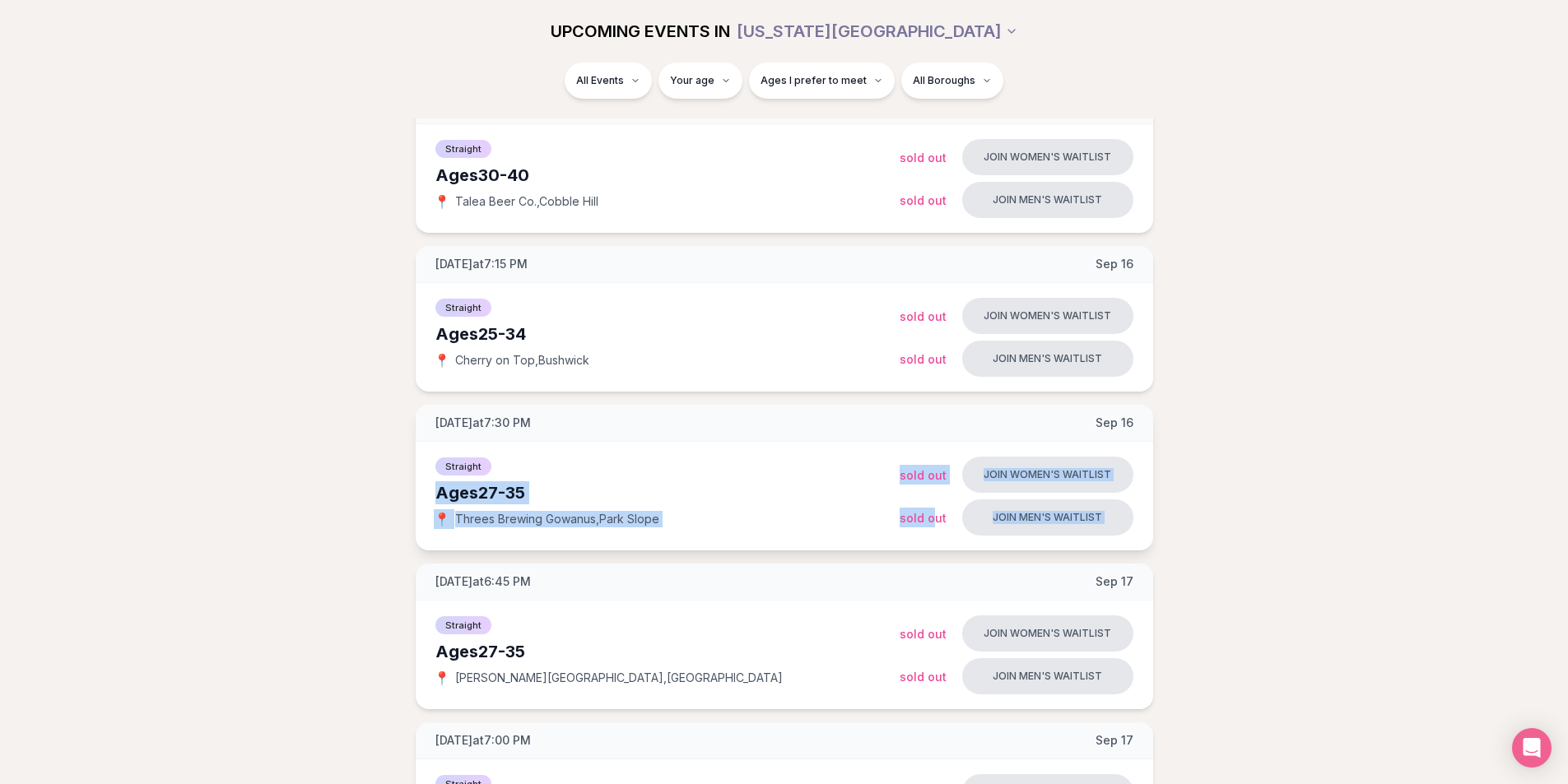
drag, startPoint x: 912, startPoint y: 490, endPoint x: 931, endPoint y: 519, distance: 34.7
click at [931, 519] on div "Straight Ages [DEMOGRAPHIC_DATA] 📍 Threes Brewing Gowanus , Park Slope Join wom…" at bounding box center [784, 496] width 737 height 109
click at [931, 519] on span "Sold Out" at bounding box center [922, 517] width 47 height 14
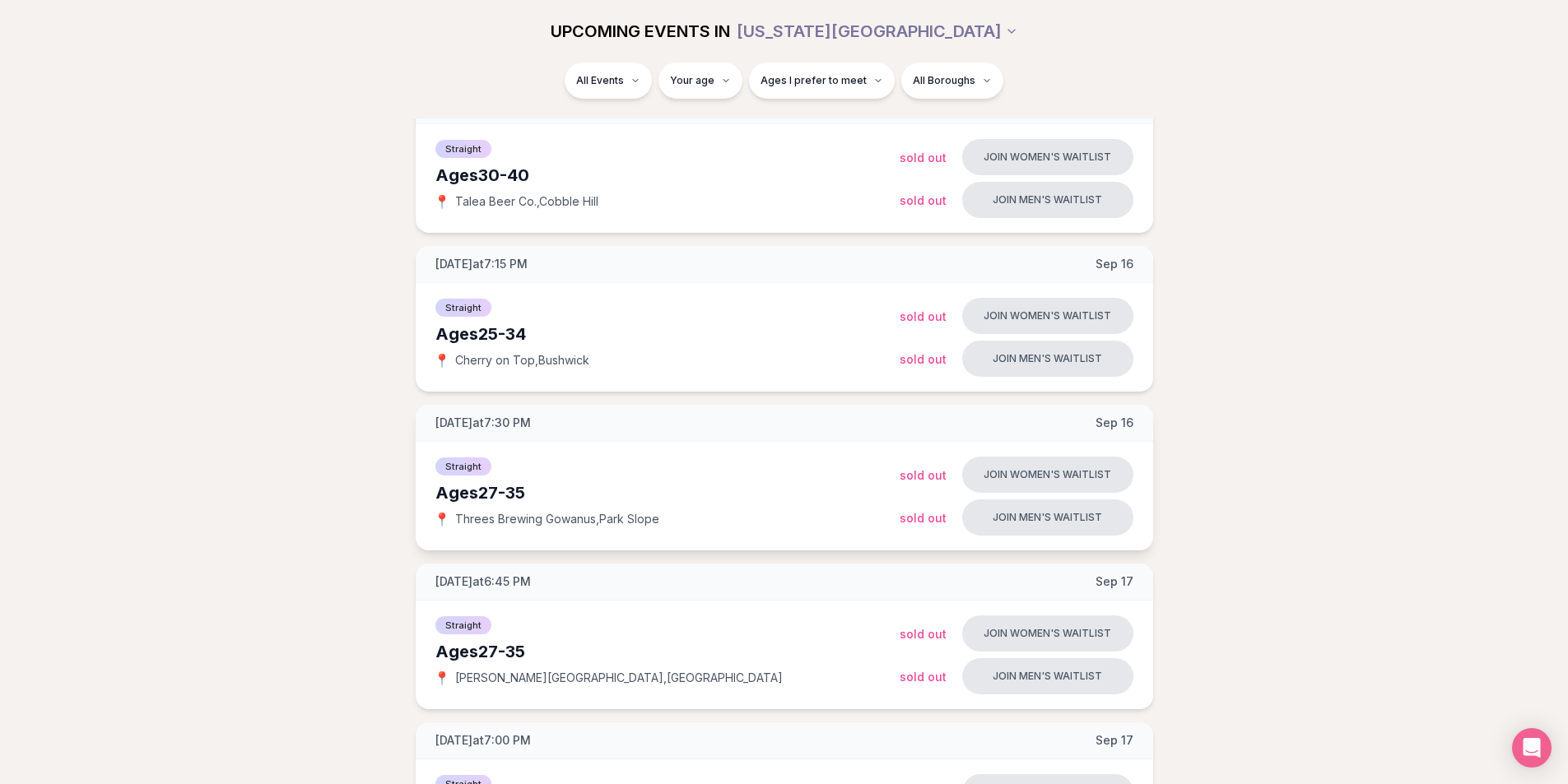
click at [737, 523] on div "📍 Threes Brewing Gowanus , Park Slope" at bounding box center [667, 519] width 464 height 17
drag, startPoint x: 694, startPoint y: 513, endPoint x: 921, endPoint y: 514, distance: 227.0
click at [921, 514] on div "Straight Ages [DEMOGRAPHIC_DATA] 📍 Threes Brewing Gowanus , Park Slope Join wom…" at bounding box center [784, 496] width 737 height 109
click at [921, 514] on span "Sold Out" at bounding box center [922, 517] width 47 height 14
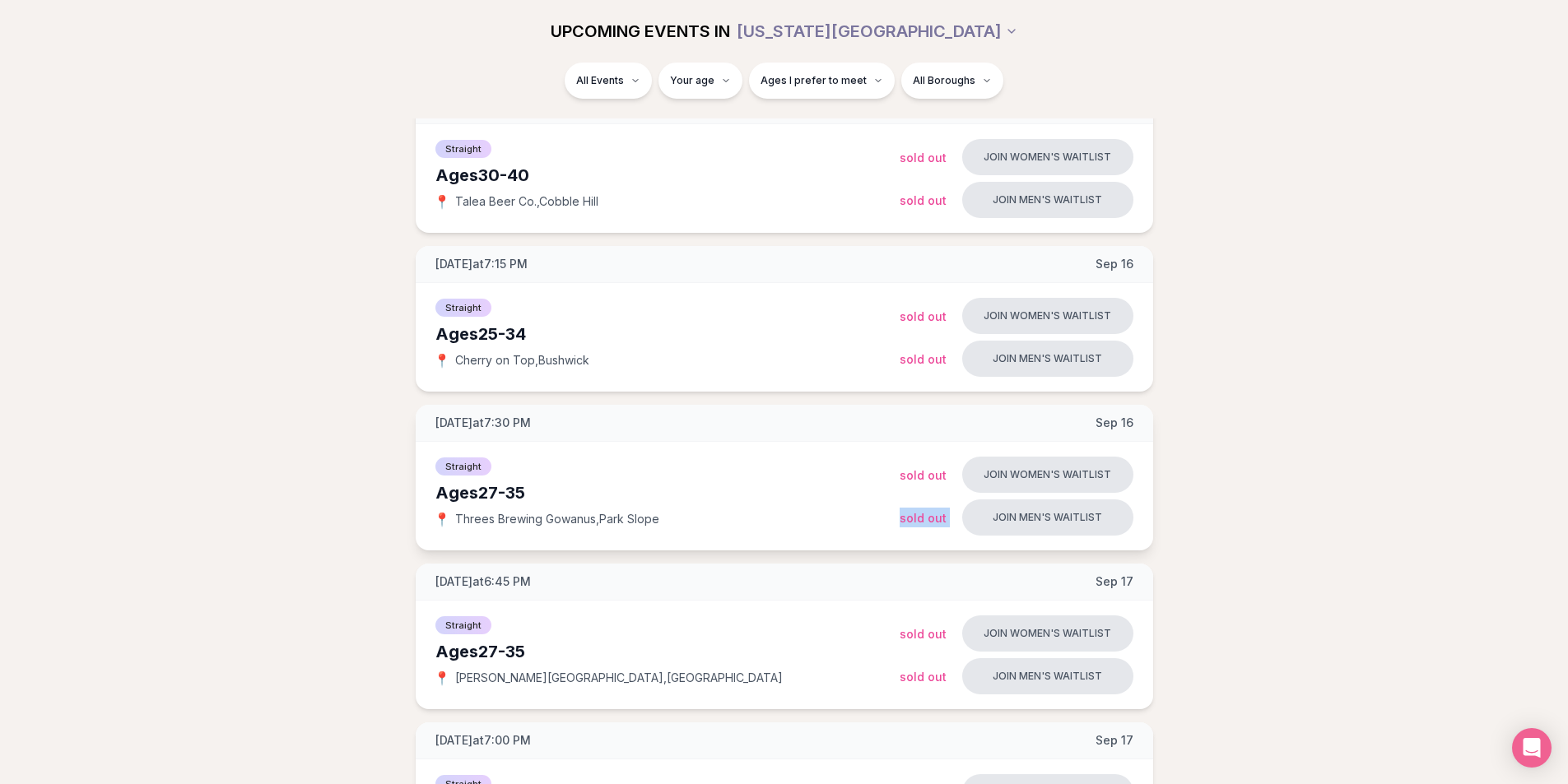
click at [921, 514] on span "Sold Out" at bounding box center [922, 517] width 47 height 14
click at [1081, 514] on button "Join men's waitlist" at bounding box center [1047, 517] width 171 height 36
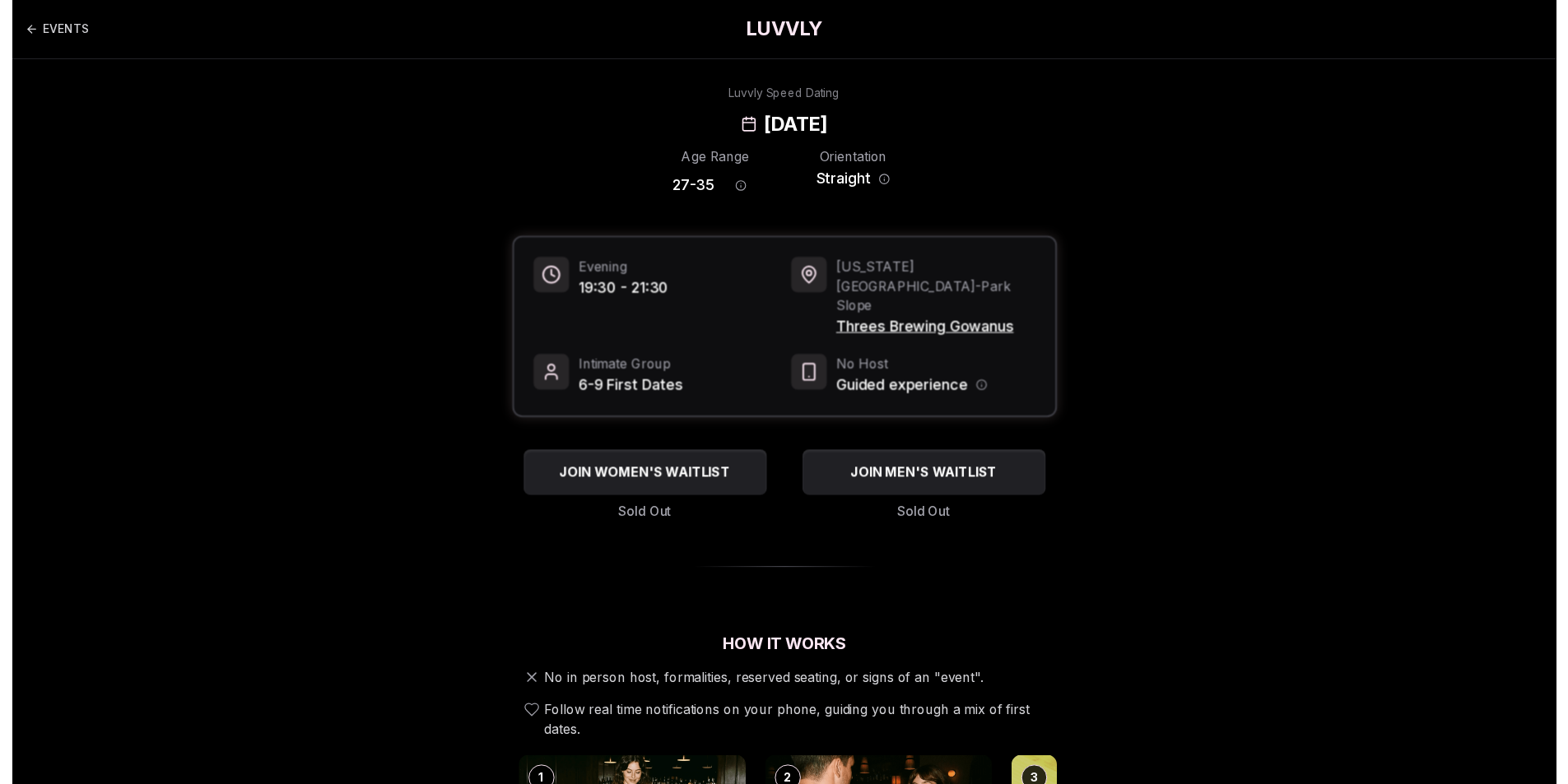
scroll to position [46, 0]
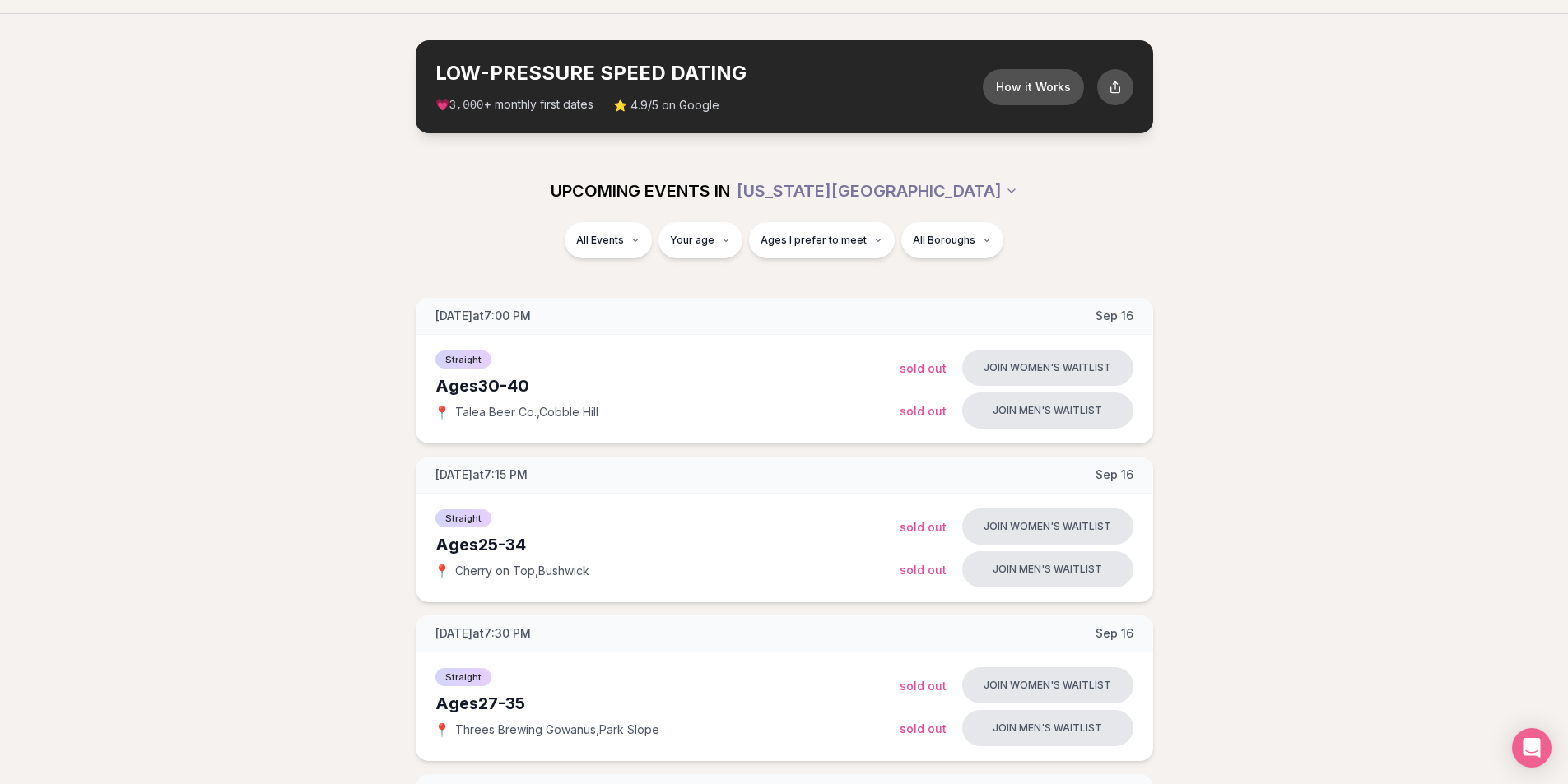
drag, startPoint x: 898, startPoint y: 366, endPoint x: 940, endPoint y: 366, distance: 42.0
click at [940, 366] on span "Sold Out" at bounding box center [922, 368] width 47 height 14
drag, startPoint x: 899, startPoint y: 413, endPoint x: 949, endPoint y: 413, distance: 50.0
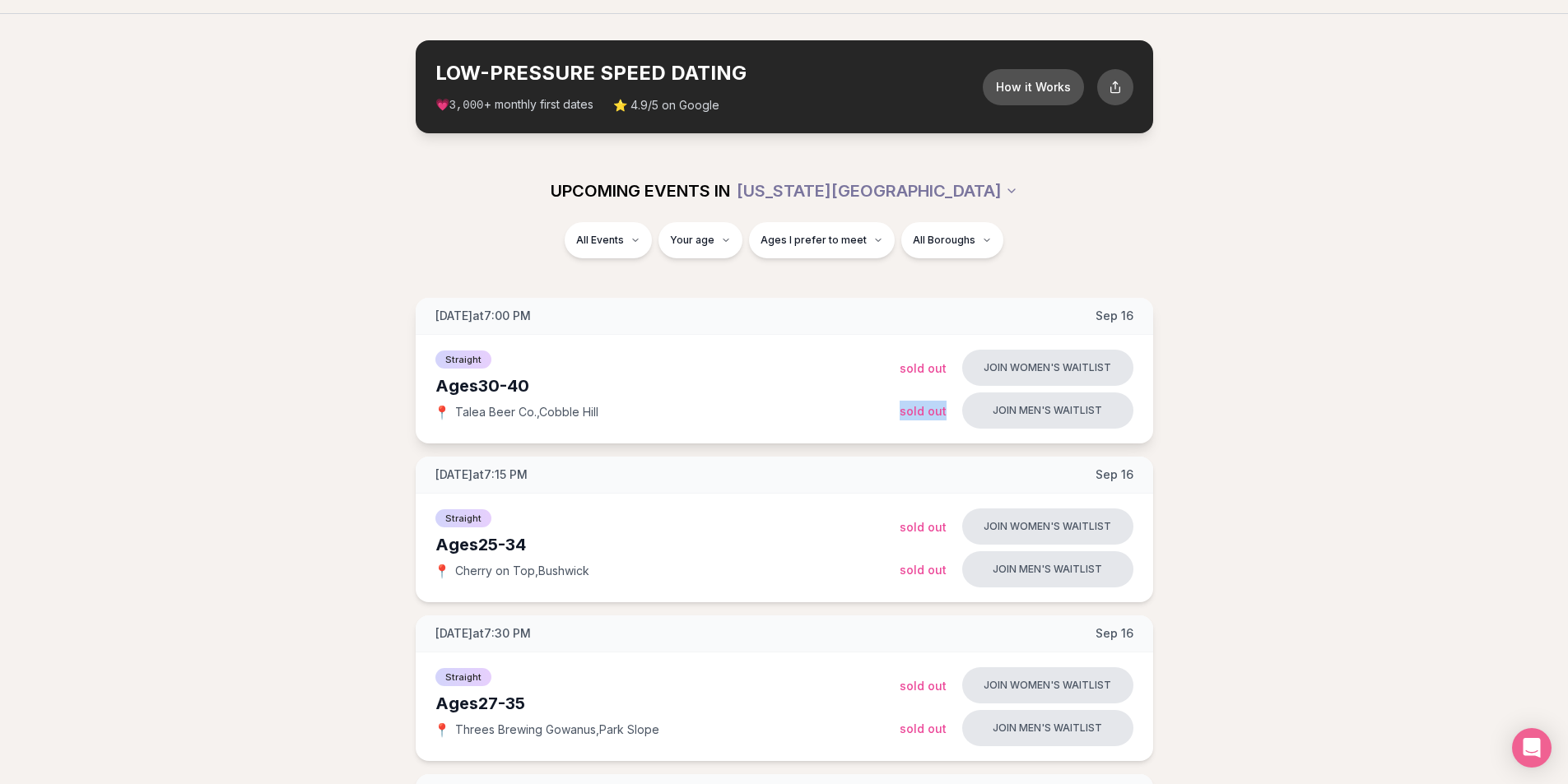
click at [949, 413] on div "Join men's waitlist Sold Out" at bounding box center [1016, 410] width 234 height 36
click at [949, 412] on div "Join men's waitlist Sold Out" at bounding box center [1016, 410] width 234 height 36
click at [945, 410] on div "Sold Out" at bounding box center [924, 410] width 50 height 20
drag, startPoint x: 902, startPoint y: 377, endPoint x: 902, endPoint y: 409, distance: 32.0
click at [902, 409] on div "Join women's waitlist Sold Out Join men's waitlist Sold Out" at bounding box center [1016, 390] width 234 height 79
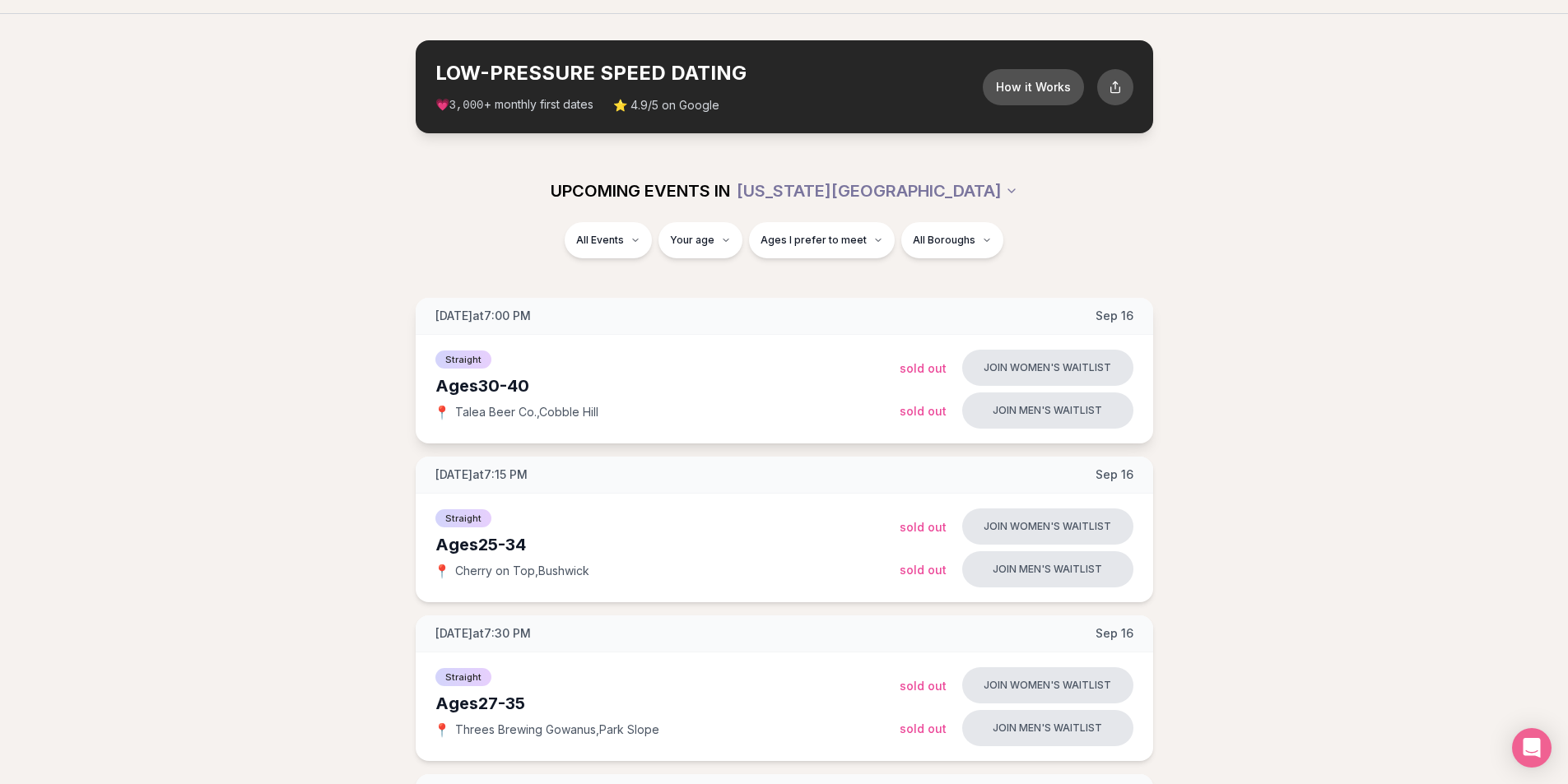
click at [902, 409] on span "Sold Out" at bounding box center [922, 410] width 47 height 14
click at [899, 394] on div "Join men's waitlist Sold Out" at bounding box center [1016, 410] width 234 height 36
click at [907, 361] on span "Sold Out" at bounding box center [922, 368] width 47 height 14
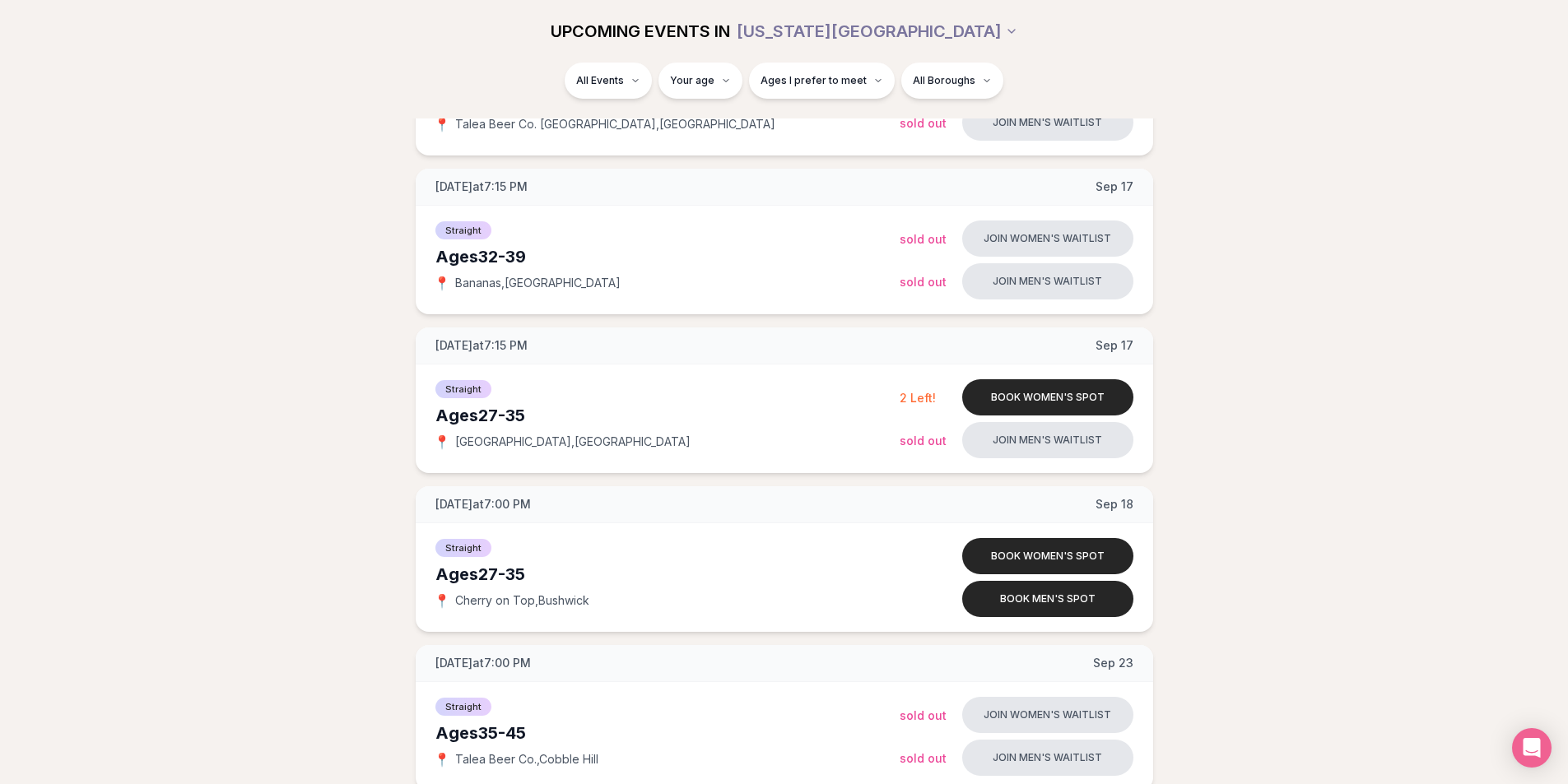
scroll to position [1202, 0]
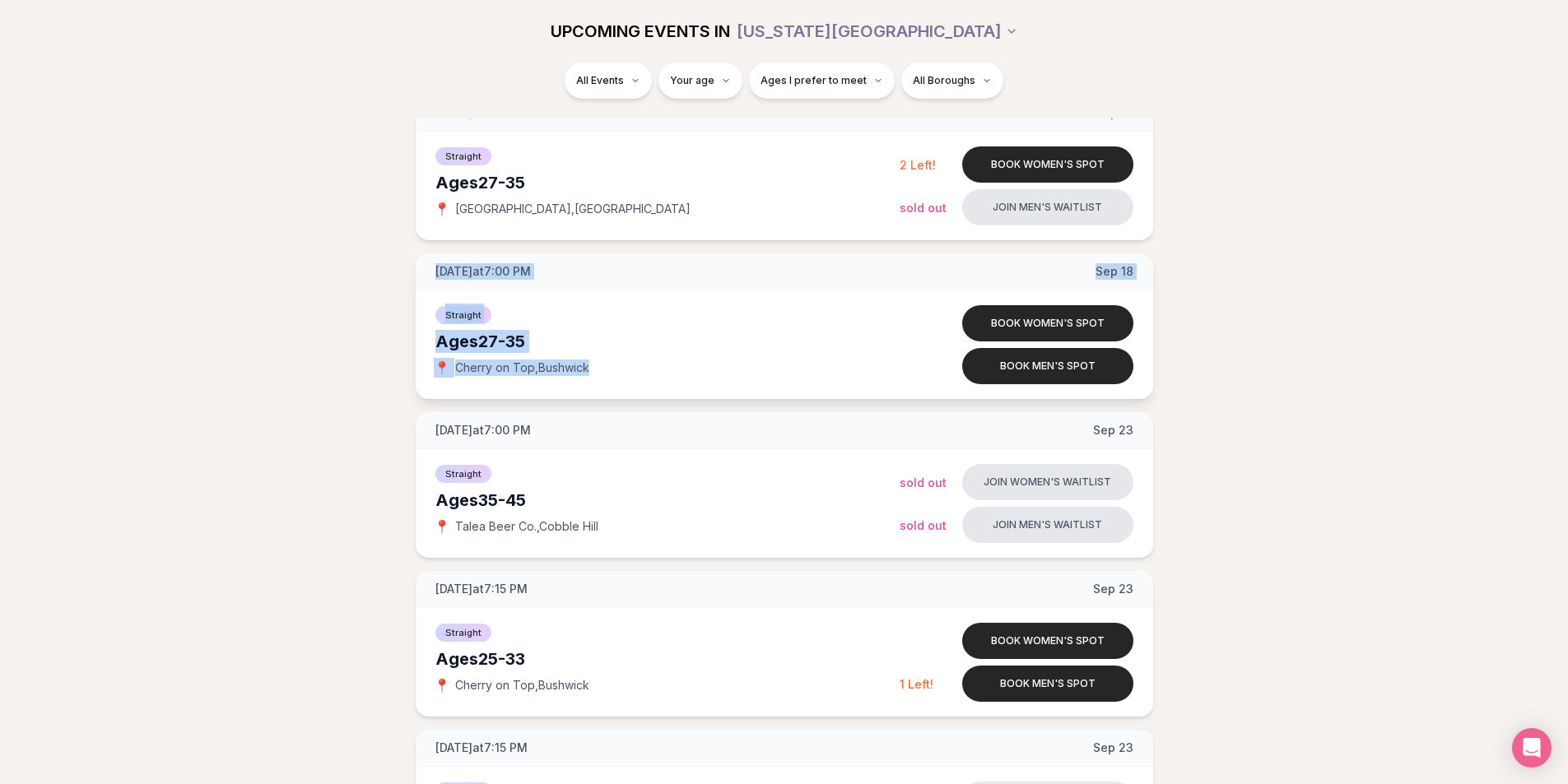
drag, startPoint x: 431, startPoint y: 267, endPoint x: 646, endPoint y: 375, distance: 240.6
click at [646, 375] on div "[DATE] at 7:00 PM [DATE] Straight Ages [DEMOGRAPHIC_DATA] 📍 Cherry on Top , Bus…" at bounding box center [784, 326] width 737 height 145
click at [646, 375] on div "Straight Ages [DEMOGRAPHIC_DATA] 📍 Cherry on Top , Bushwick" at bounding box center [667, 345] width 464 height 83
drag, startPoint x: 645, startPoint y: 372, endPoint x: 453, endPoint y: 270, distance: 217.4
click at [453, 270] on div "[DATE] at 7:00 PM [DATE] Straight Ages [DEMOGRAPHIC_DATA] 📍 Cherry on Top , Bus…" at bounding box center [784, 326] width 737 height 145
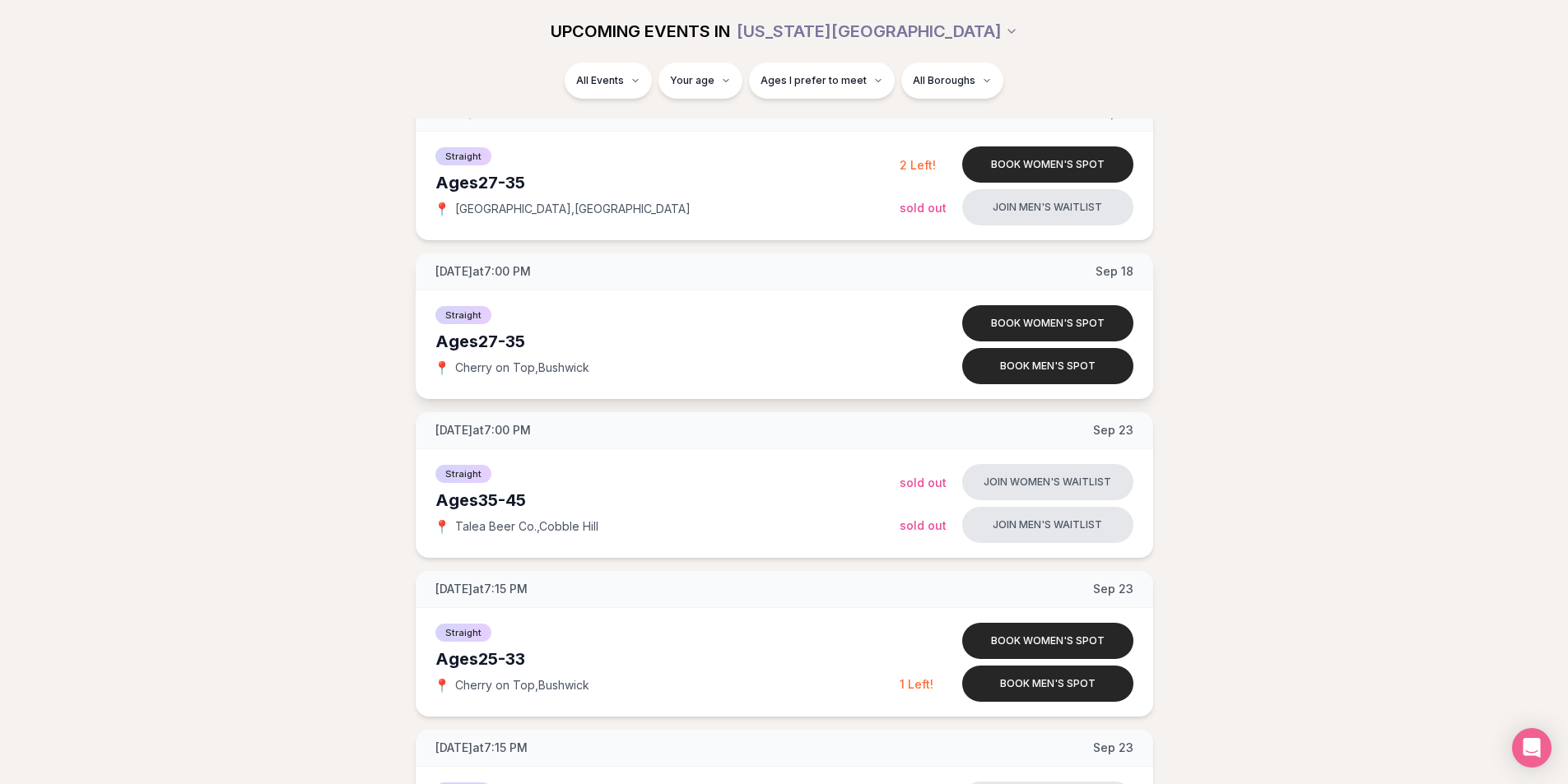
click at [439, 267] on span "[DATE] at 7:00 PM" at bounding box center [483, 272] width 96 height 17
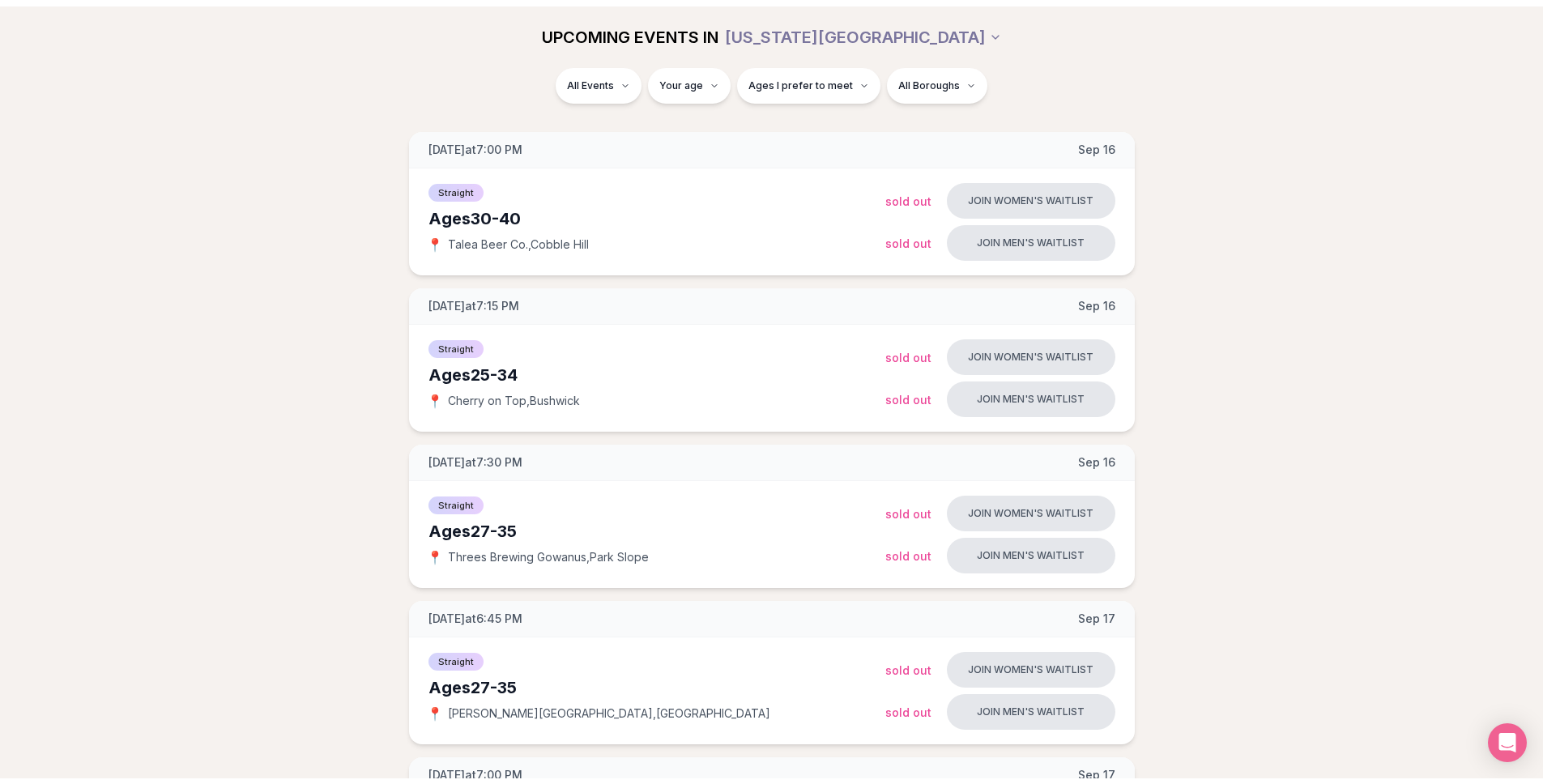
scroll to position [0, 0]
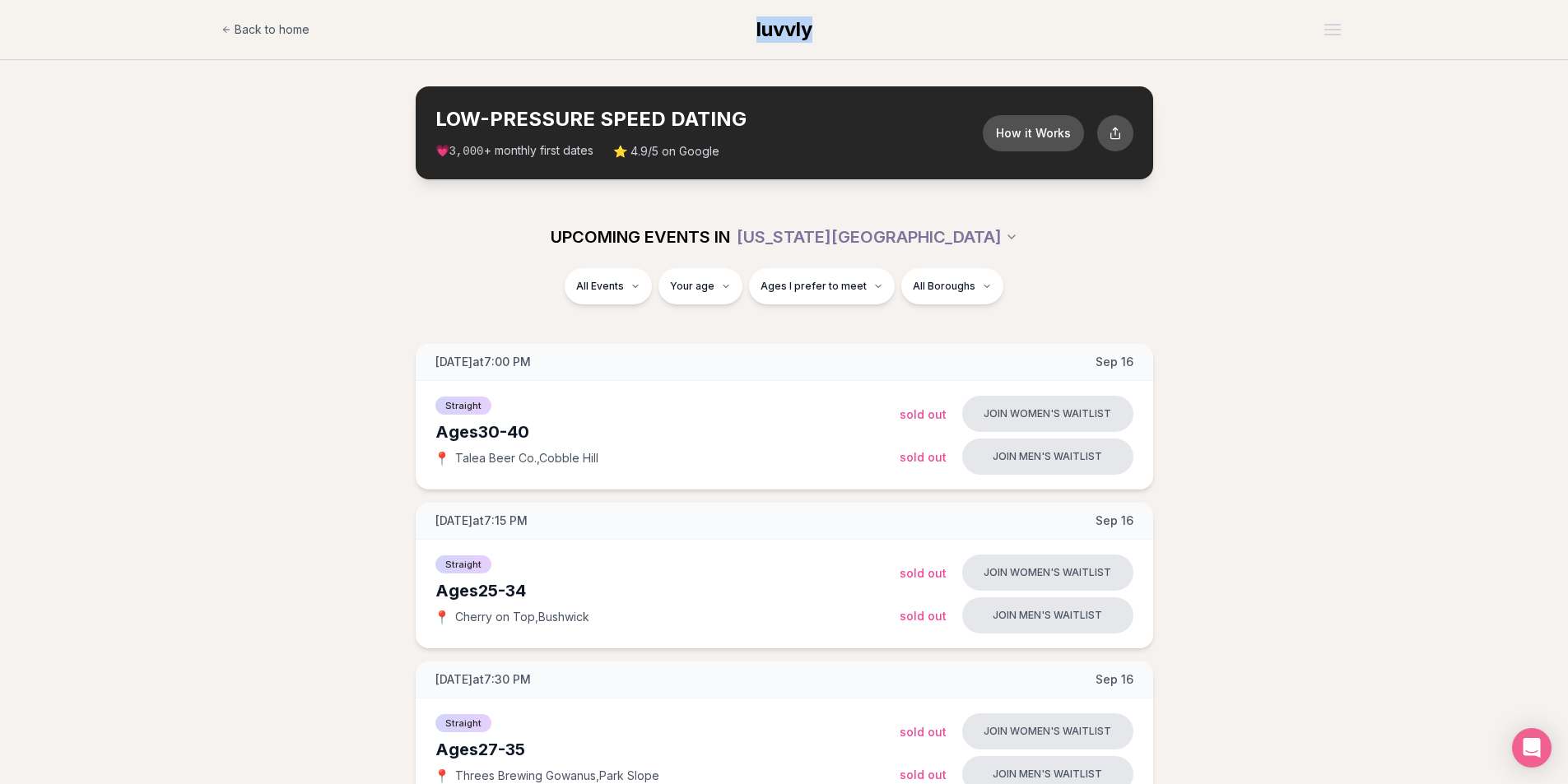
drag, startPoint x: 735, startPoint y: 29, endPoint x: 884, endPoint y: 32, distance: 149.0
click at [884, 32] on div "Back to home luvvly" at bounding box center [784, 30] width 1125 height 33
click at [885, 31] on div "Back to home luvvly" at bounding box center [784, 30] width 1125 height 33
click at [1330, 30] on div "Open menu" at bounding box center [1333, 30] width 17 height 2
click at [1244, 228] on div "UPCOMING EVENTS IN [US_STATE][GEOGRAPHIC_DATA]" at bounding box center [784, 237] width 921 height 36
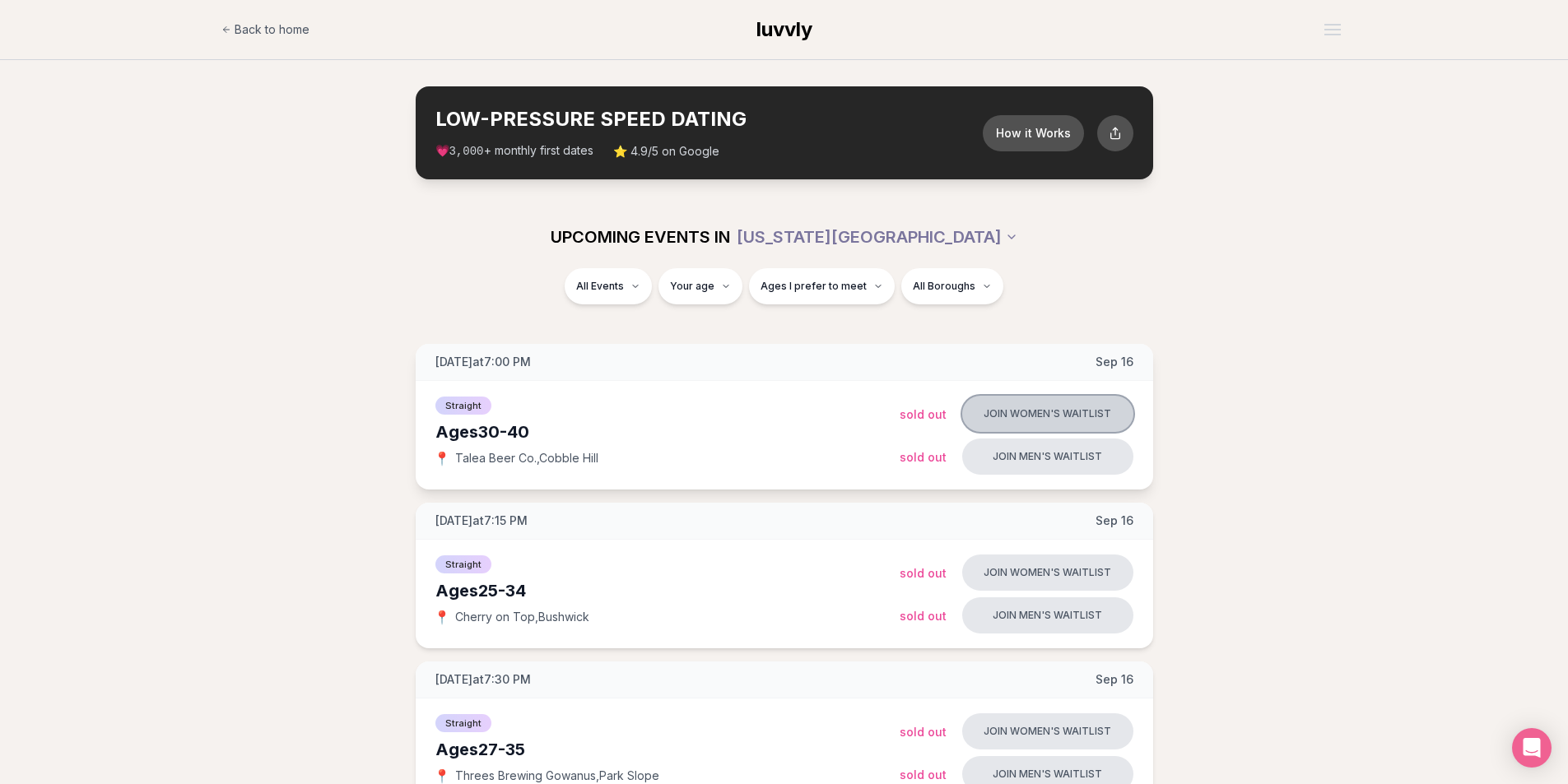
click at [1047, 417] on button "Join women's waitlist" at bounding box center [1047, 413] width 171 height 36
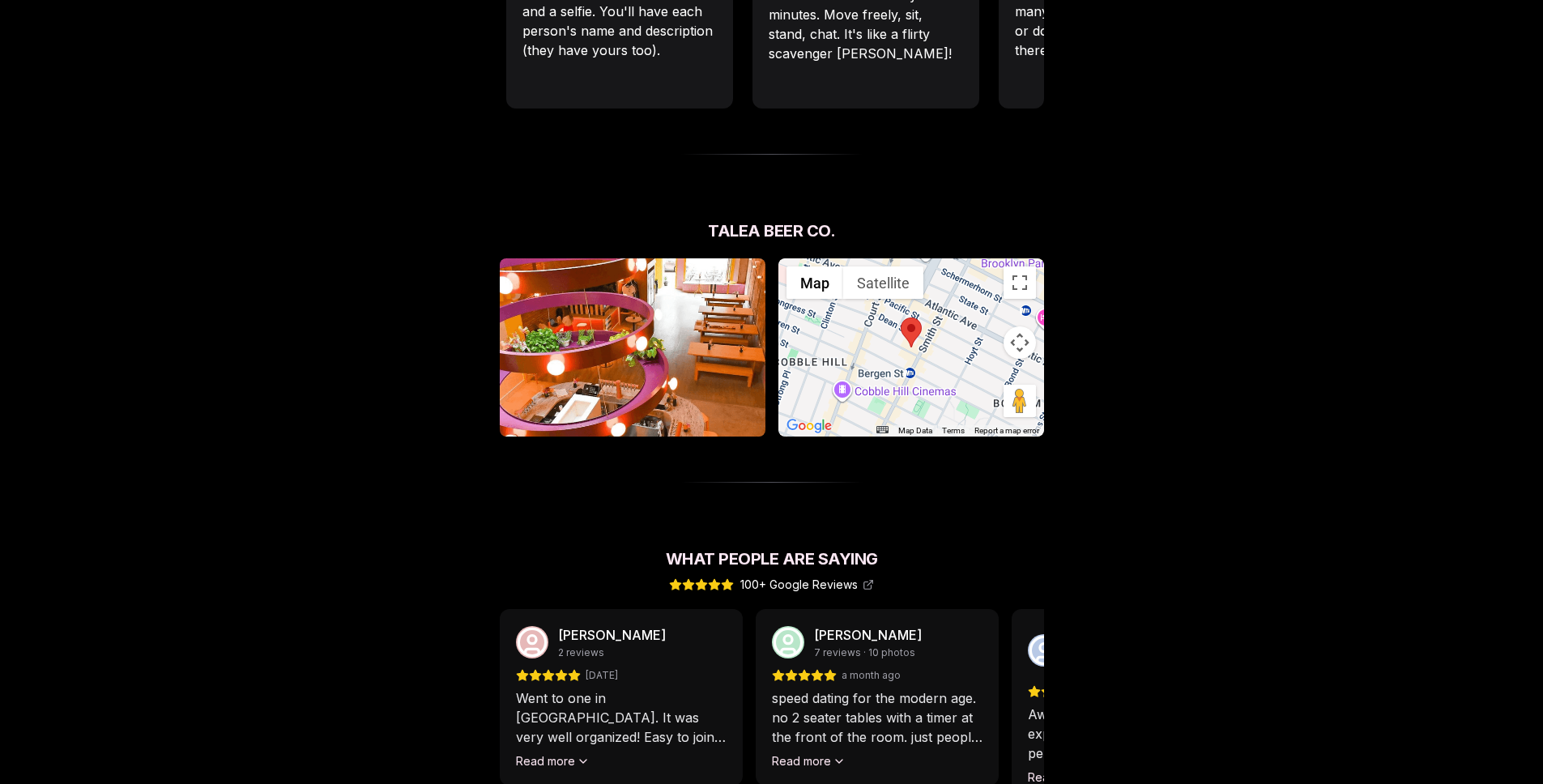
scroll to position [1433, 0]
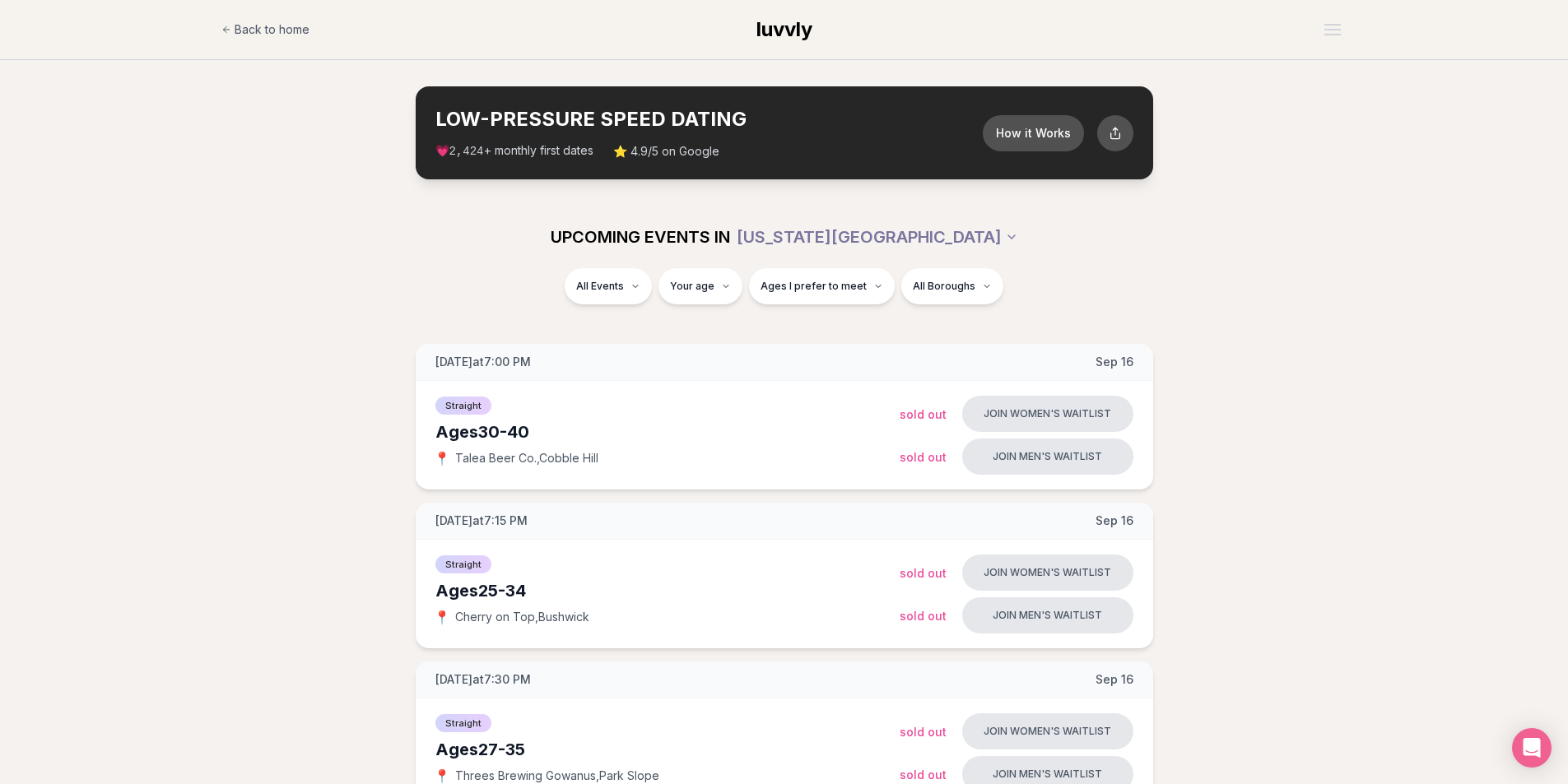
drag, startPoint x: 1145, startPoint y: 359, endPoint x: 397, endPoint y: 364, distance: 748.0
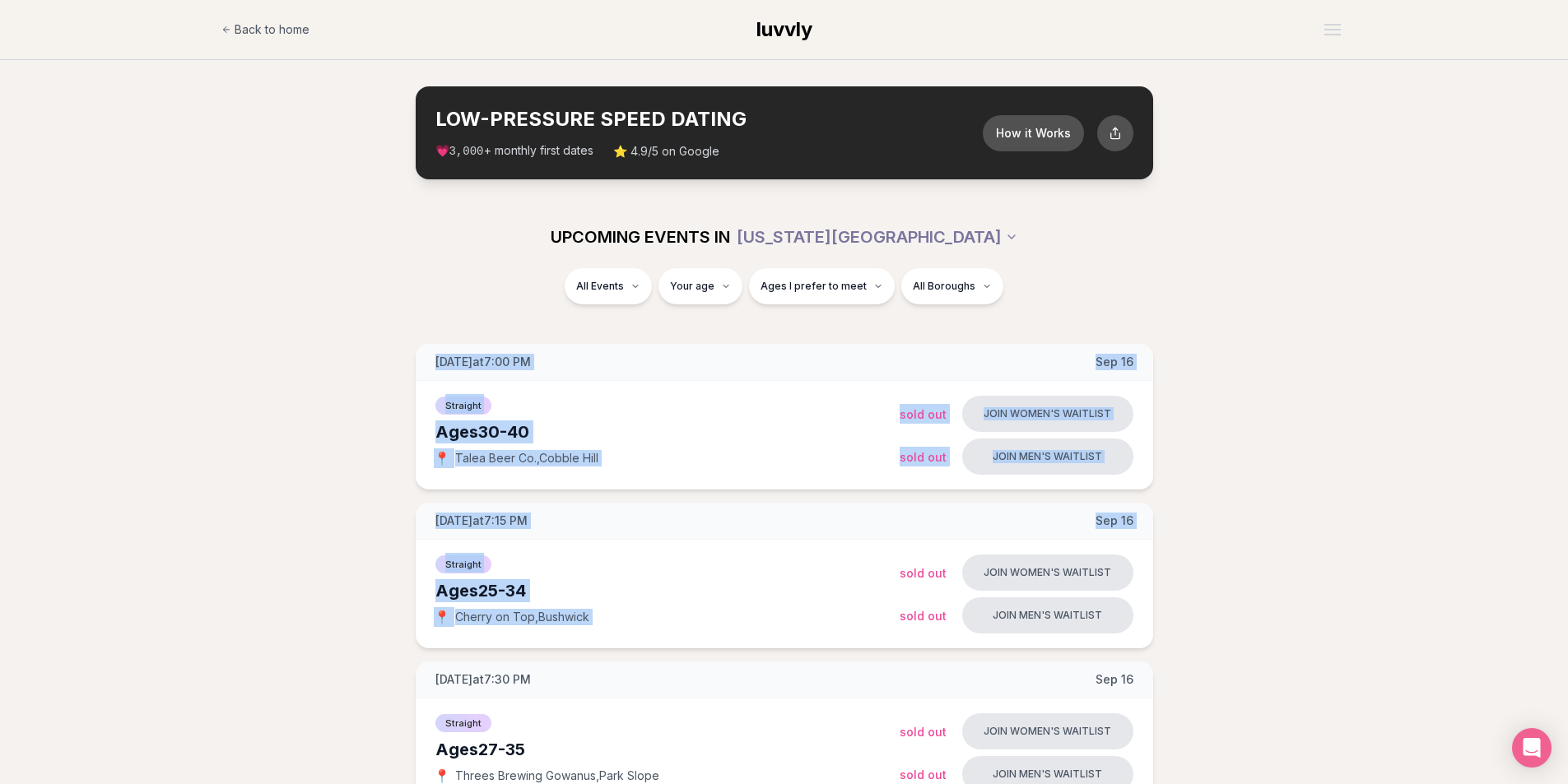
drag, startPoint x: 404, startPoint y: 356, endPoint x: 1230, endPoint y: 539, distance: 846.0
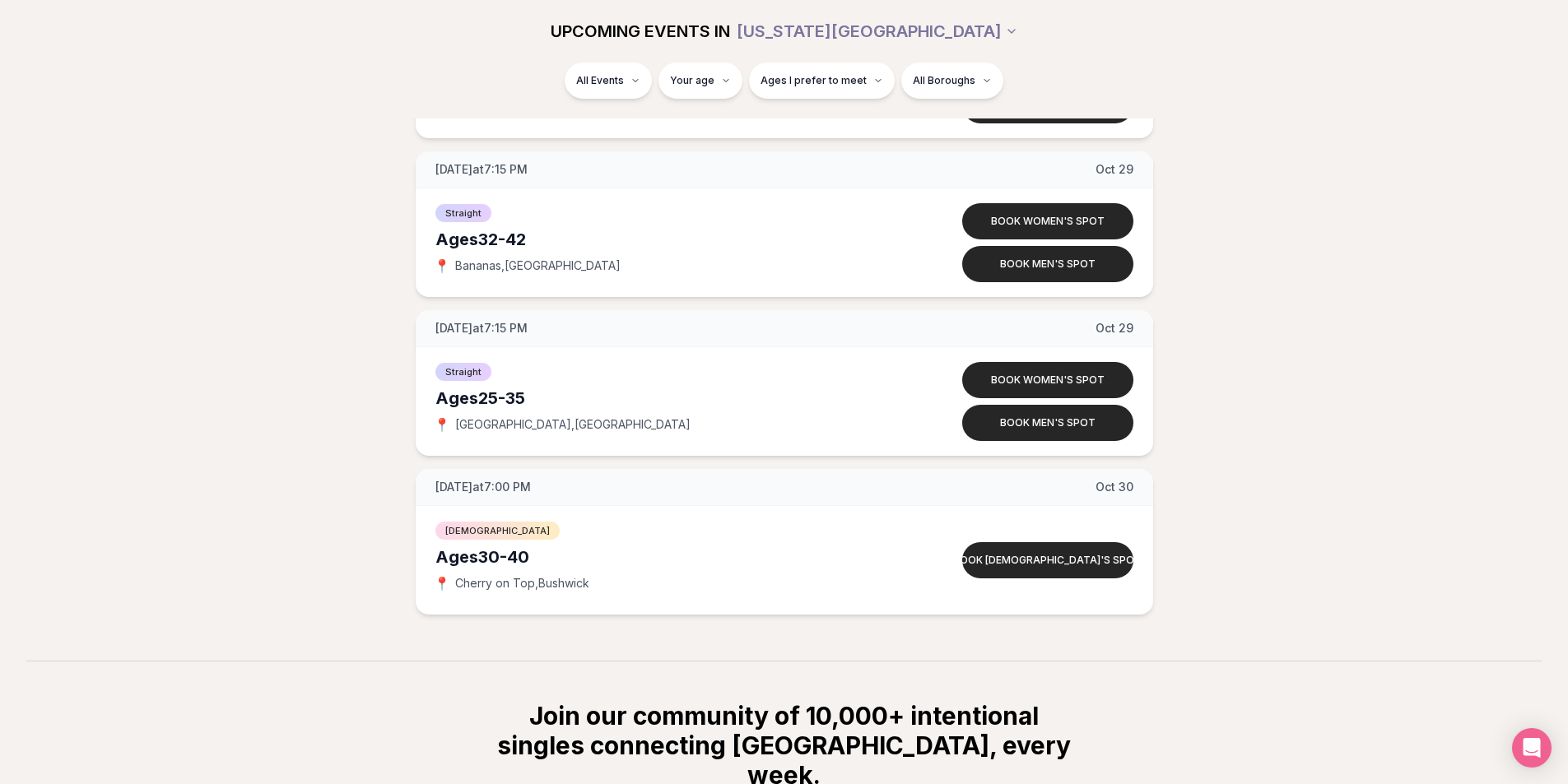
scroll to position [9022, 0]
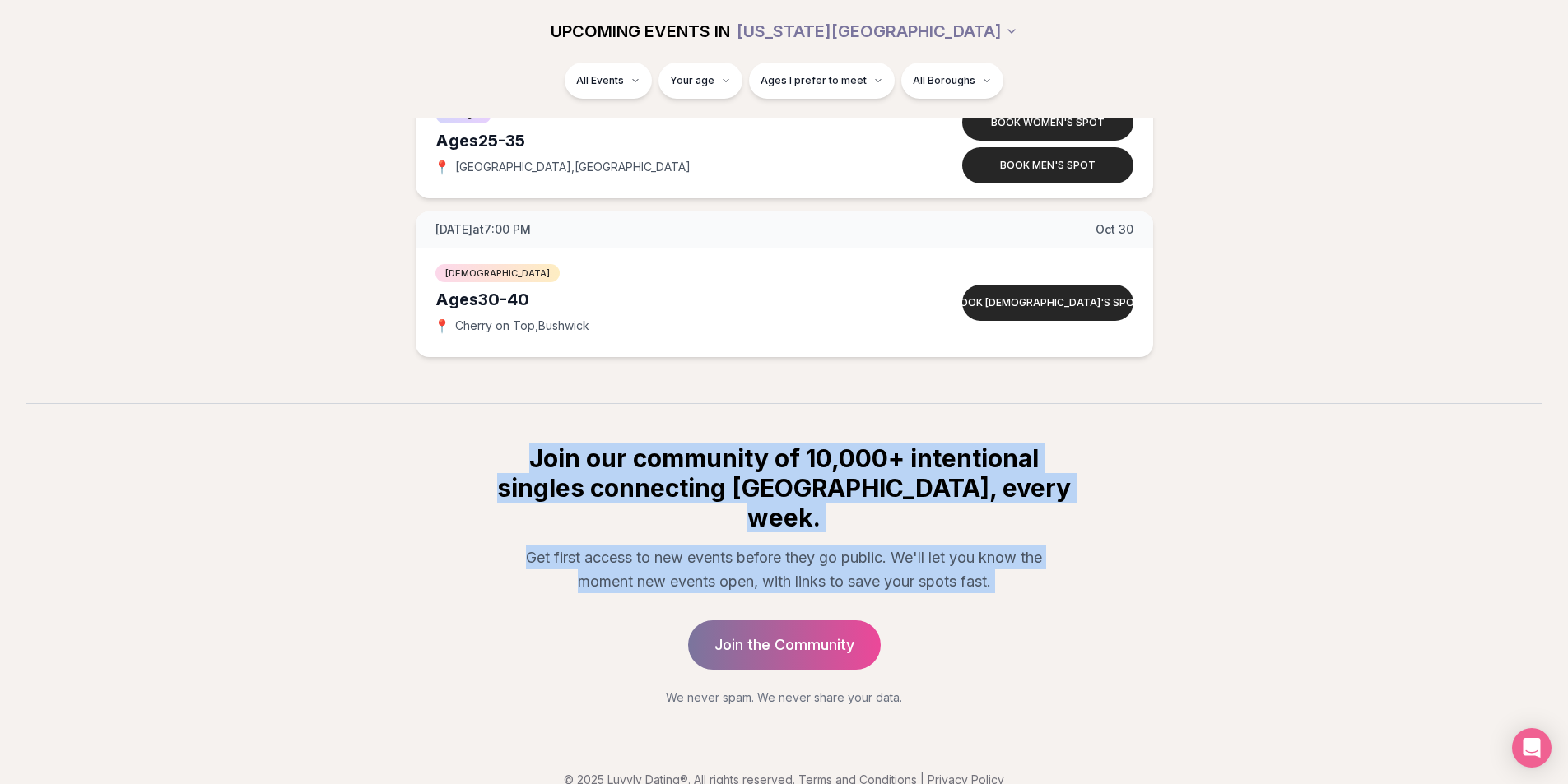
drag, startPoint x: 523, startPoint y: 442, endPoint x: 1004, endPoint y: 574, distance: 498.8
click at [1002, 574] on section "Join our community of 10,000+ intentional singles connecting [GEOGRAPHIC_DATA],…" at bounding box center [784, 554] width 1568 height 303
click at [1005, 574] on div "Join our community of 10,000+ intentional singles connecting [GEOGRAPHIC_DATA],…" at bounding box center [784, 574] width 632 height 262
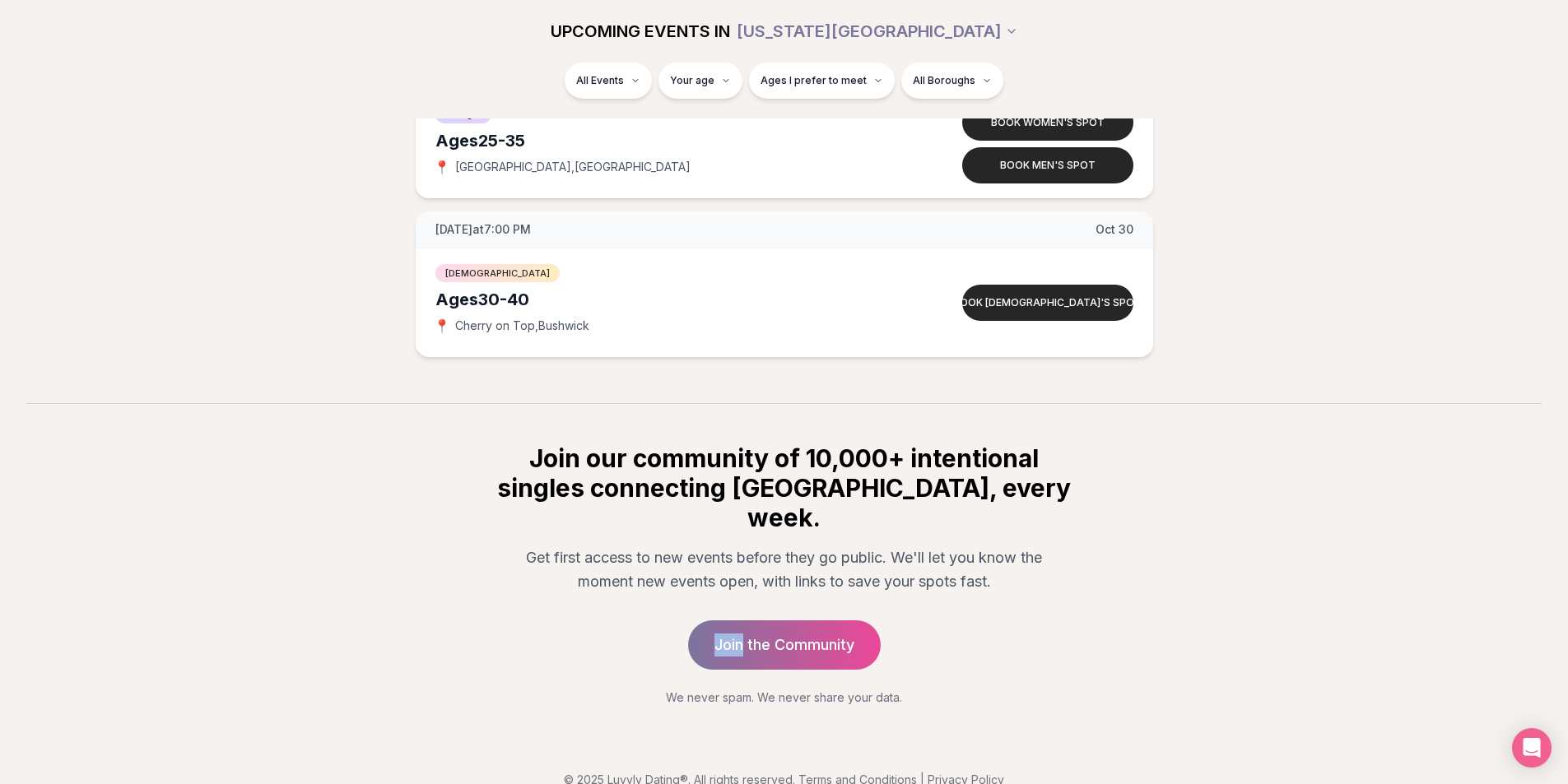
click at [1005, 574] on div "Join our community of 10,000+ intentional singles connecting [GEOGRAPHIC_DATA],…" at bounding box center [784, 574] width 632 height 262
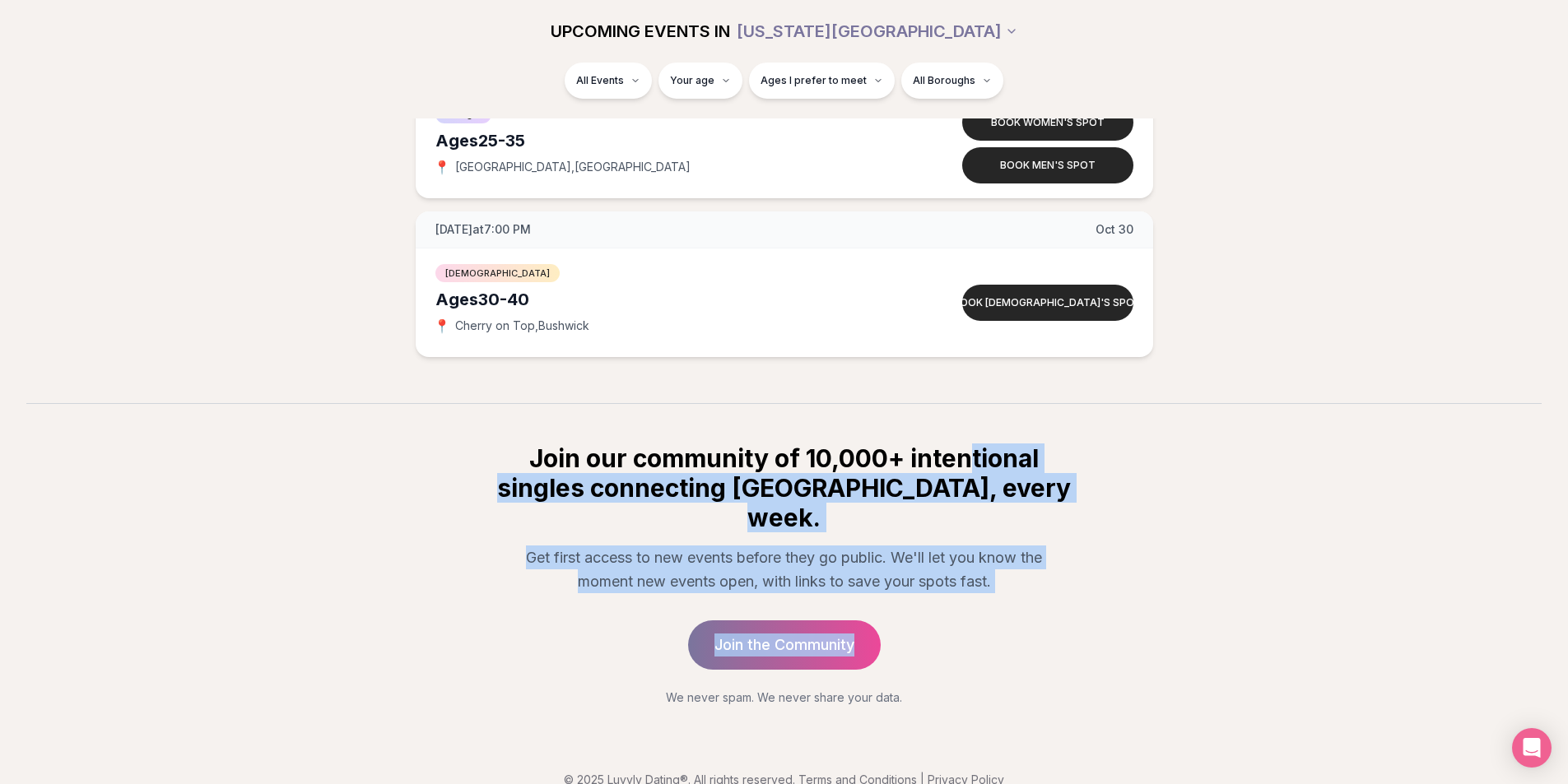
drag, startPoint x: 970, startPoint y: 461, endPoint x: 970, endPoint y: 605, distance: 144.0
click at [970, 605] on div "Join our community of 10,000+ intentional singles connecting [GEOGRAPHIC_DATA],…" at bounding box center [784, 574] width 632 height 262
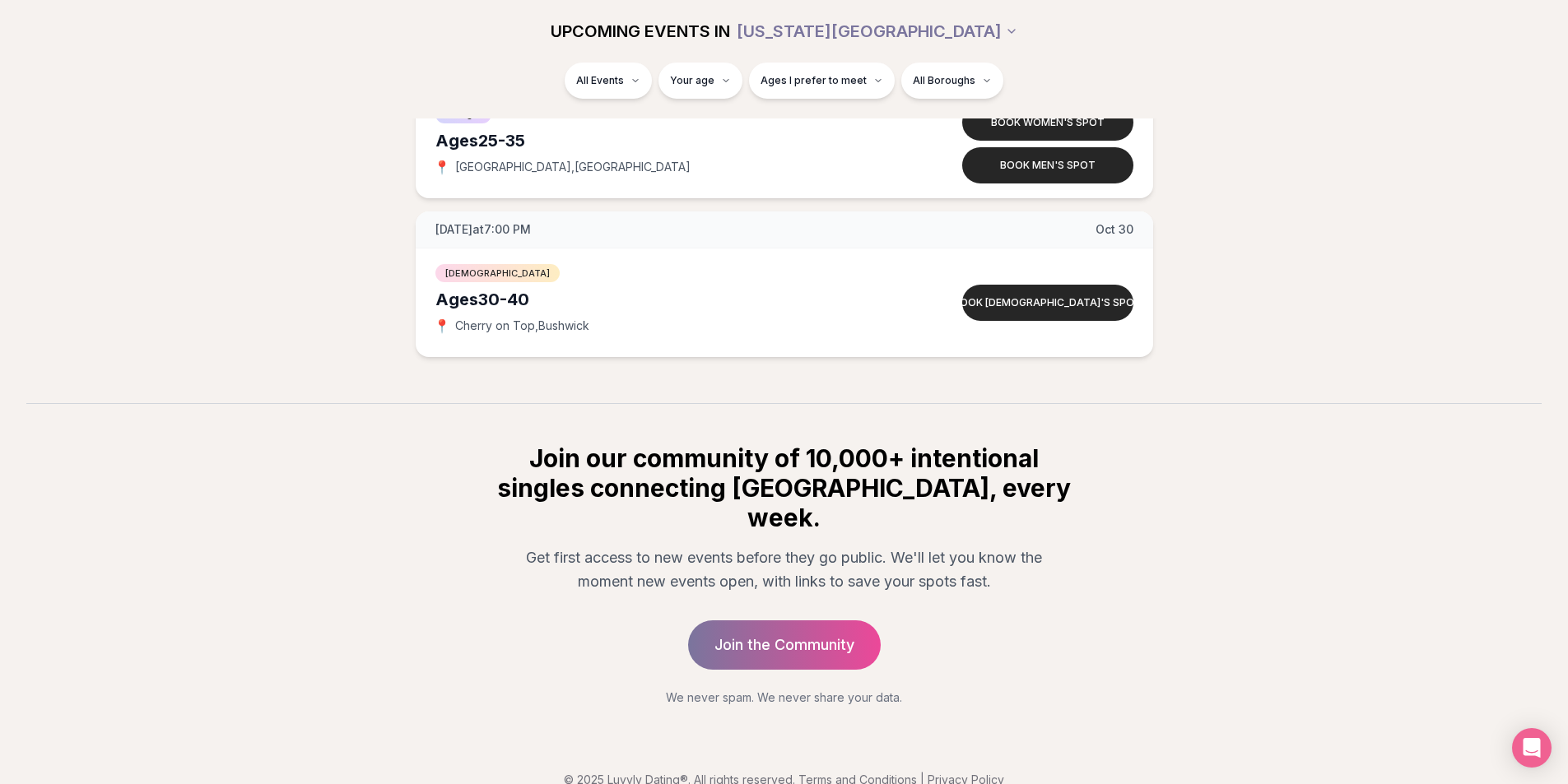
click at [970, 605] on div "Join our community of 10,000+ intentional singles connecting [GEOGRAPHIC_DATA],…" at bounding box center [784, 574] width 632 height 262
click at [969, 605] on div "Join our community of 10,000+ intentional singles connecting [GEOGRAPHIC_DATA],…" at bounding box center [784, 574] width 632 height 262
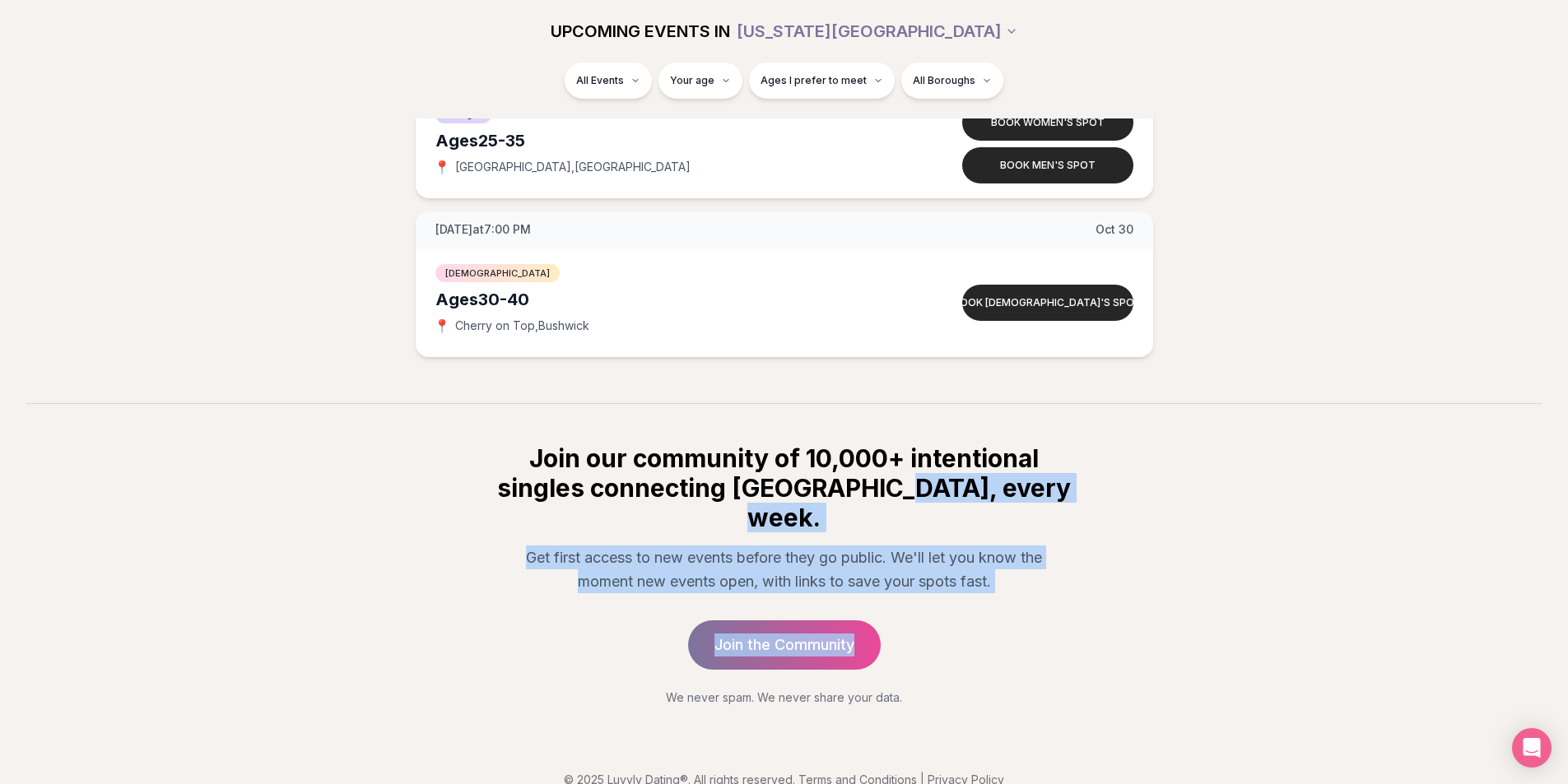
drag, startPoint x: 954, startPoint y: 483, endPoint x: 955, endPoint y: 632, distance: 149.0
click at [955, 632] on div "Join our community of 10,000+ intentional singles connecting [GEOGRAPHIC_DATA],…" at bounding box center [784, 574] width 632 height 262
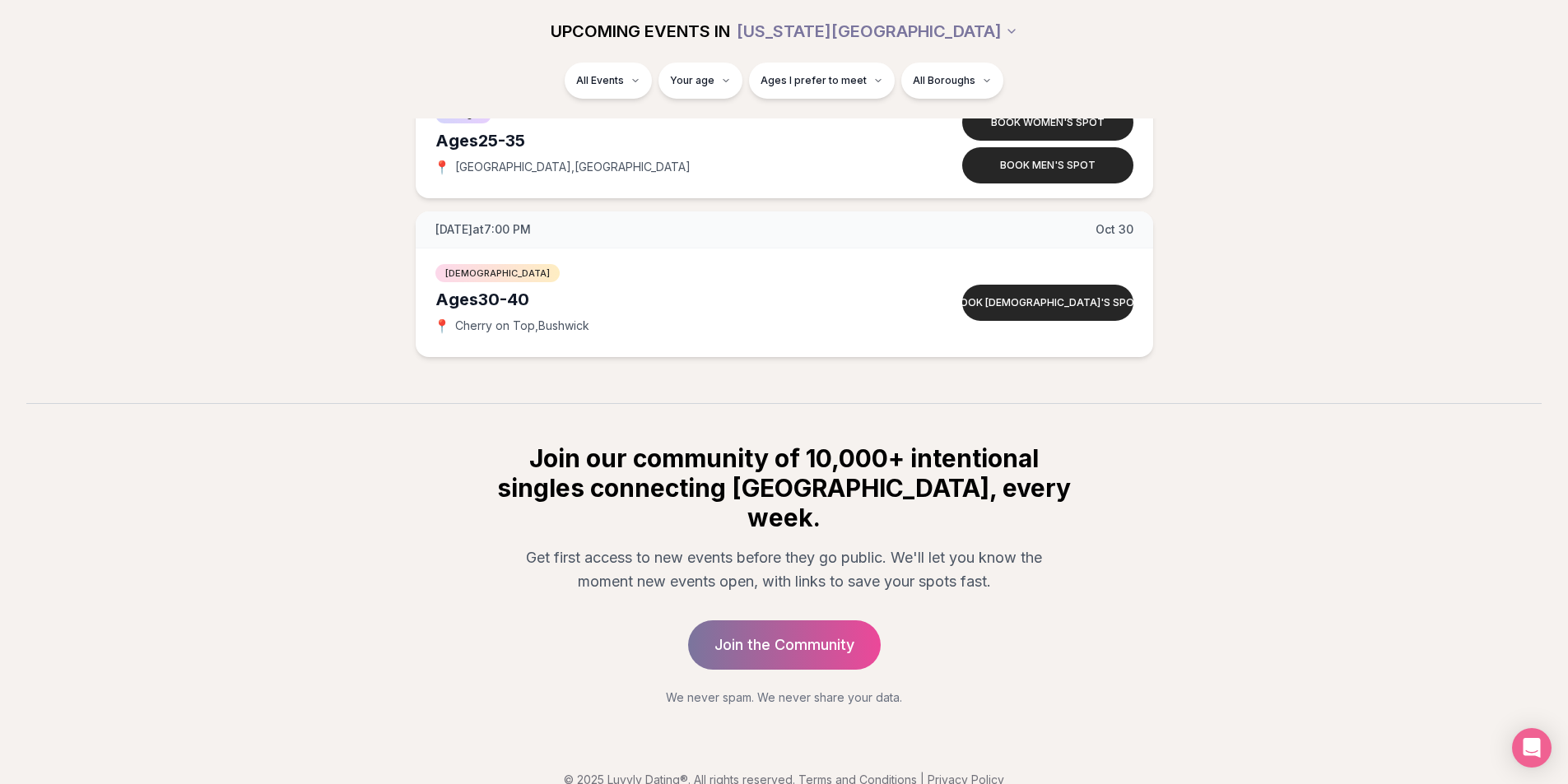
click at [955, 632] on div "Join our community of 10,000+ intentional singles connecting [GEOGRAPHIC_DATA],…" at bounding box center [784, 574] width 632 height 262
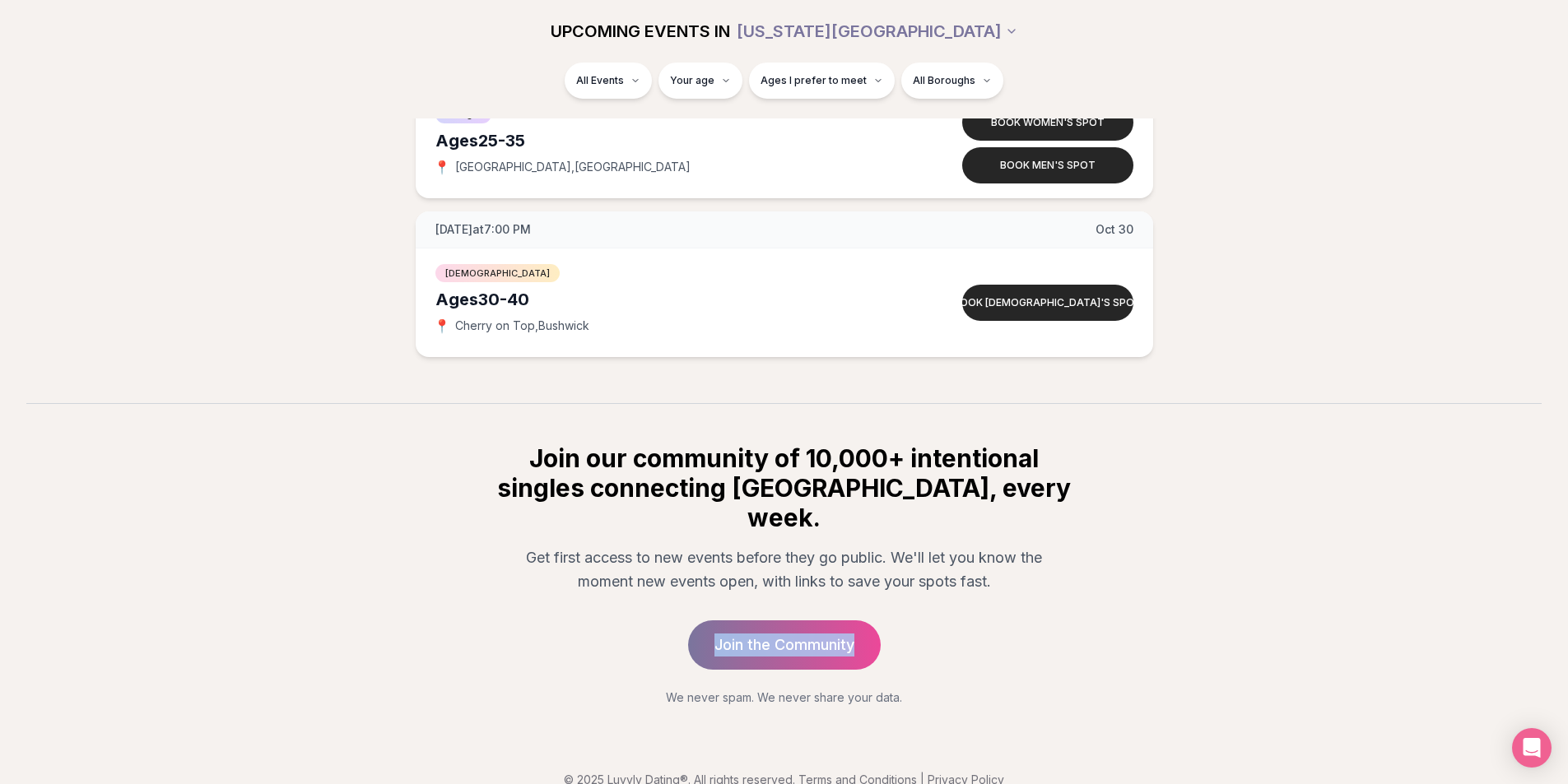
click at [955, 632] on div "Join our community of 10,000+ intentional singles connecting [GEOGRAPHIC_DATA],…" at bounding box center [784, 574] width 632 height 262
click at [944, 545] on p "Get first access to new events before they go public. We'll let you know the mo…" at bounding box center [784, 569] width 553 height 49
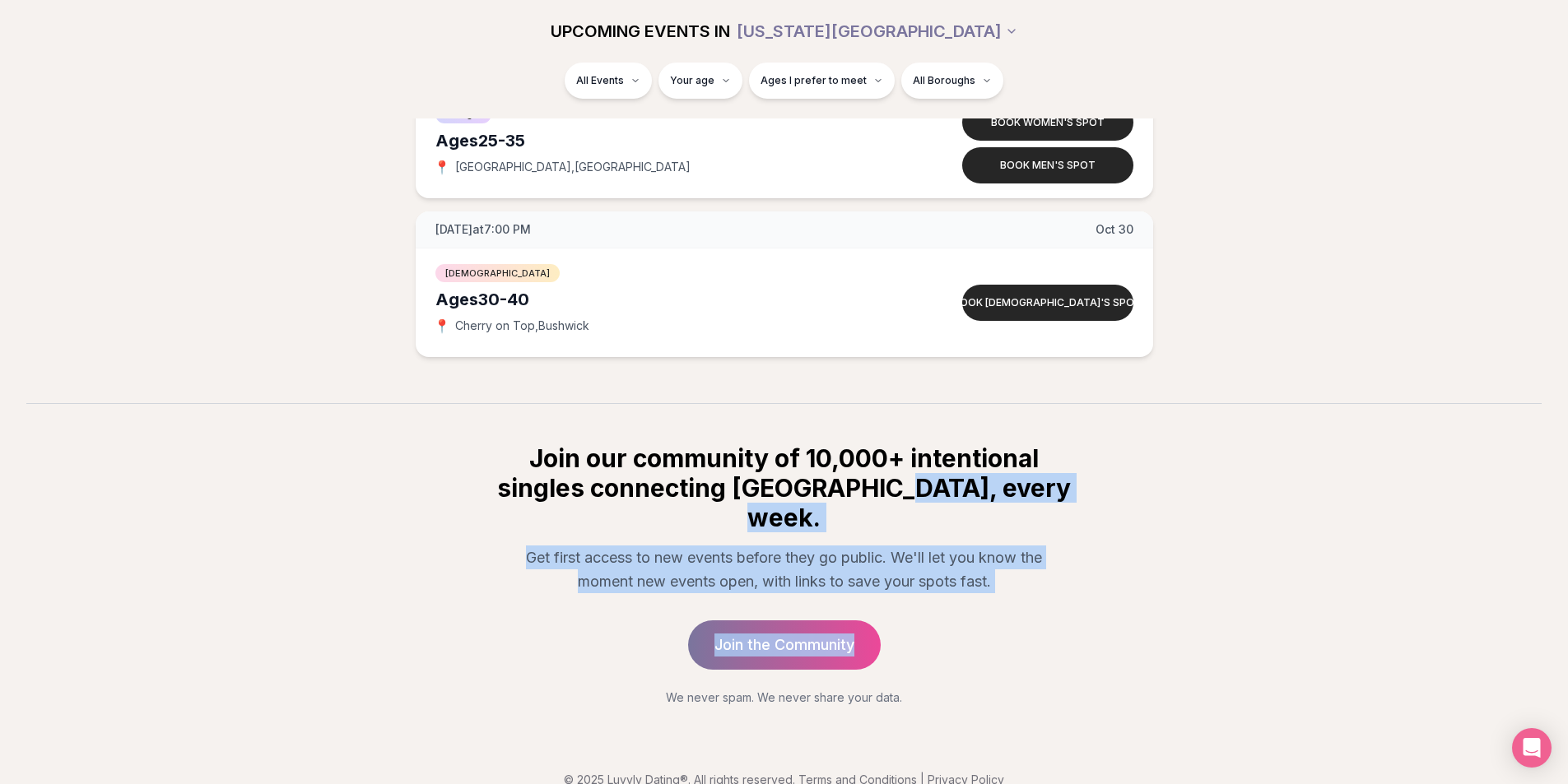
drag, startPoint x: 946, startPoint y: 496, endPoint x: 935, endPoint y: 652, distance: 156.4
click at [935, 652] on div "Join our community of 10,000+ intentional singles connecting [GEOGRAPHIC_DATA],…" at bounding box center [784, 574] width 632 height 262
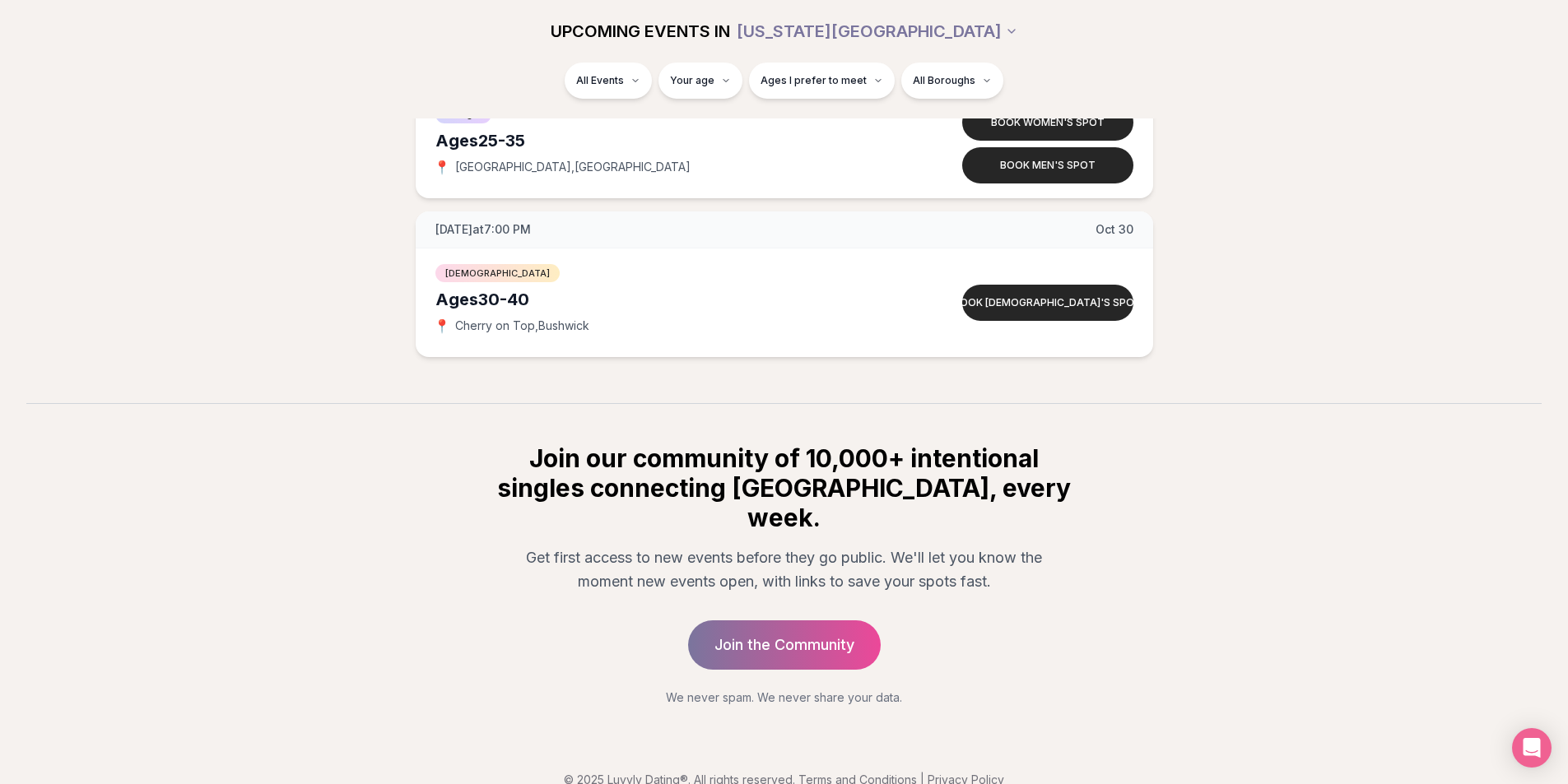
click at [935, 651] on div "Join our community of 10,000+ intentional singles connecting [GEOGRAPHIC_DATA],…" at bounding box center [784, 574] width 632 height 262
drag, startPoint x: 648, startPoint y: 670, endPoint x: 985, endPoint y: 670, distance: 337.0
click at [948, 689] on p "We never spam. We never share your data." at bounding box center [784, 697] width 580 height 17
click at [990, 689] on p "We never spam. We never share your data." at bounding box center [784, 697] width 580 height 17
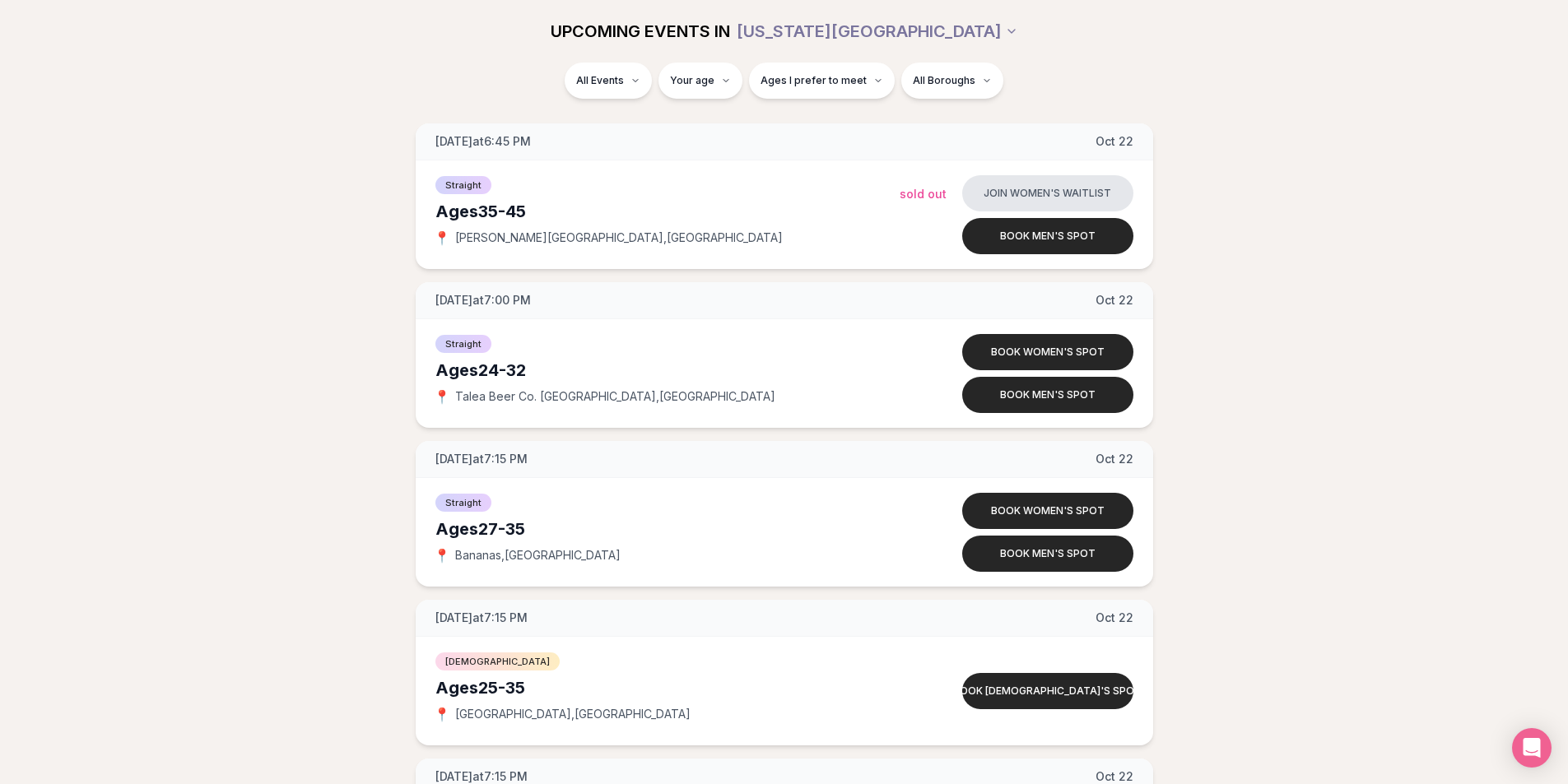
scroll to position [6623, 0]
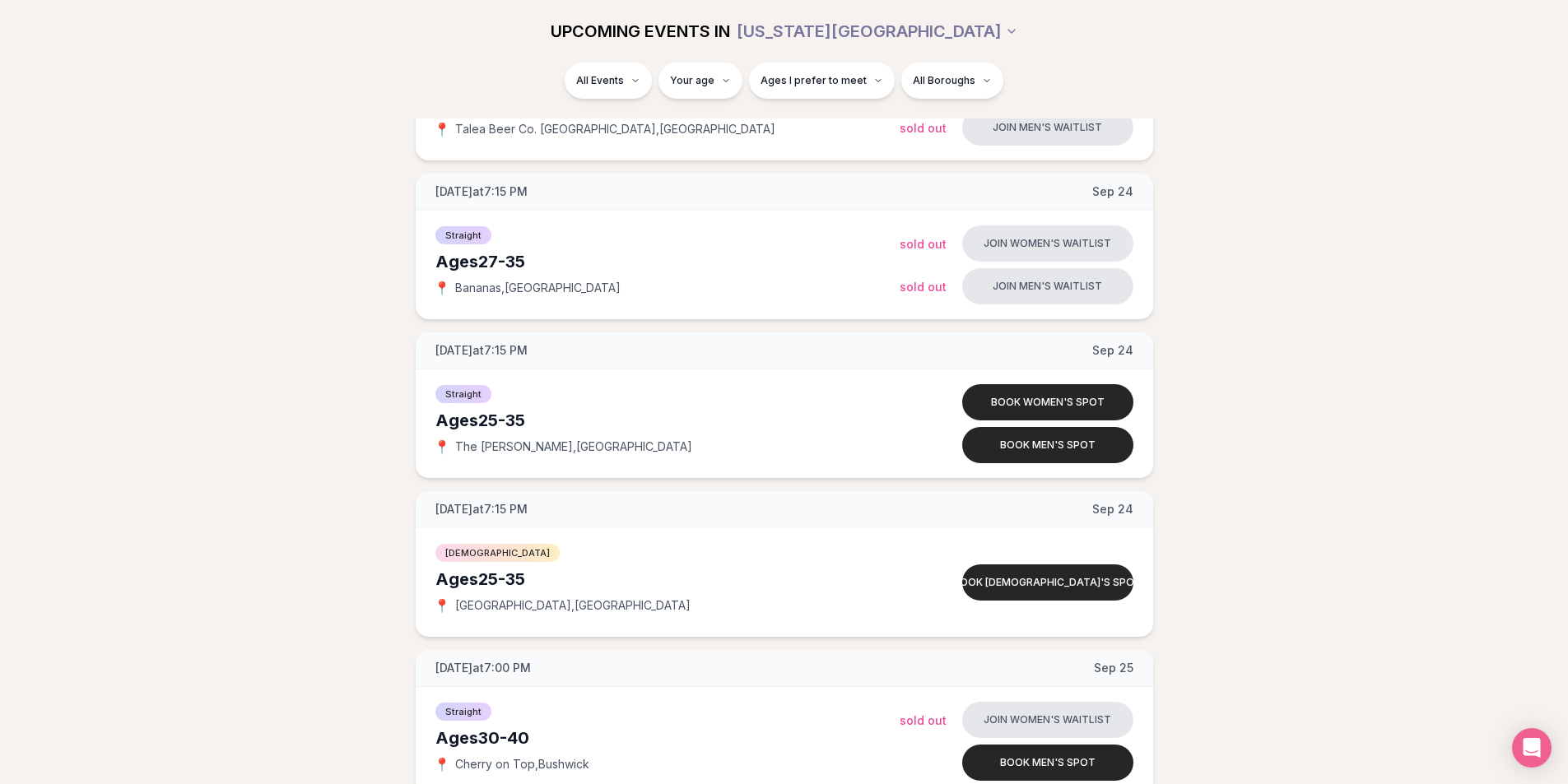
scroll to position [1981, 0]
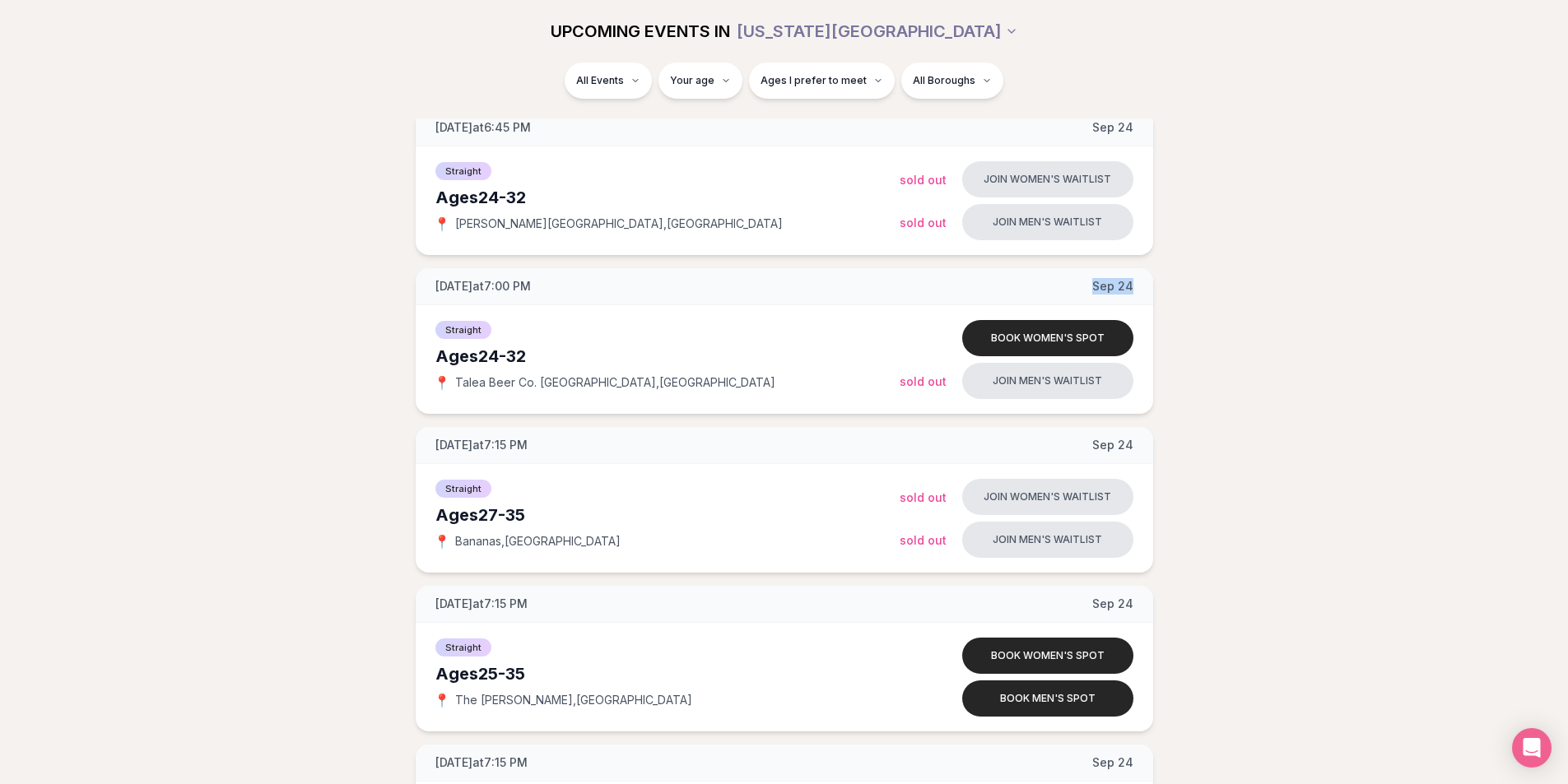
drag, startPoint x: 1088, startPoint y: 281, endPoint x: 1153, endPoint y: 286, distance: 65.2
click at [1058, 662] on button "Book women's spot" at bounding box center [1047, 655] width 171 height 36
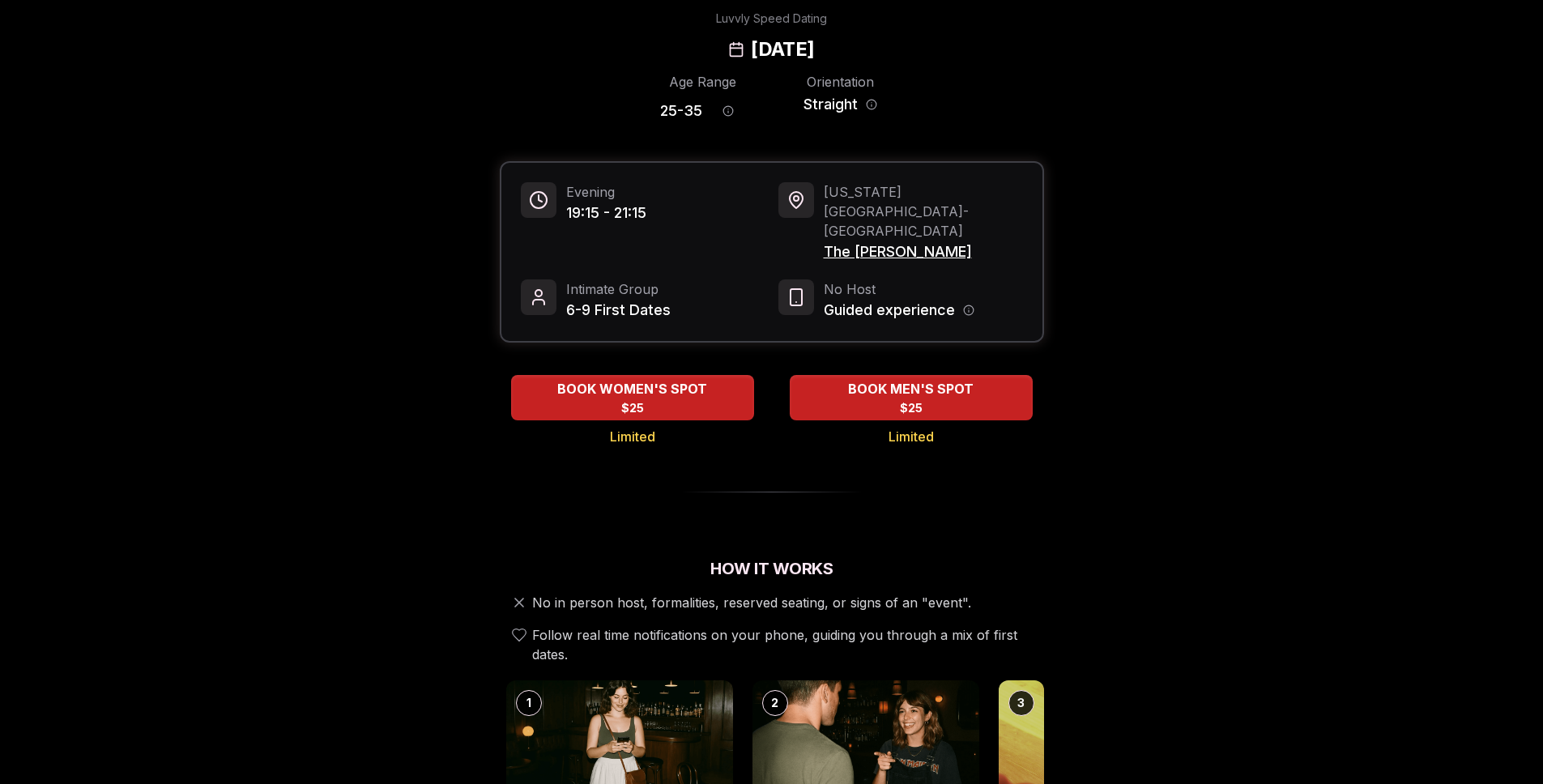
scroll to position [279, 0]
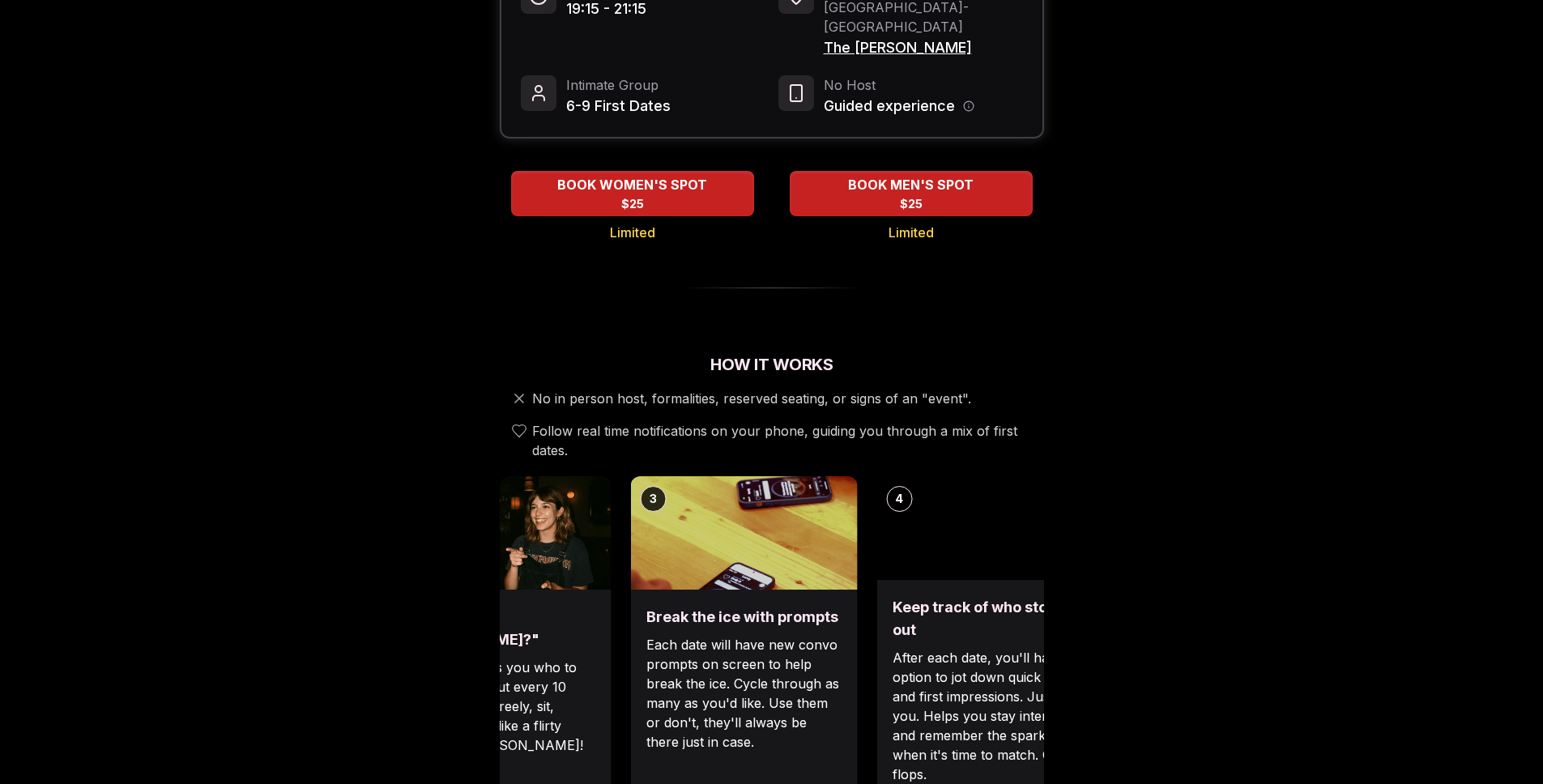
click at [644, 476] on div "3" at bounding box center [743, 533] width 227 height 114
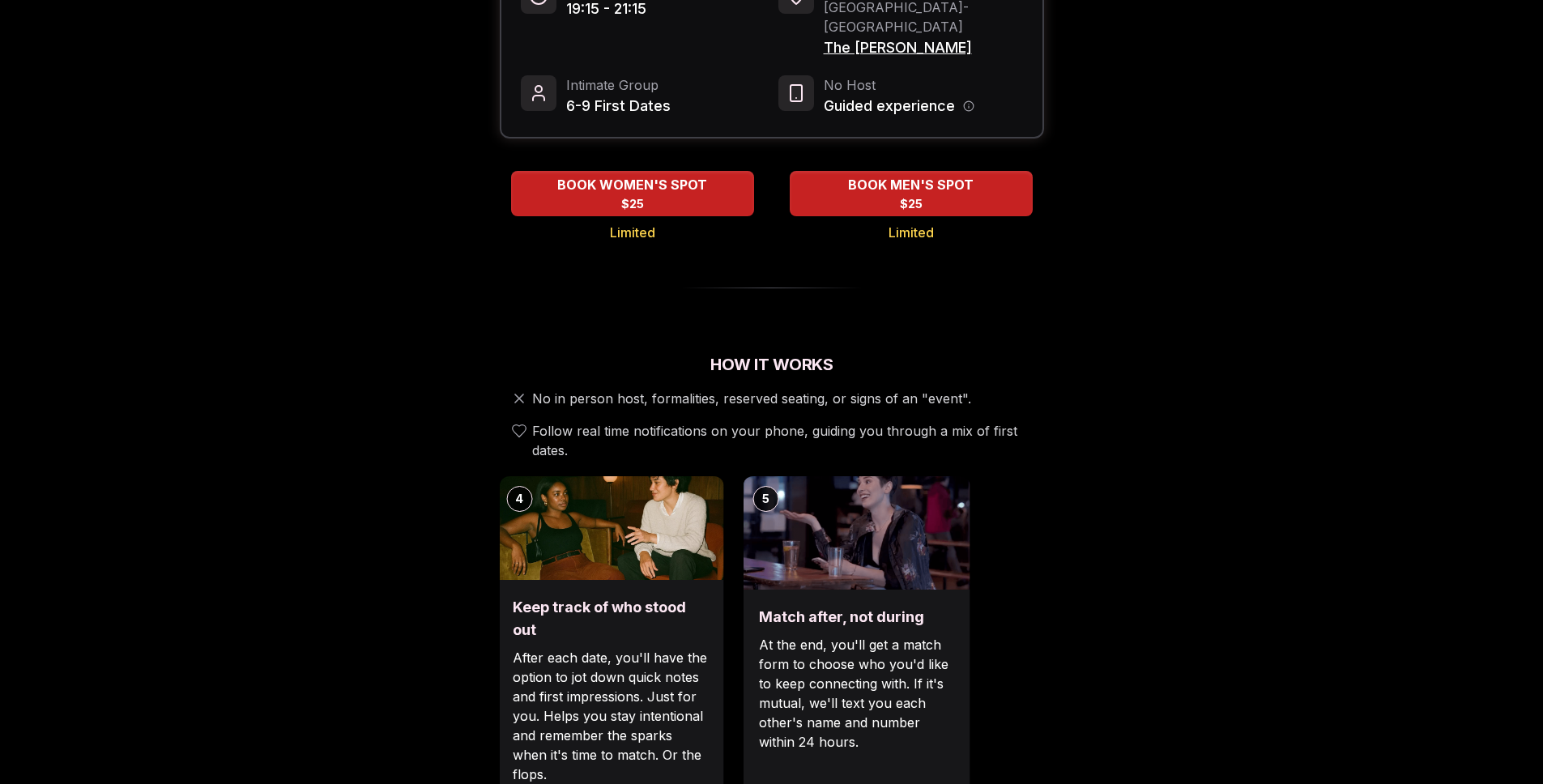
click at [629, 477] on img at bounding box center [609, 528] width 227 height 104
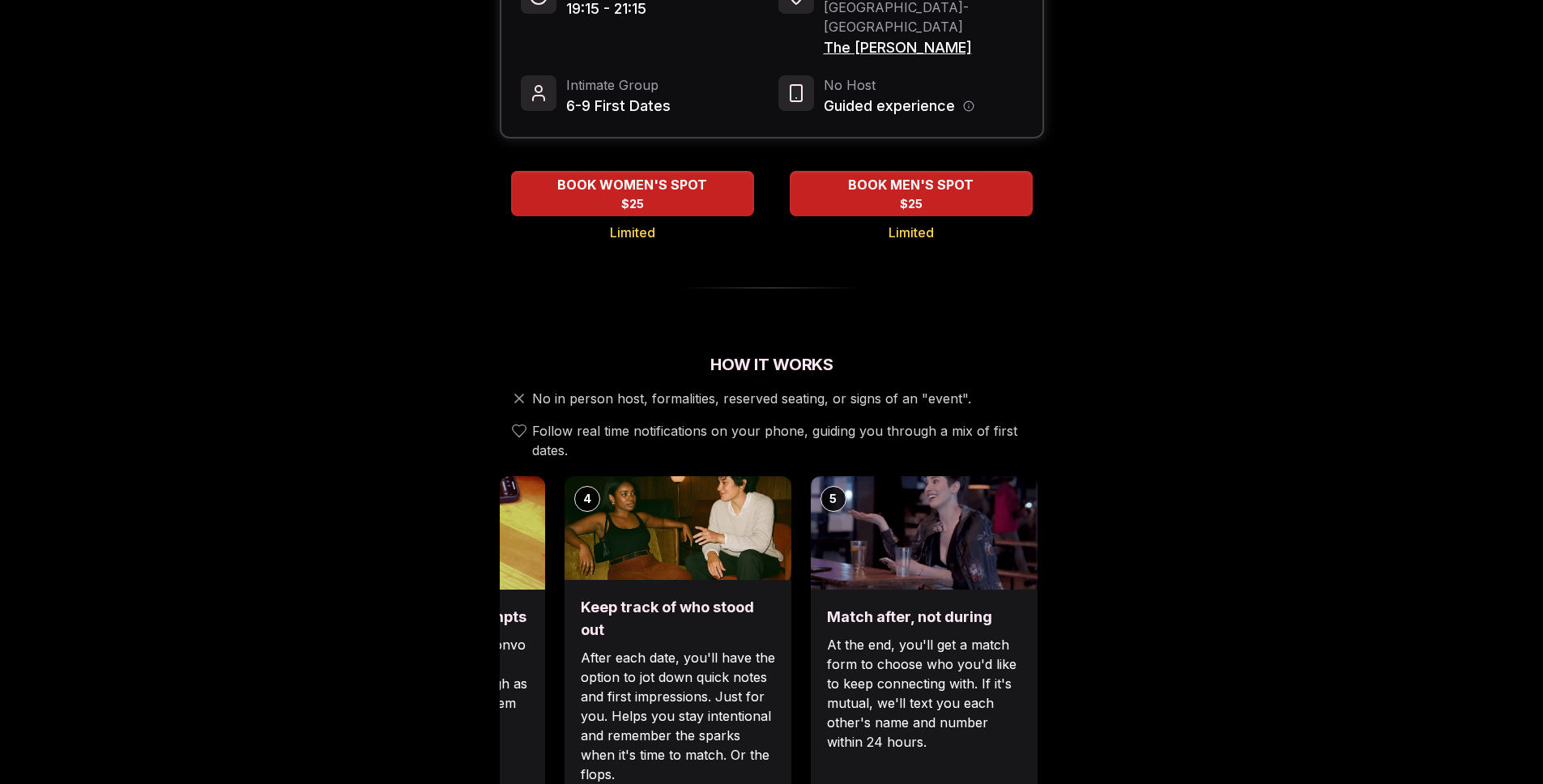
click at [947, 485] on img at bounding box center [924, 533] width 227 height 114
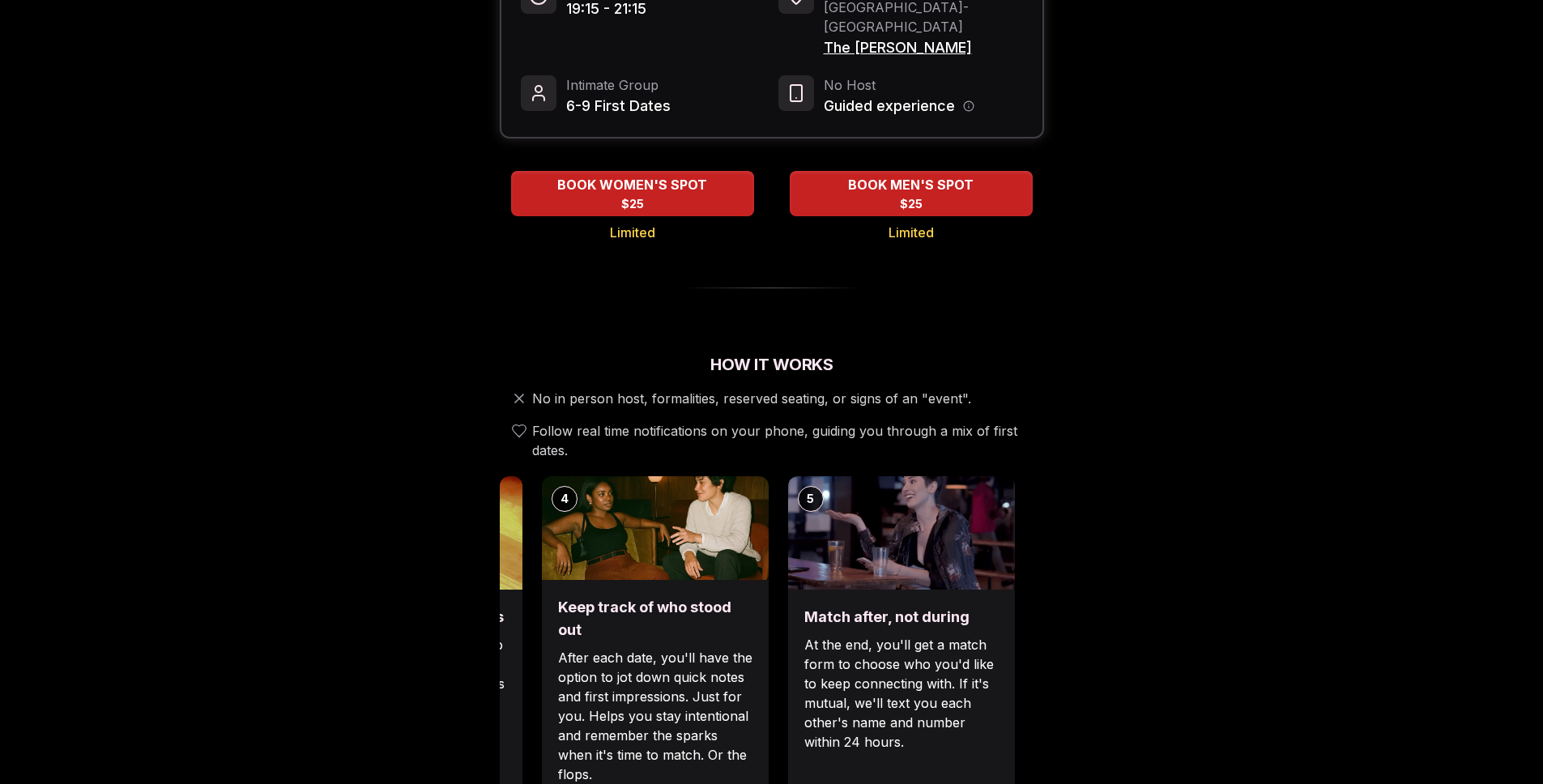
click at [836, 503] on img at bounding box center [901, 533] width 227 height 114
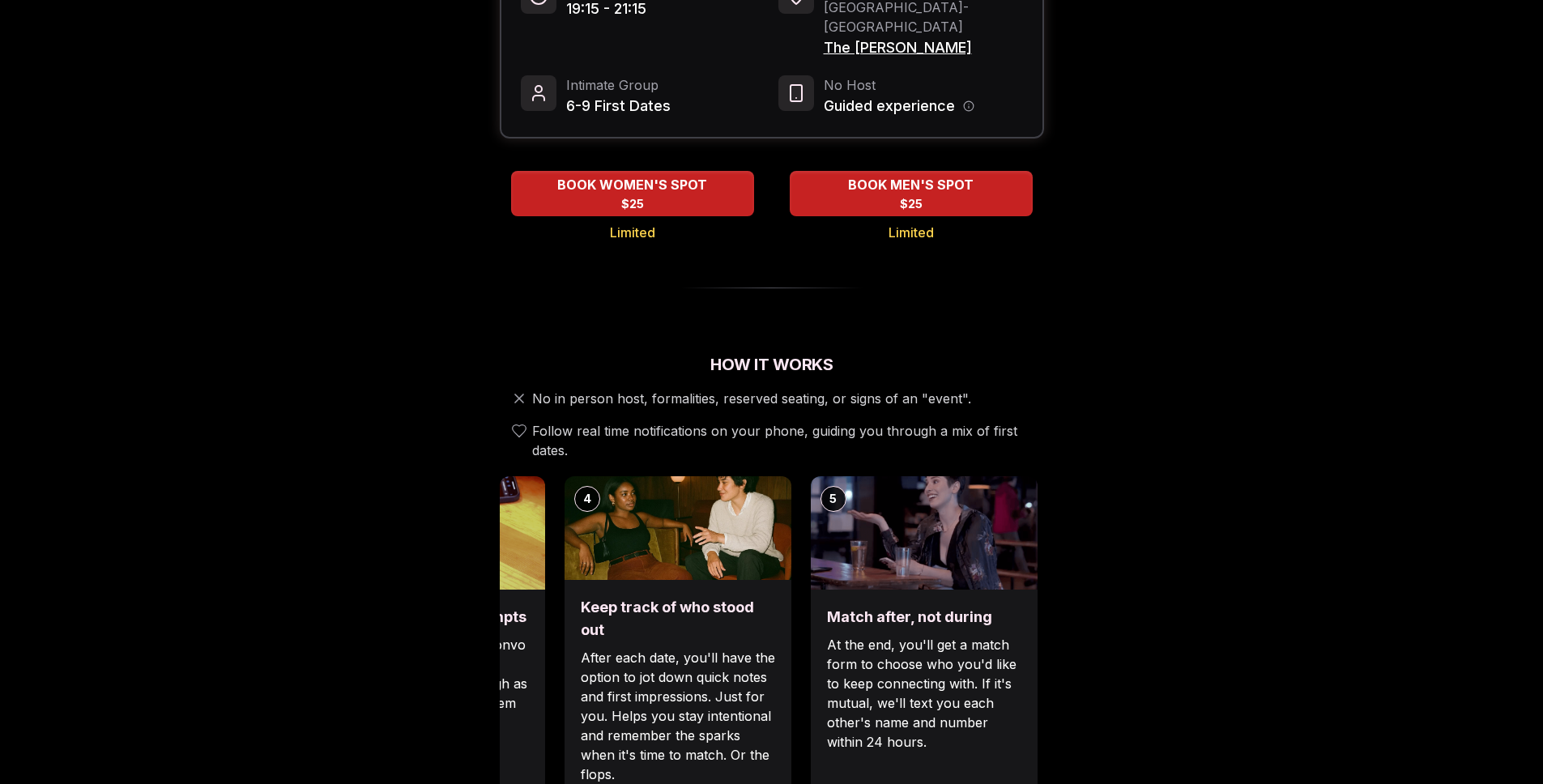
click at [791, 509] on img at bounding box center [678, 528] width 227 height 104
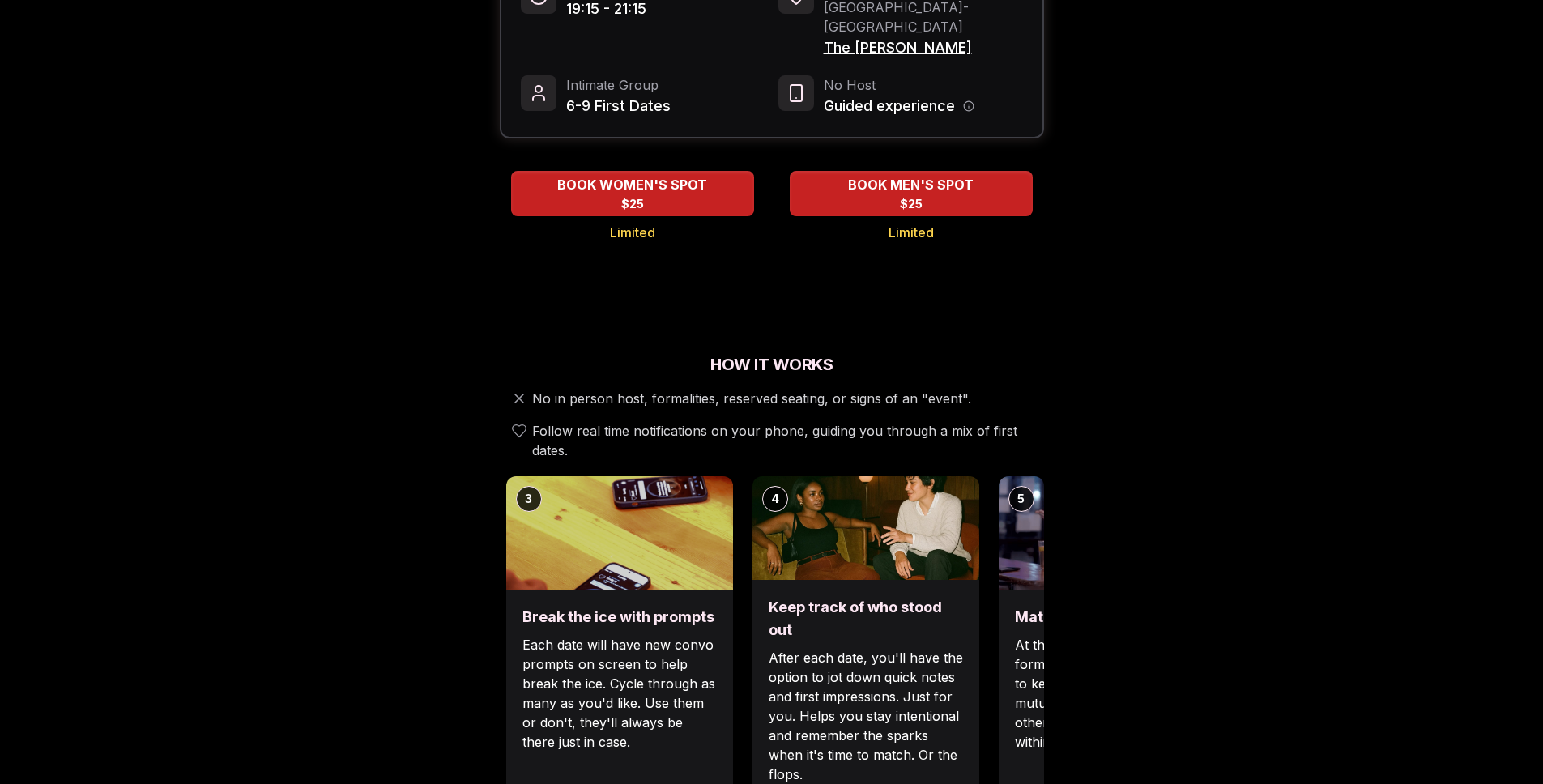
click at [733, 539] on img at bounding box center [619, 533] width 227 height 114
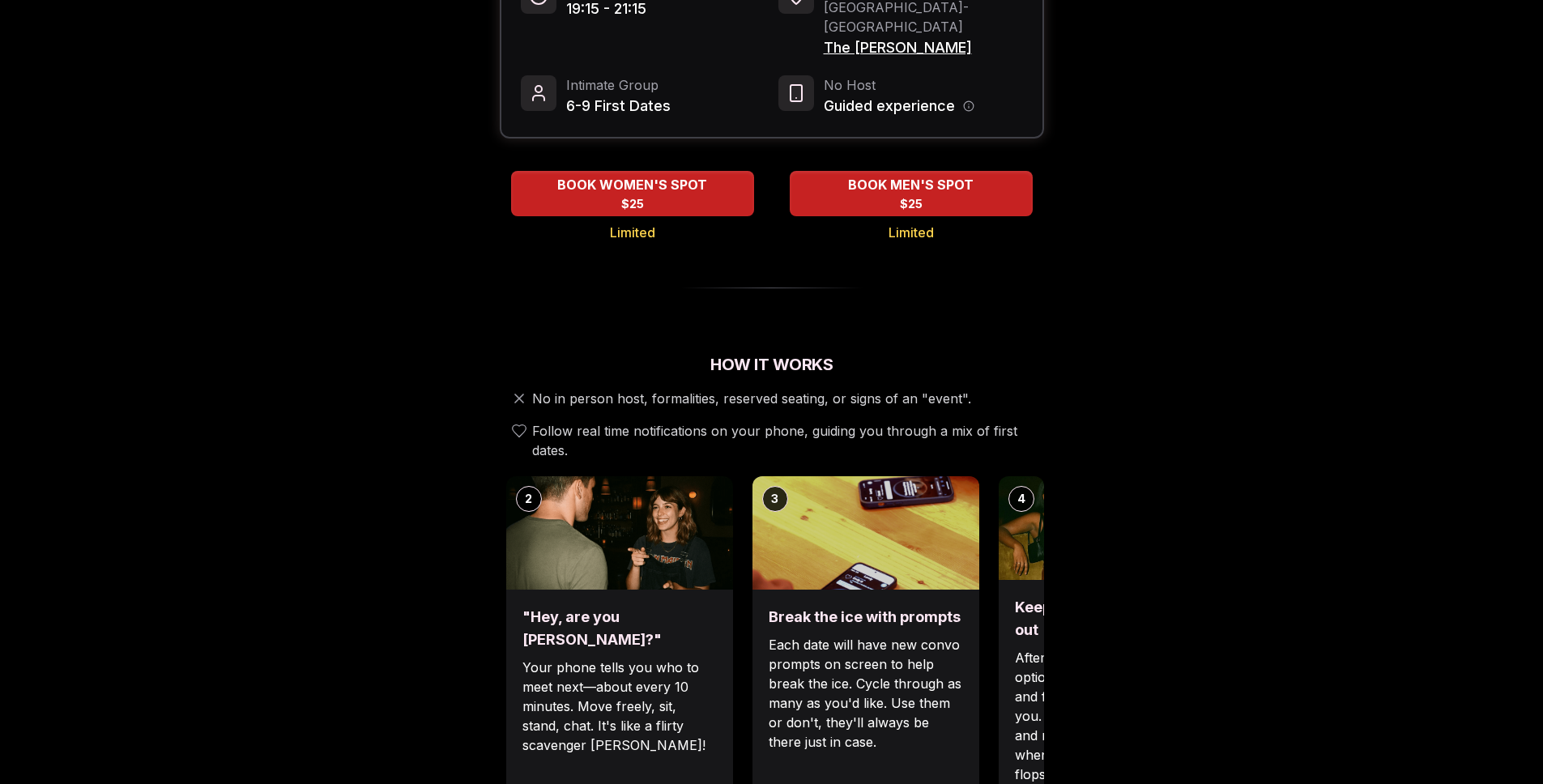
click at [724, 512] on img at bounding box center [619, 533] width 227 height 114
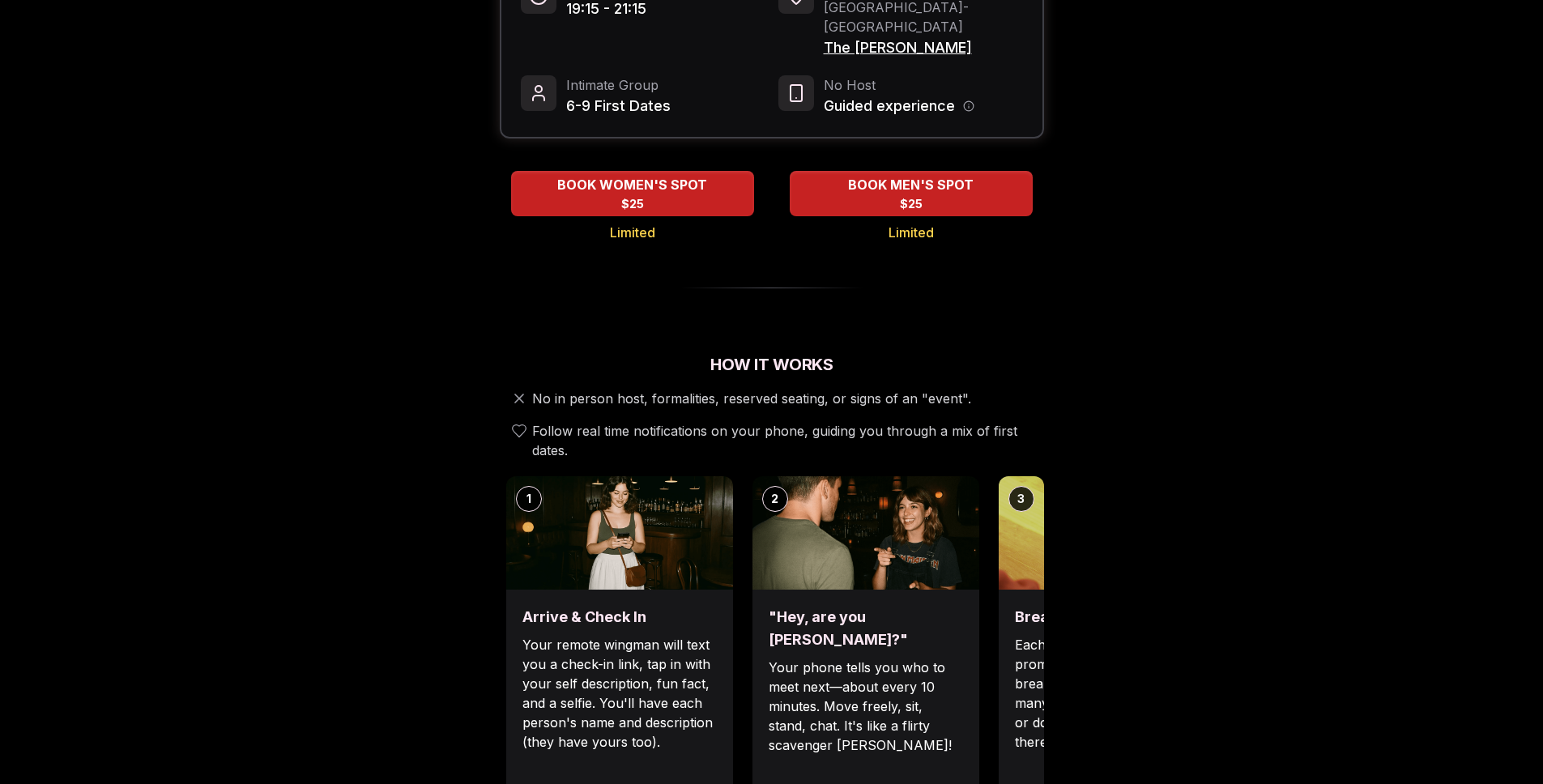
click at [726, 515] on img at bounding box center [619, 533] width 227 height 114
click at [900, 517] on img at bounding box center [865, 533] width 227 height 114
click at [630, 509] on img at bounding box center [619, 533] width 227 height 114
click at [644, 506] on img at bounding box center [619, 533] width 227 height 114
click at [787, 357] on div "How It Works No in person host, formalities, reserved seating, or signs of an "…" at bounding box center [772, 600] width 544 height 493
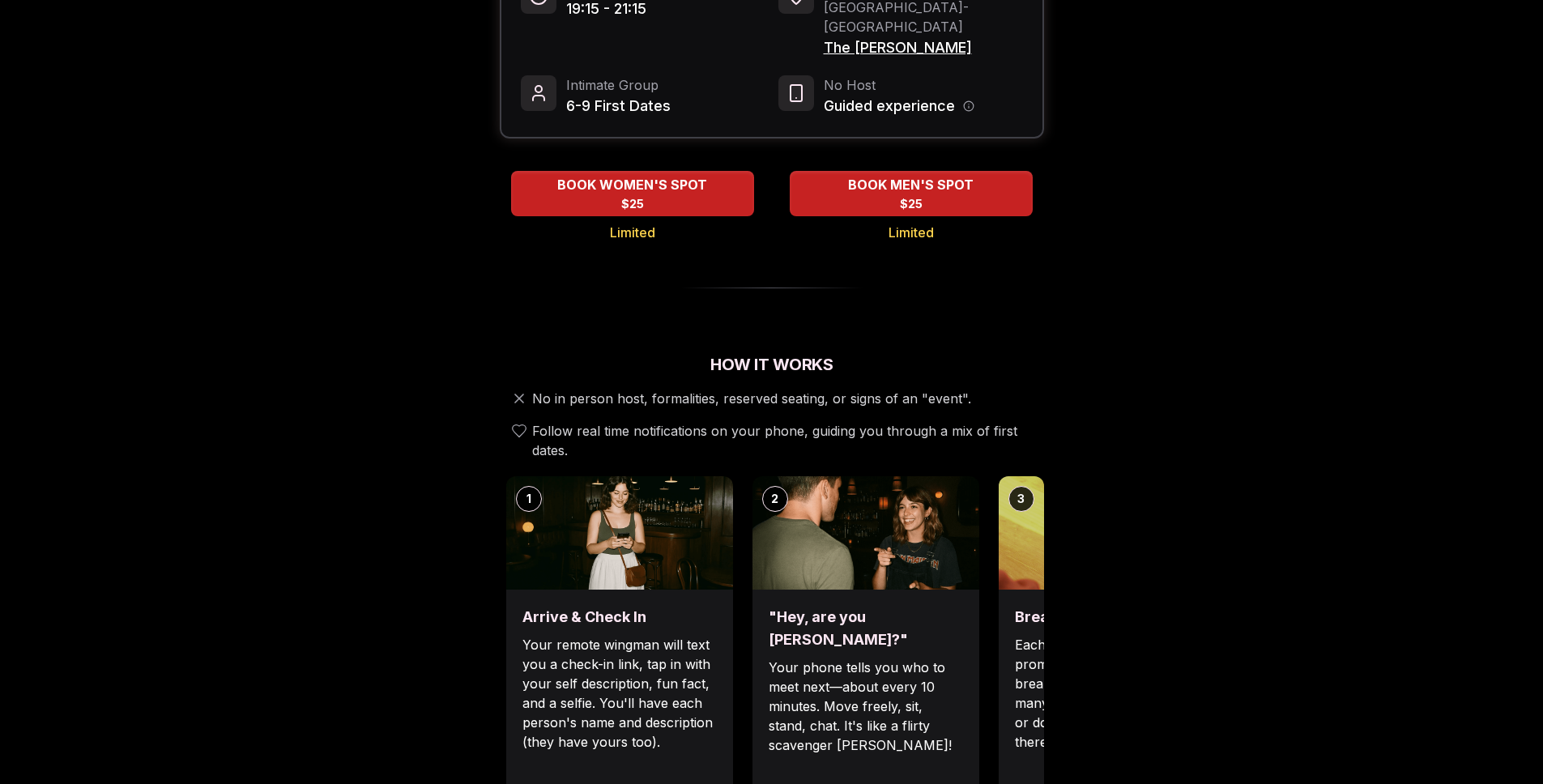
click at [816, 369] on div "How It Works No in person host, formalities, reserved seating, or signs of an "…" at bounding box center [772, 600] width 544 height 493
drag, startPoint x: 873, startPoint y: 364, endPoint x: 928, endPoint y: 184, distance: 188.2
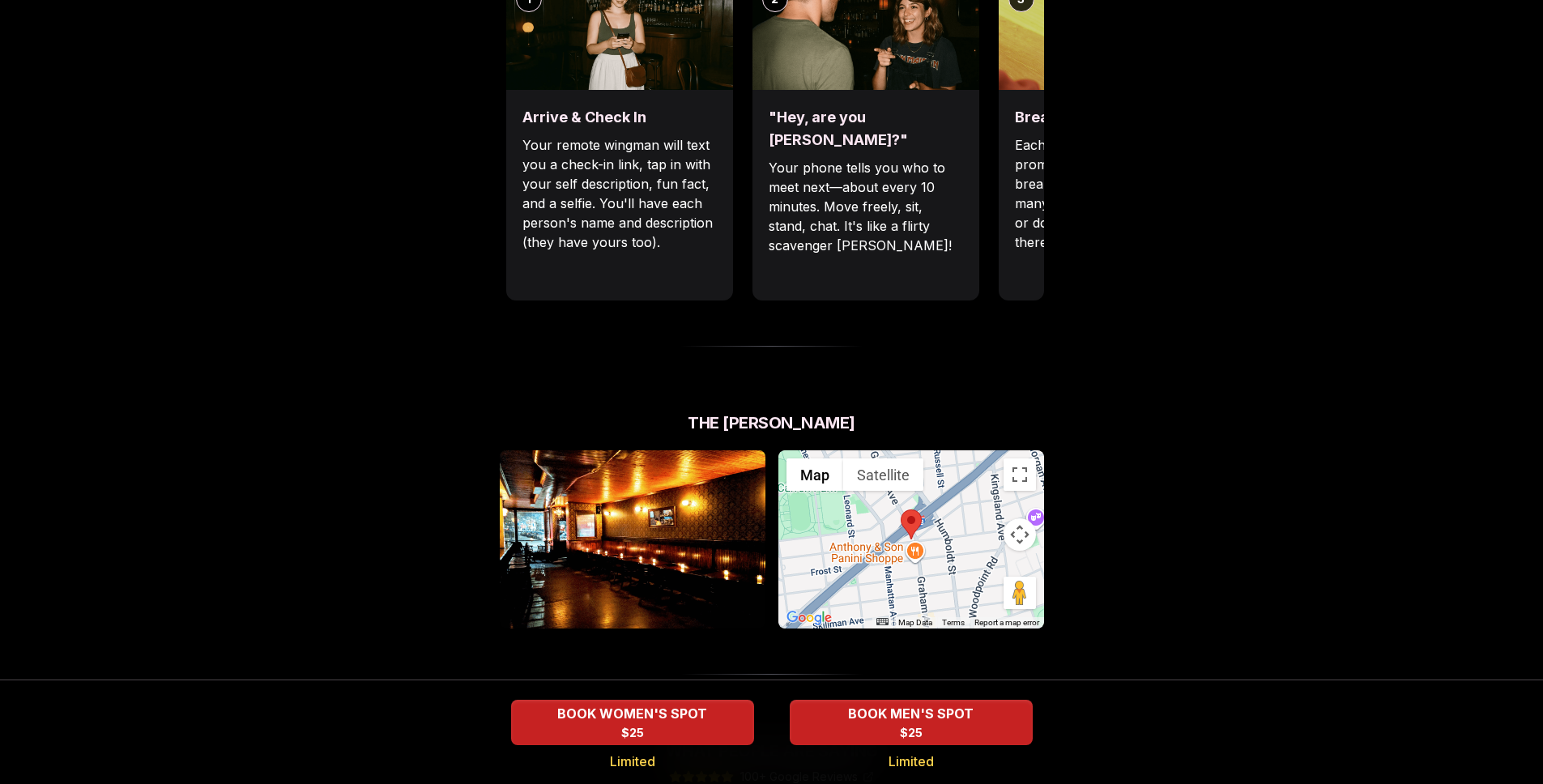
scroll to position [939, 0]
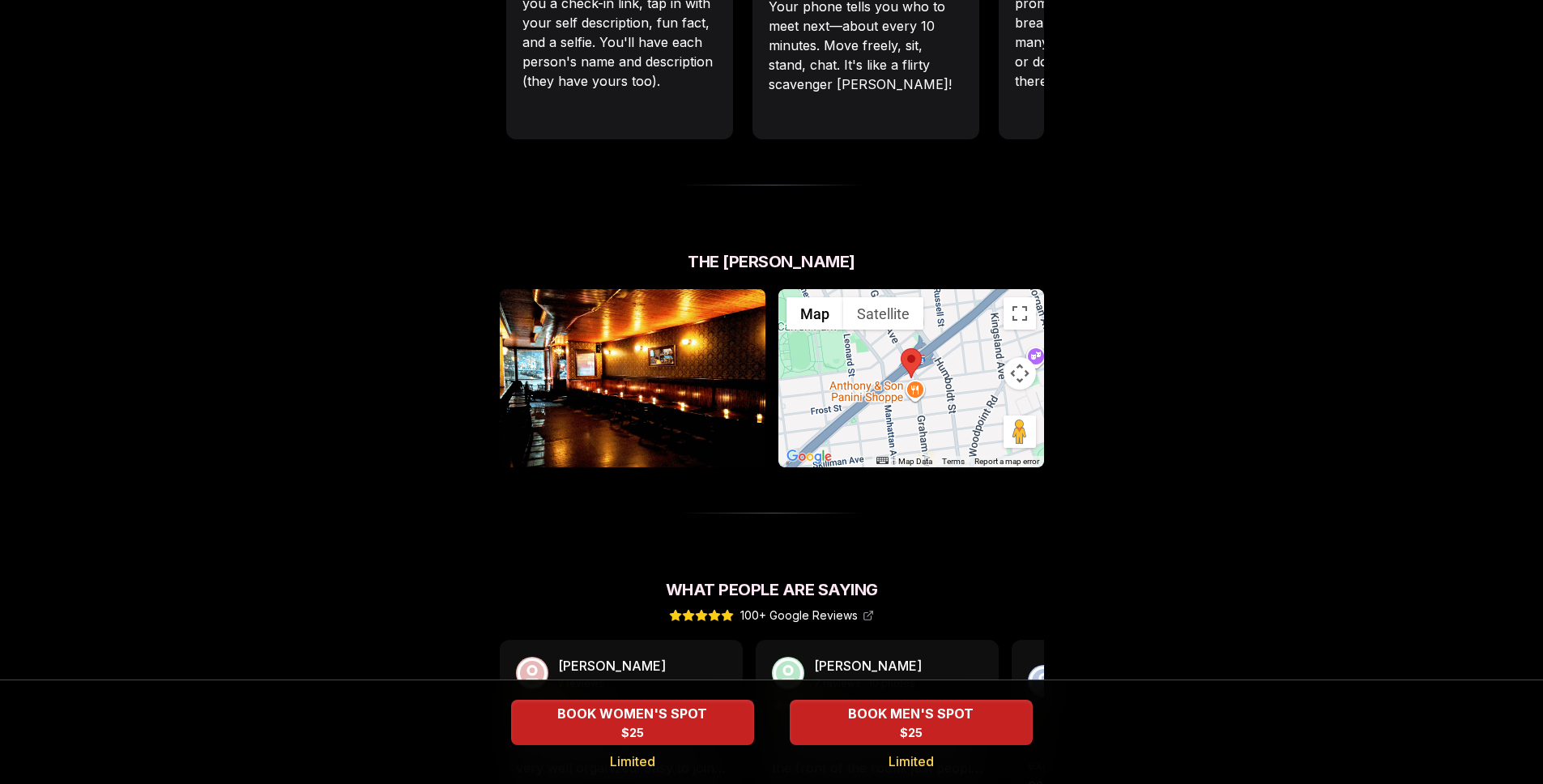
click at [586, 345] on img at bounding box center [632, 378] width 266 height 178
click at [1216, 539] on div "Luvvly Speed Dating [DATE] Age Range 25 - 35 Orientation Straight Evening 19:15…" at bounding box center [771, 162] width 1107 height 2031
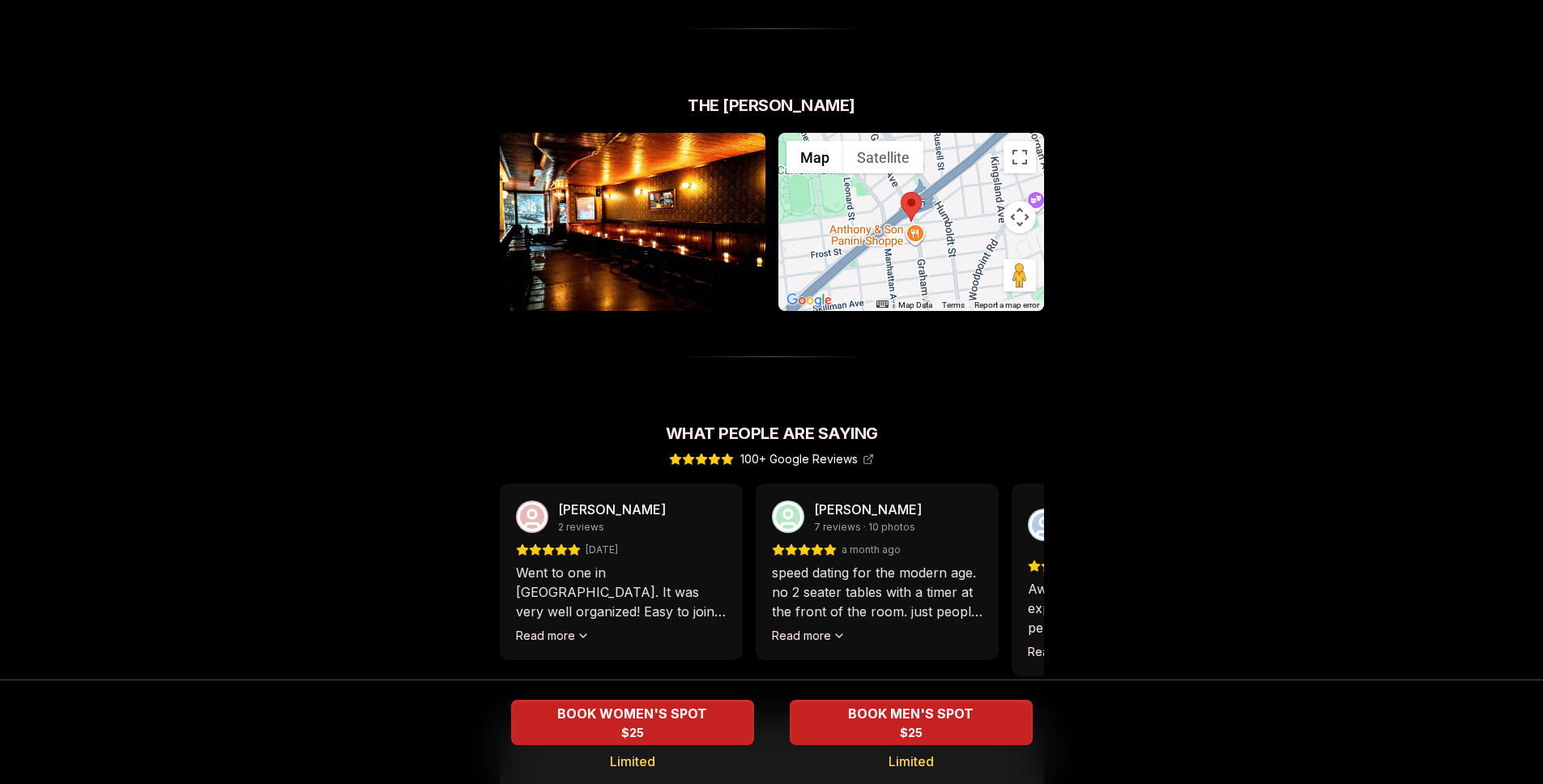
scroll to position [1203, 0]
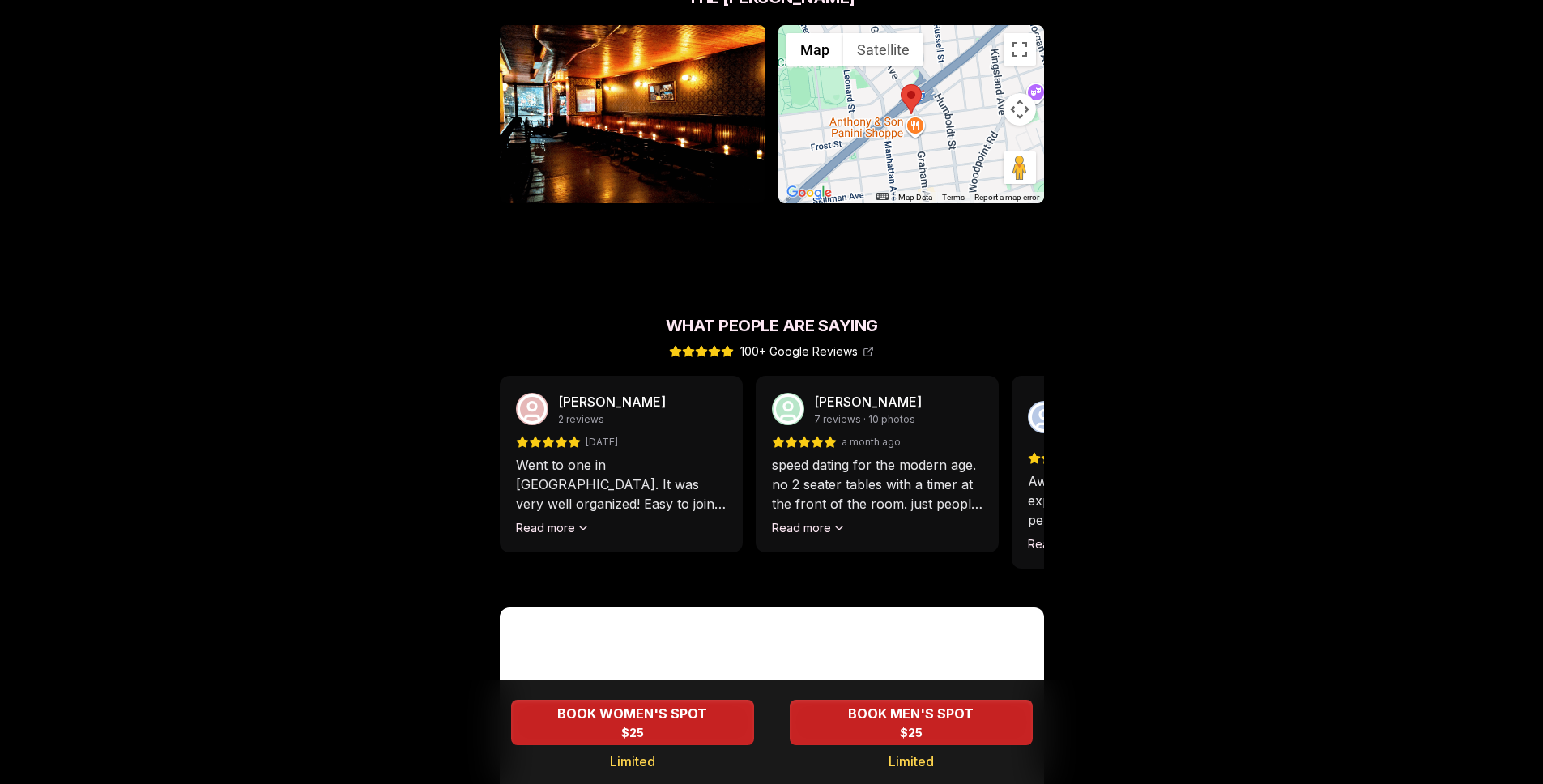
click at [582, 497] on div "[PERSON_NAME] 2 reviews [DATE] Went to one in [GEOGRAPHIC_DATA]. It was very we…" at bounding box center [621, 463] width 243 height 176
click at [548, 497] on div "[PERSON_NAME] 2 reviews [DATE] Went to one in [GEOGRAPHIC_DATA]. It was very we…" at bounding box center [621, 463] width 243 height 176
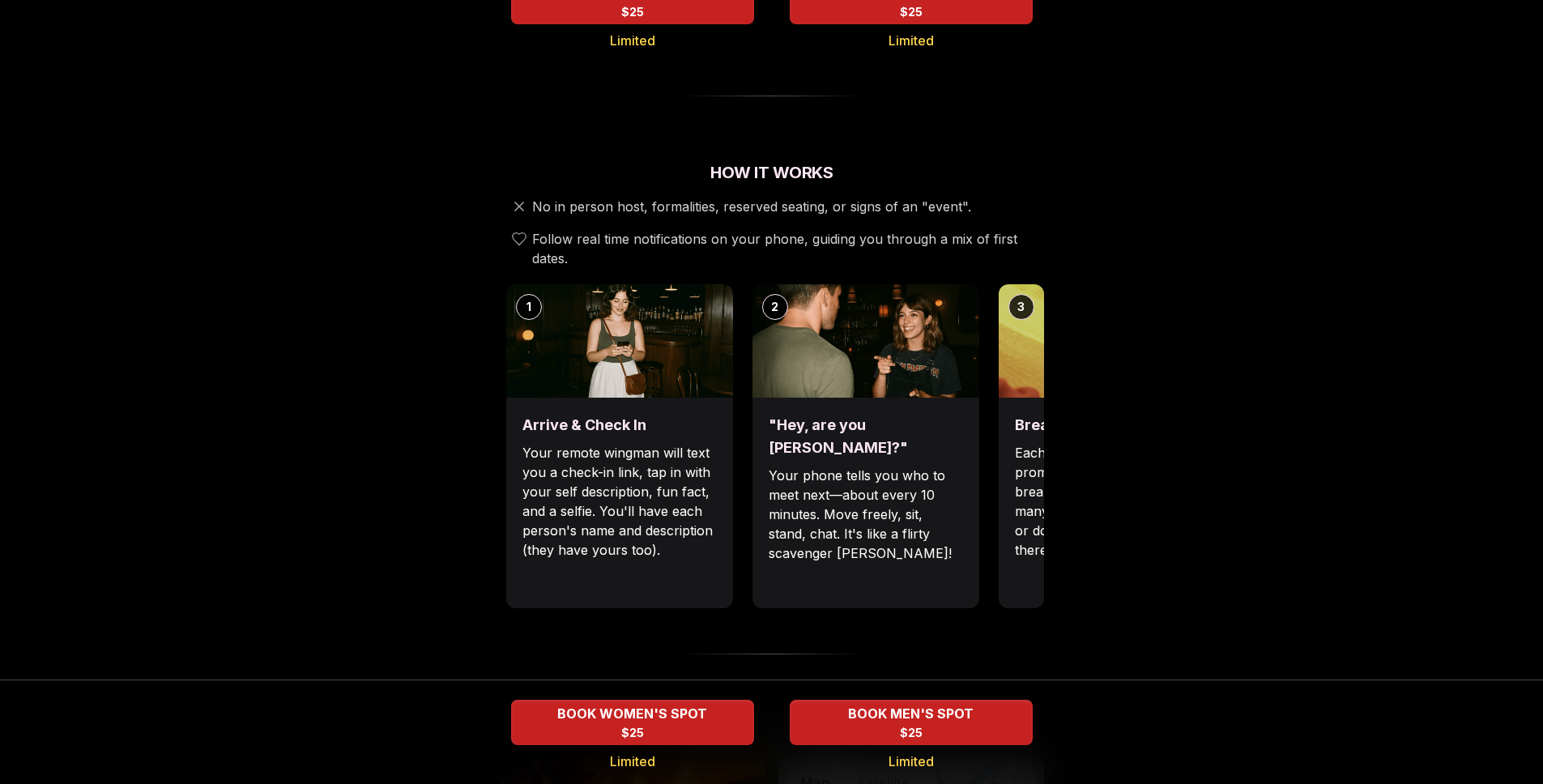
scroll to position [0, 0]
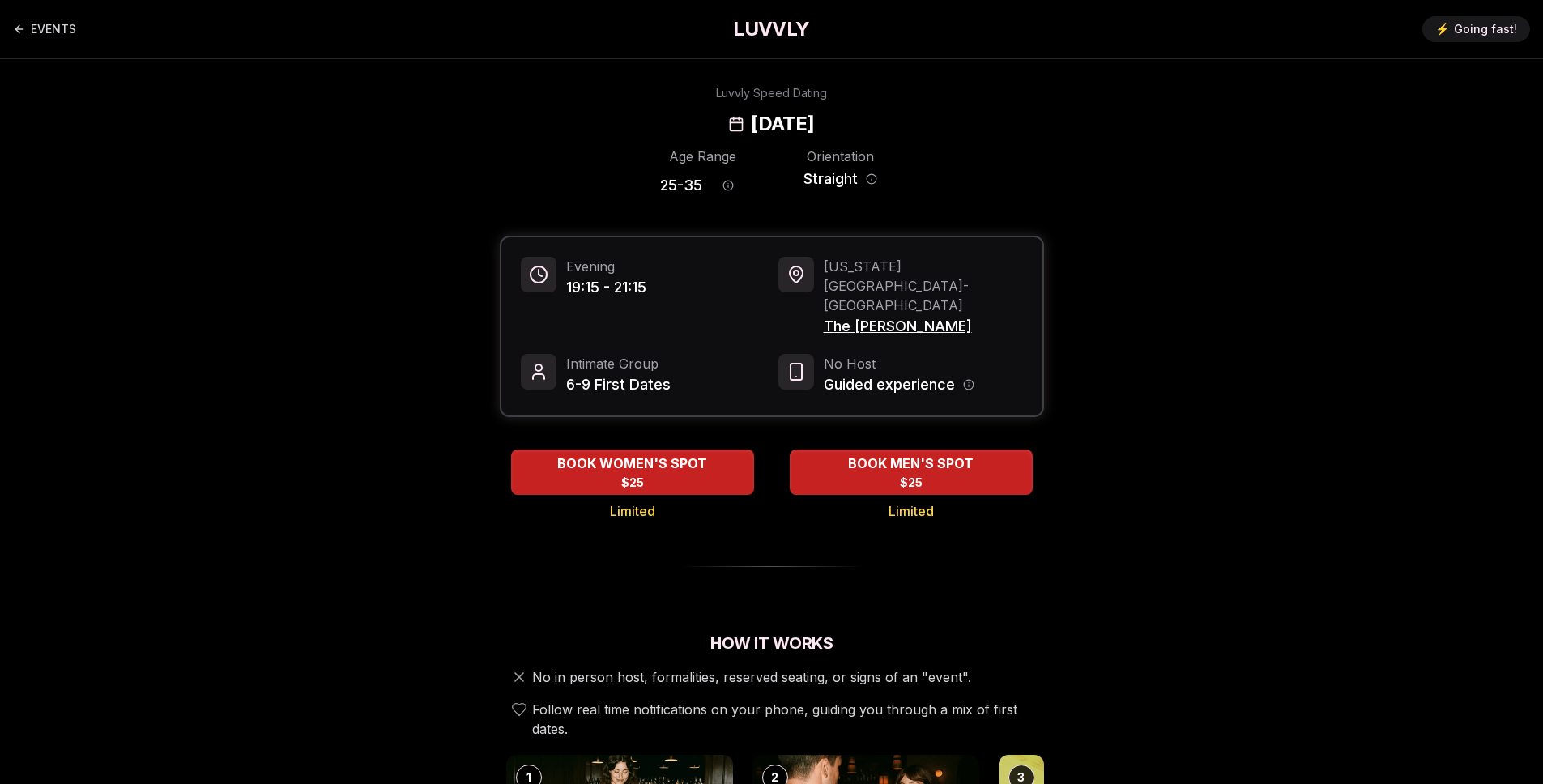
click at [773, 16] on h1 "LUVVLY" at bounding box center [771, 29] width 76 height 26
